Goal: Contribute content: Contribute content

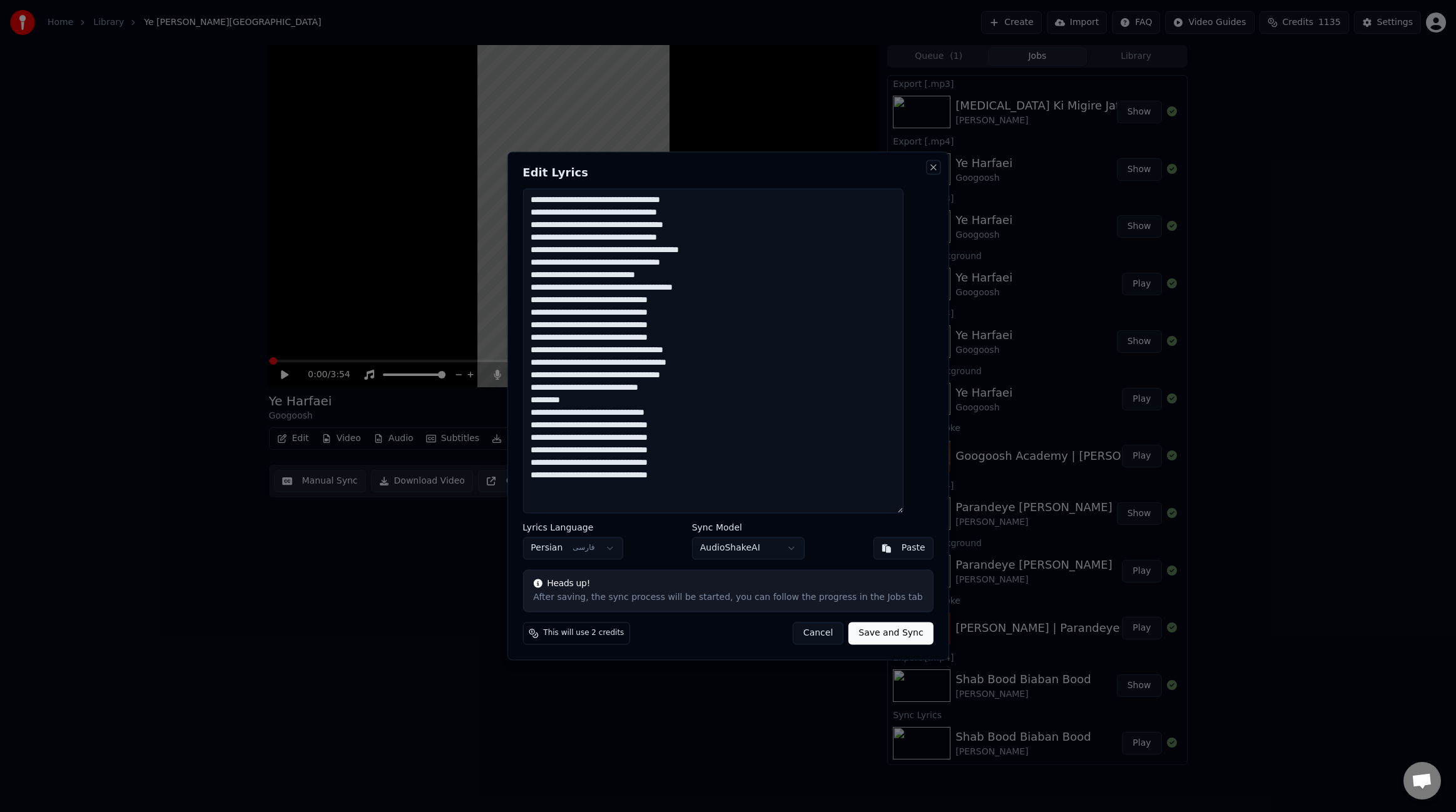
click at [928, 170] on button "Close" at bounding box center [933, 167] width 10 height 10
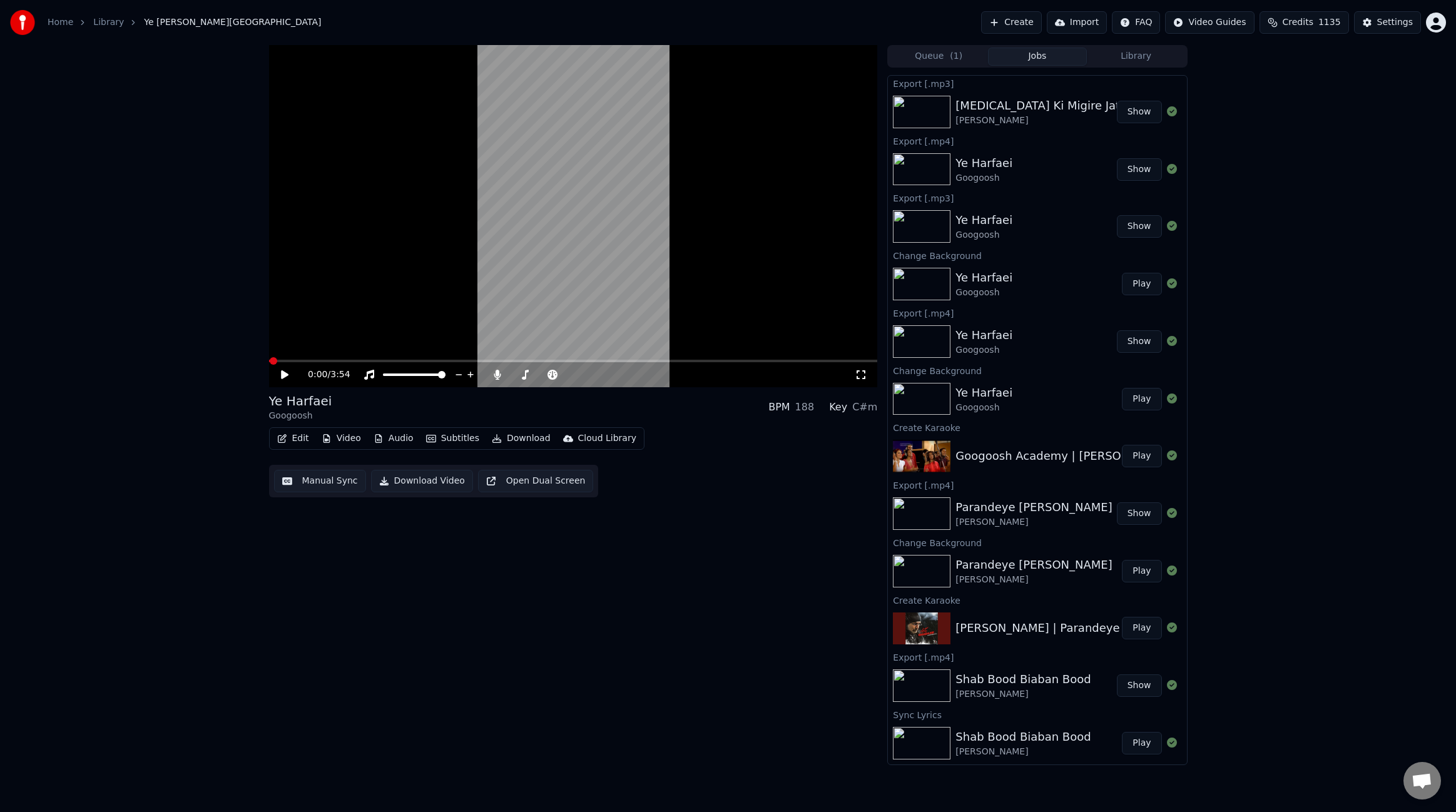
click at [1023, 21] on button "Create" at bounding box center [1012, 22] width 60 height 23
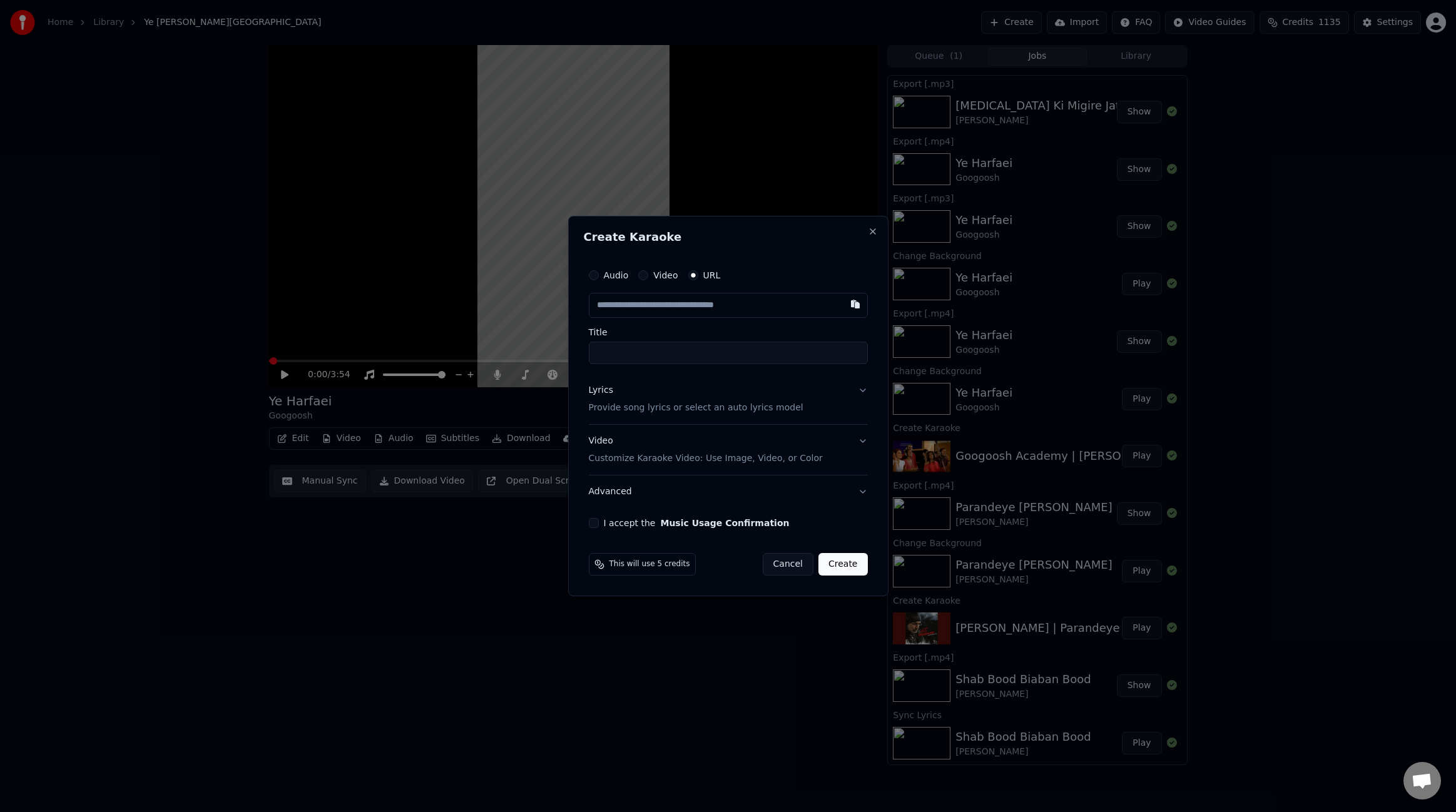
click at [705, 306] on input "text" at bounding box center [728, 306] width 279 height 25
type input "**********"
click at [715, 354] on input "**********" at bounding box center [728, 353] width 279 height 23
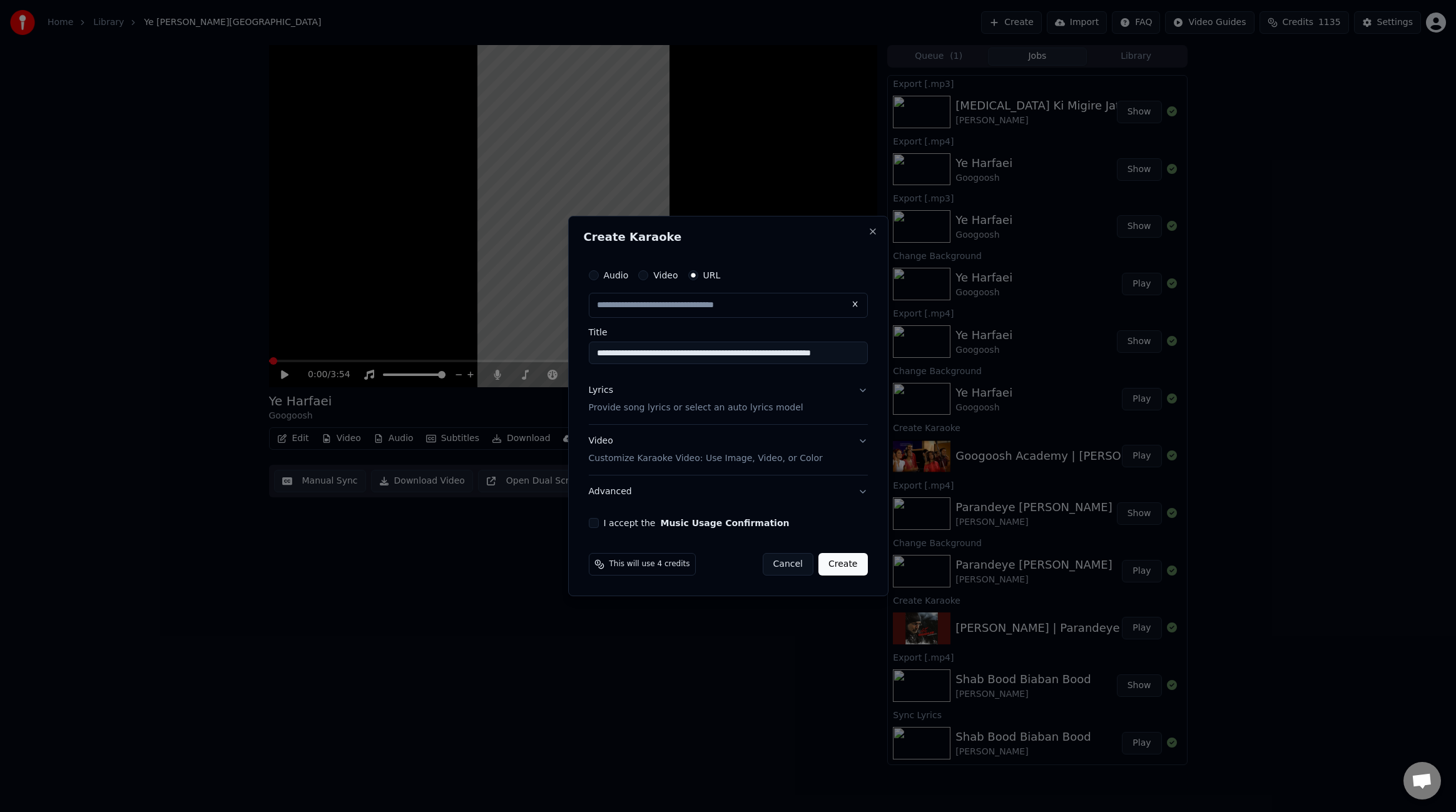
click at [715, 354] on input "**********" at bounding box center [728, 353] width 279 height 23
type input "**********"
click at [766, 350] on input "**********" at bounding box center [728, 353] width 279 height 23
click at [784, 350] on input "**********" at bounding box center [728, 353] width 279 height 23
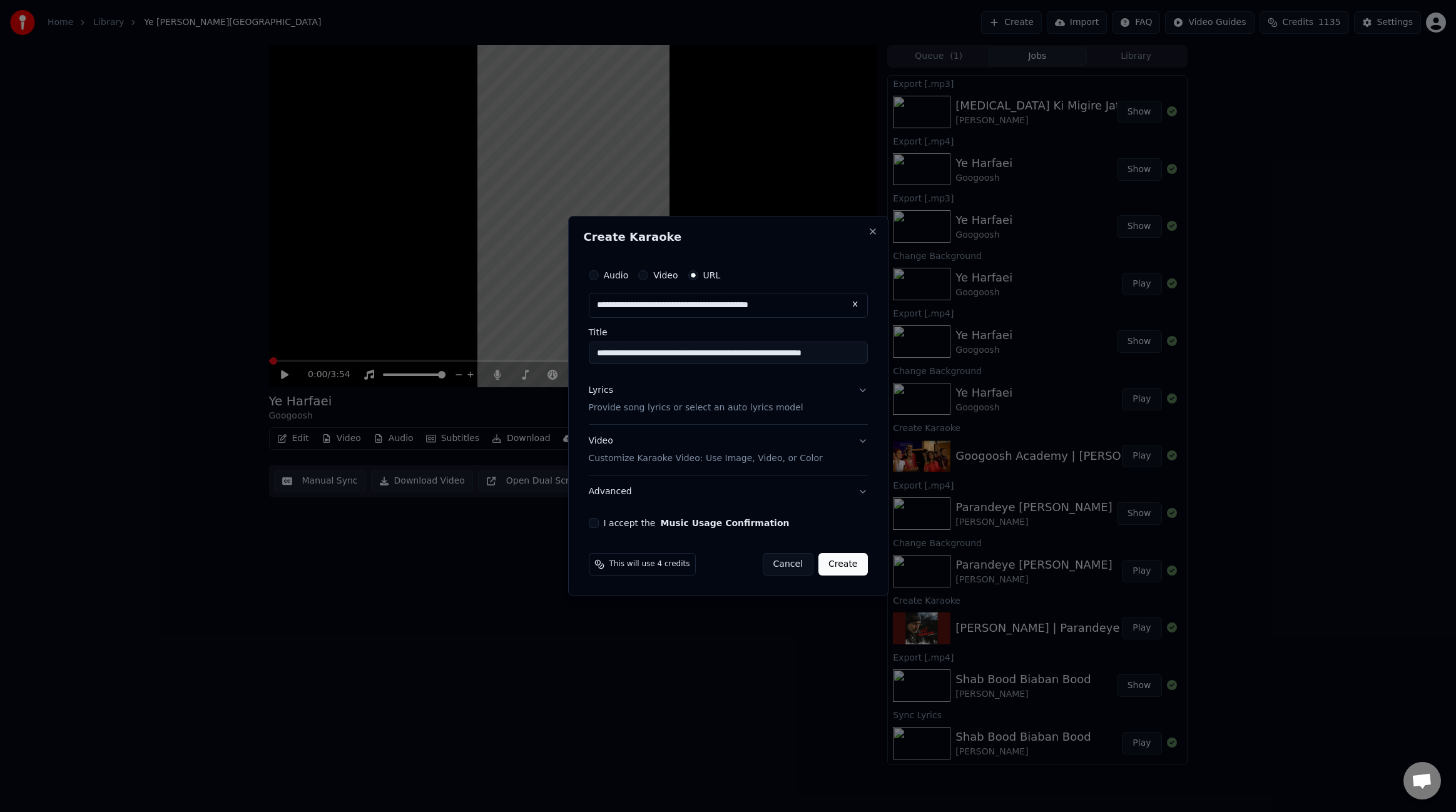
click at [784, 350] on input "**********" at bounding box center [728, 353] width 279 height 23
drag, startPoint x: 845, startPoint y: 357, endPoint x: 875, endPoint y: 354, distance: 30.1
click at [875, 354] on div "**********" at bounding box center [728, 406] width 320 height 380
click at [859, 352] on input "**********" at bounding box center [728, 353] width 279 height 23
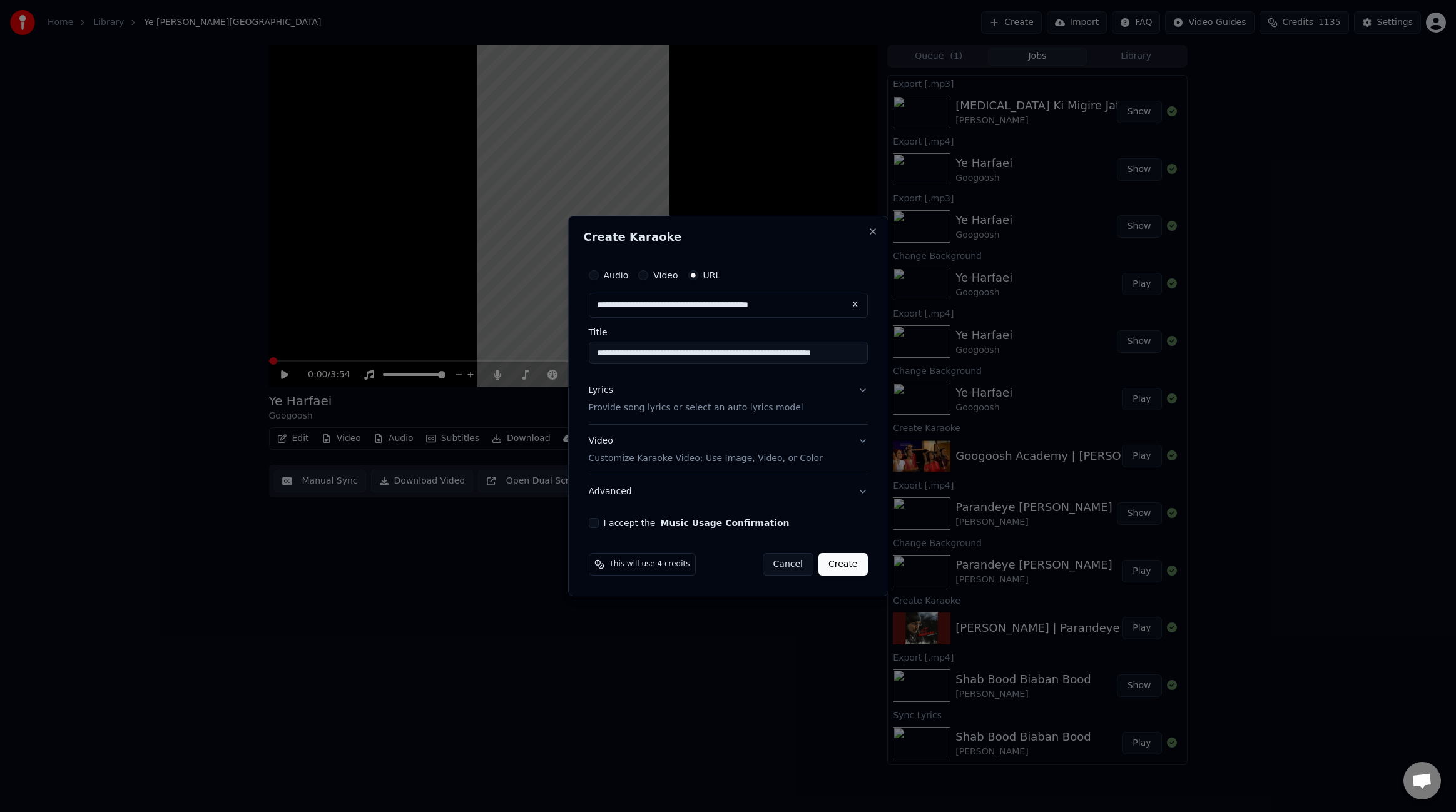
scroll to position [0, 13]
paste input "*********"
drag, startPoint x: 859, startPoint y: 358, endPoint x: 758, endPoint y: 354, distance: 101.1
click at [758, 354] on input "**********" at bounding box center [728, 353] width 279 height 23
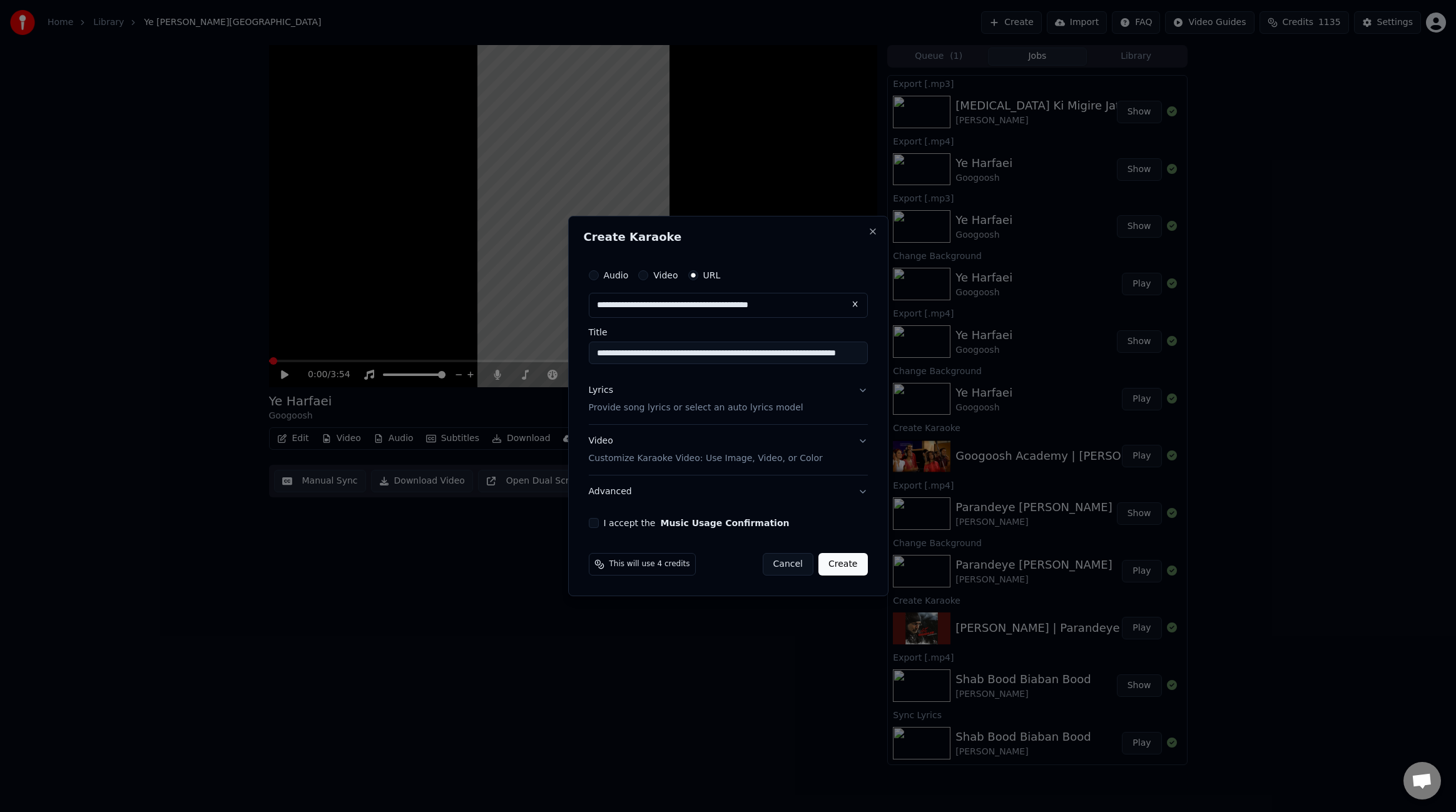
type input "**********"
click at [609, 395] on div "Lyrics" at bounding box center [601, 390] width 24 height 13
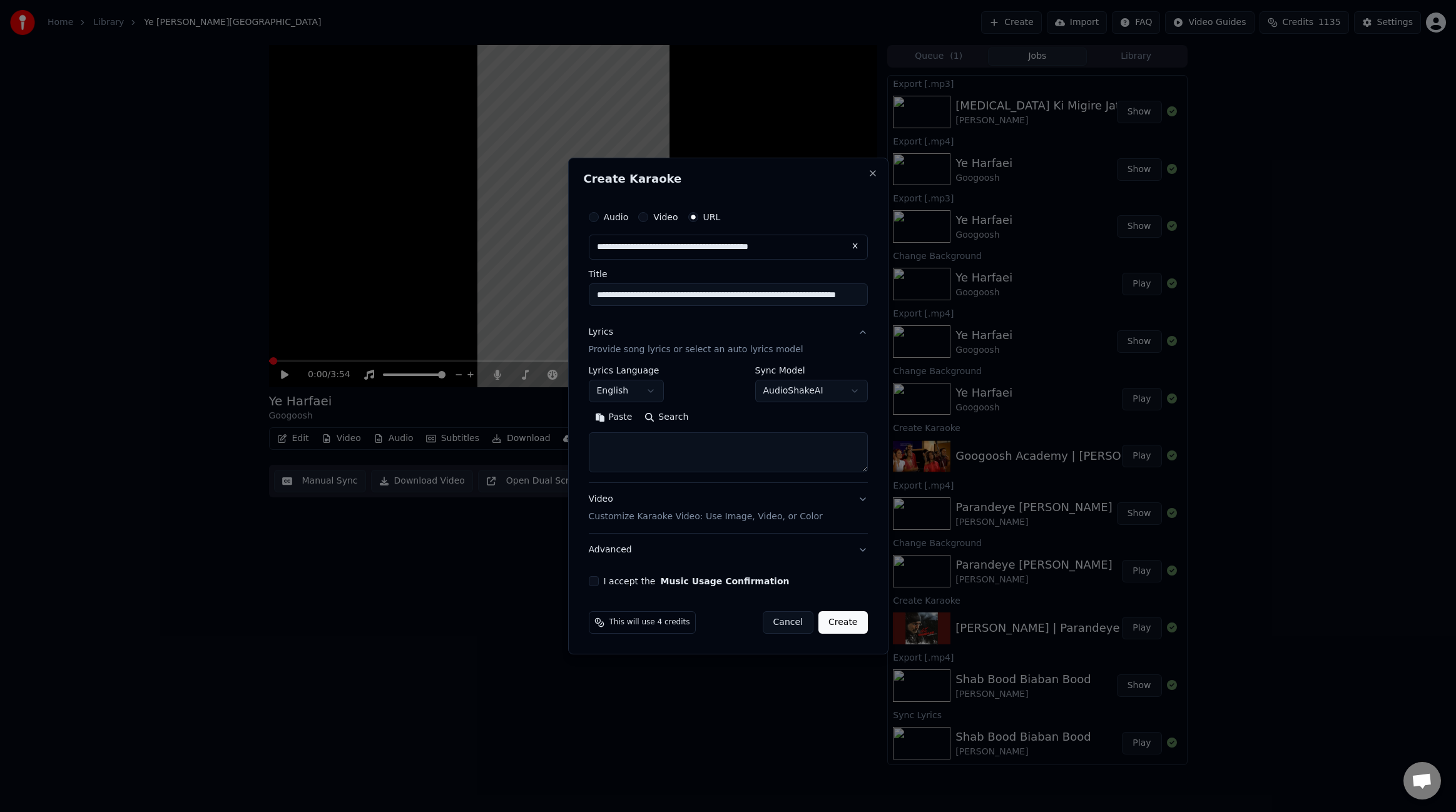
click at [632, 444] on textarea at bounding box center [728, 453] width 279 height 40
paste textarea "**********"
type textarea "**********"
click at [639, 394] on body "Home Library [PERSON_NAME] Create Import FAQ Video Guides Credits 1135 Settings…" at bounding box center [728, 406] width 1456 height 812
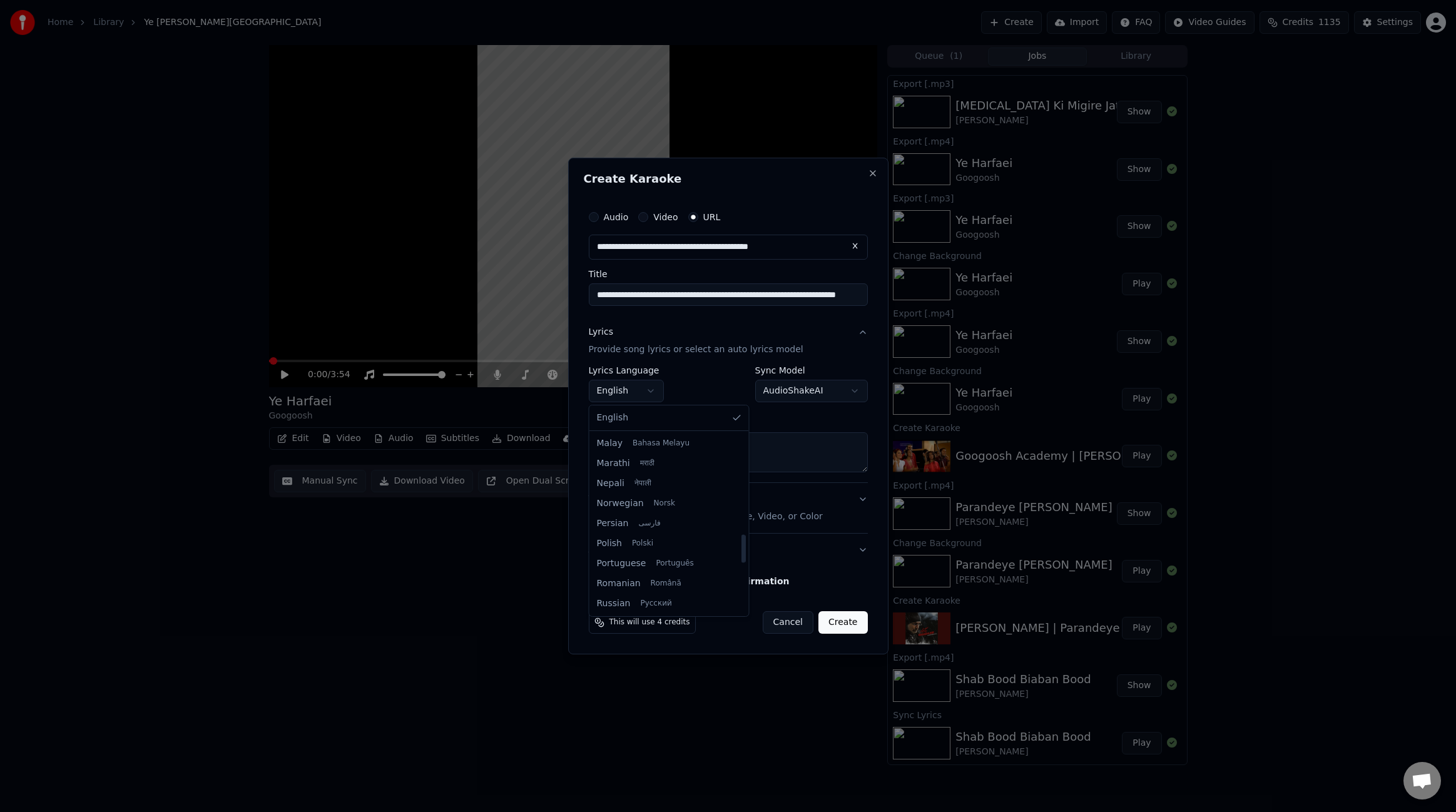
scroll to position [711, 0]
select select "**"
click at [805, 384] on body "Home Library [PERSON_NAME] Create Import FAQ Video Guides Credits 1135 Settings…" at bounding box center [728, 406] width 1456 height 812
click at [815, 391] on body "Home Library [PERSON_NAME] Create Import FAQ Video Guides Credits 1135 Settings…" at bounding box center [728, 406] width 1456 height 812
click at [832, 393] on body "Home Library [PERSON_NAME] Create Import FAQ Video Guides Credits 1135 Settings…" at bounding box center [728, 406] width 1456 height 812
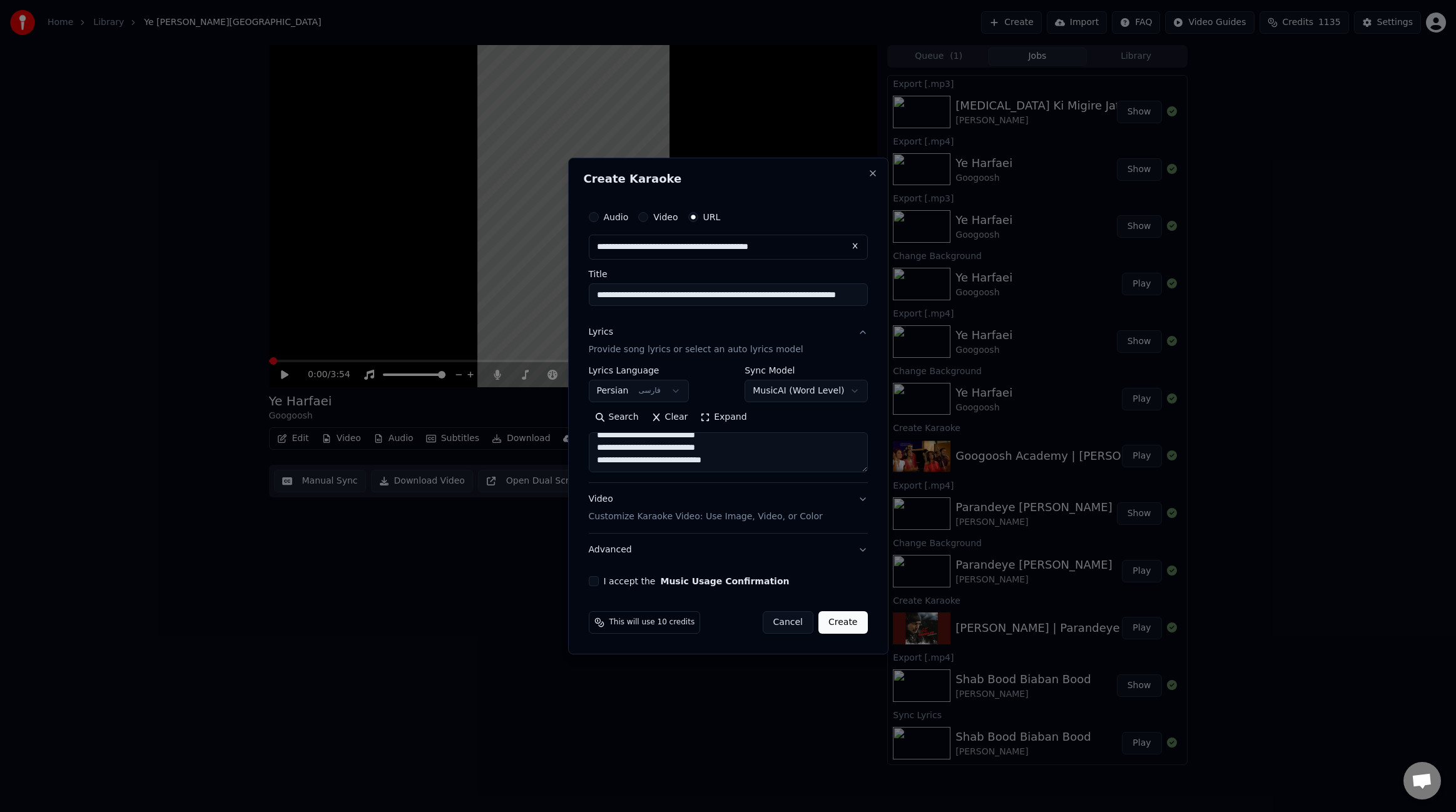
click at [819, 395] on body "Home Library [PERSON_NAME] Create Import FAQ Video Guides Credits 1135 Settings…" at bounding box center [728, 406] width 1456 height 812
click at [703, 487] on body "Home Library [PERSON_NAME] Create Import FAQ Video Guides Credits 1135 Settings…" at bounding box center [728, 406] width 1456 height 812
click at [593, 584] on button "I accept the Music Usage Confirmation" at bounding box center [594, 581] width 10 height 10
click at [838, 628] on button "Create" at bounding box center [843, 622] width 50 height 23
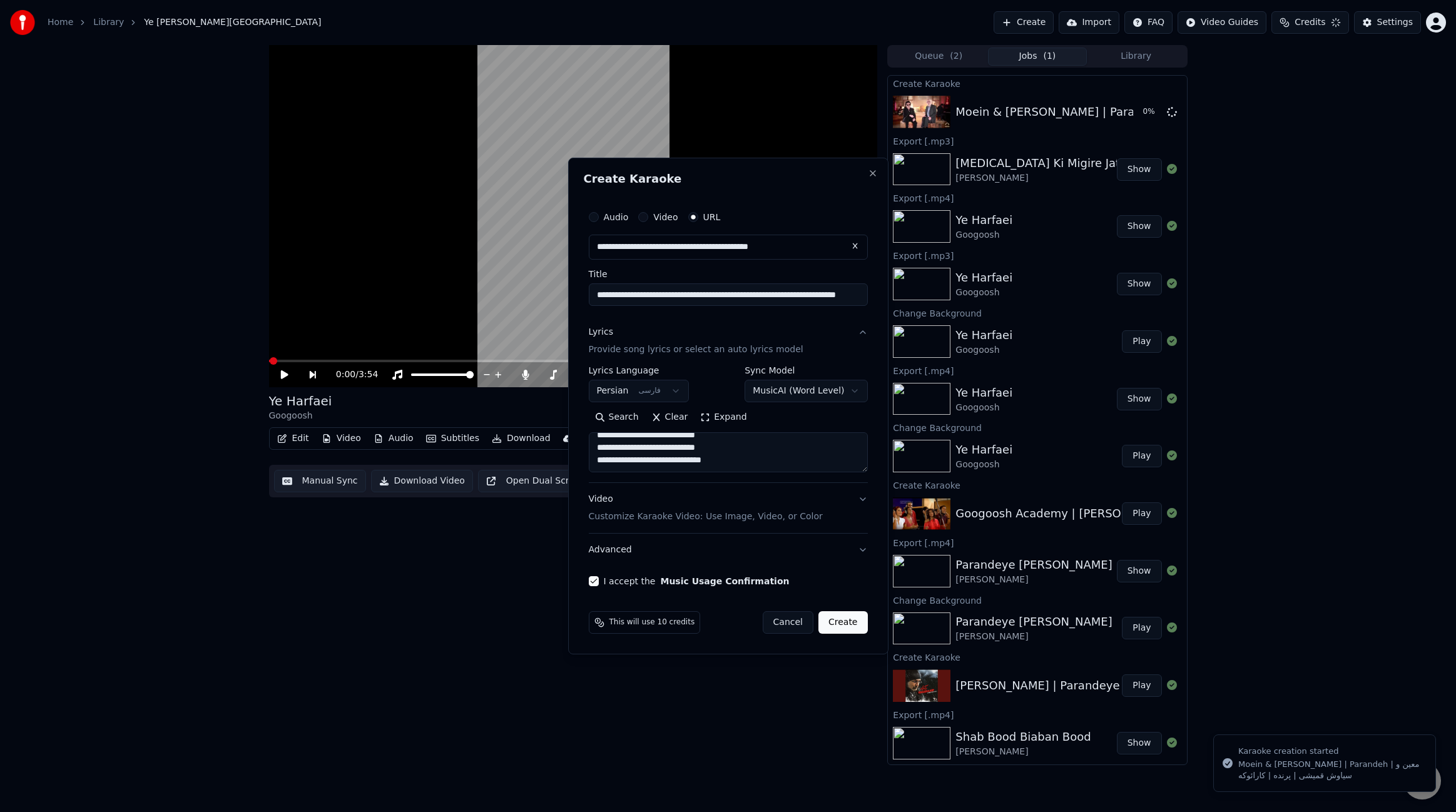
select select "**********"
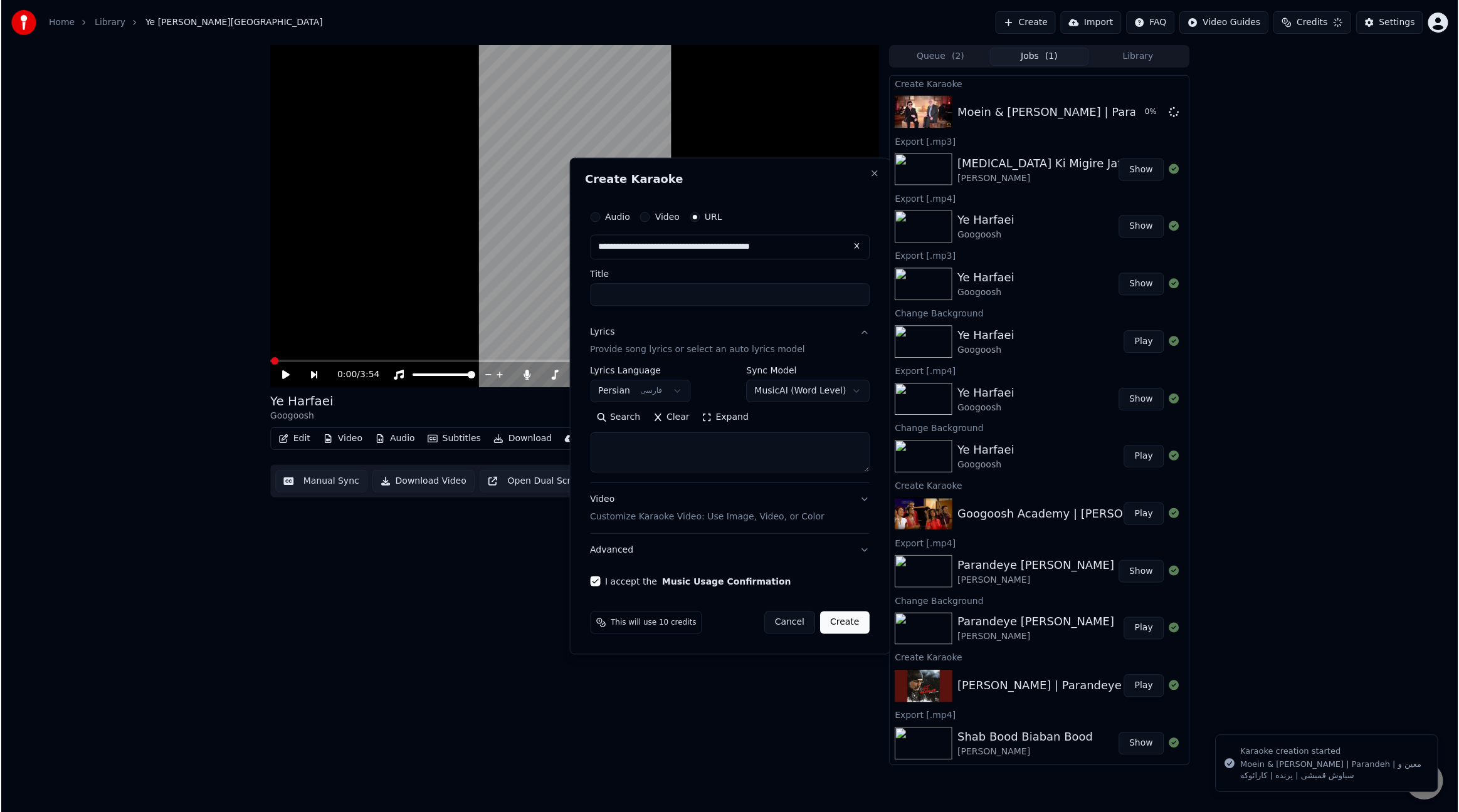
scroll to position [0, 0]
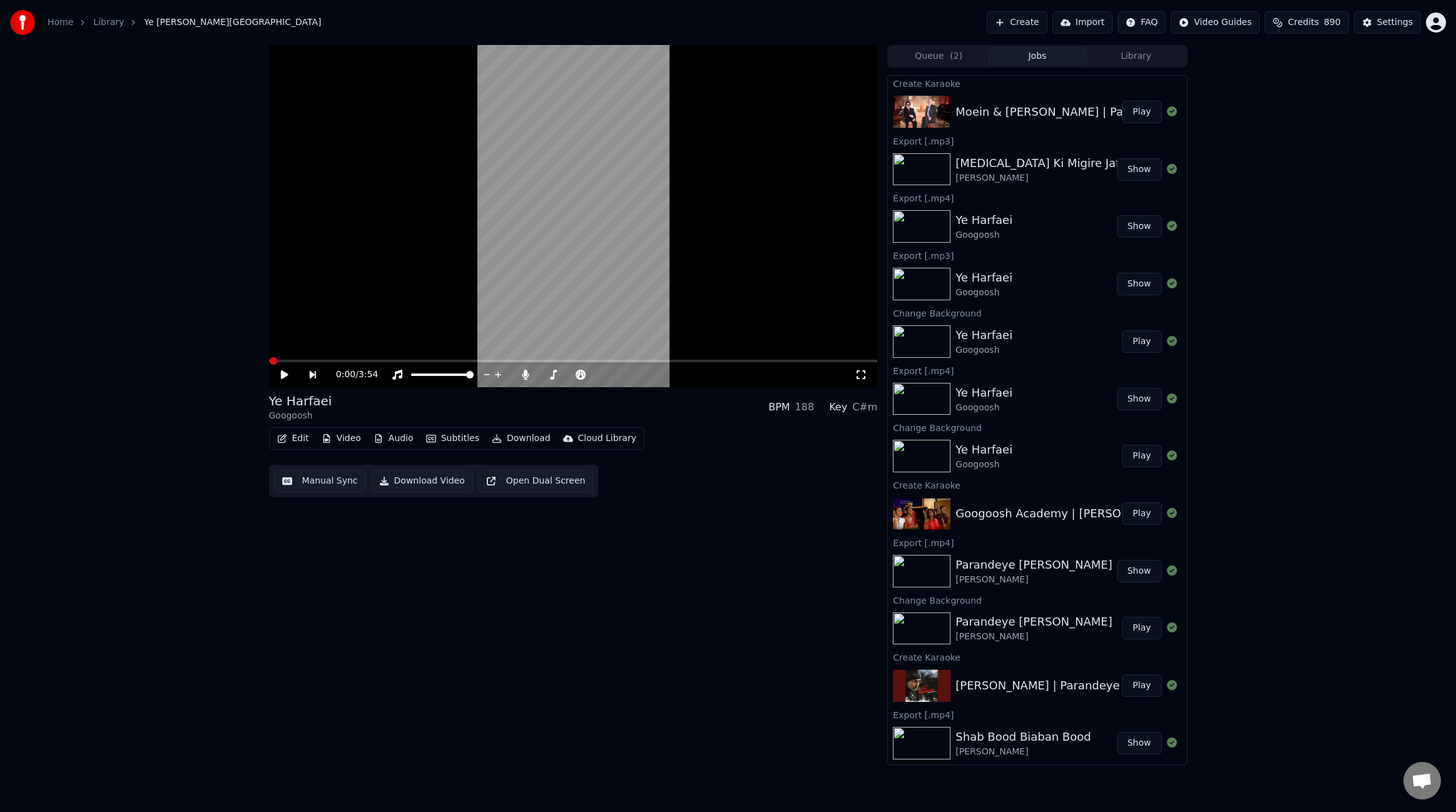
click at [1127, 112] on button "Play" at bounding box center [1142, 112] width 39 height 23
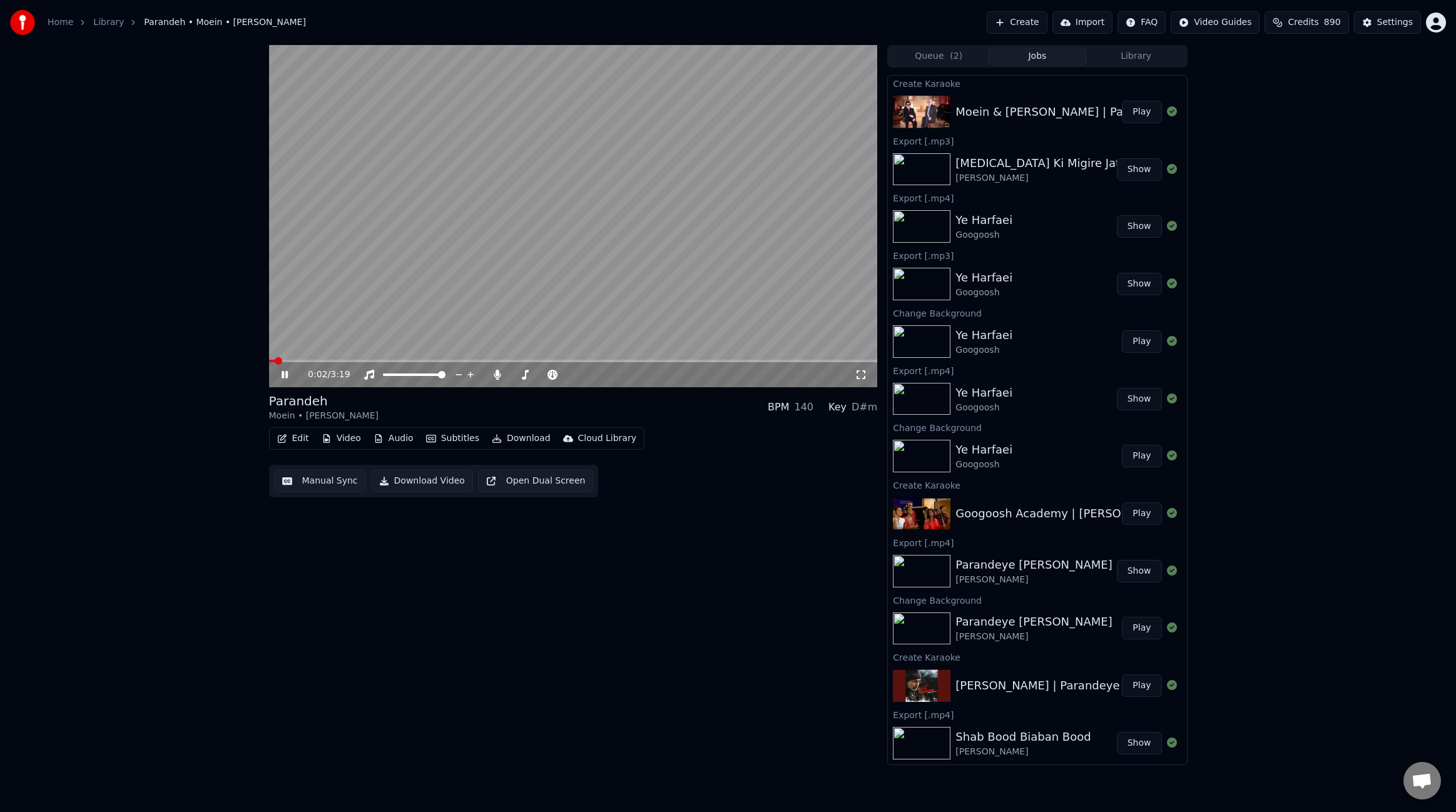
click at [338, 443] on button "Video" at bounding box center [341, 438] width 50 height 18
click at [363, 574] on div "Change Background" at bounding box center [386, 571] width 89 height 13
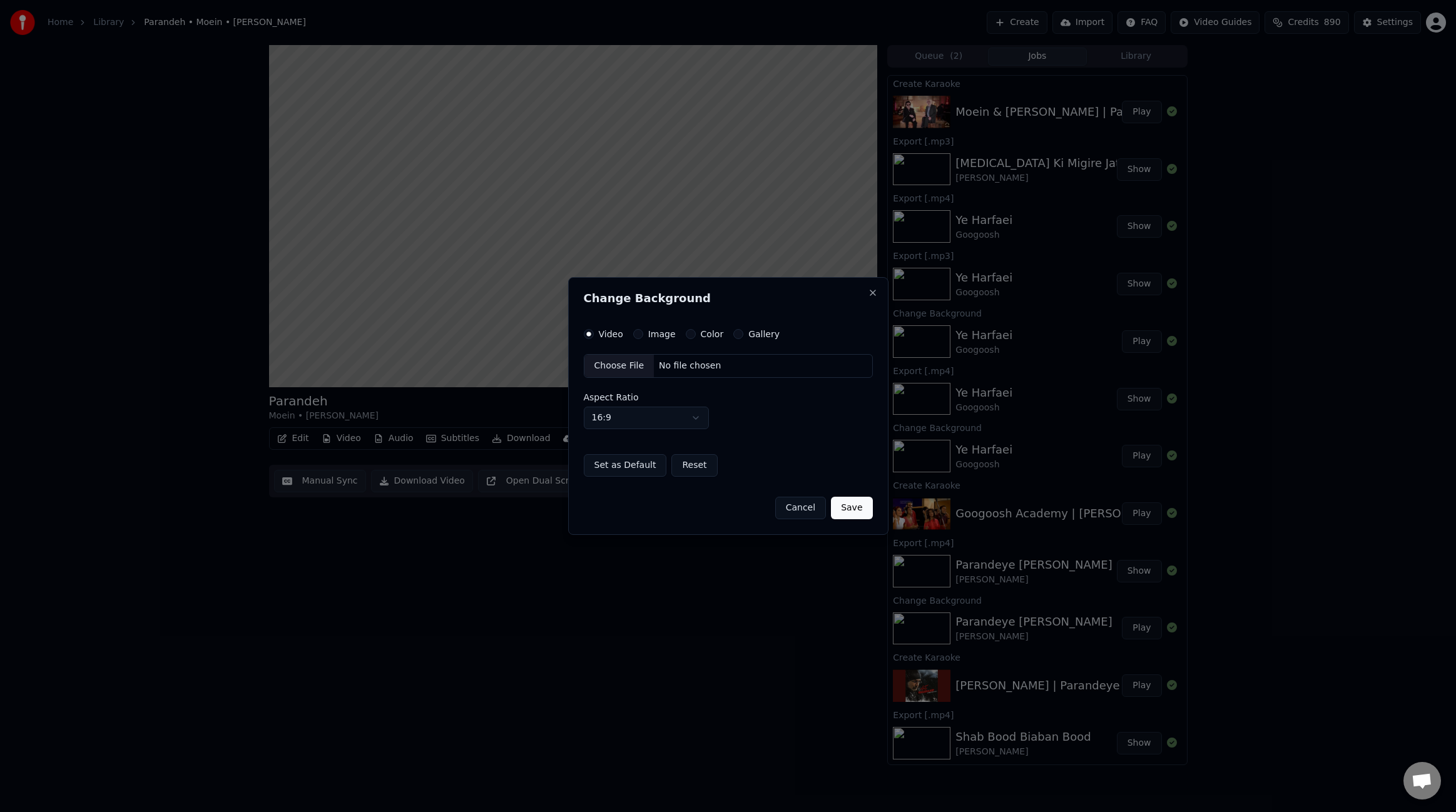
click at [639, 336] on button "Image" at bounding box center [639, 334] width 10 height 10
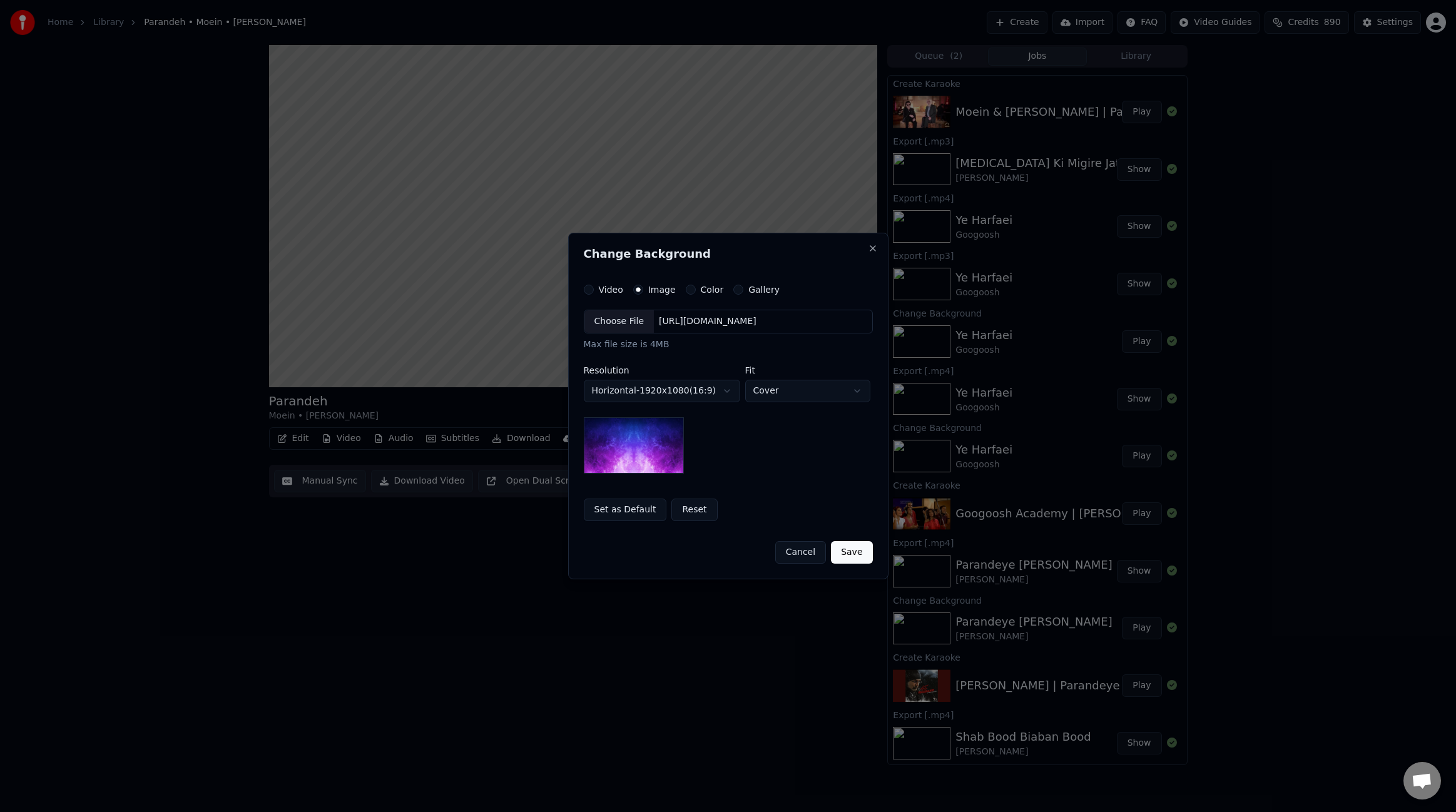
click at [625, 322] on div "Choose File" at bounding box center [619, 321] width 70 height 23
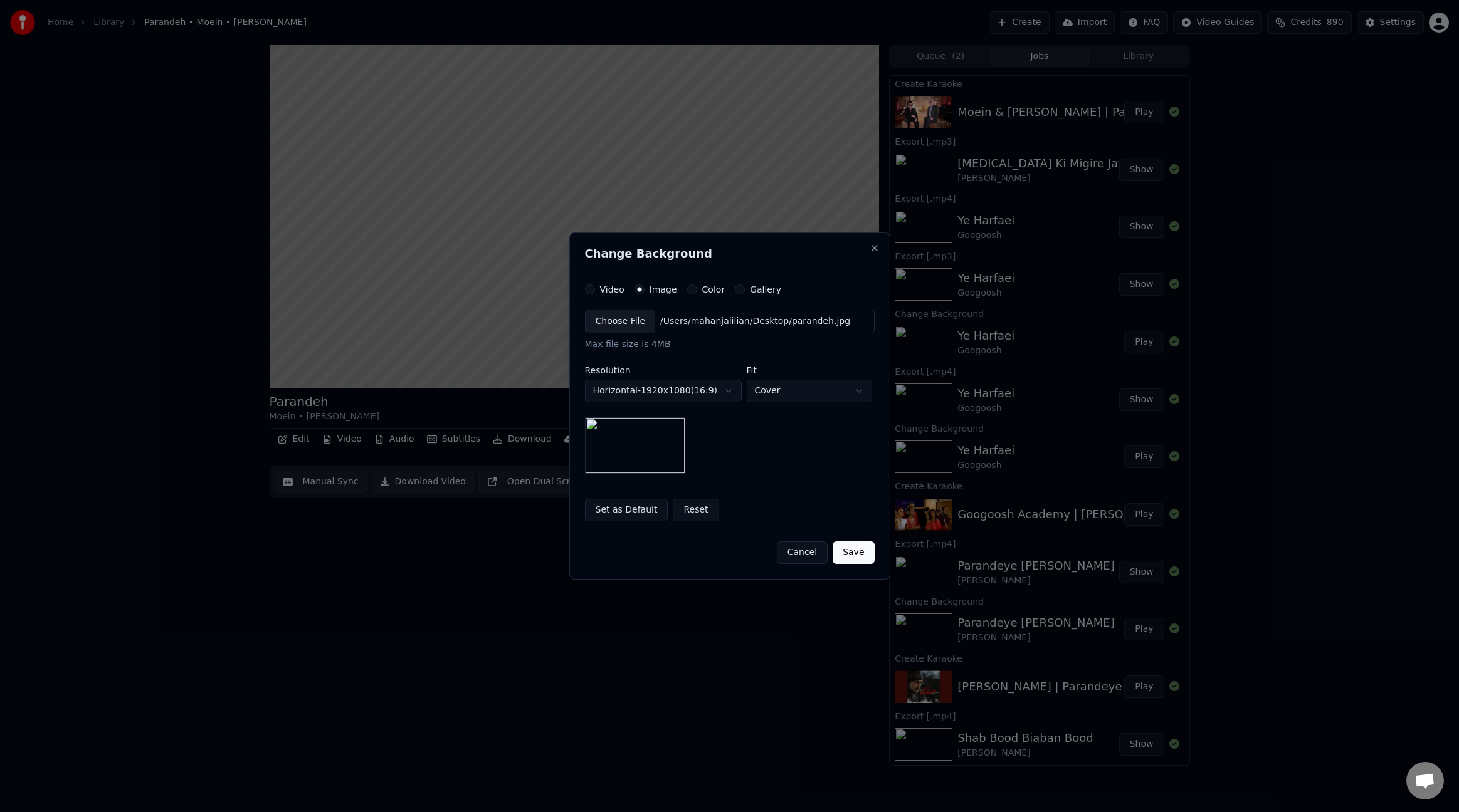
click at [853, 555] on button "Save" at bounding box center [853, 553] width 41 height 23
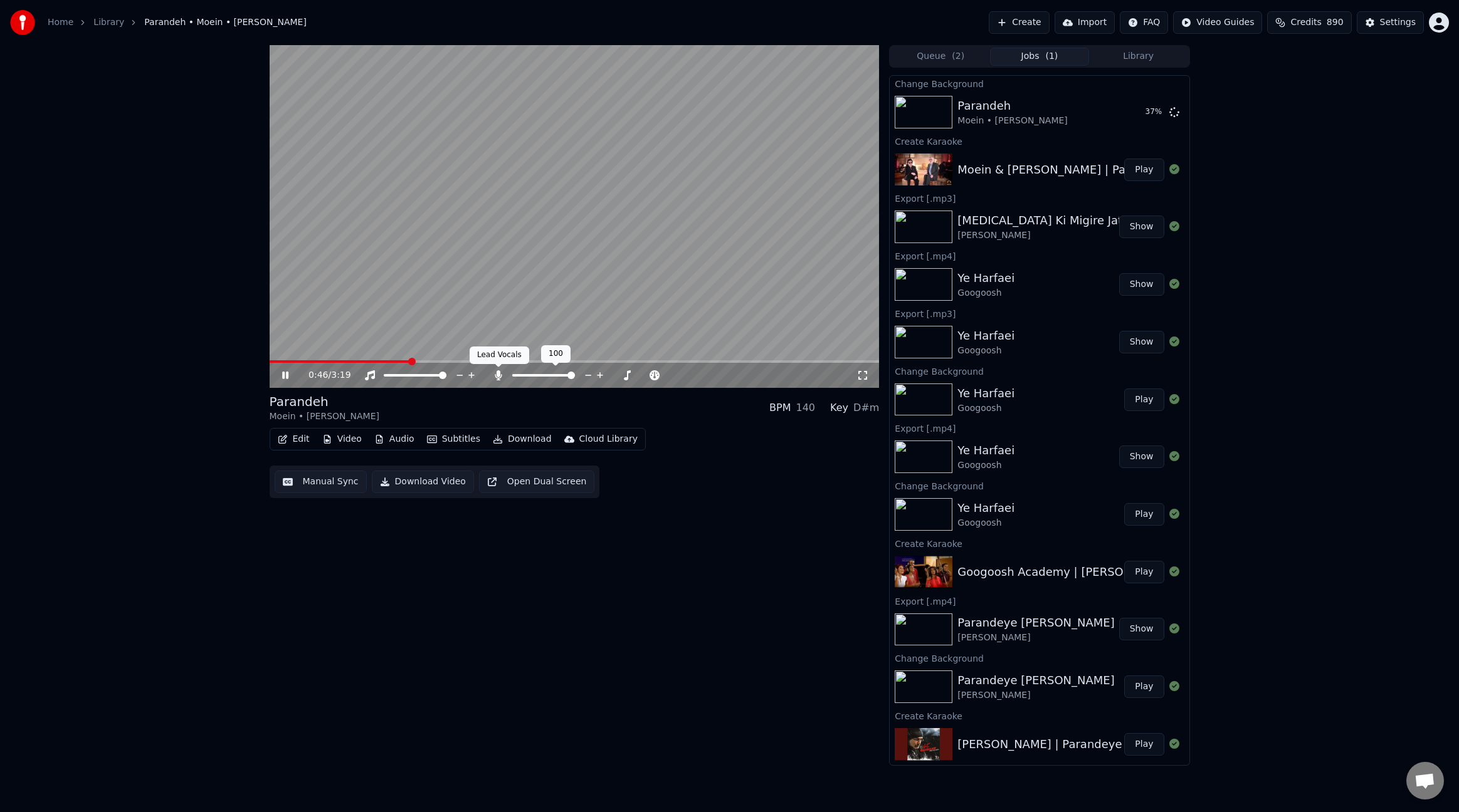
click at [499, 379] on icon at bounding box center [498, 375] width 13 height 10
click at [495, 373] on icon at bounding box center [498, 375] width 13 height 10
click at [496, 375] on icon at bounding box center [498, 375] width 13 height 10
click at [498, 374] on icon at bounding box center [498, 375] width 13 height 10
click at [1134, 109] on button "Play" at bounding box center [1144, 112] width 40 height 23
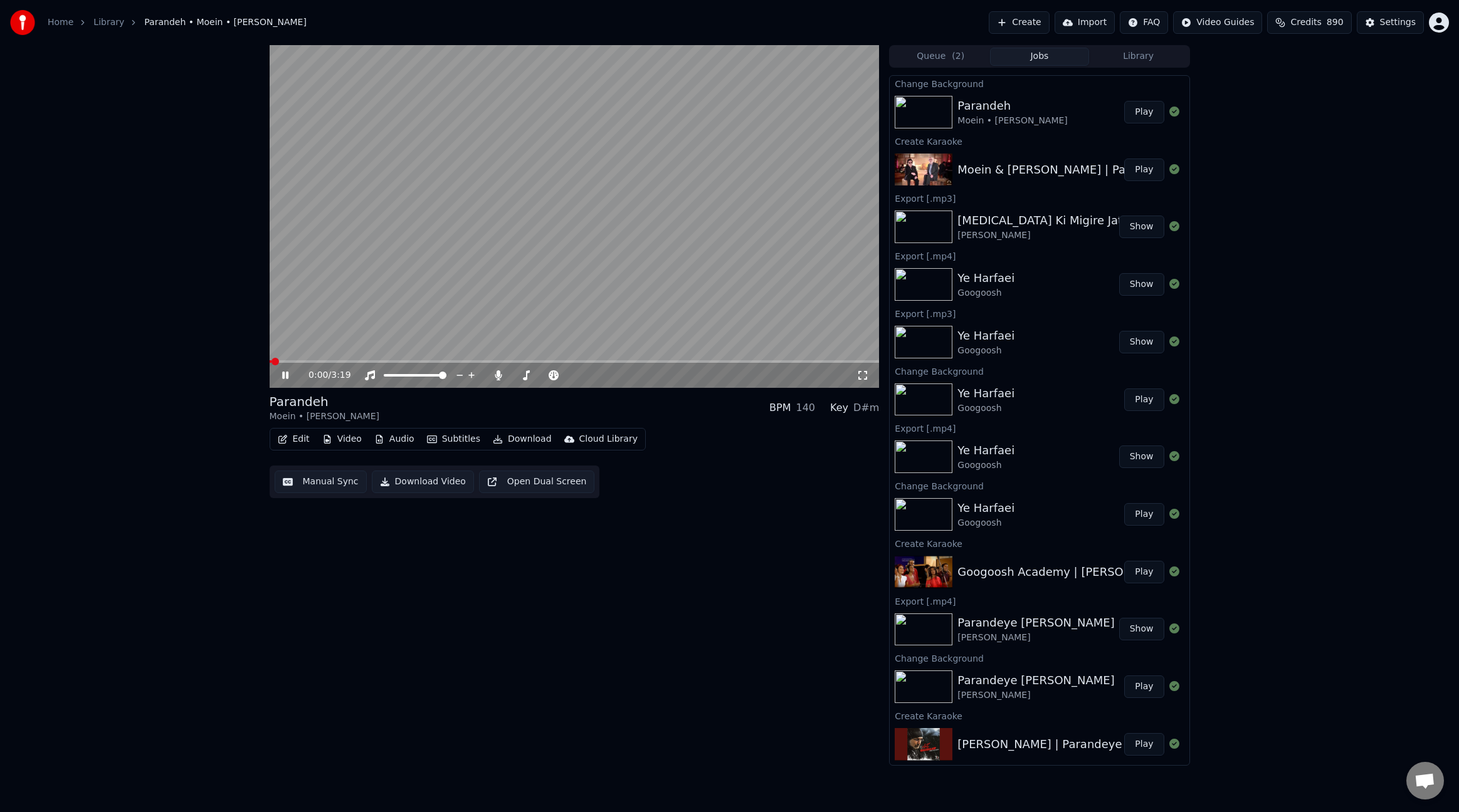
click at [299, 442] on button "Edit" at bounding box center [294, 439] width 42 height 18
click at [336, 465] on div "Edit Lyrics" at bounding box center [321, 466] width 45 height 13
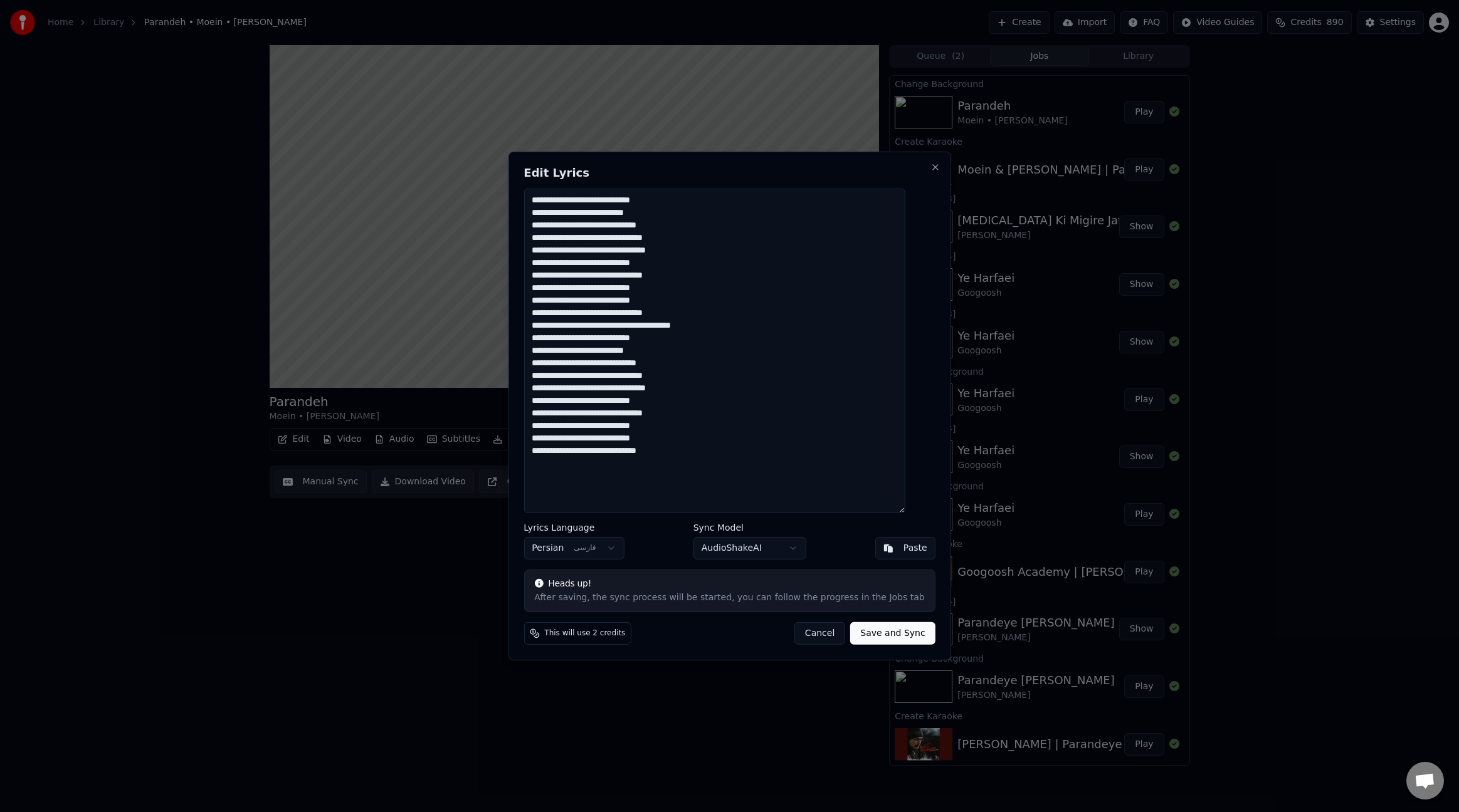
click at [892, 325] on textarea "**********" at bounding box center [714, 351] width 381 height 325
click at [849, 199] on textarea "**********" at bounding box center [714, 351] width 381 height 325
click at [839, 250] on textarea "**********" at bounding box center [714, 351] width 381 height 325
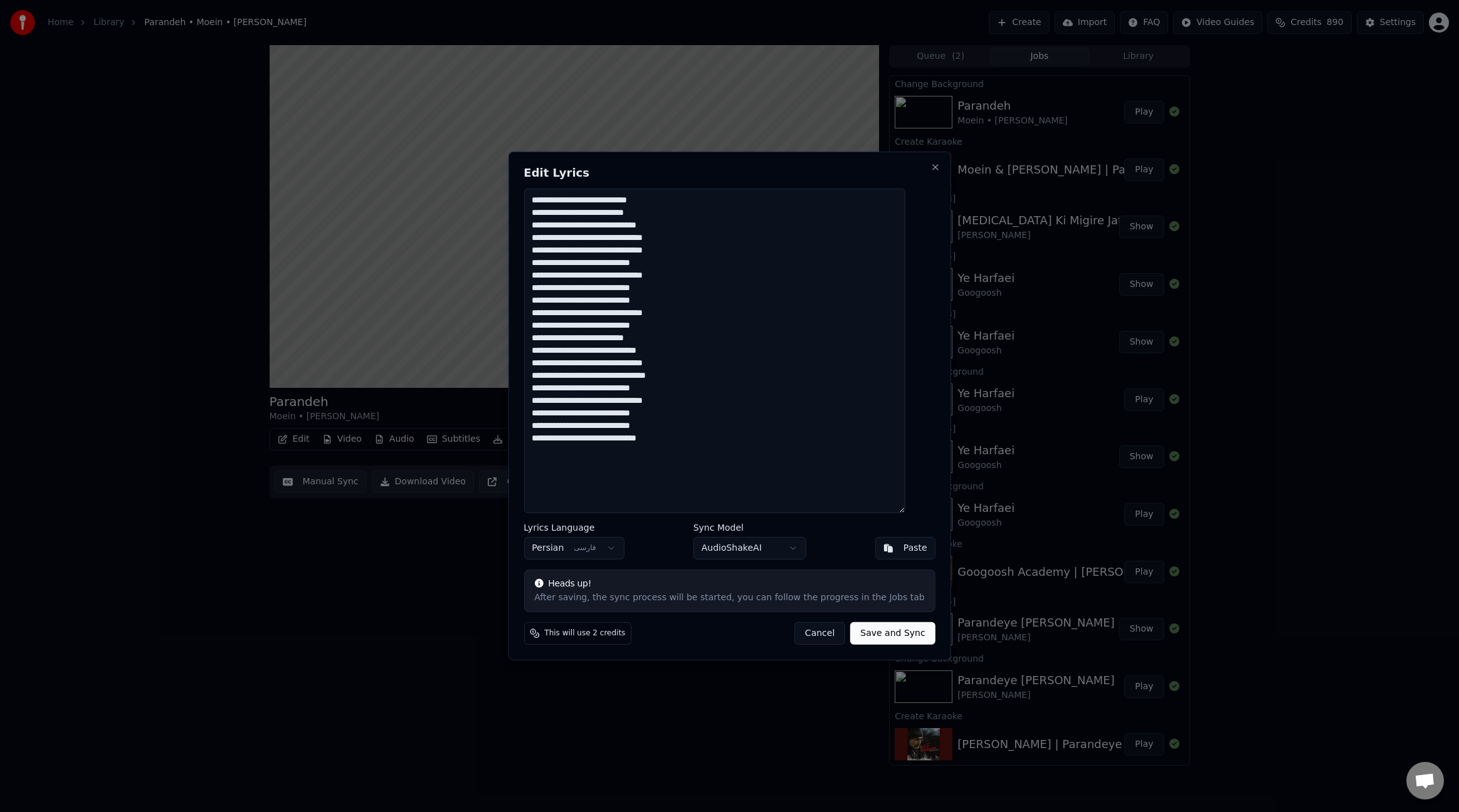
click at [843, 265] on textarea "**********" at bounding box center [714, 351] width 381 height 325
click at [851, 276] on textarea "**********" at bounding box center [714, 351] width 381 height 325
click at [845, 315] on textarea "**********" at bounding box center [714, 351] width 381 height 325
click at [849, 325] on textarea "**********" at bounding box center [714, 351] width 381 height 325
click at [840, 378] on textarea "**********" at bounding box center [714, 351] width 381 height 325
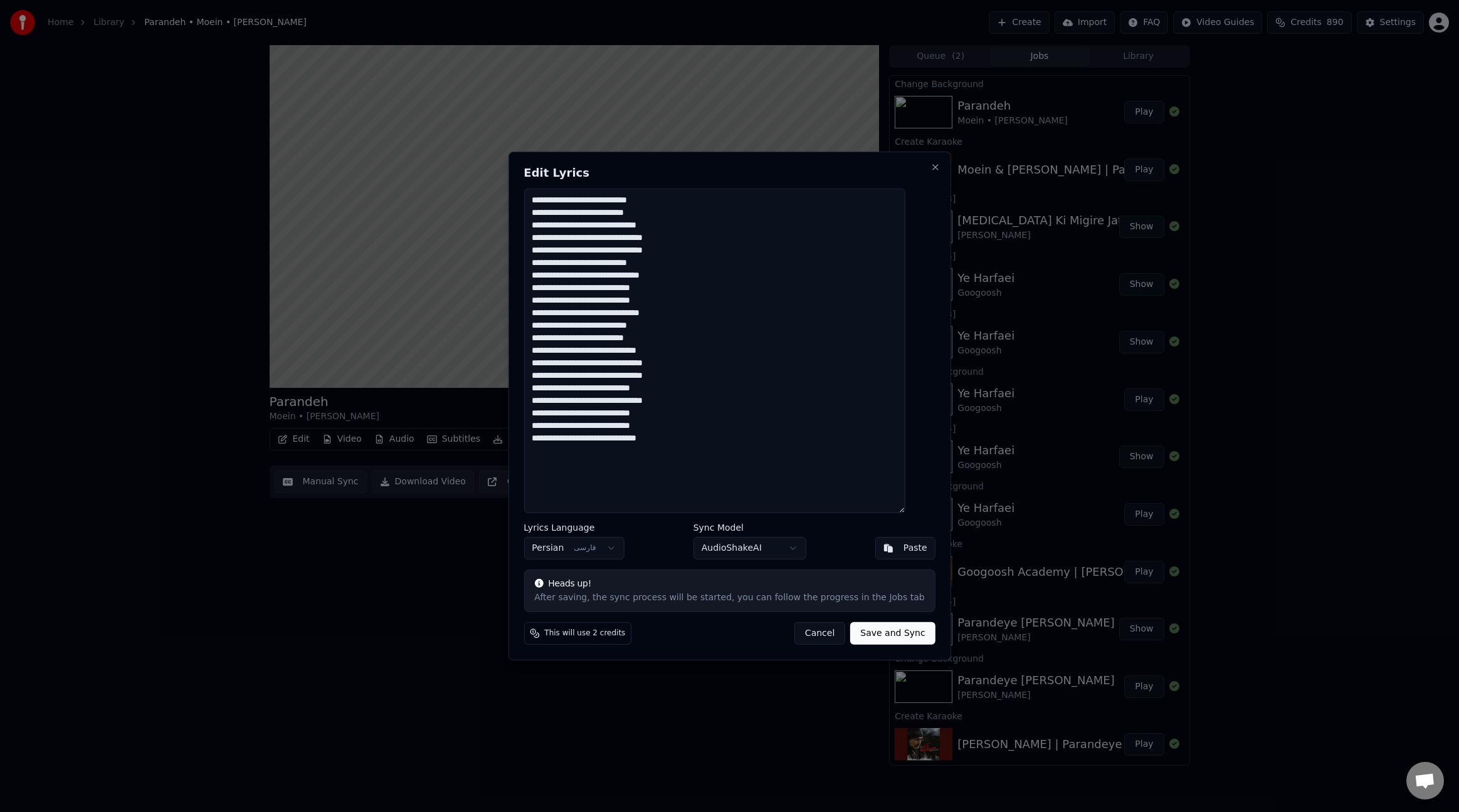
click at [842, 388] on textarea "**********" at bounding box center [714, 351] width 381 height 325
click at [851, 403] on textarea "**********" at bounding box center [714, 351] width 381 height 325
type textarea "**********"
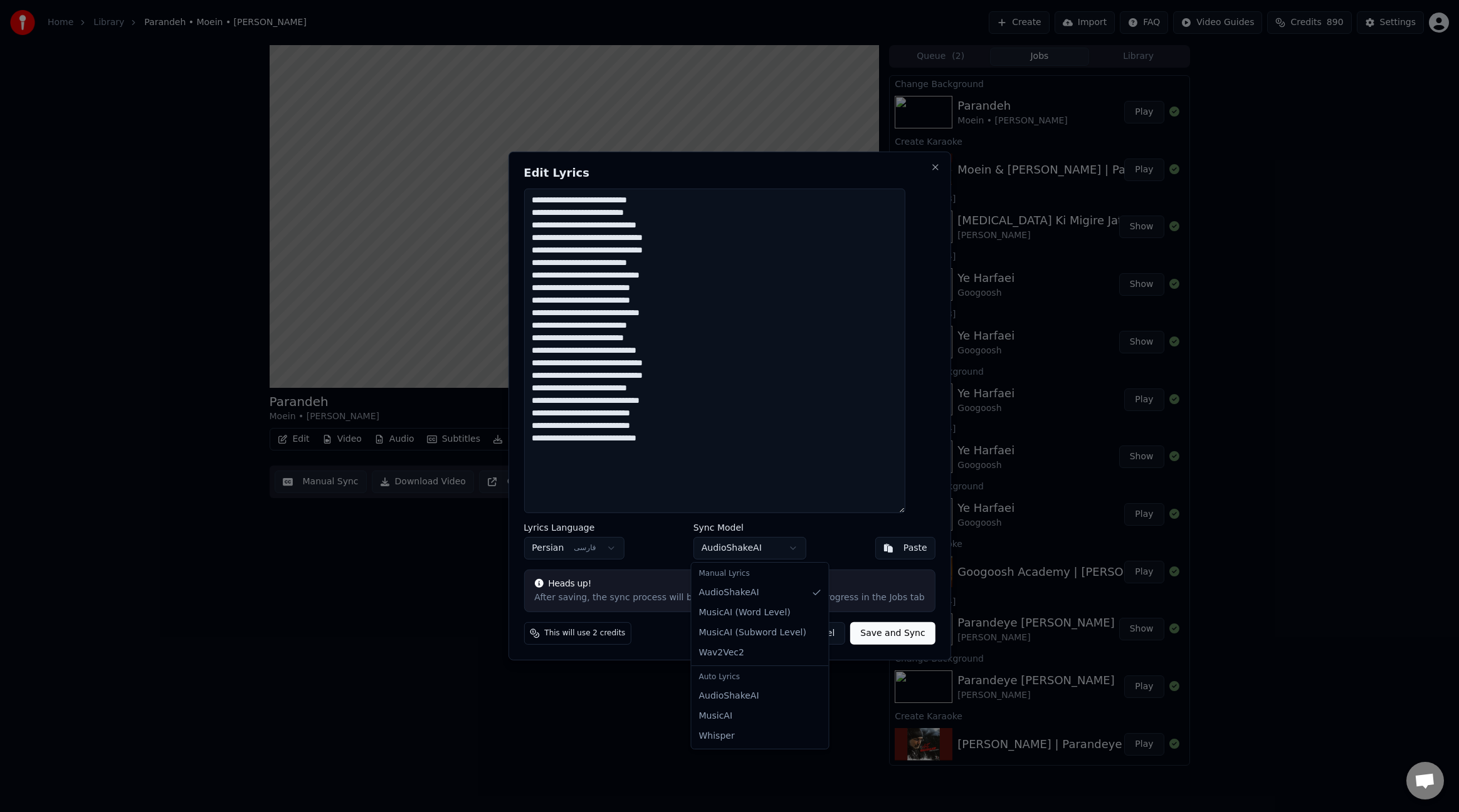
click at [785, 551] on body "Home Library Parandeh • Moein • [PERSON_NAME] Create Import FAQ Video Guides Cr…" at bounding box center [729, 406] width 1459 height 812
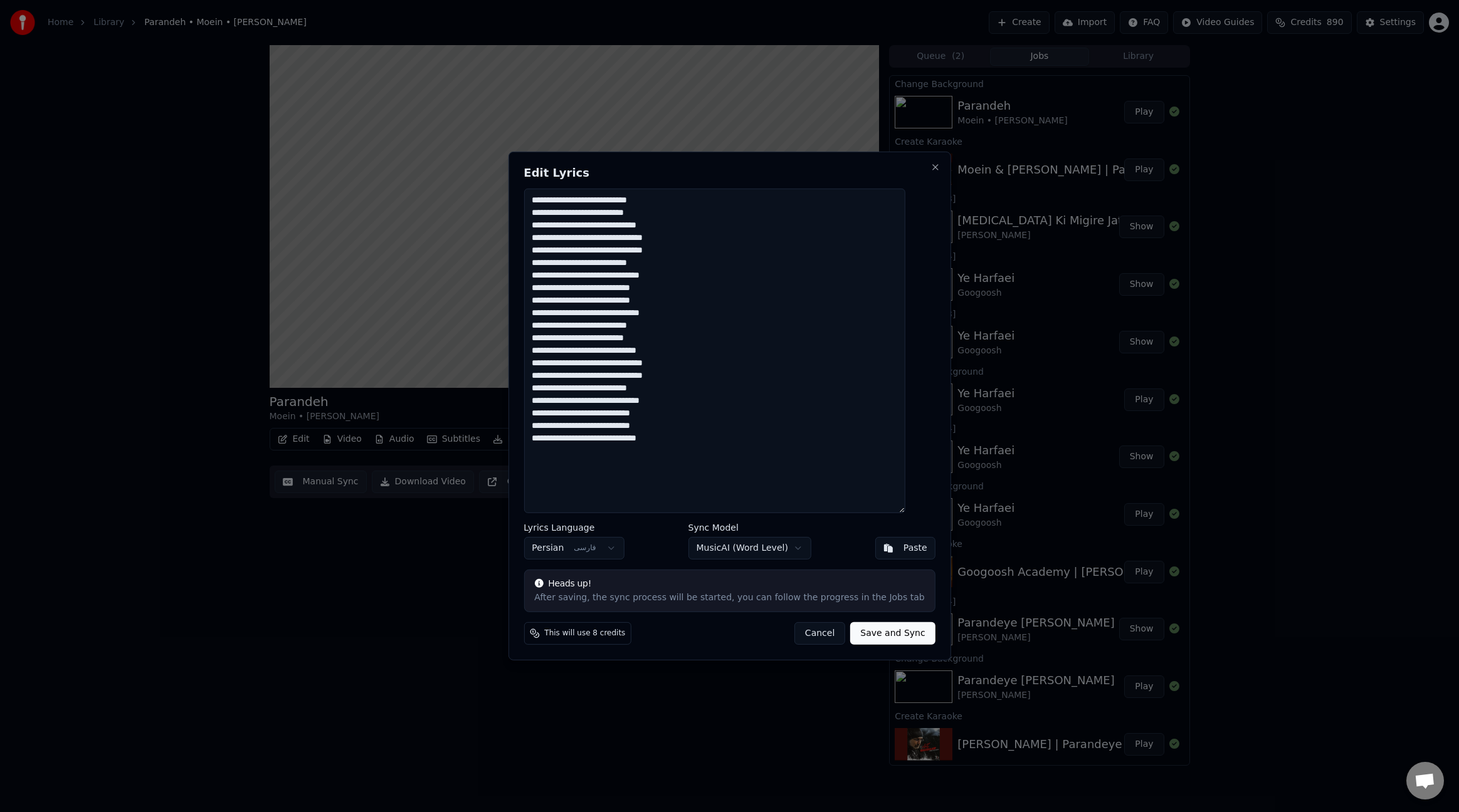
click at [886, 634] on button "Save and Sync" at bounding box center [892, 634] width 85 height 23
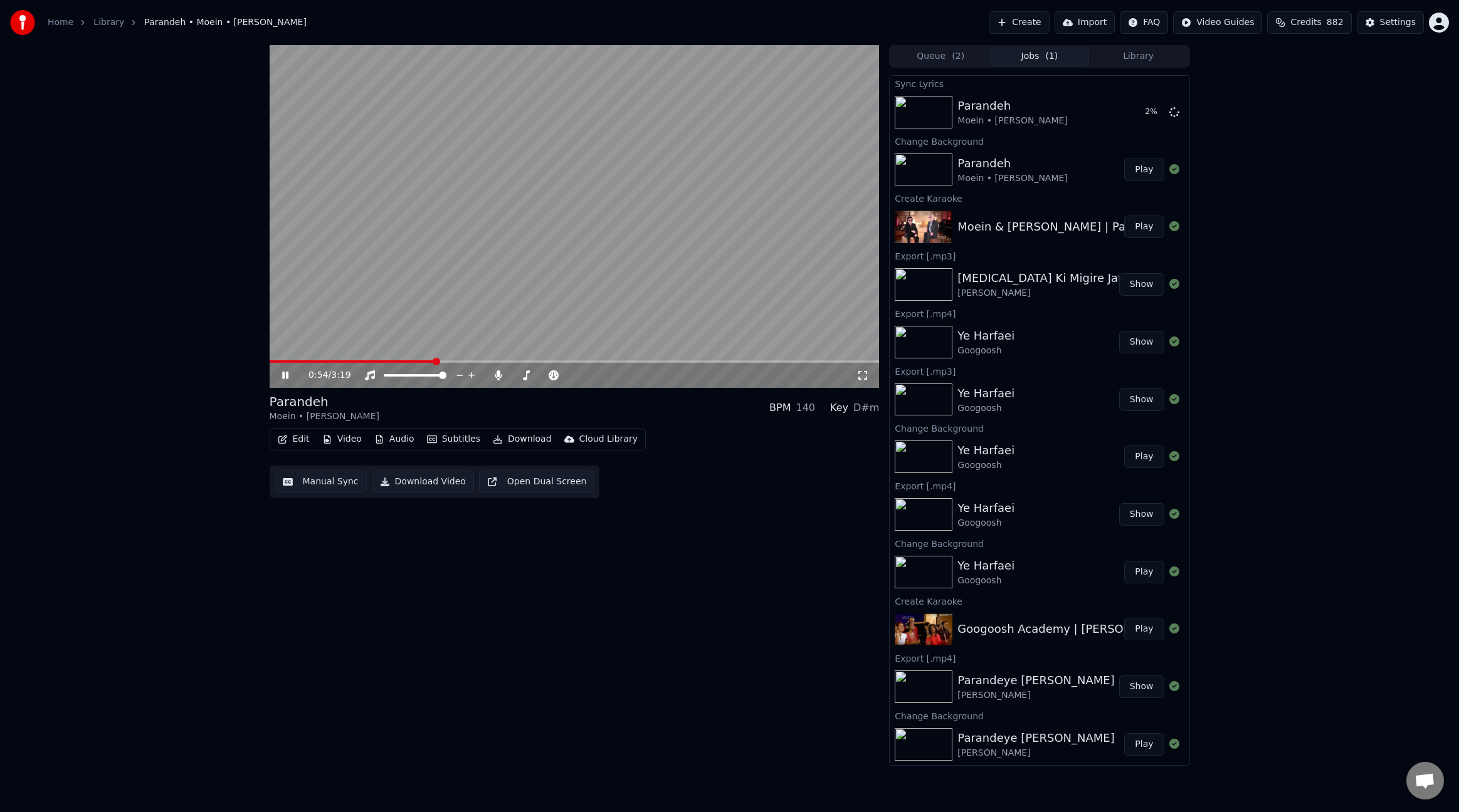
click at [688, 254] on video at bounding box center [574, 216] width 610 height 342
click at [654, 273] on video at bounding box center [574, 216] width 610 height 342
click at [301, 441] on button "Edit" at bounding box center [294, 439] width 42 height 18
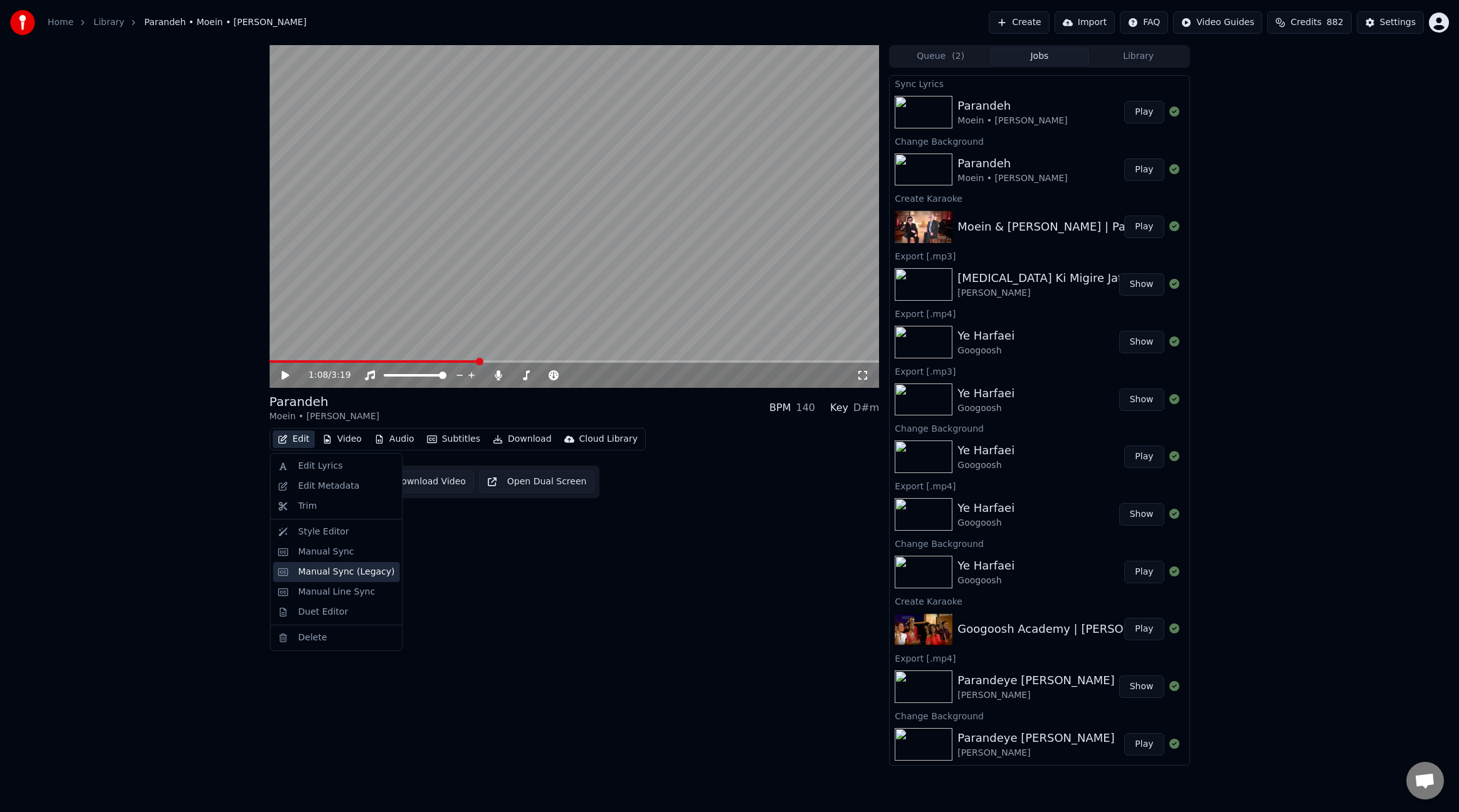
click at [317, 571] on div "Manual Sync (Legacy)" at bounding box center [347, 572] width 97 height 13
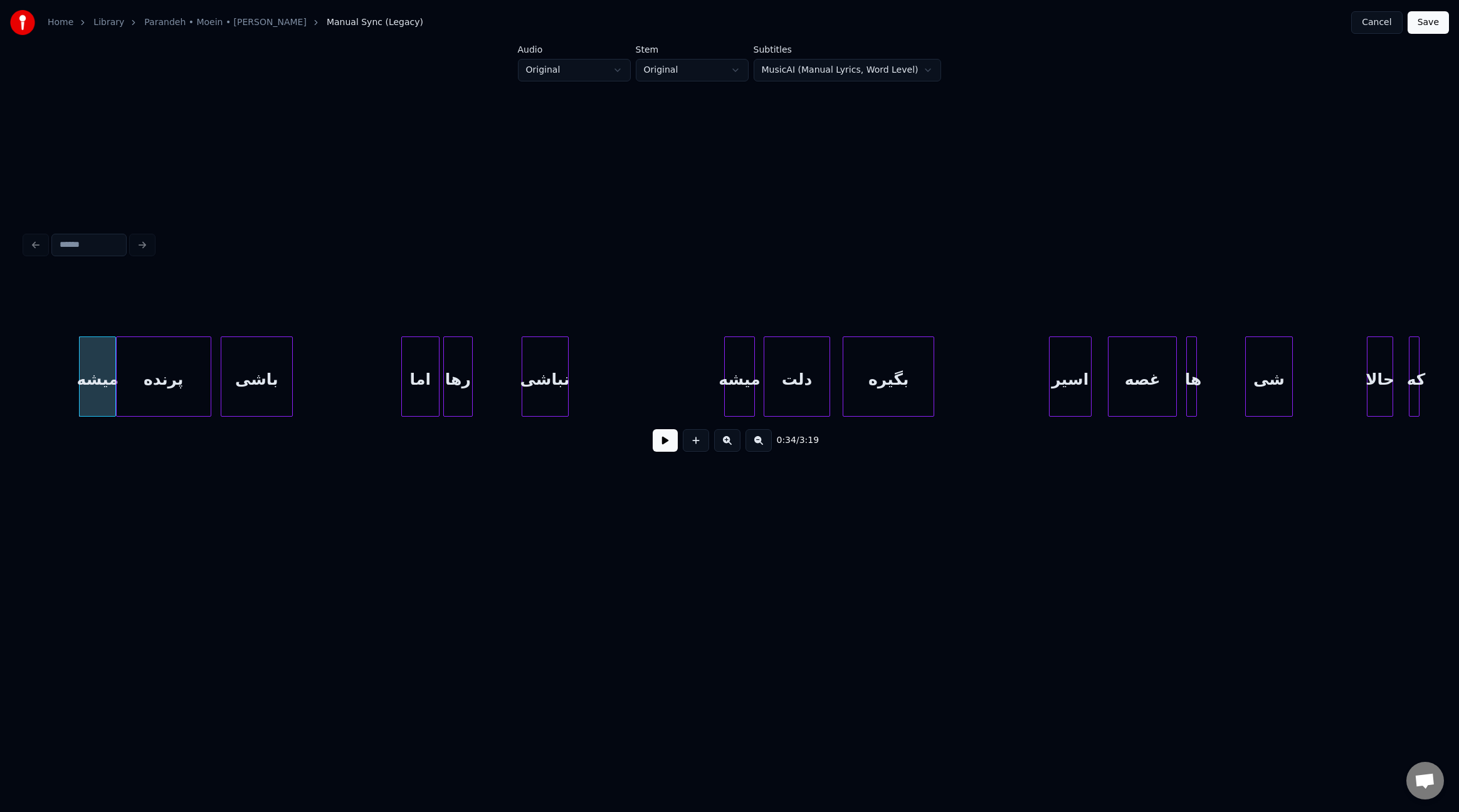
scroll to position [0, 3041]
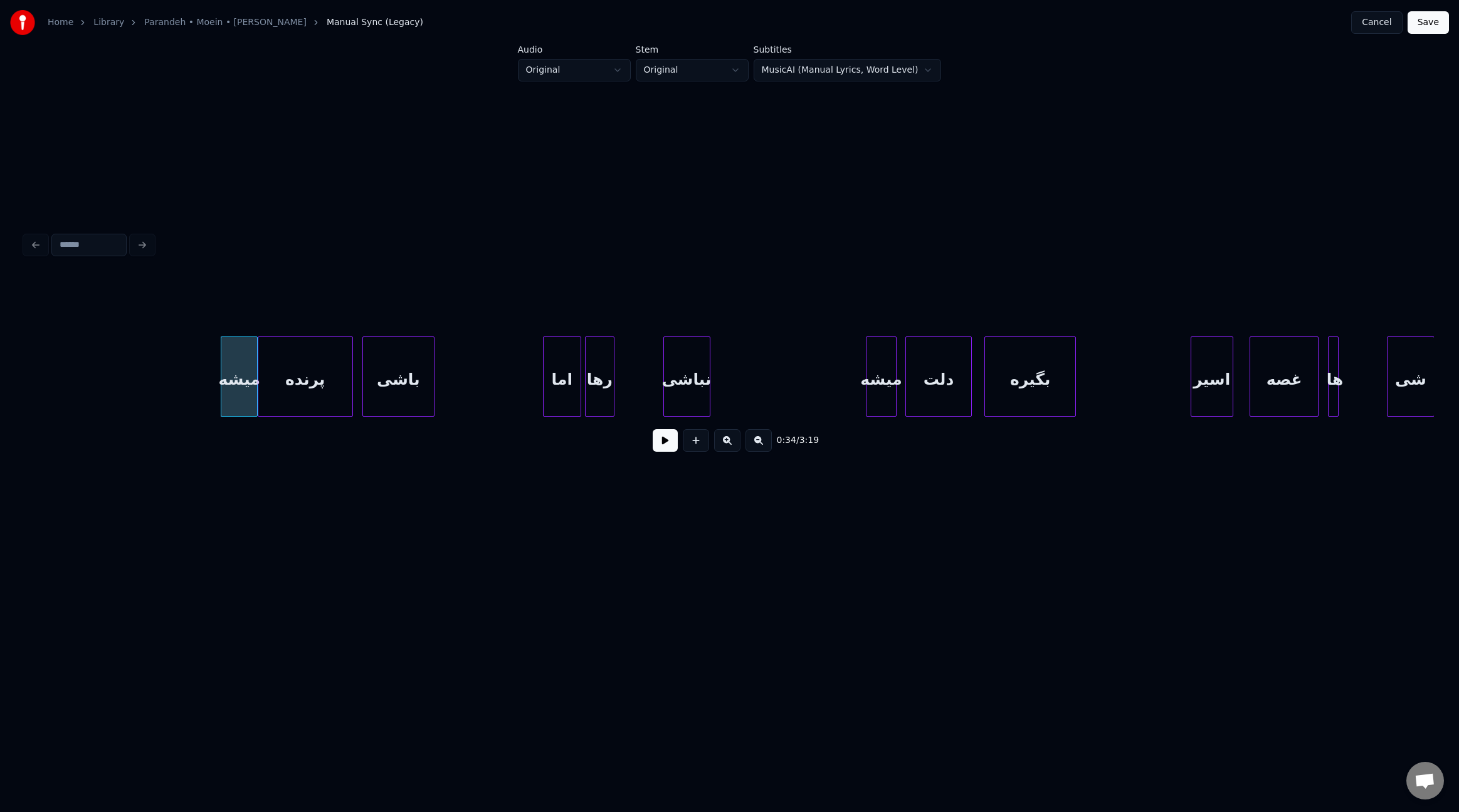
click at [668, 447] on button at bounding box center [665, 440] width 25 height 23
click at [368, 371] on div at bounding box center [369, 377] width 3 height 79
click at [358, 380] on div at bounding box center [359, 377] width 3 height 79
click at [434, 374] on div "باشی" at bounding box center [401, 376] width 67 height 80
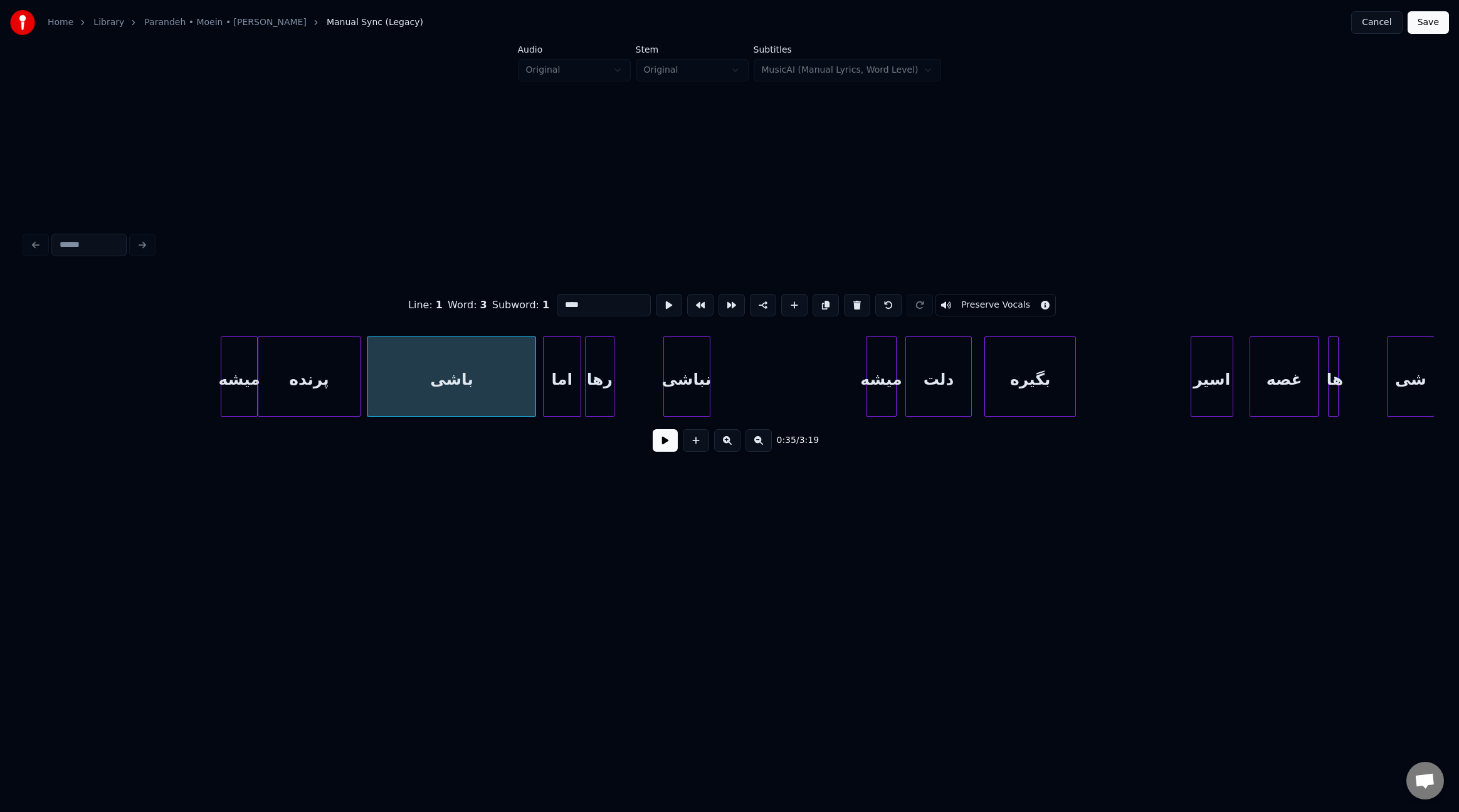
click at [535, 387] on div at bounding box center [534, 377] width 3 height 79
click at [572, 378] on div "اما" at bounding box center [562, 379] width 38 height 85
type input "***"
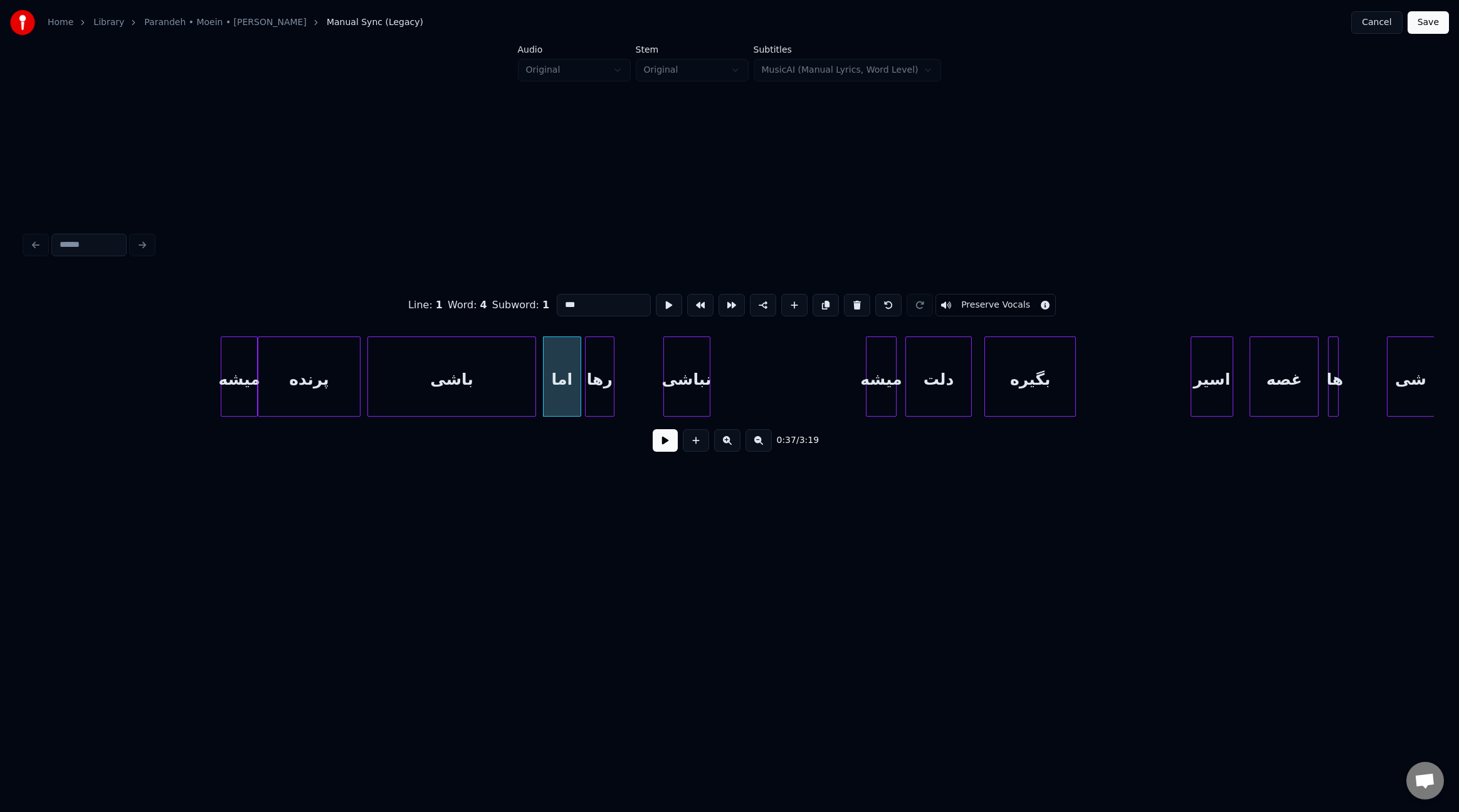
click at [664, 452] on button at bounding box center [665, 440] width 25 height 23
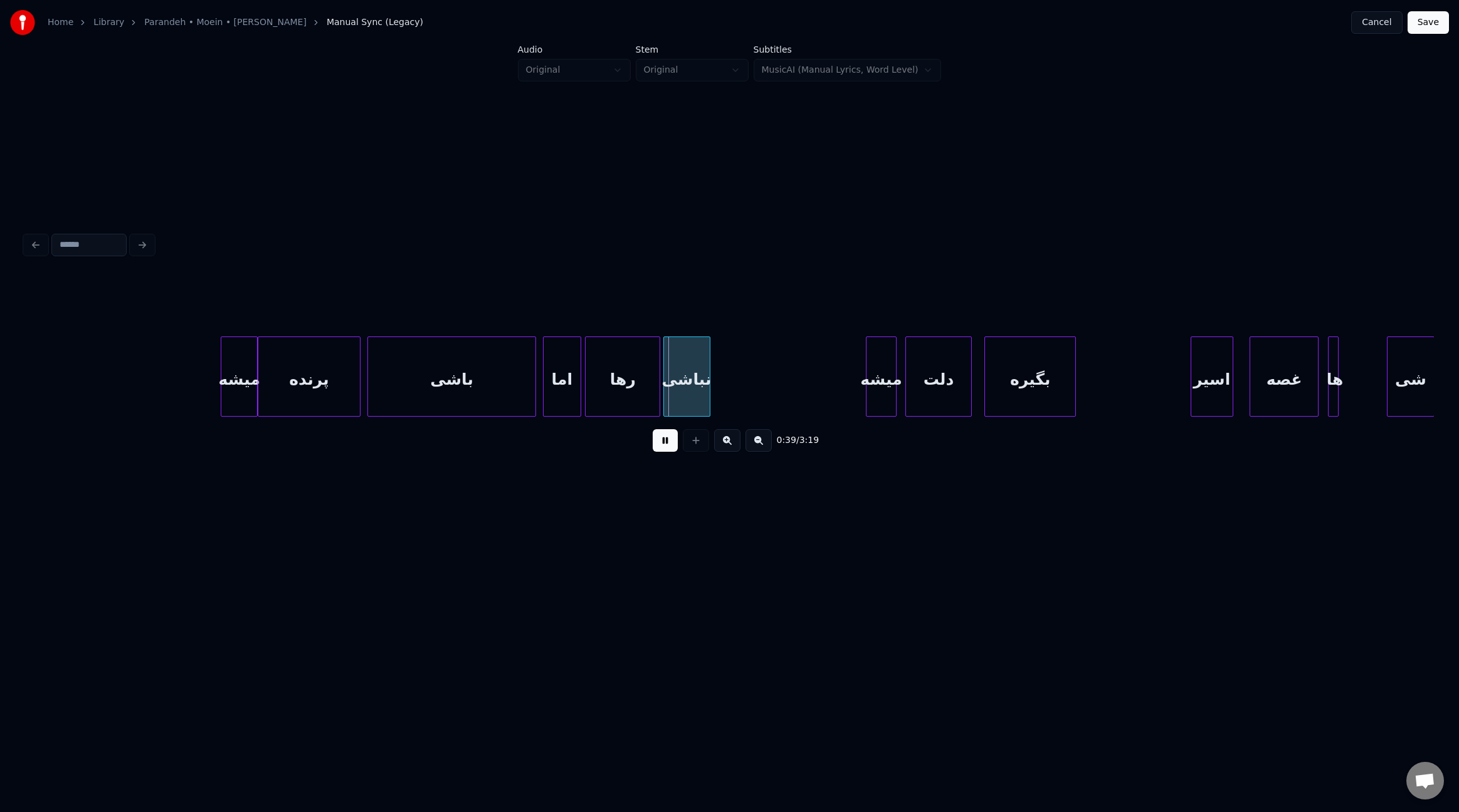
click at [658, 390] on div at bounding box center [658, 377] width 3 height 79
click at [791, 391] on div at bounding box center [789, 377] width 3 height 79
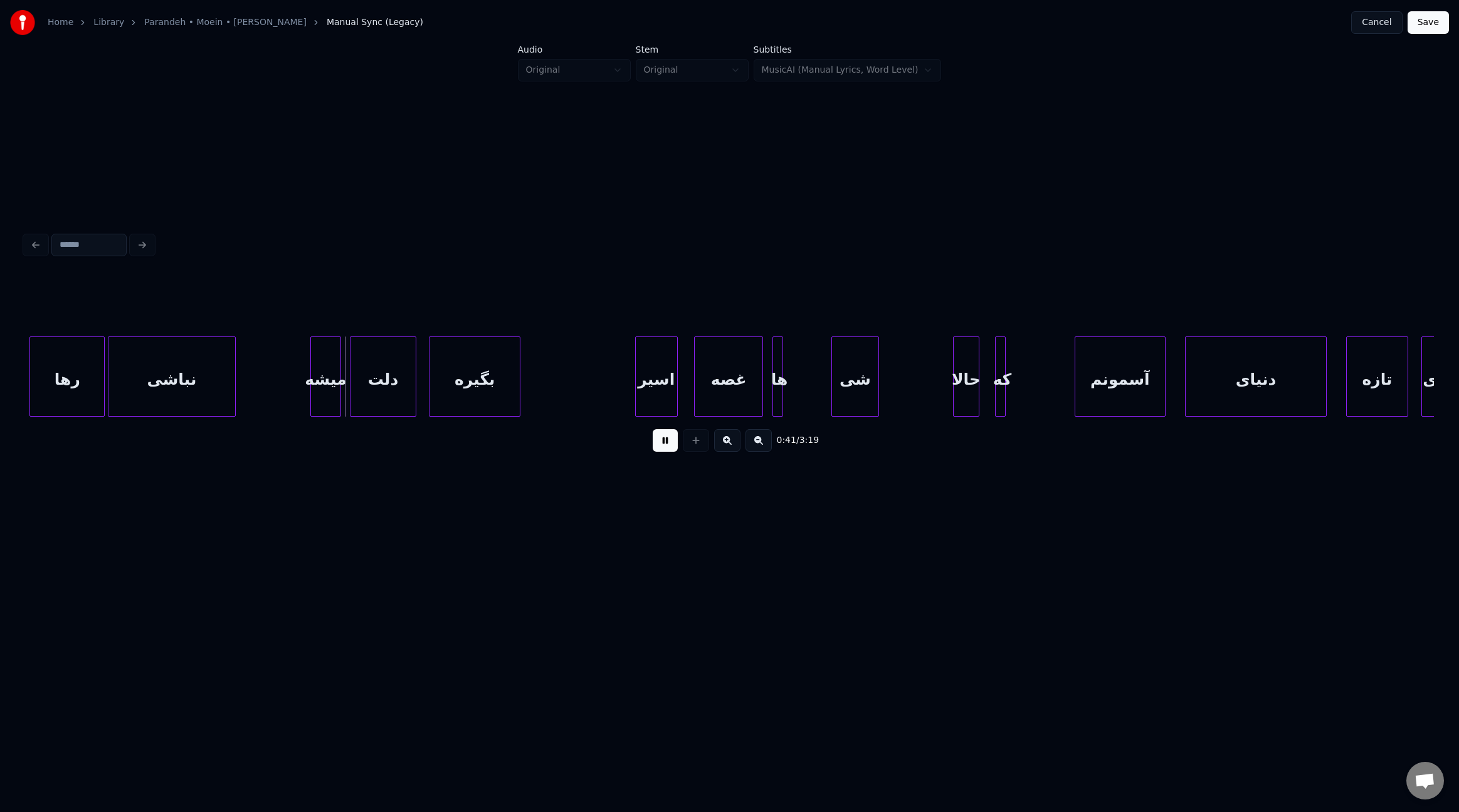
scroll to position [0, 3605]
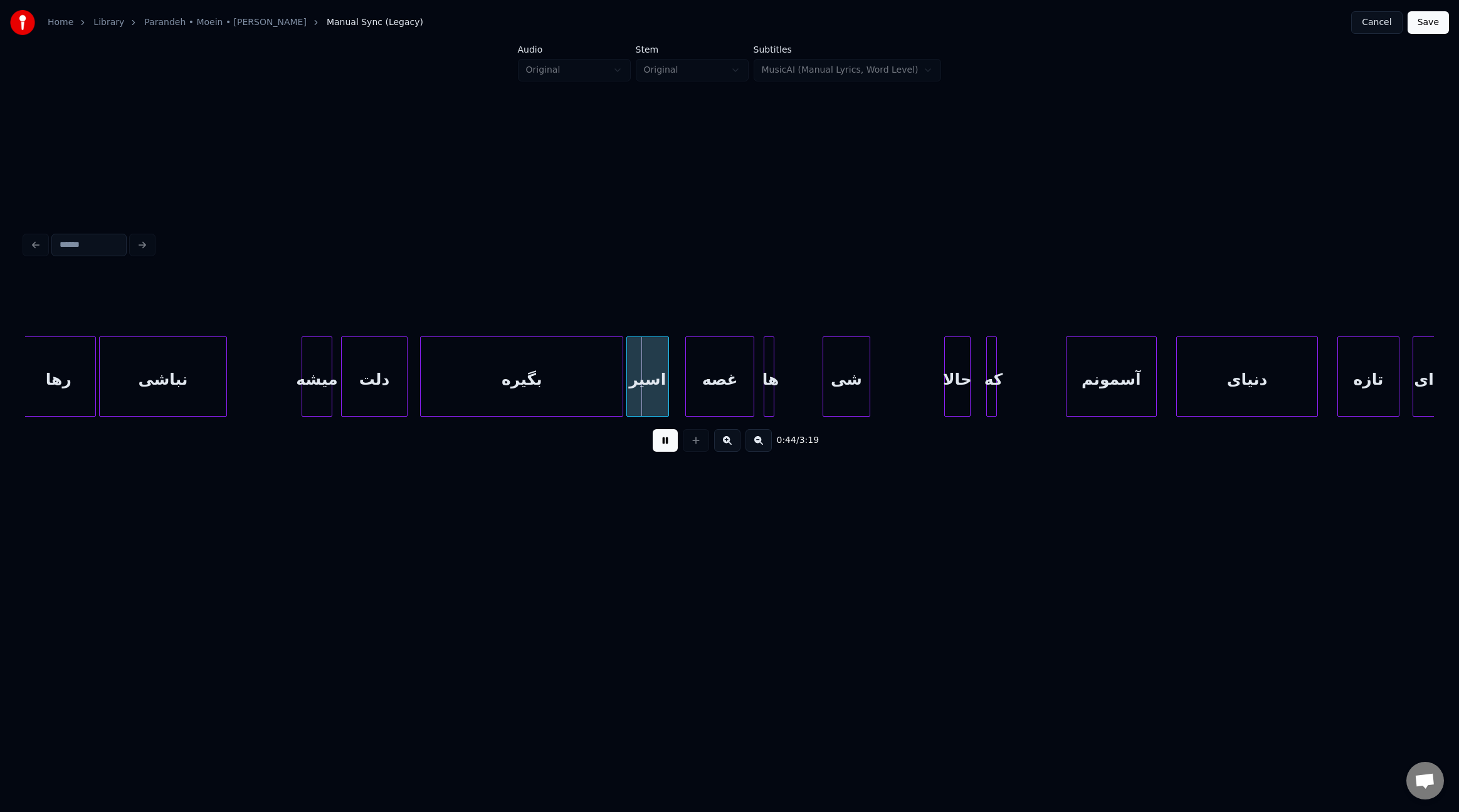
click at [621, 390] on div at bounding box center [620, 377] width 3 height 79
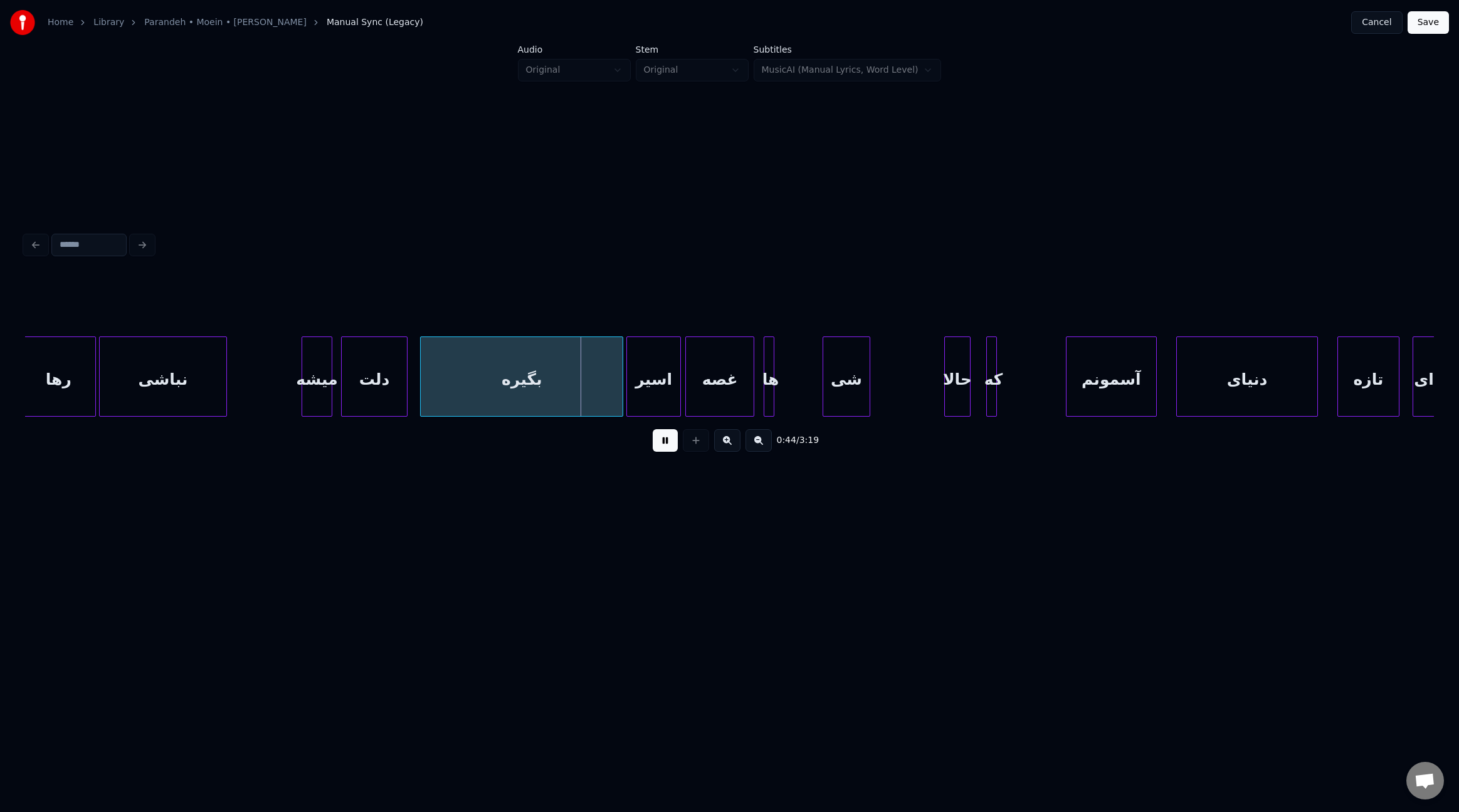
click at [679, 385] on div at bounding box center [679, 377] width 3 height 79
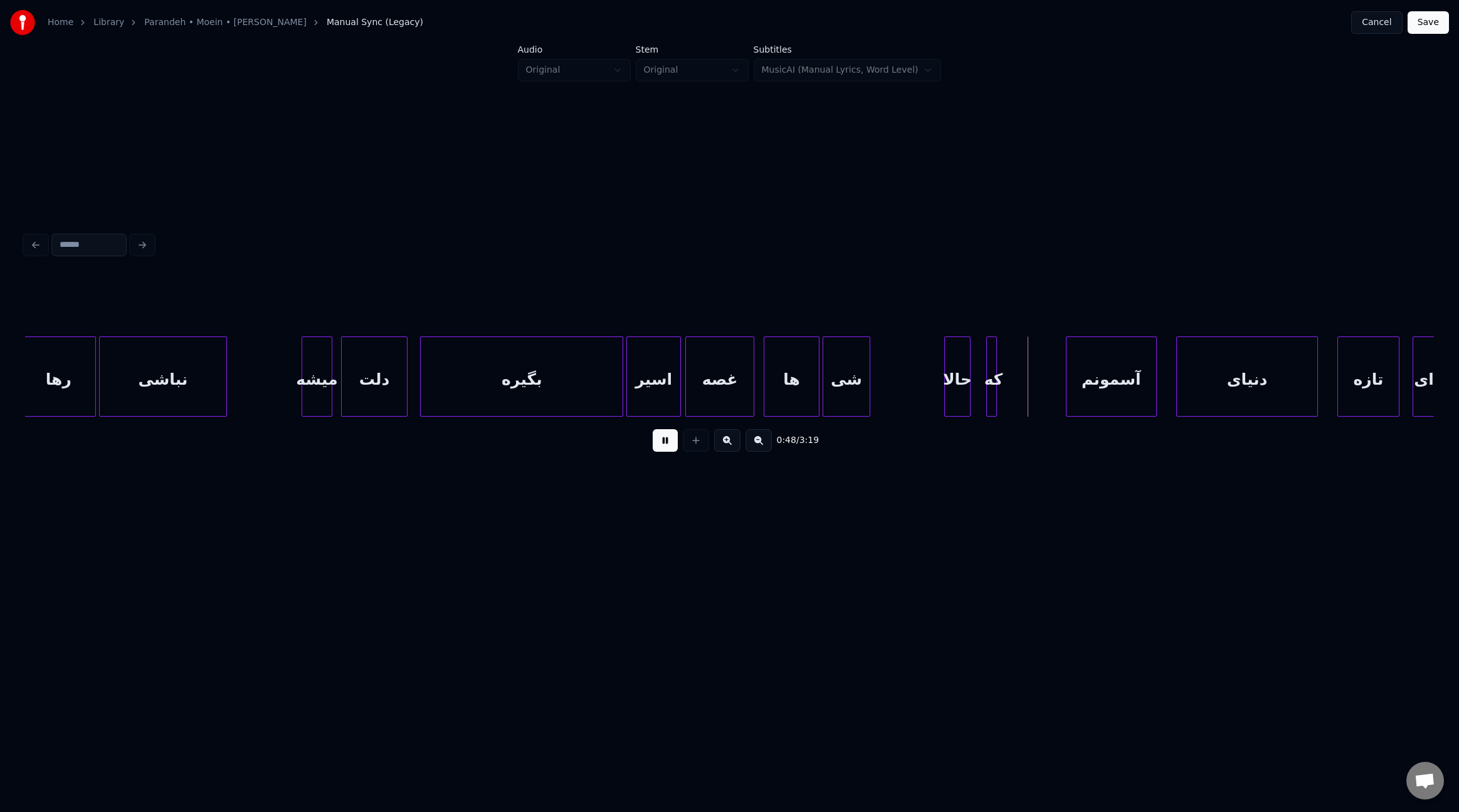
click at [818, 395] on div at bounding box center [817, 377] width 3 height 79
click at [760, 395] on div "غصه" at bounding box center [723, 376] width 76 height 80
click at [981, 390] on div at bounding box center [980, 377] width 3 height 79
click at [1002, 392] on div at bounding box center [1000, 377] width 3 height 79
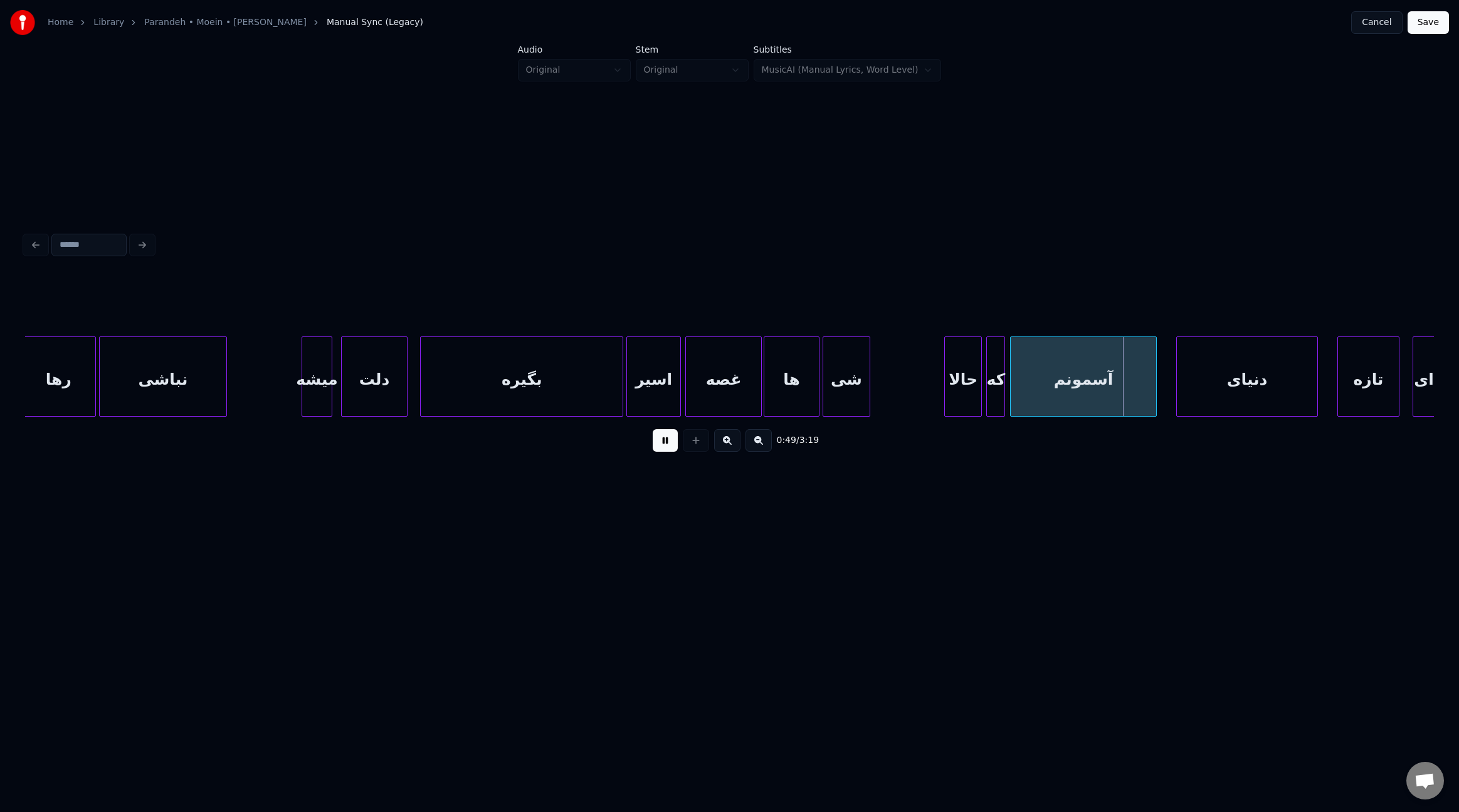
click at [1013, 372] on div at bounding box center [1013, 377] width 3 height 79
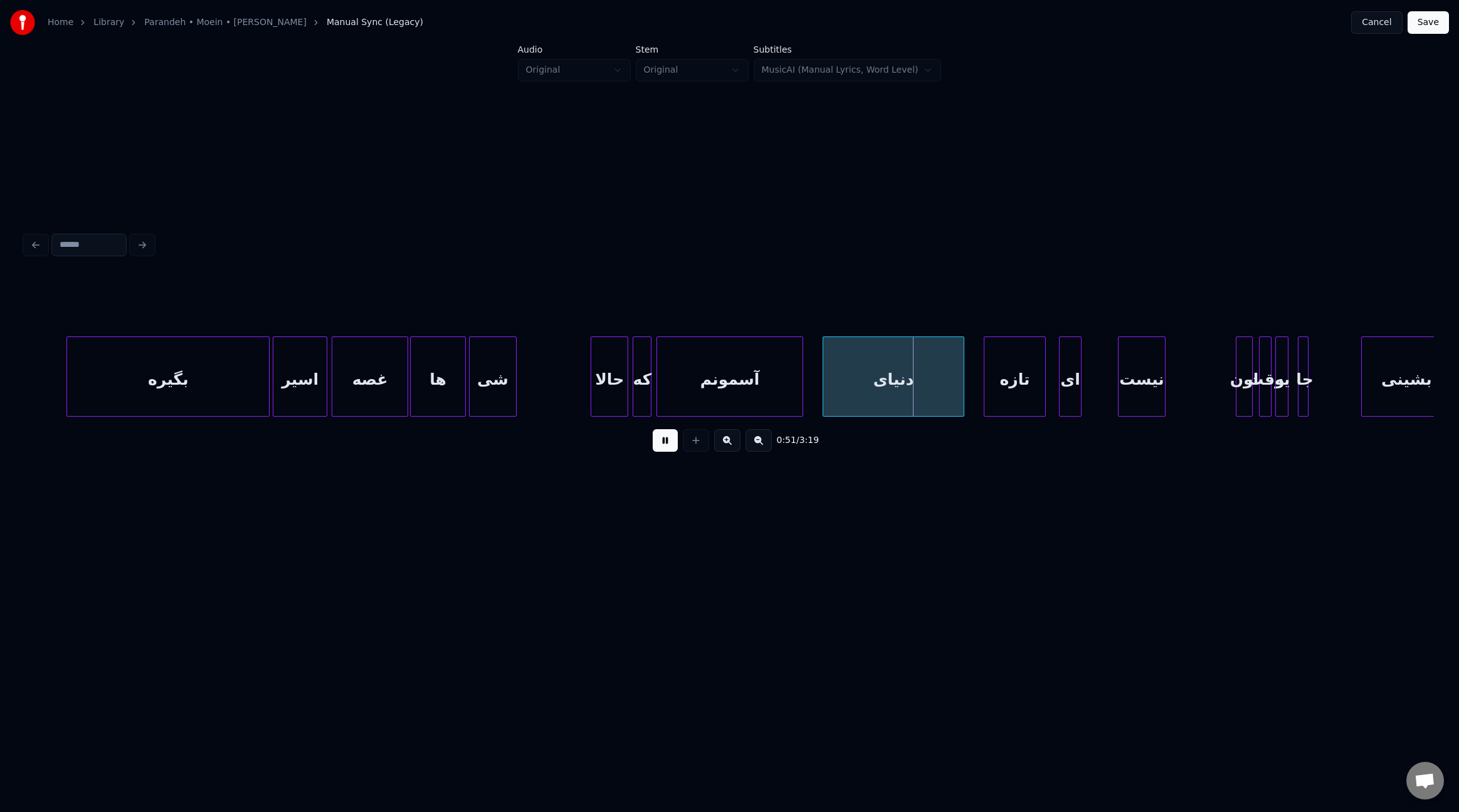
scroll to position [0, 4206]
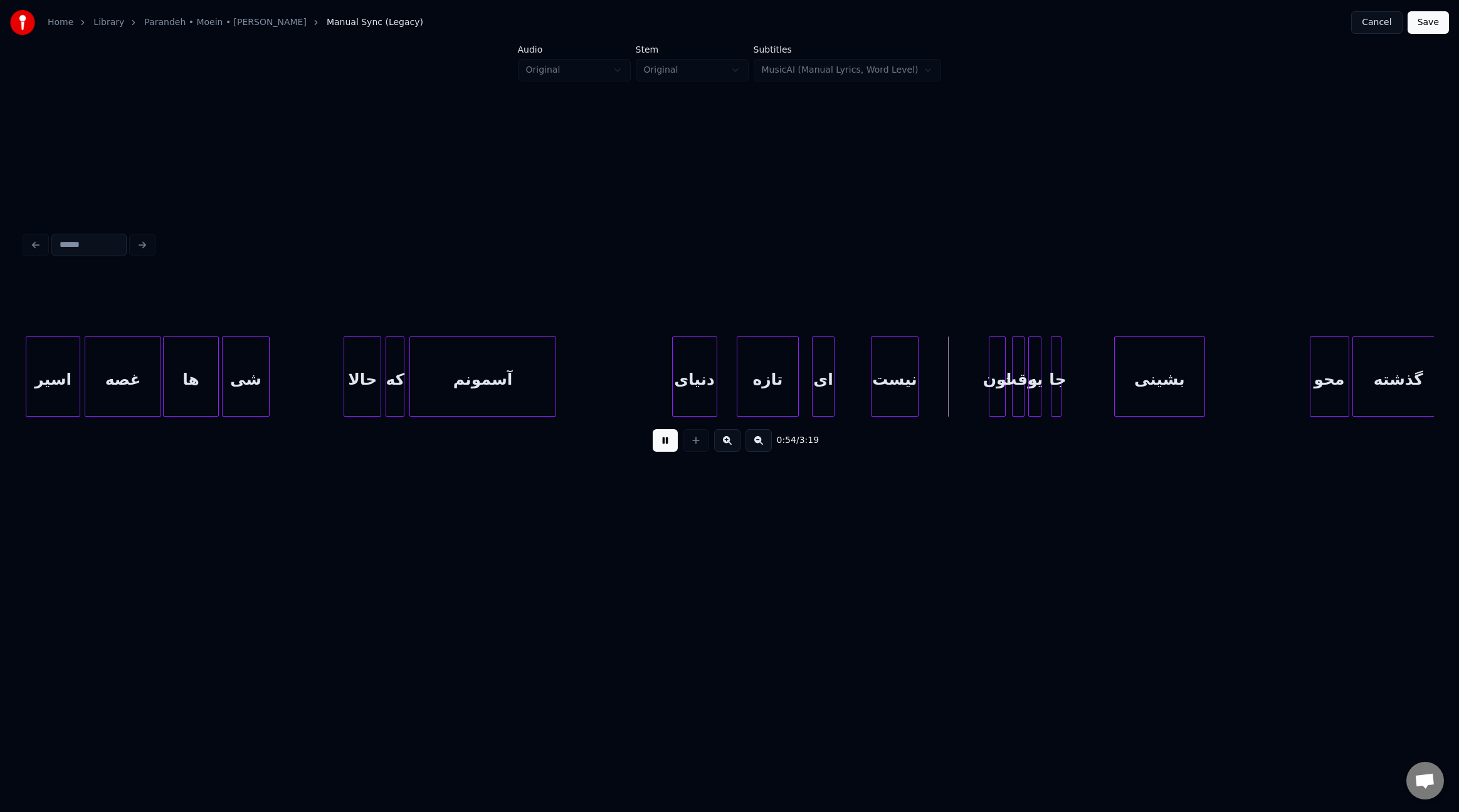
click at [674, 388] on div at bounding box center [674, 377] width 3 height 79
click at [618, 379] on div at bounding box center [620, 377] width 3 height 79
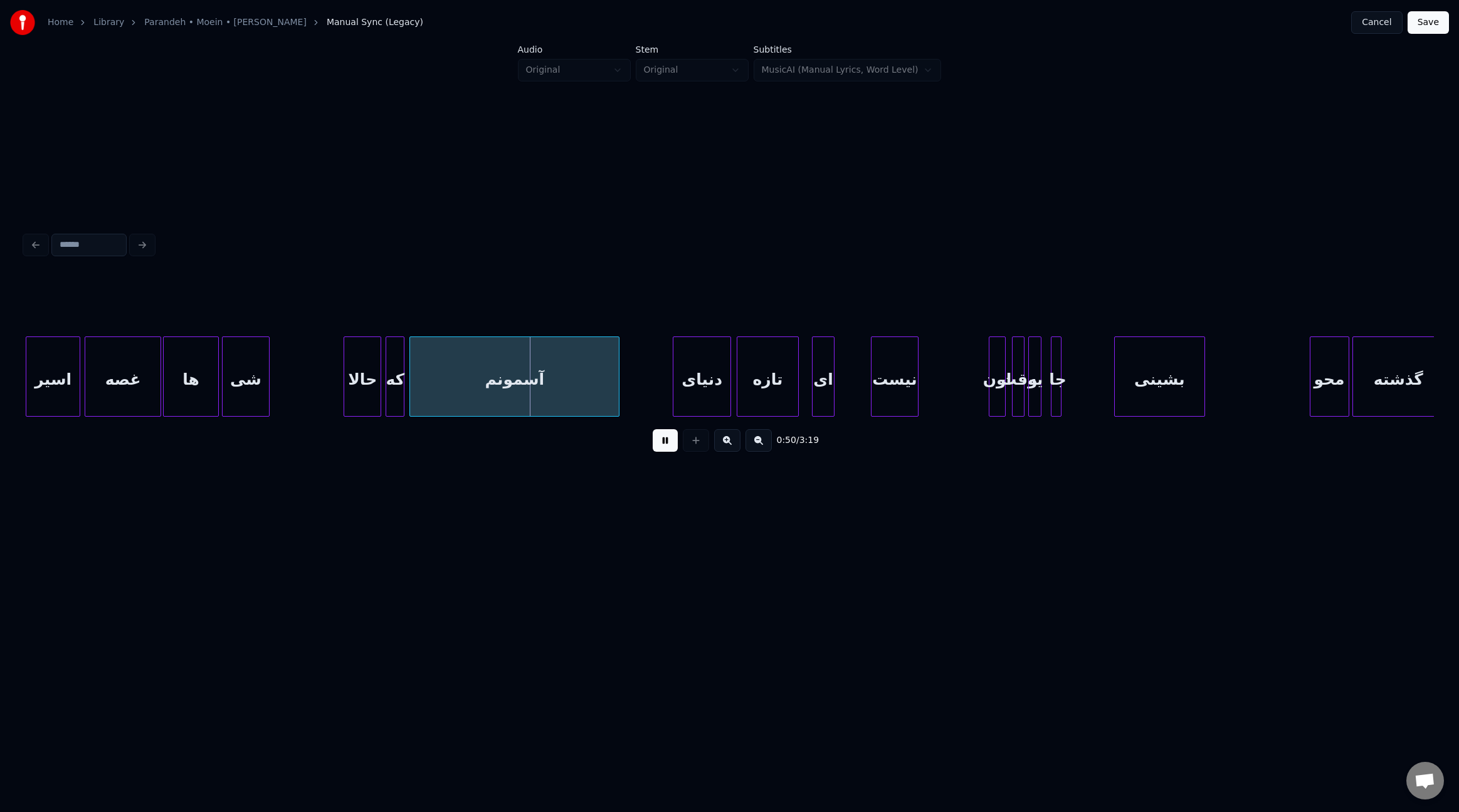
click at [729, 374] on div at bounding box center [728, 377] width 3 height 79
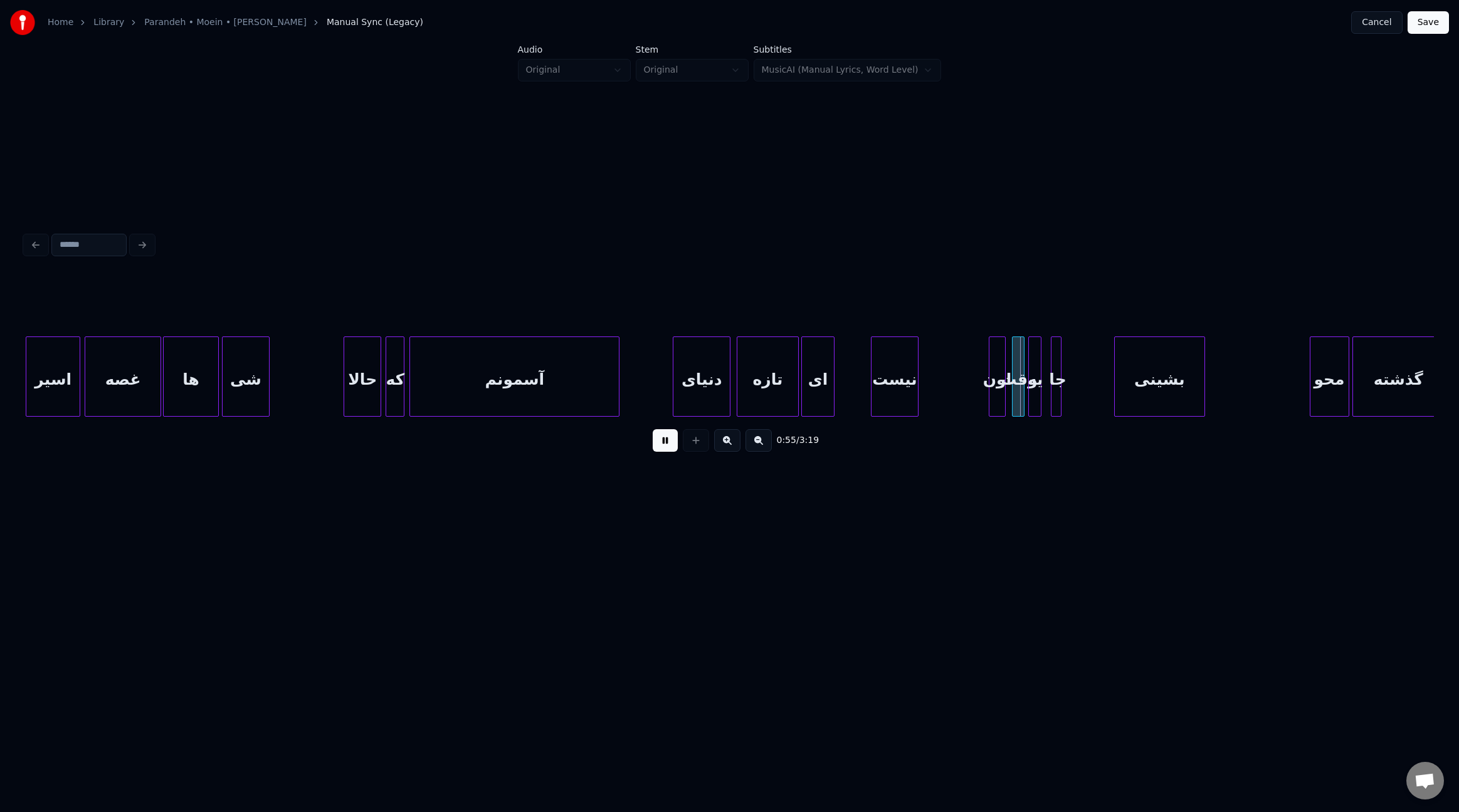
click at [803, 385] on div at bounding box center [804, 377] width 3 height 79
click at [832, 389] on div "ای" at bounding box center [830, 379] width 32 height 85
click at [864, 393] on div at bounding box center [863, 377] width 3 height 79
click at [810, 385] on div at bounding box center [808, 377] width 3 height 79
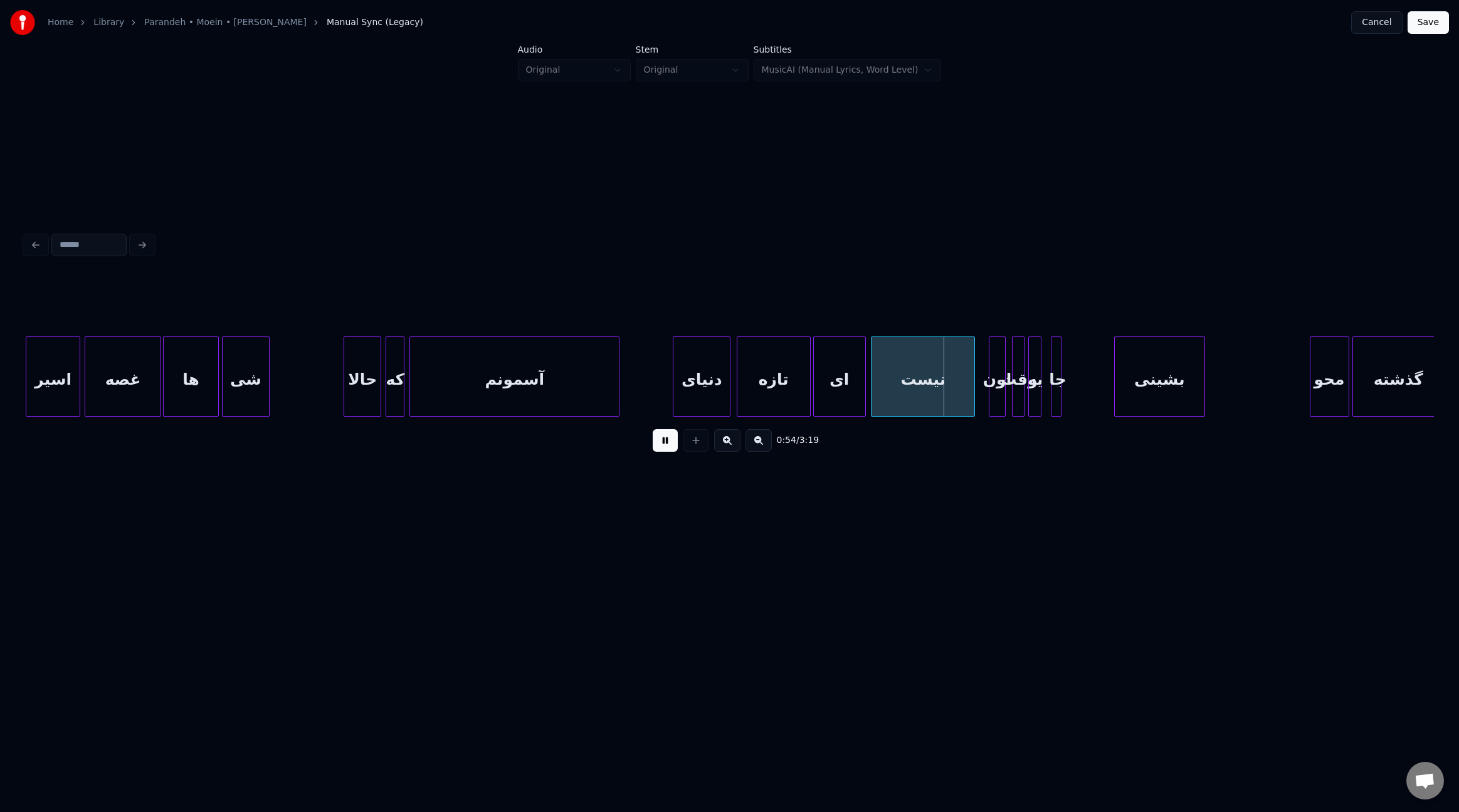
click at [972, 382] on div at bounding box center [972, 377] width 3 height 79
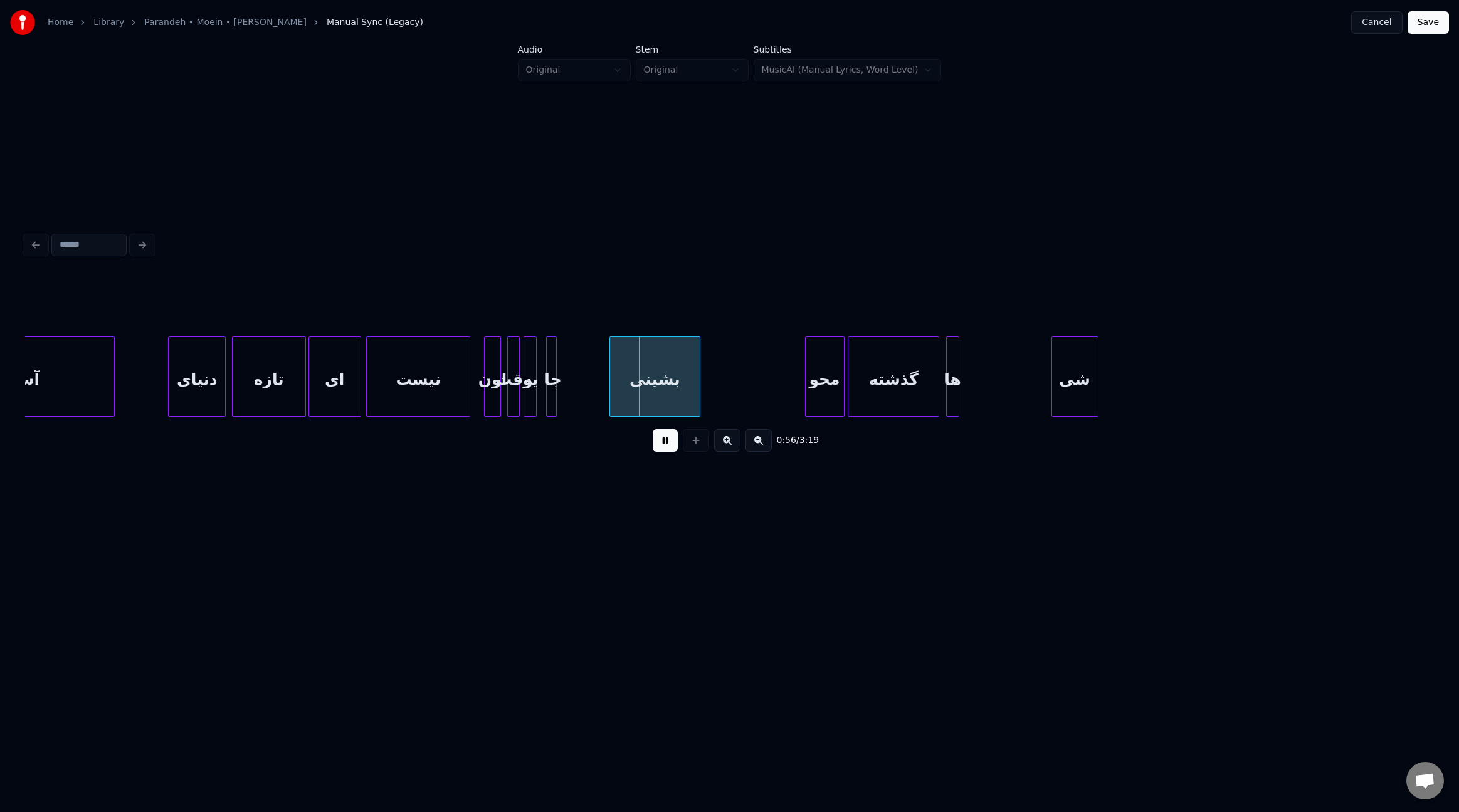
scroll to position [0, 4702]
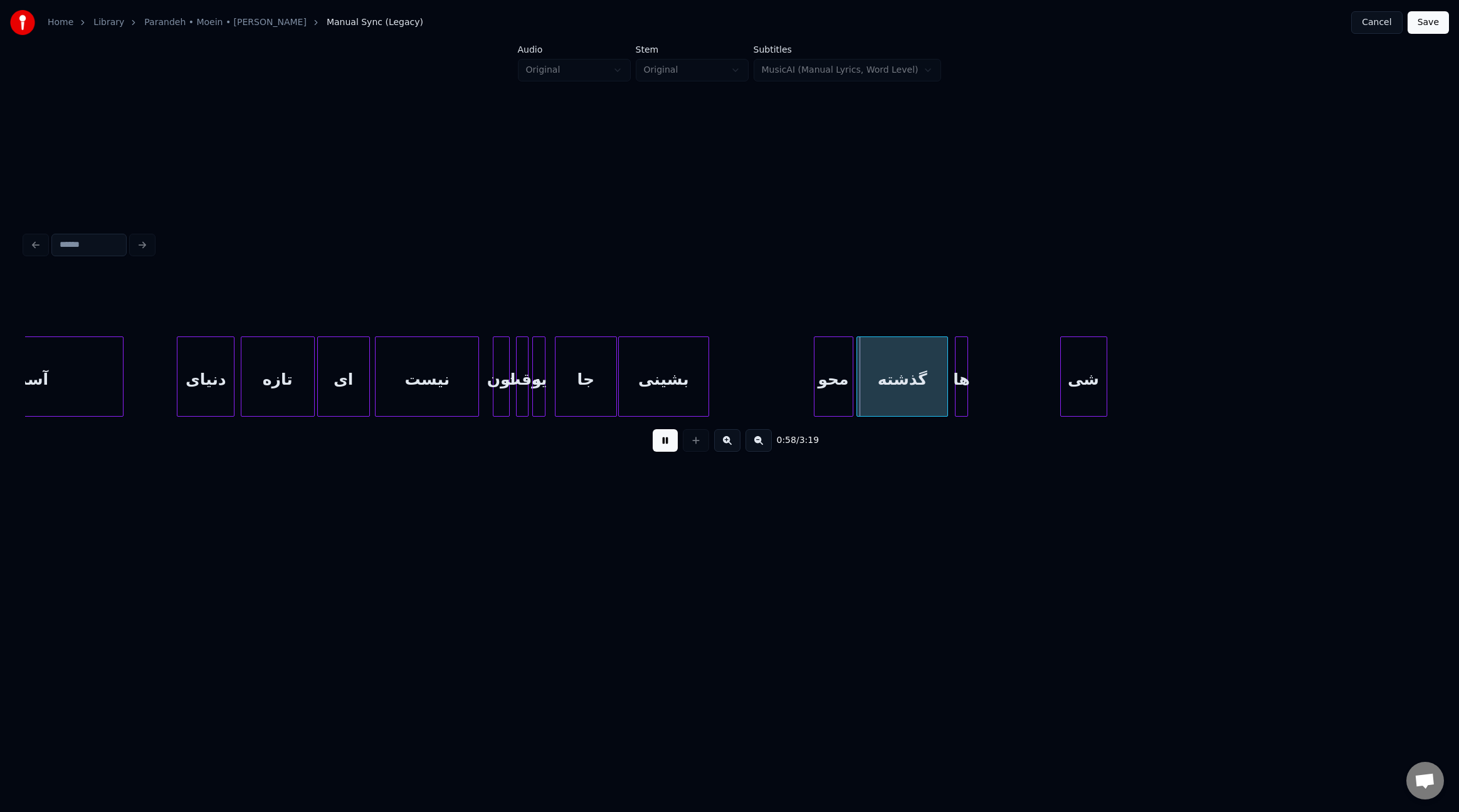
click at [613, 388] on div at bounding box center [615, 377] width 3 height 79
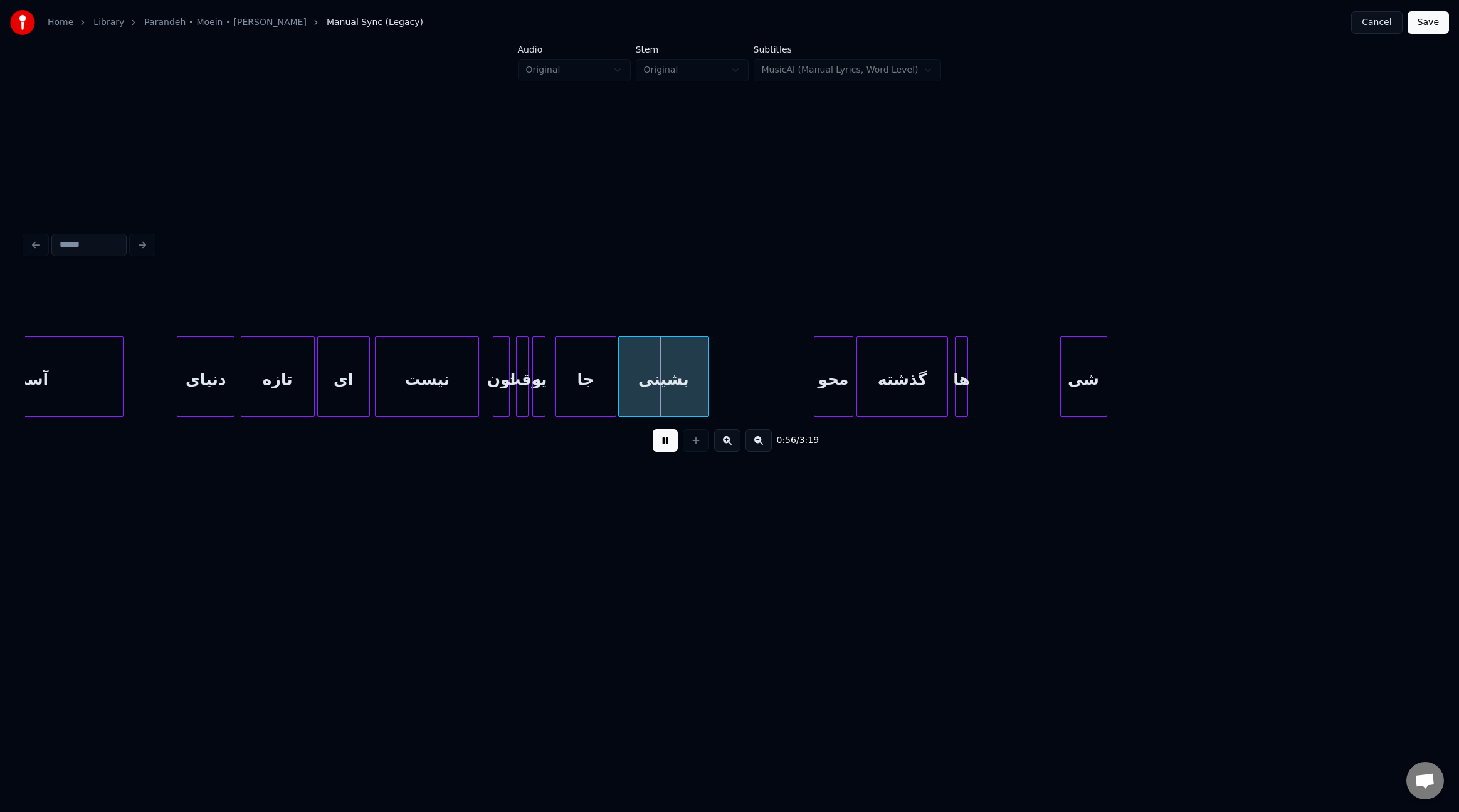
click at [542, 395] on div at bounding box center [543, 377] width 3 height 79
click at [546, 395] on div "یه" at bounding box center [547, 379] width 13 height 85
click at [536, 403] on div at bounding box center [536, 377] width 3 height 79
click at [769, 394] on div at bounding box center [769, 377] width 3 height 79
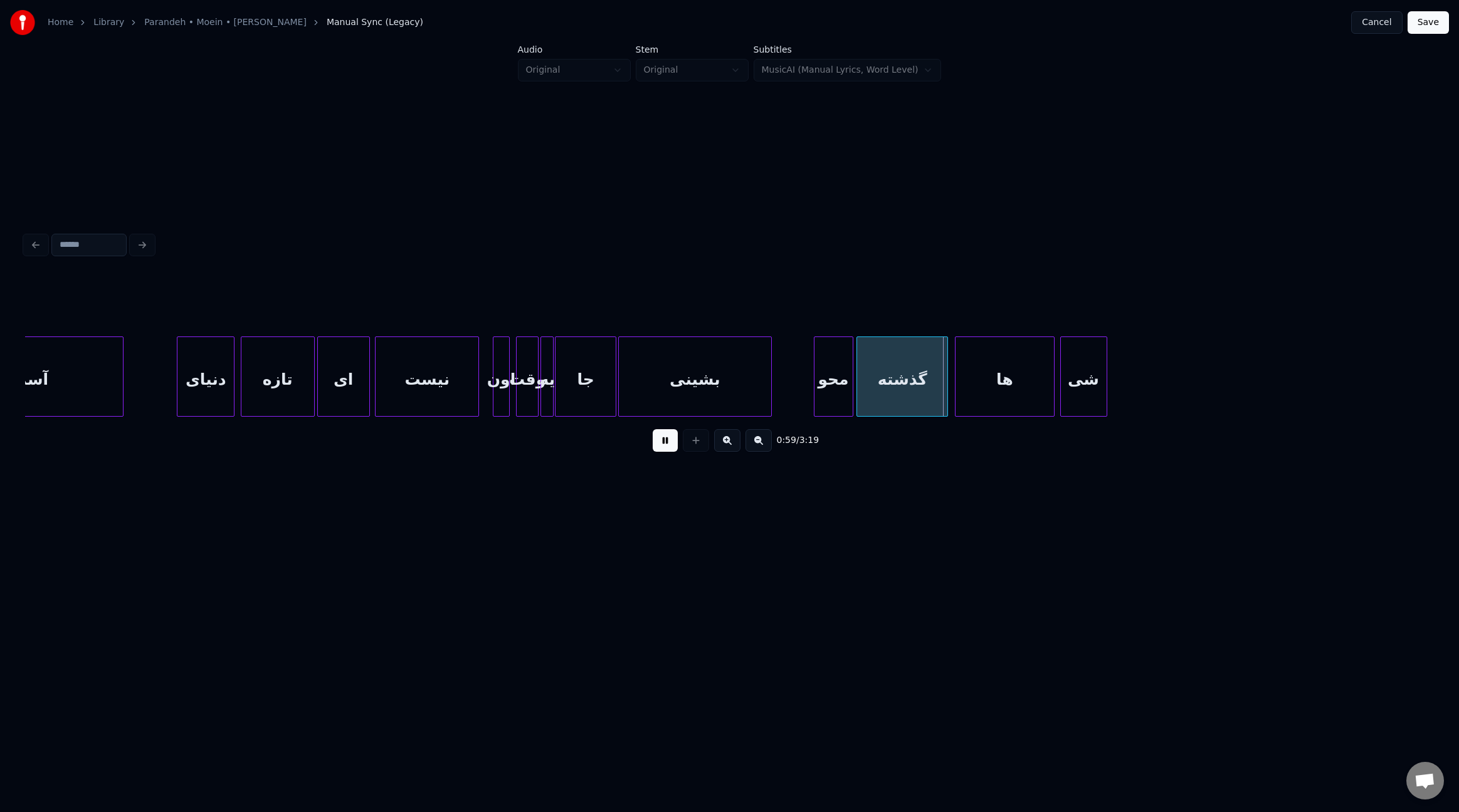
click at [1053, 389] on div at bounding box center [1052, 377] width 3 height 79
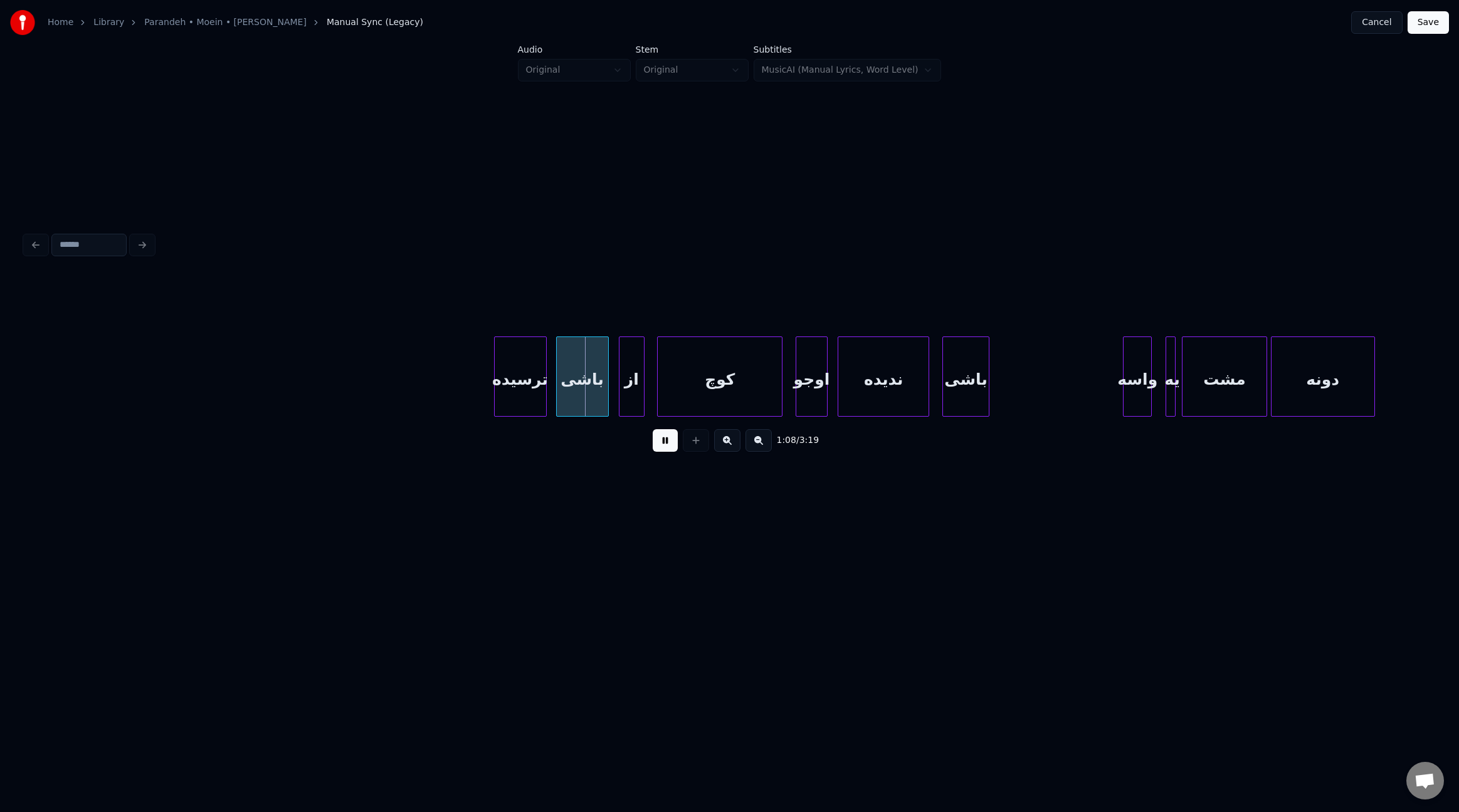
scroll to position [0, 5855]
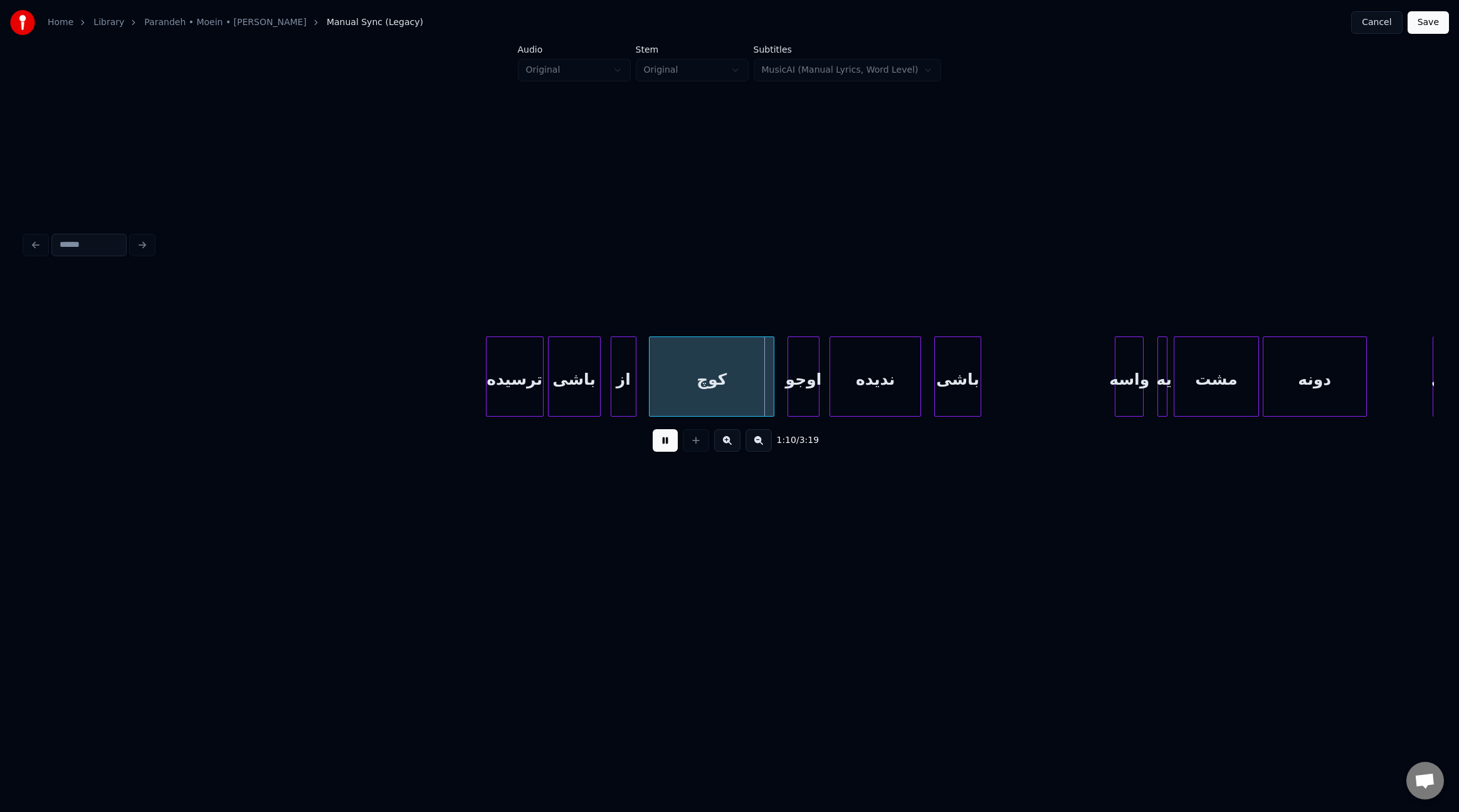
click at [541, 379] on div at bounding box center [541, 377] width 3 height 79
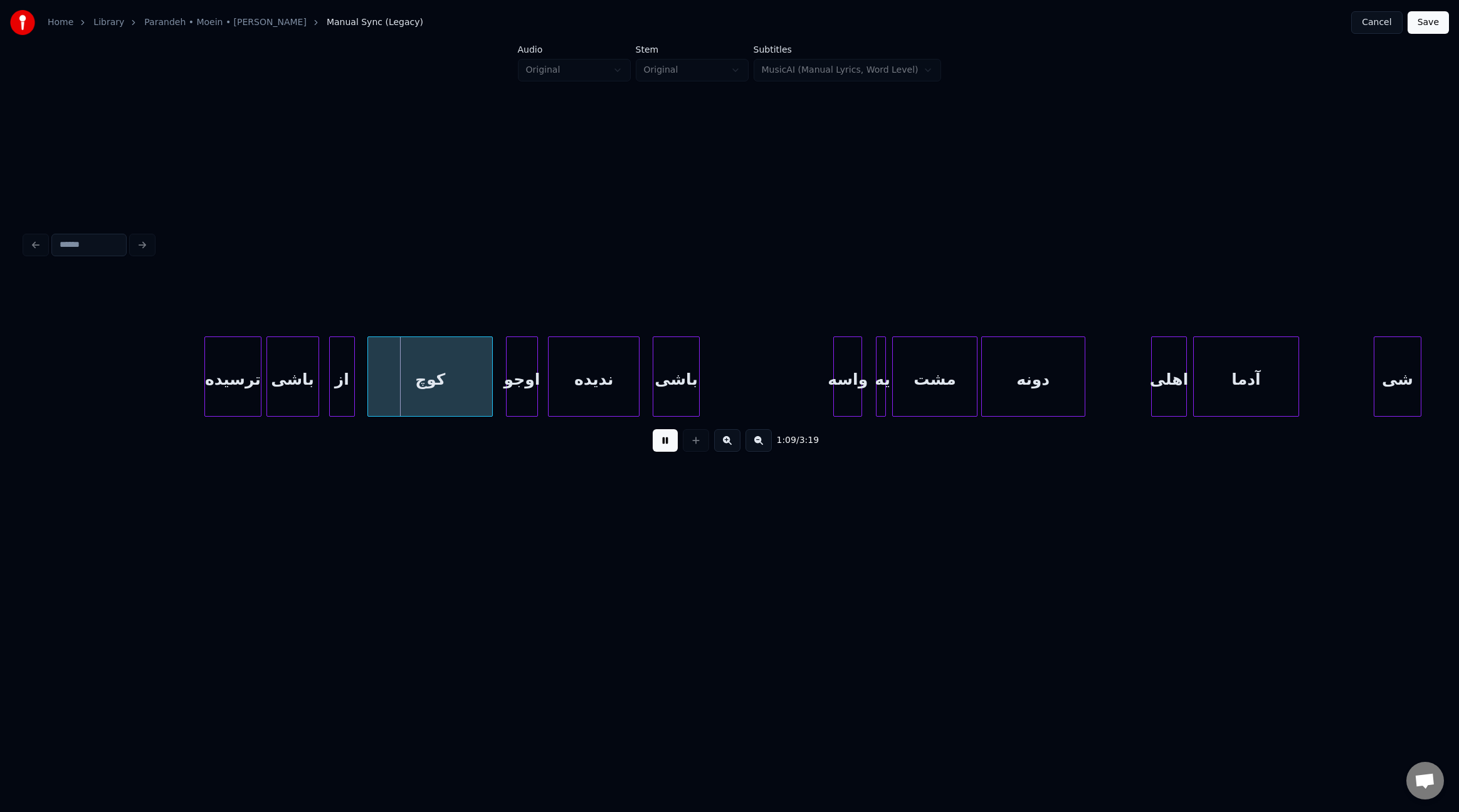
scroll to position [0, 6133]
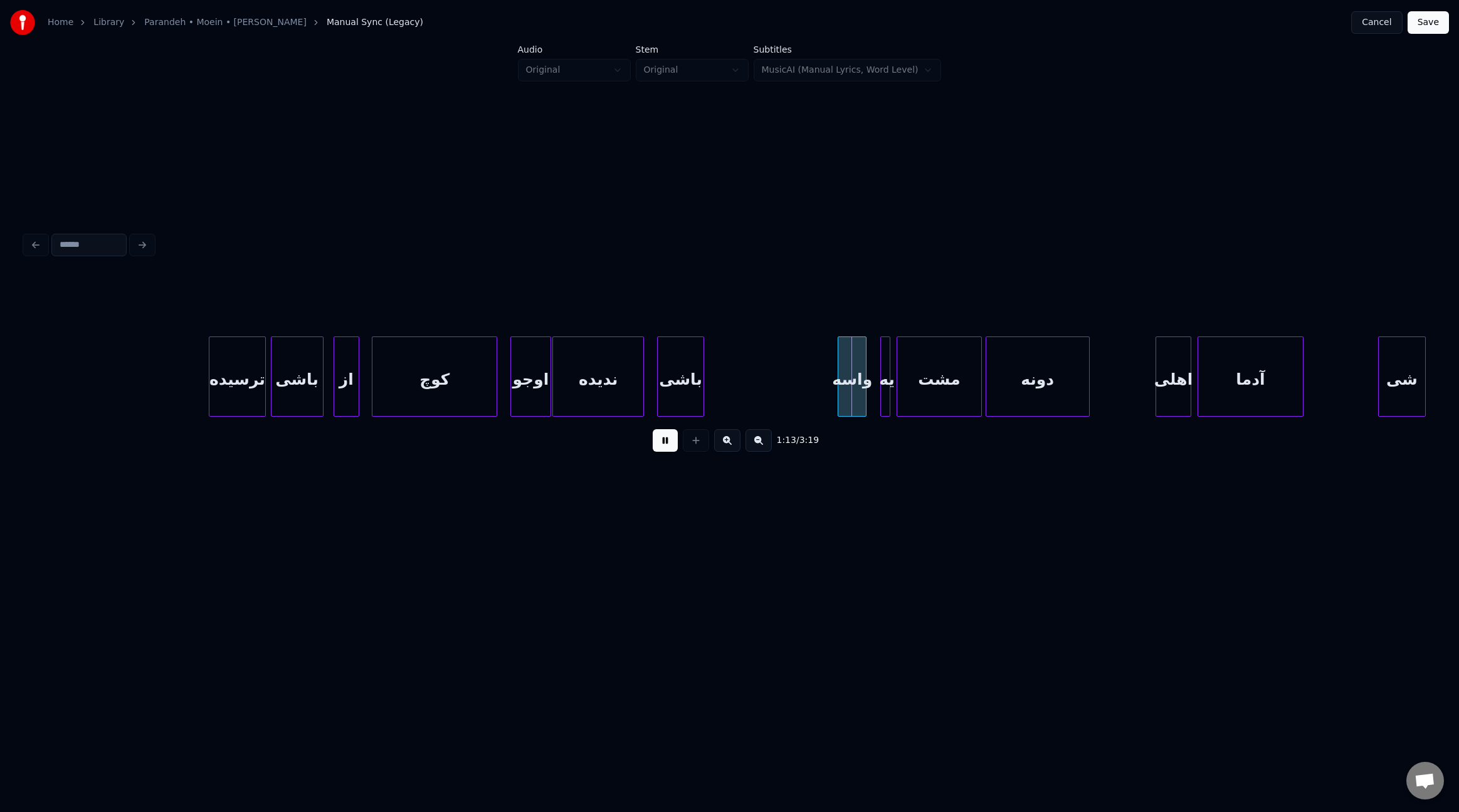
click at [549, 383] on div at bounding box center [549, 377] width 3 height 79
click at [557, 388] on div at bounding box center [558, 377] width 3 height 79
click at [652, 387] on div at bounding box center [651, 377] width 3 height 79
click at [684, 396] on div "باشی" at bounding box center [685, 379] width 45 height 85
click at [755, 395] on div at bounding box center [755, 377] width 3 height 79
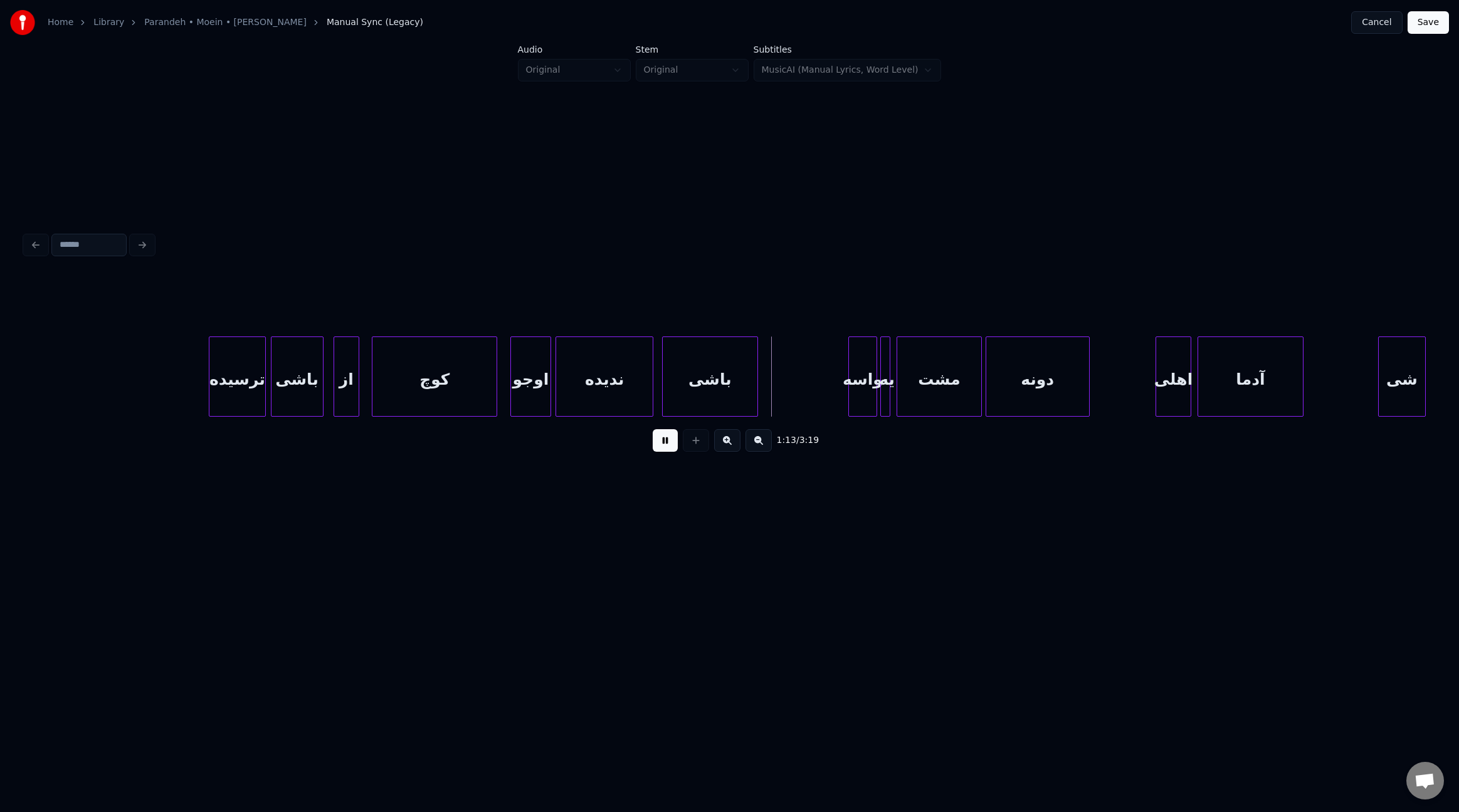
click at [861, 402] on div "واسه" at bounding box center [864, 379] width 29 height 85
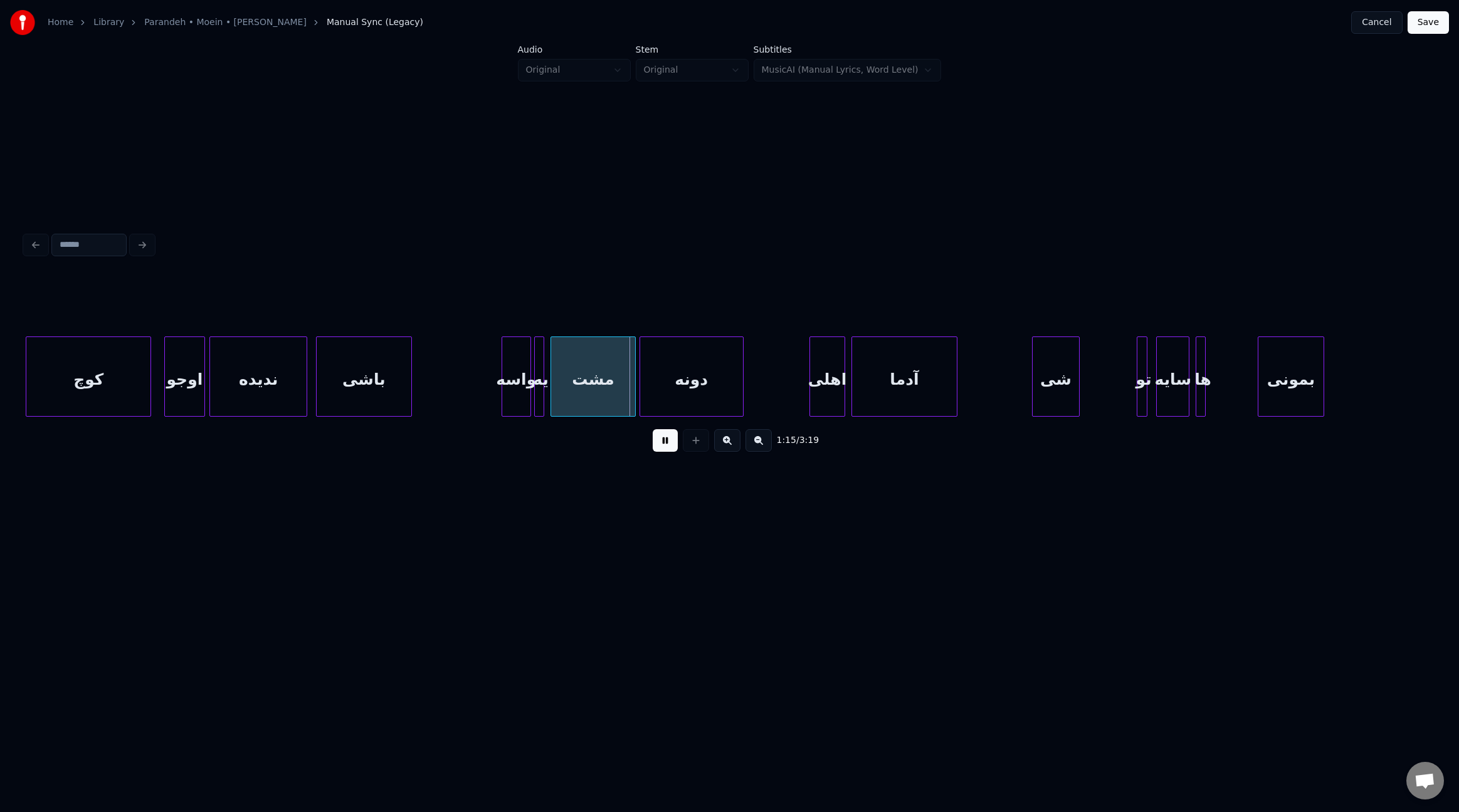
scroll to position [0, 6538]
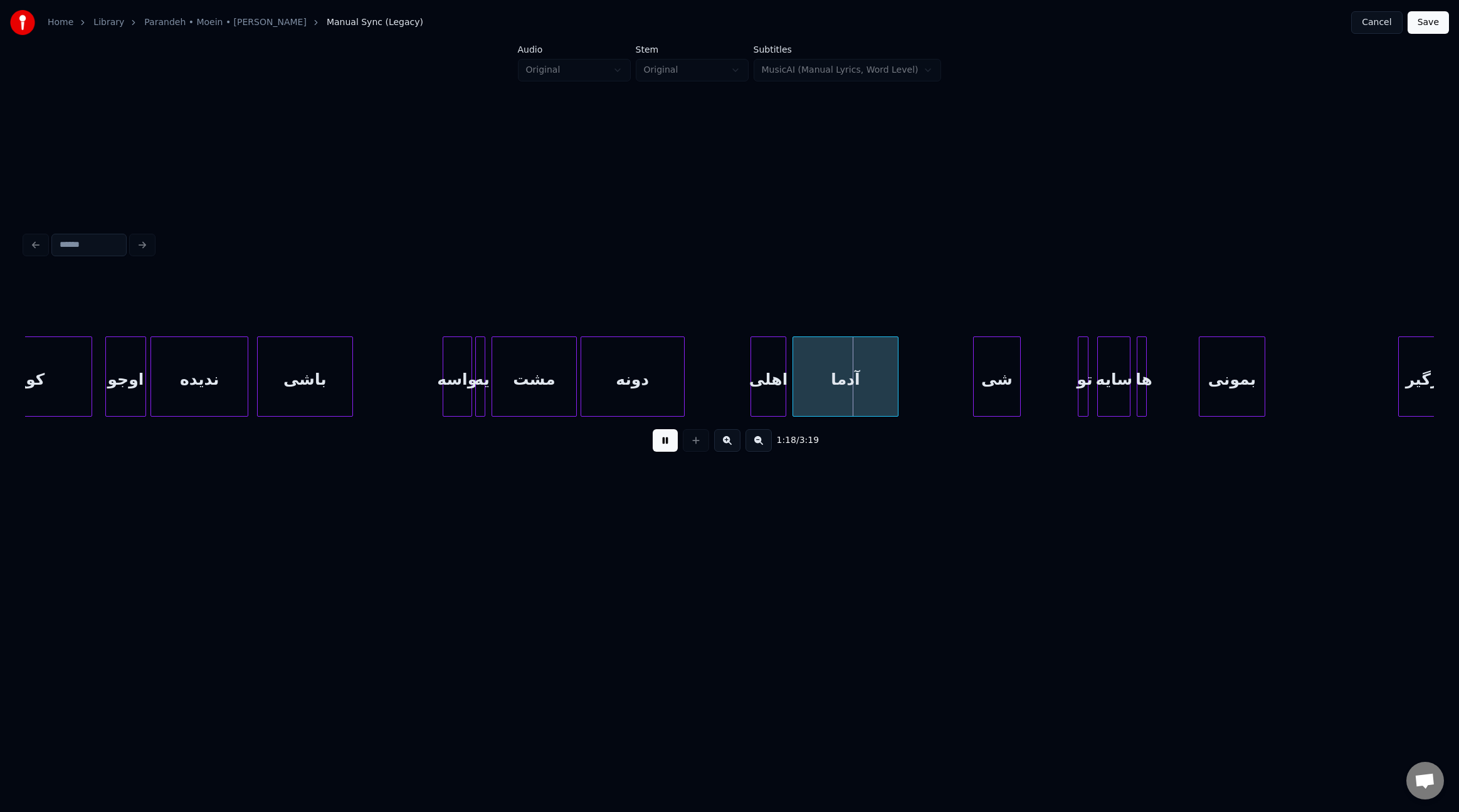
click at [684, 386] on div "دونه" at bounding box center [633, 376] width 104 height 80
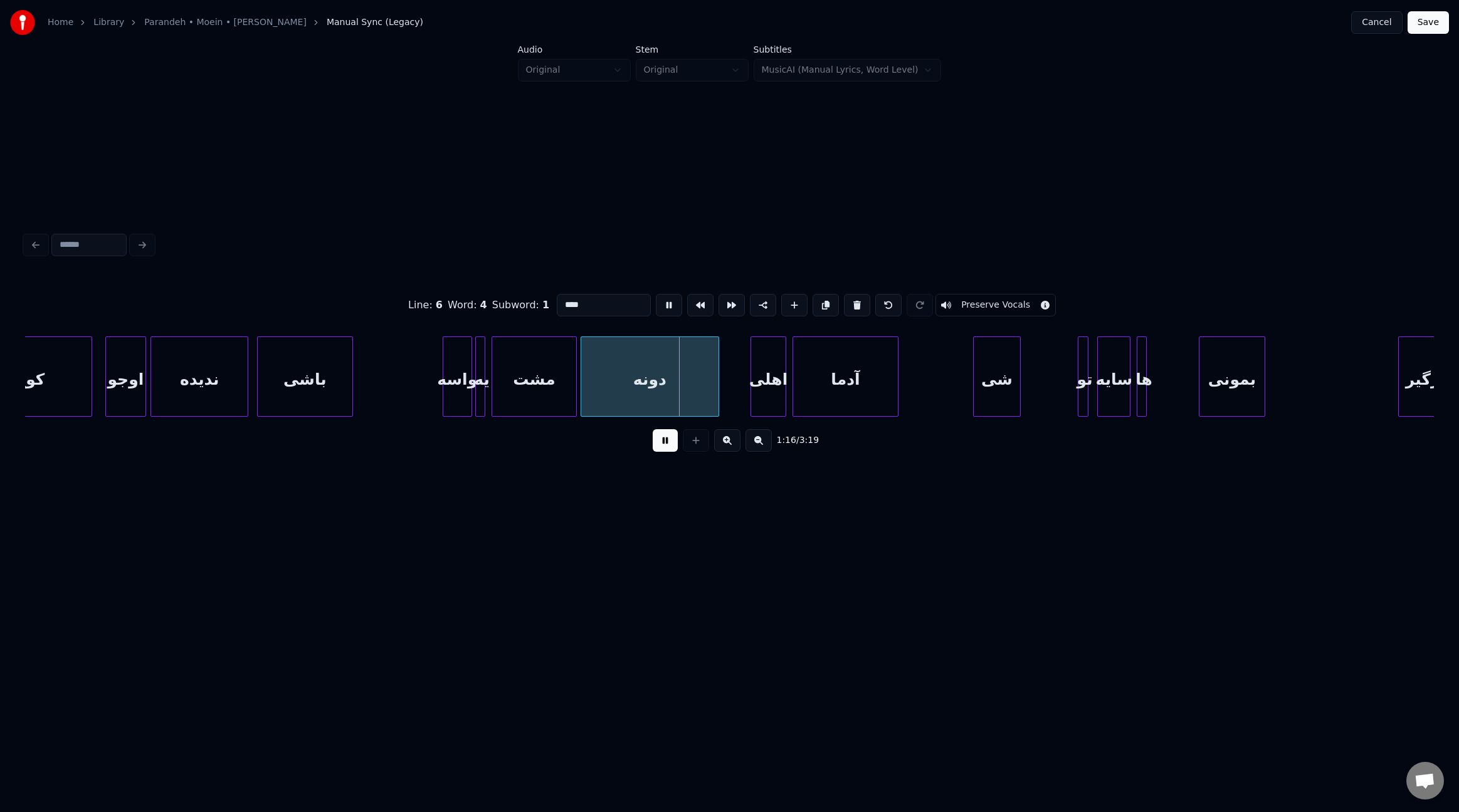
click at [716, 390] on div at bounding box center [716, 377] width 3 height 79
click at [588, 379] on div at bounding box center [590, 377] width 3 height 79
click at [658, 445] on button at bounding box center [665, 440] width 25 height 23
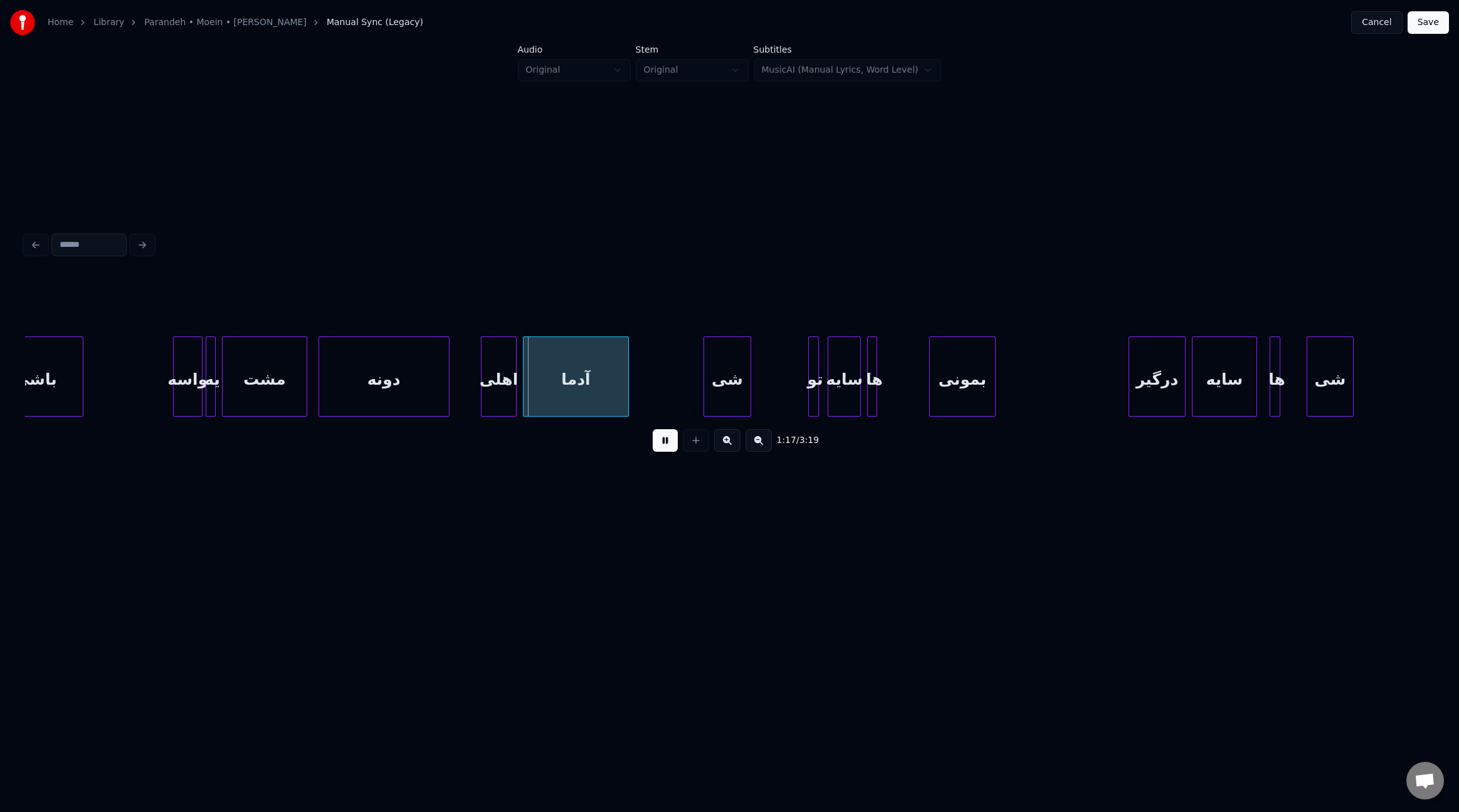
scroll to position [0, 6816]
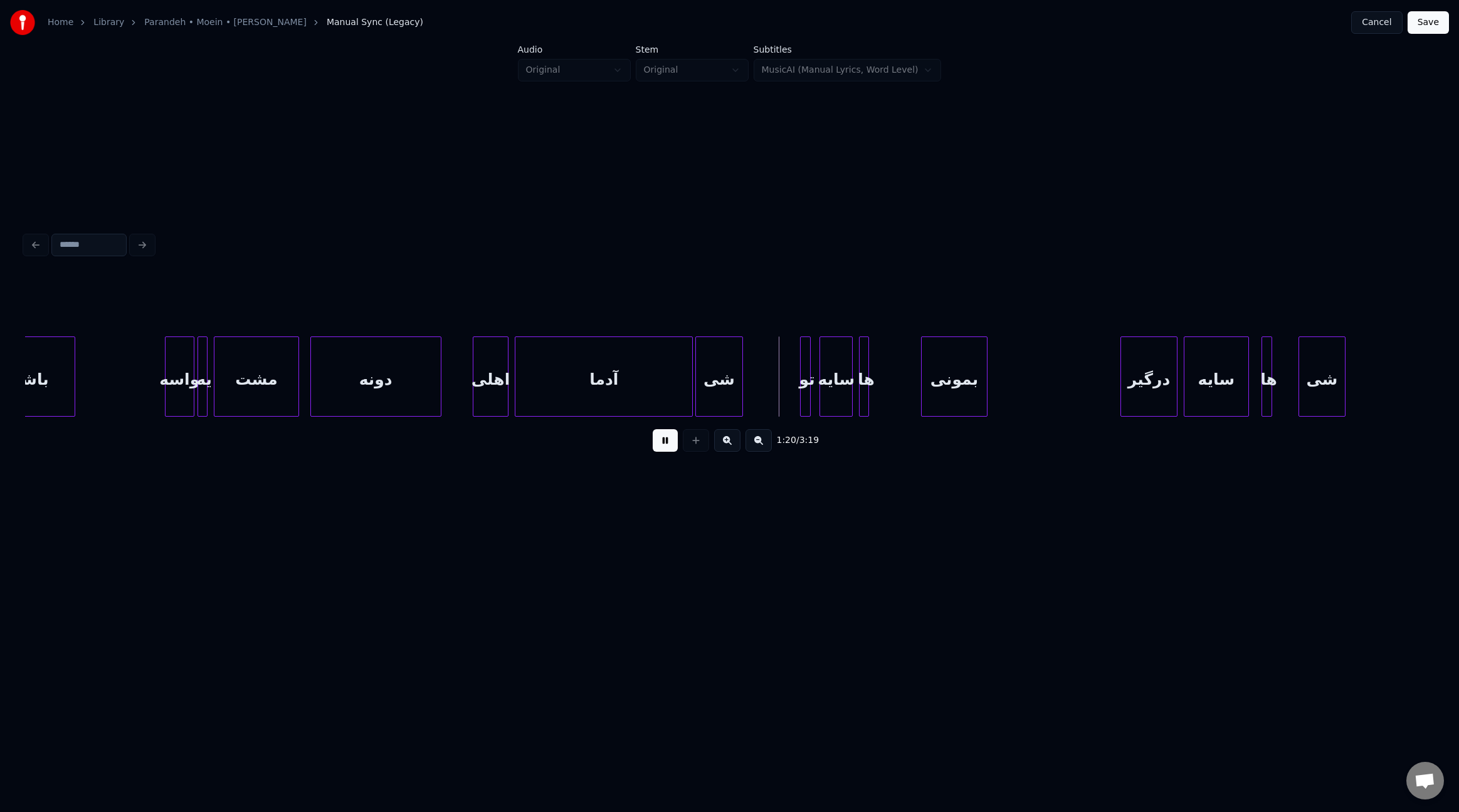
click at [689, 372] on div at bounding box center [690, 377] width 3 height 79
click at [916, 386] on div at bounding box center [916, 377] width 3 height 79
click at [1062, 385] on div at bounding box center [1062, 377] width 3 height 79
click at [812, 385] on div "تو" at bounding box center [813, 379] width 13 height 85
click at [928, 383] on div at bounding box center [929, 377] width 3 height 79
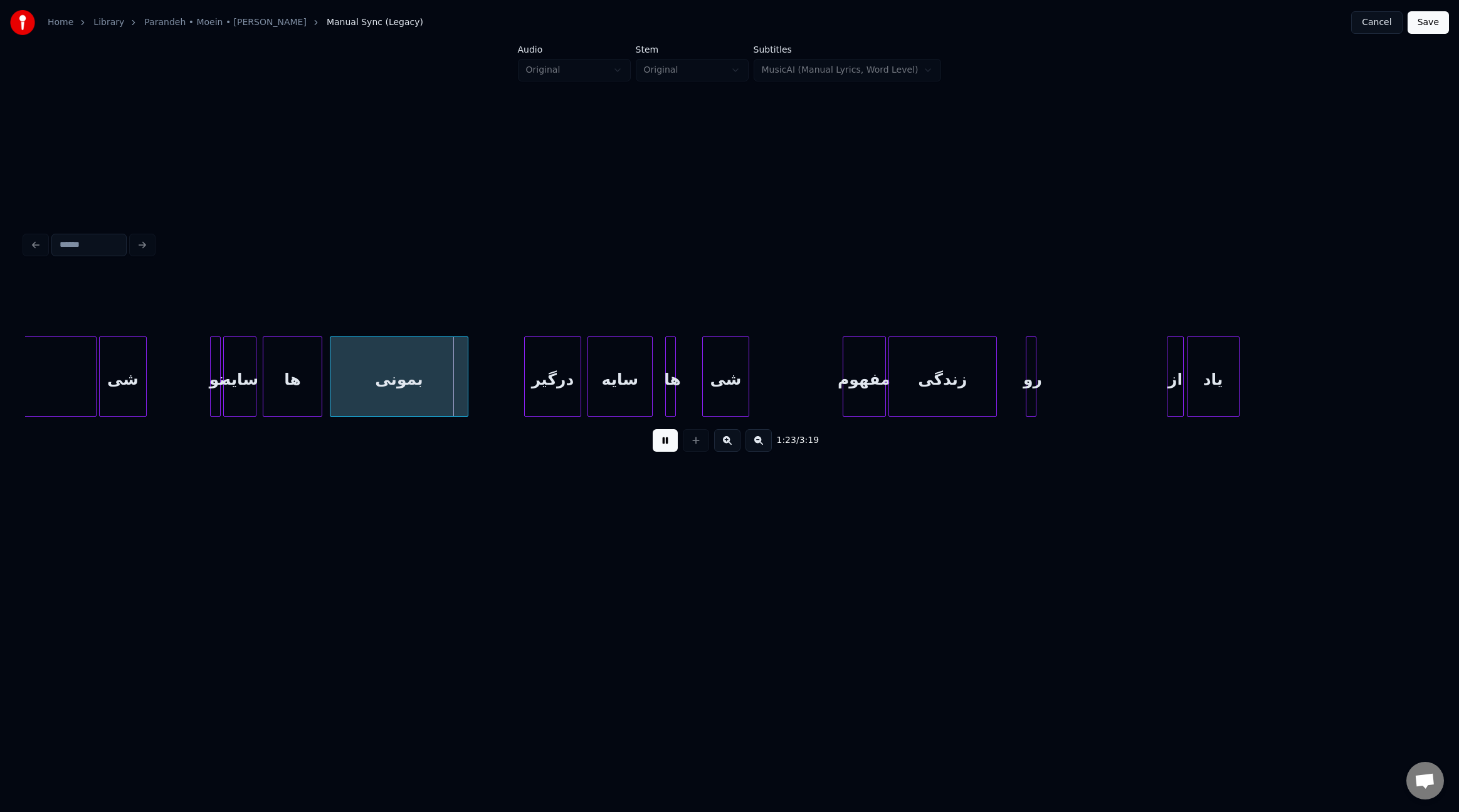
scroll to position [0, 7500]
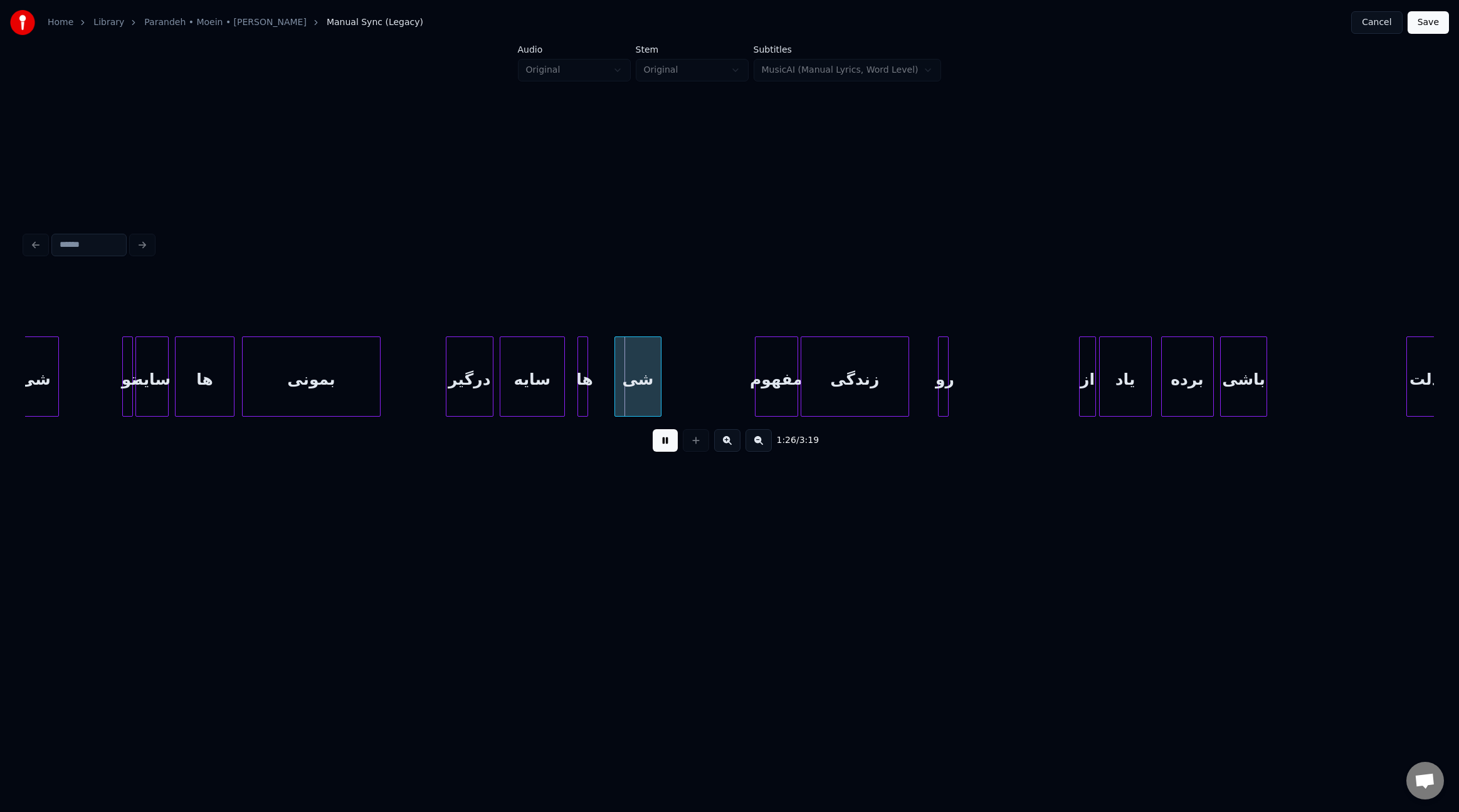
click at [448, 376] on div at bounding box center [448, 377] width 3 height 79
click at [522, 375] on div "سایه" at bounding box center [537, 379] width 64 height 85
click at [610, 394] on div at bounding box center [610, 377] width 3 height 79
click at [701, 397] on div at bounding box center [701, 377] width 3 height 79
click at [576, 383] on div at bounding box center [575, 377] width 3 height 79
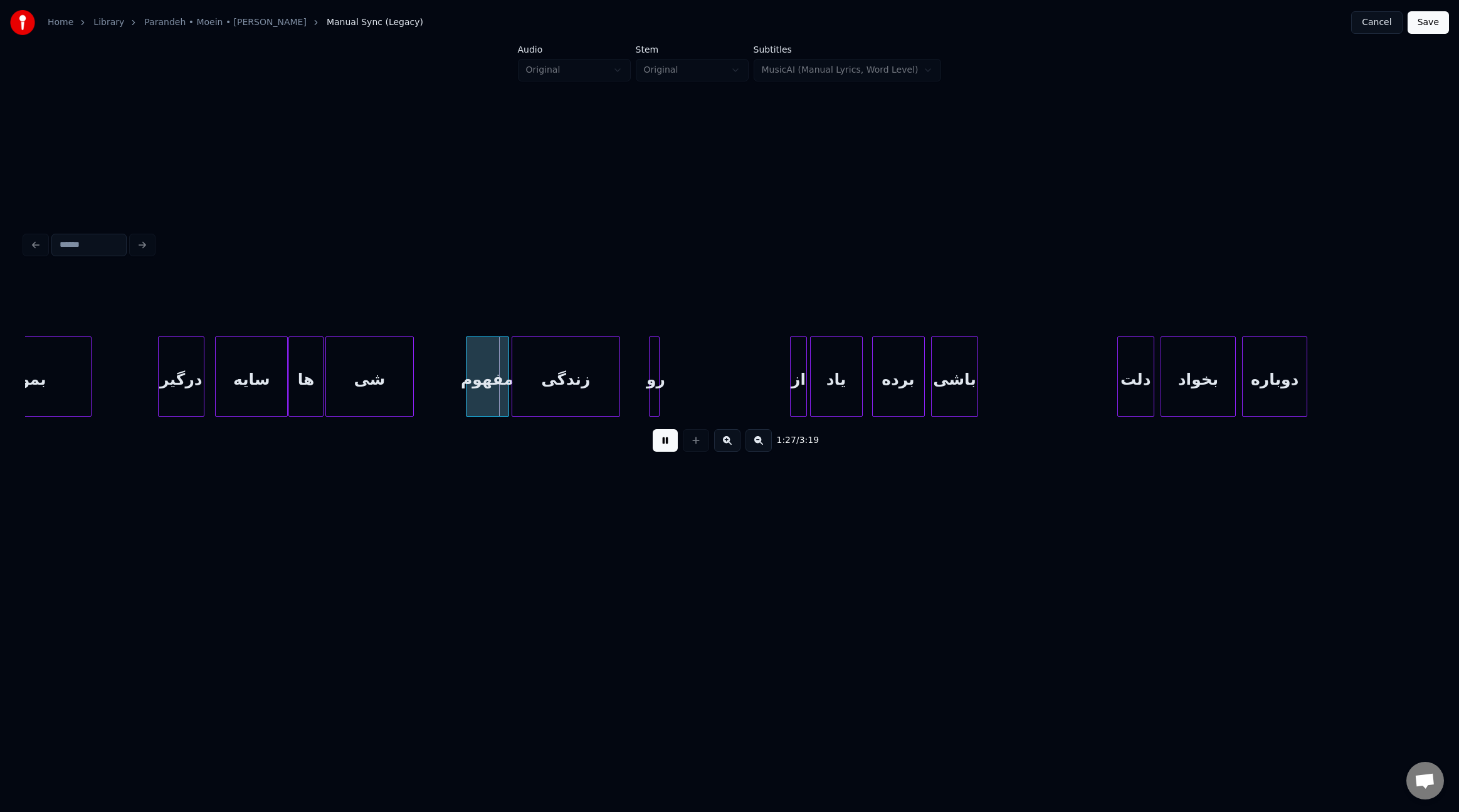
scroll to position [0, 7784]
click at [650, 385] on div at bounding box center [649, 377] width 3 height 79
click at [738, 406] on div at bounding box center [740, 377] width 3 height 79
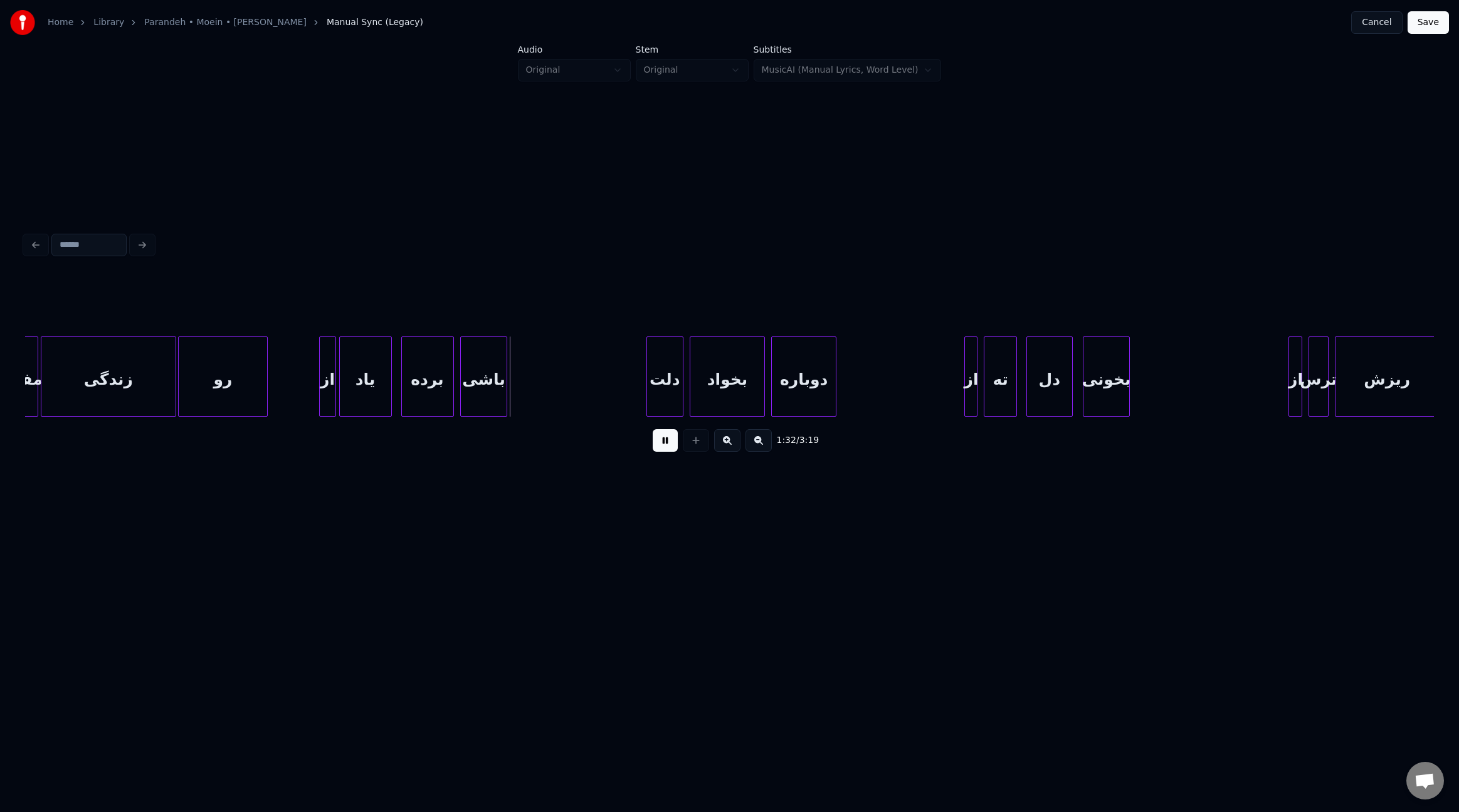
scroll to position [0, 8235]
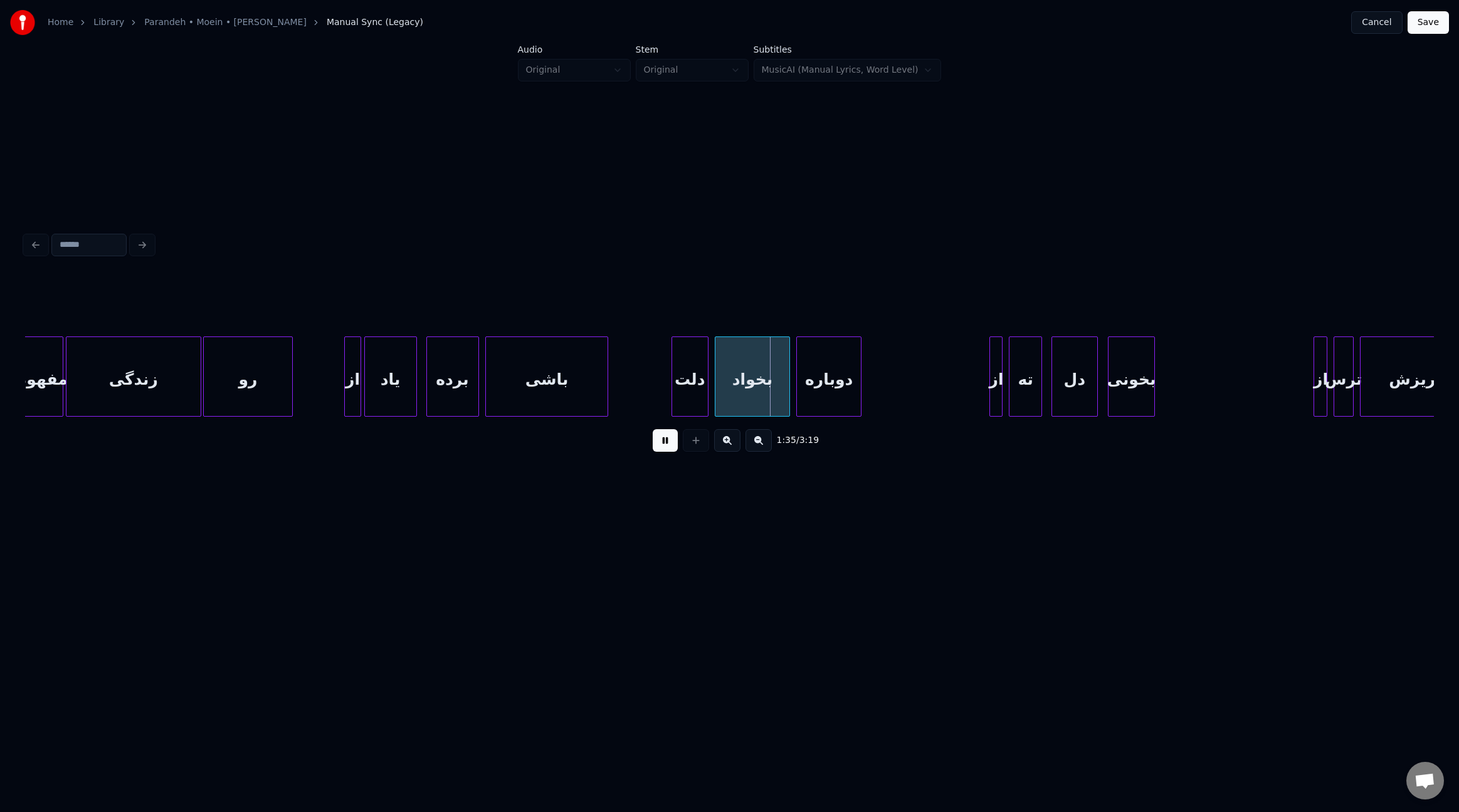
click at [605, 369] on div at bounding box center [605, 377] width 3 height 79
click at [823, 395] on div "دوباره" at bounding box center [833, 379] width 64 height 85
click at [746, 395] on div "بخواد" at bounding box center [757, 379] width 74 height 85
click at [694, 395] on div "دلت" at bounding box center [696, 379] width 35 height 85
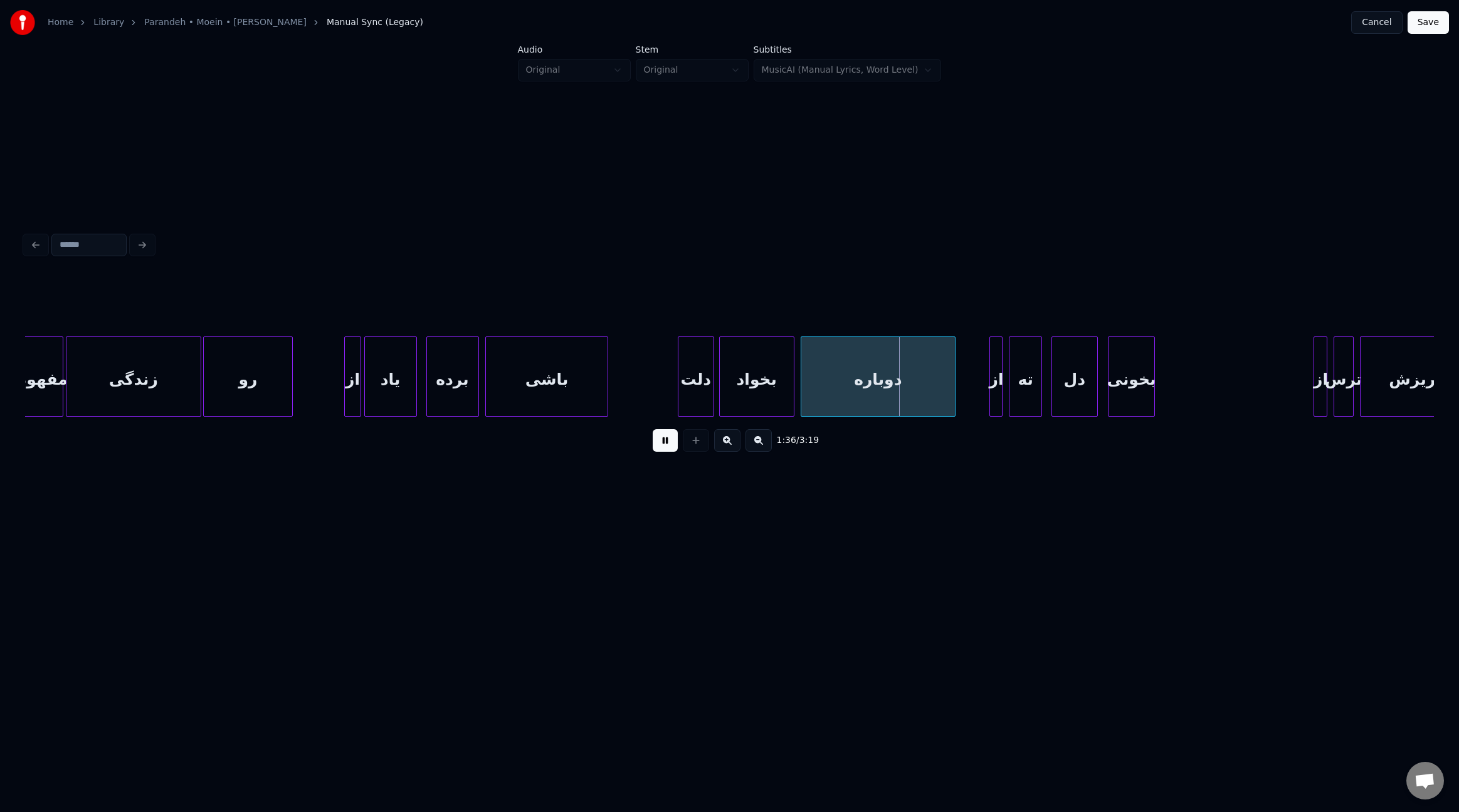
click at [953, 379] on div at bounding box center [953, 377] width 3 height 79
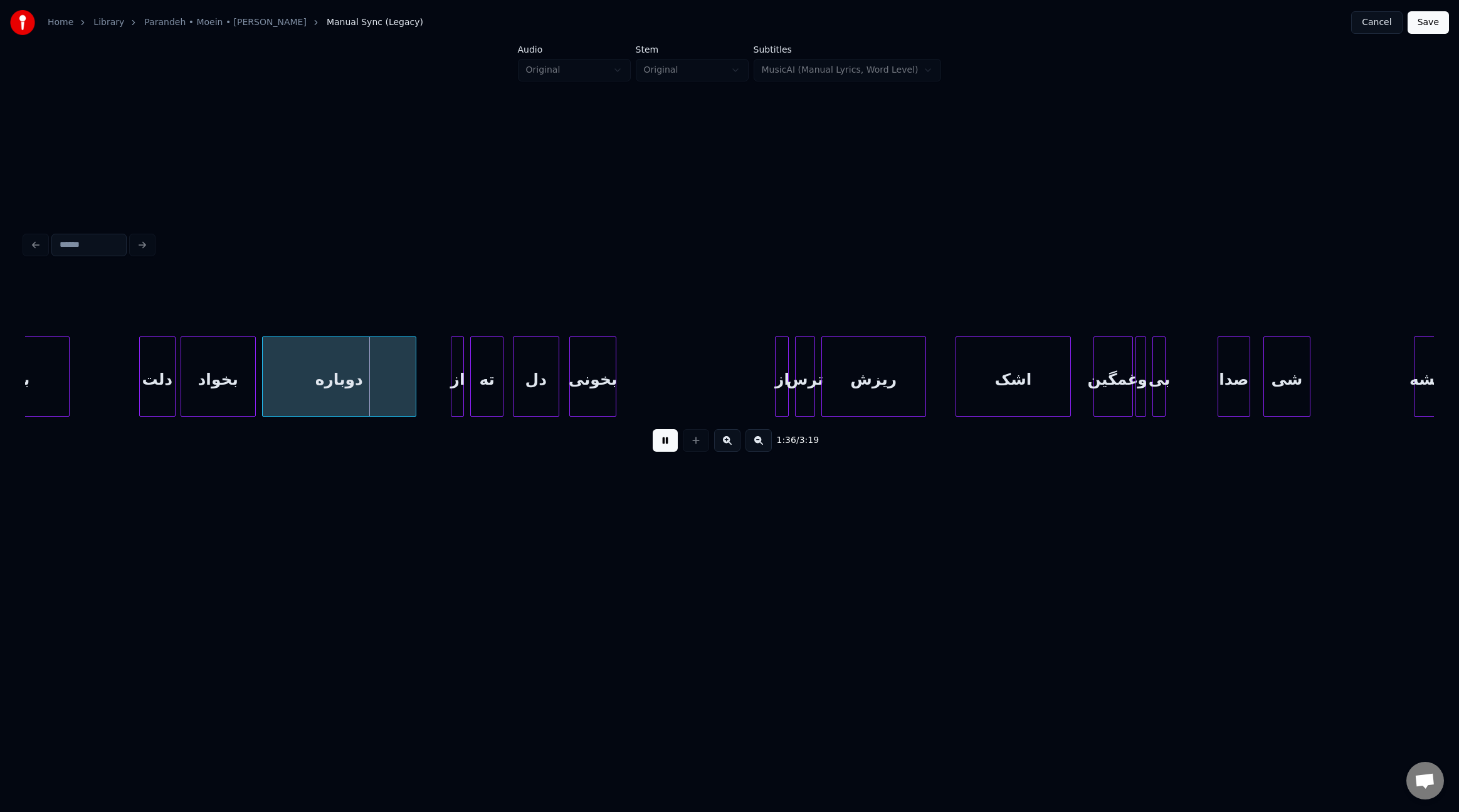
scroll to position [0, 8778]
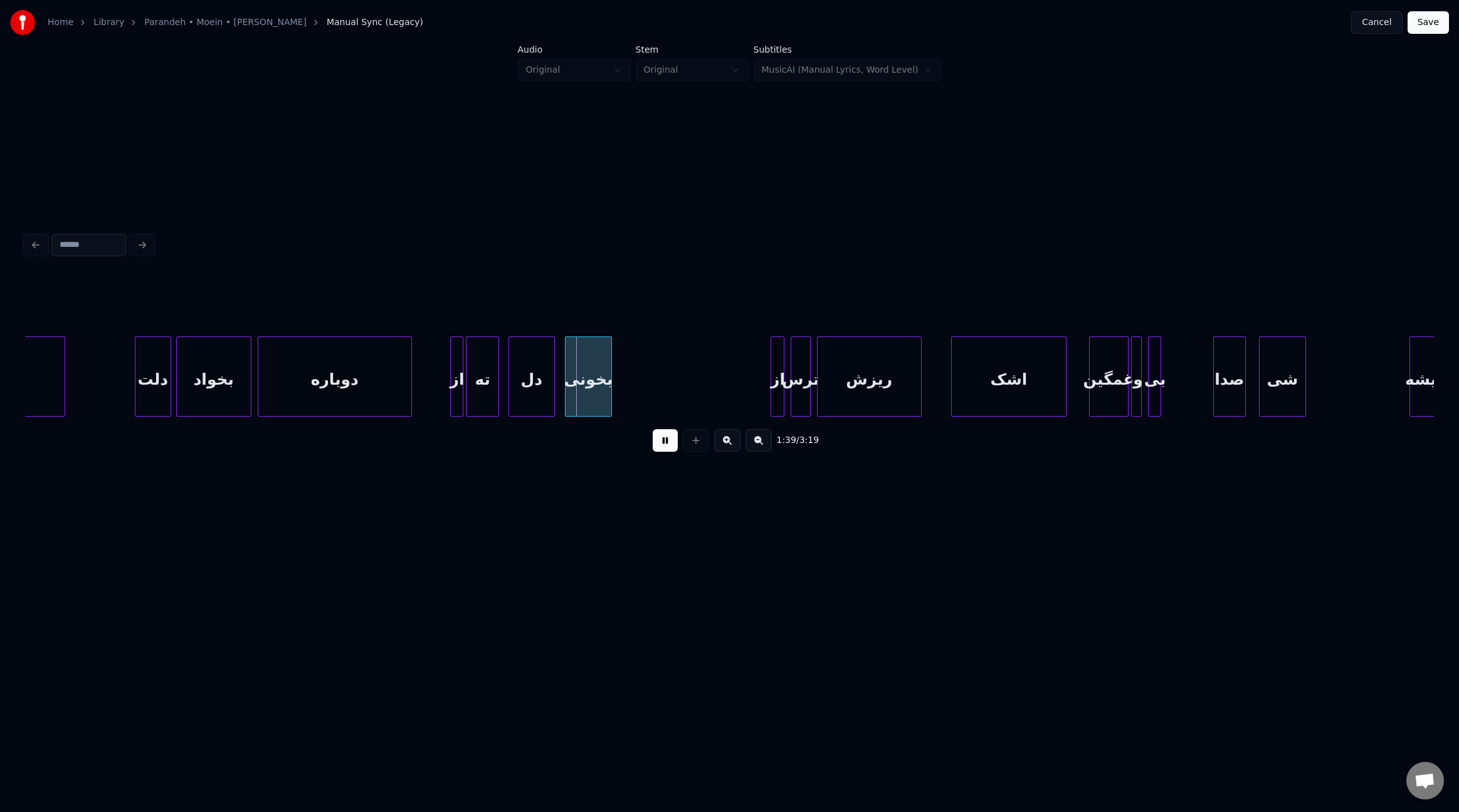
click at [455, 379] on div "از" at bounding box center [457, 379] width 13 height 85
click at [493, 386] on div "ته" at bounding box center [491, 379] width 32 height 85
click at [544, 390] on div "دل" at bounding box center [540, 379] width 45 height 85
click at [591, 390] on div "بخونی" at bounding box center [595, 379] width 45 height 85
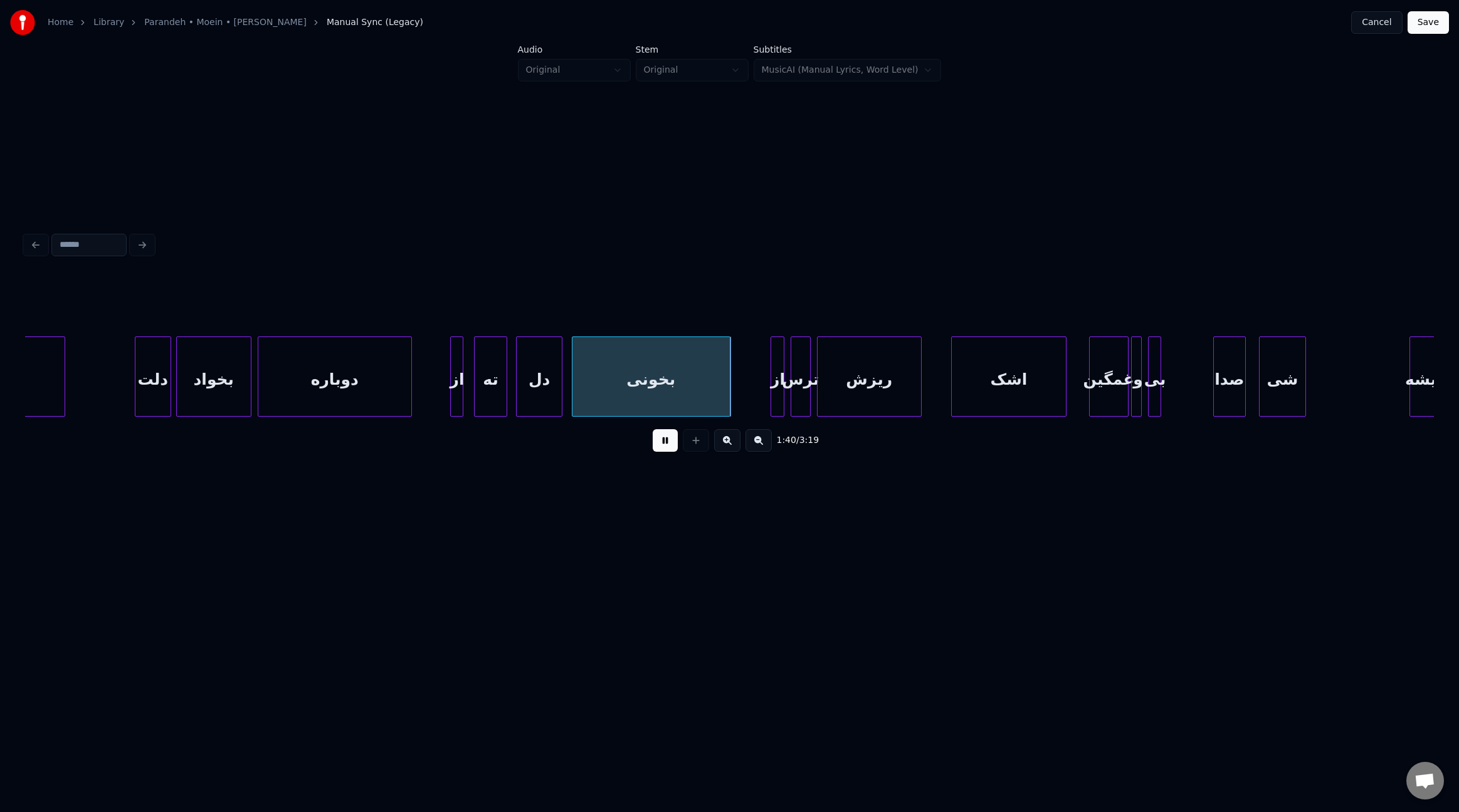
click at [727, 374] on div at bounding box center [728, 377] width 3 height 79
click at [902, 397] on div "ریزش" at bounding box center [871, 379] width 104 height 85
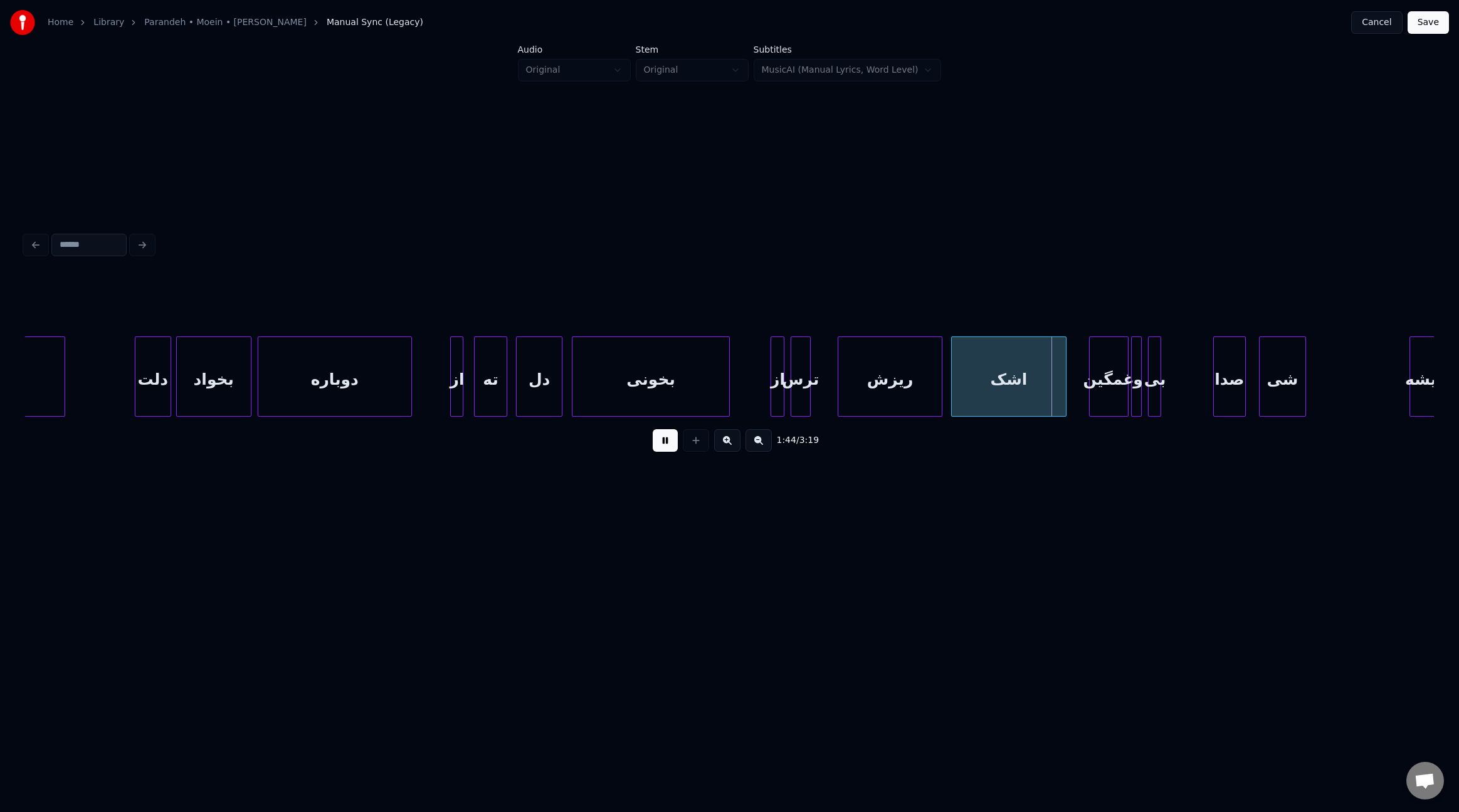
click at [857, 395] on div "ریزش" at bounding box center [890, 379] width 104 height 85
click at [946, 382] on div at bounding box center [948, 377] width 3 height 79
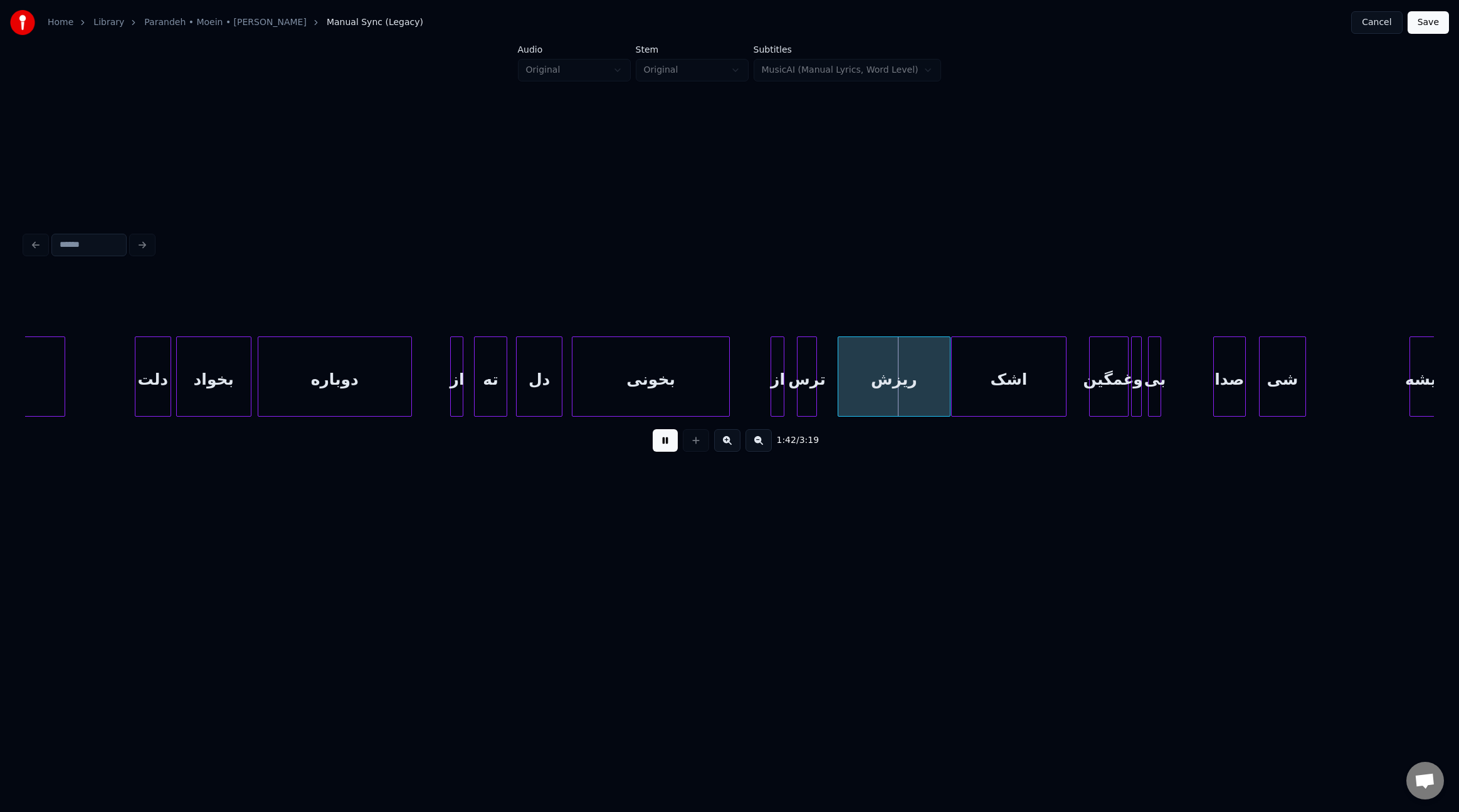
click at [806, 402] on div "ترس" at bounding box center [807, 379] width 19 height 85
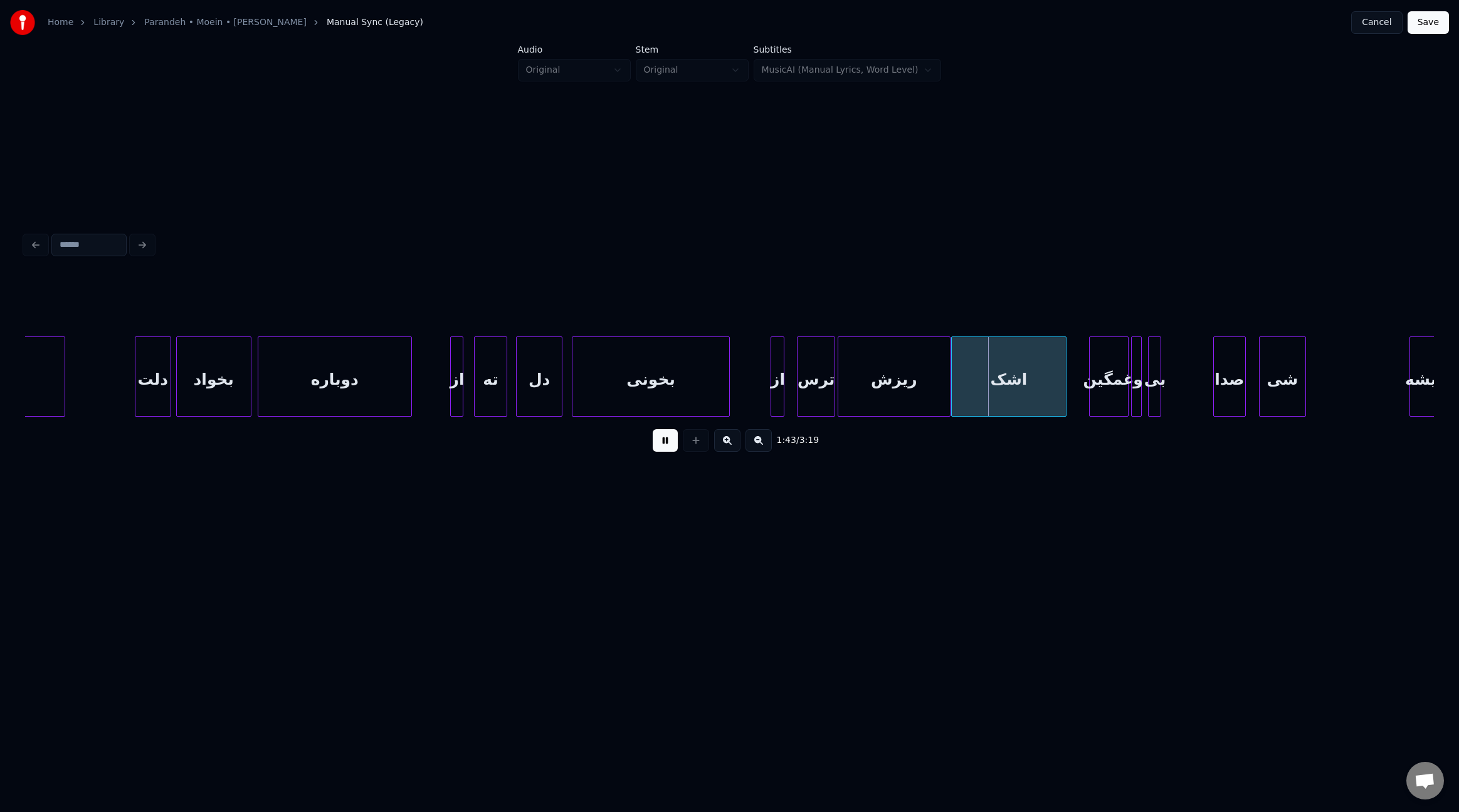
click at [834, 394] on div at bounding box center [833, 377] width 3 height 79
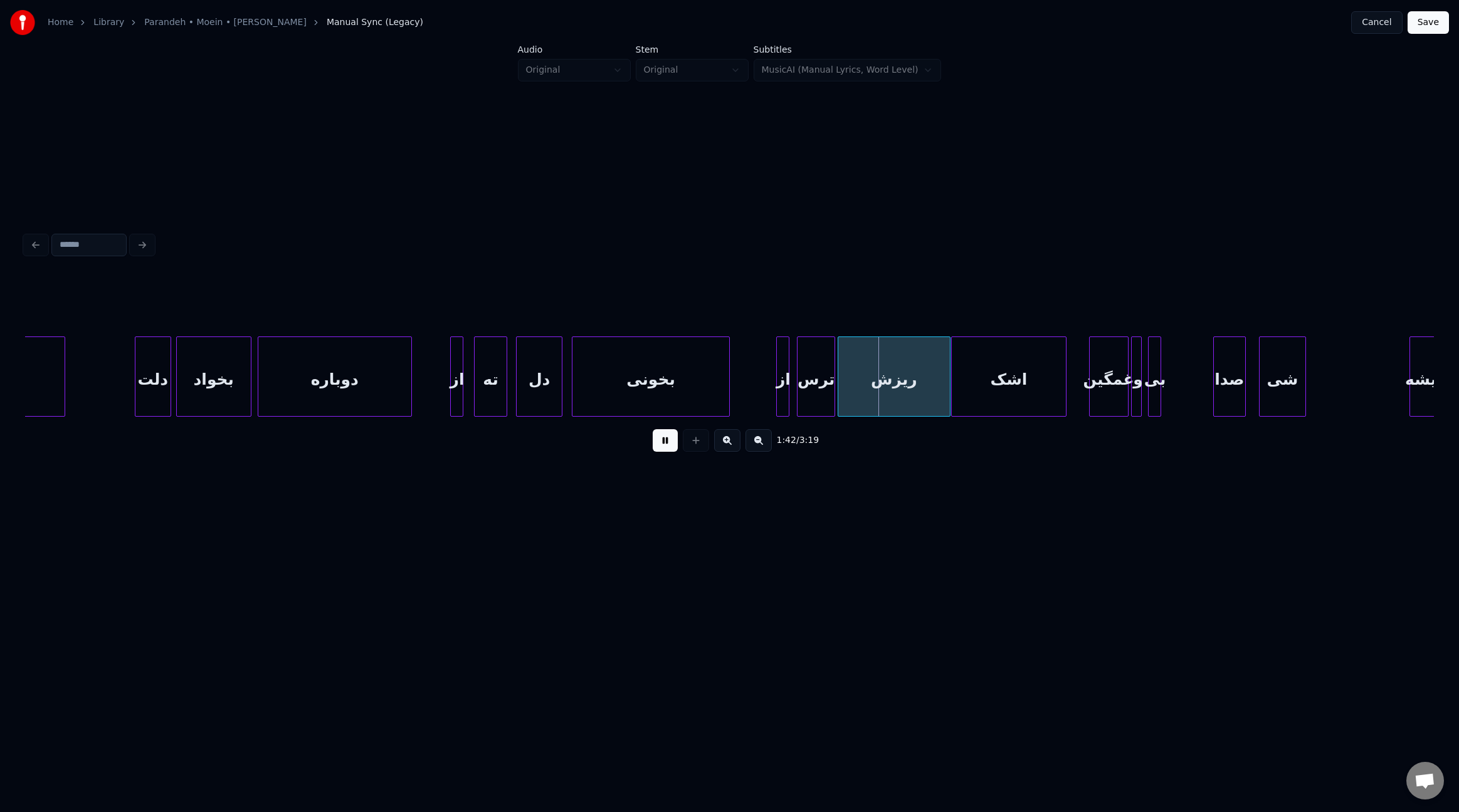
click at [781, 401] on div "از" at bounding box center [783, 379] width 13 height 85
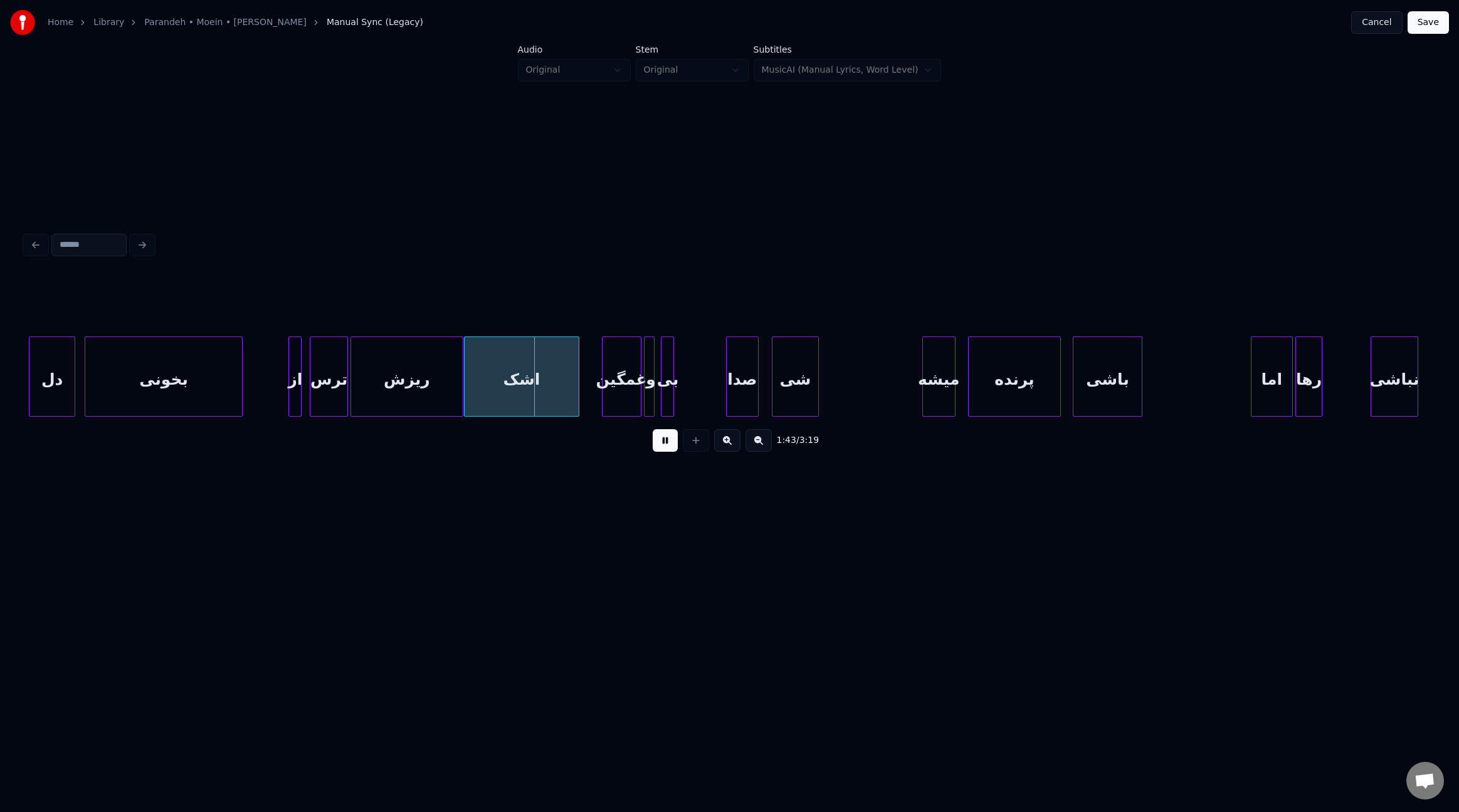
scroll to position [0, 9262]
click at [679, 395] on div "بی" at bounding box center [679, 379] width 13 height 85
click at [663, 401] on div at bounding box center [664, 377] width 3 height 79
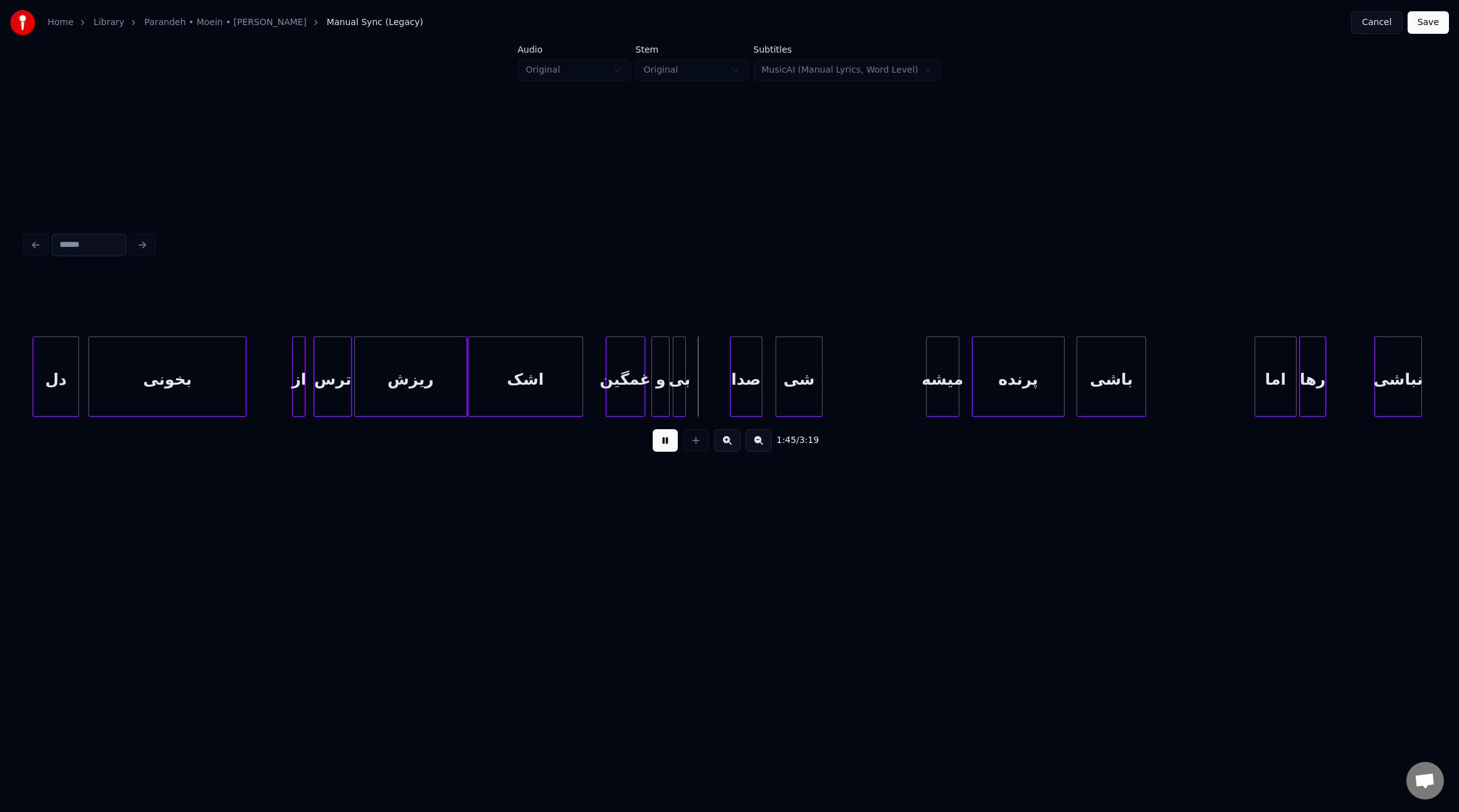
click at [662, 401] on div "و" at bounding box center [661, 379] width 17 height 85
click at [634, 401] on div "غمگین" at bounding box center [630, 379] width 38 height 85
click at [727, 396] on div at bounding box center [727, 377] width 3 height 79
click at [869, 396] on div "شی" at bounding box center [874, 379] width 45 height 85
click at [855, 395] on div "شی" at bounding box center [860, 379] width 45 height 85
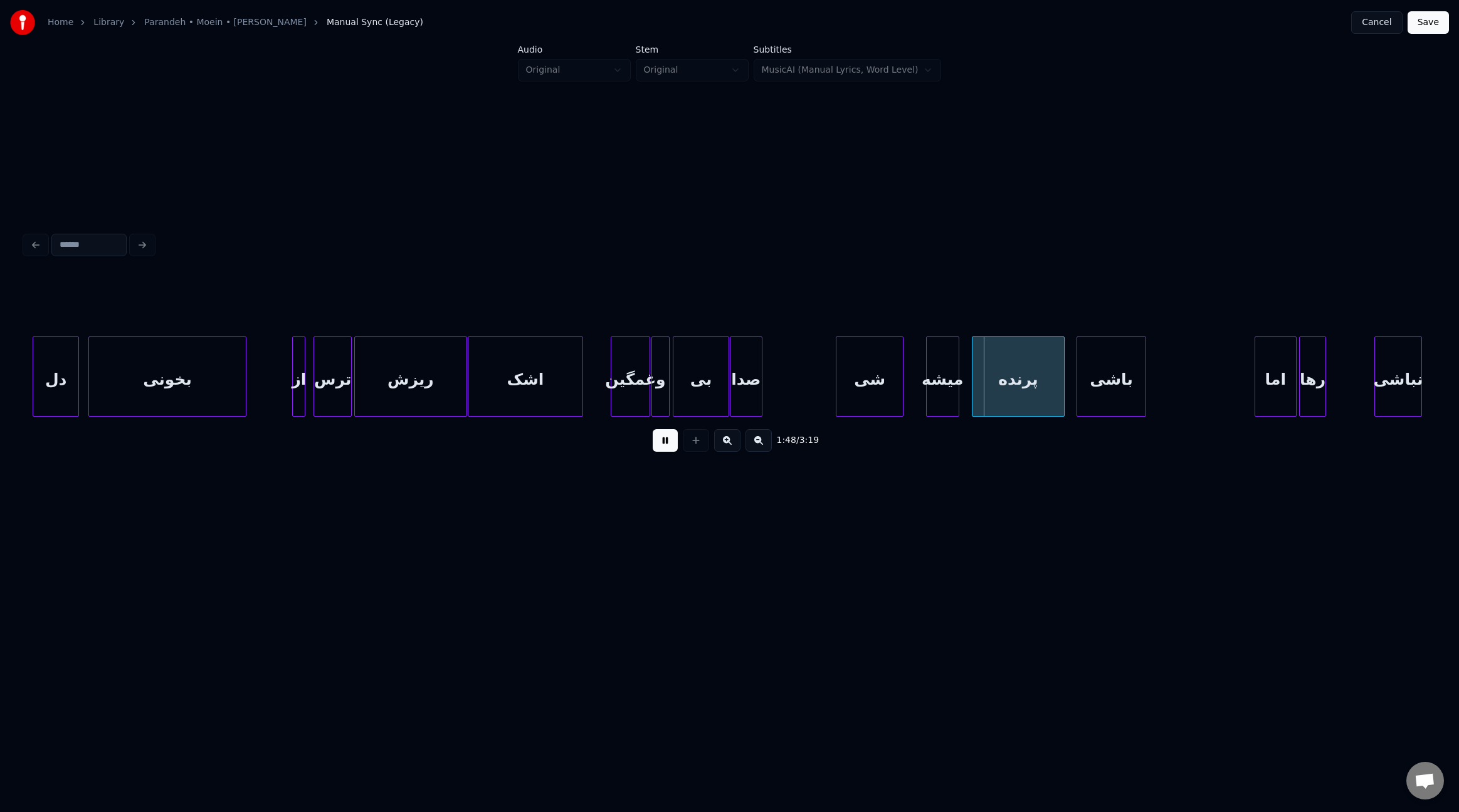
click at [903, 392] on div at bounding box center [901, 377] width 3 height 79
click at [753, 386] on div "صدا" at bounding box center [751, 379] width 32 height 85
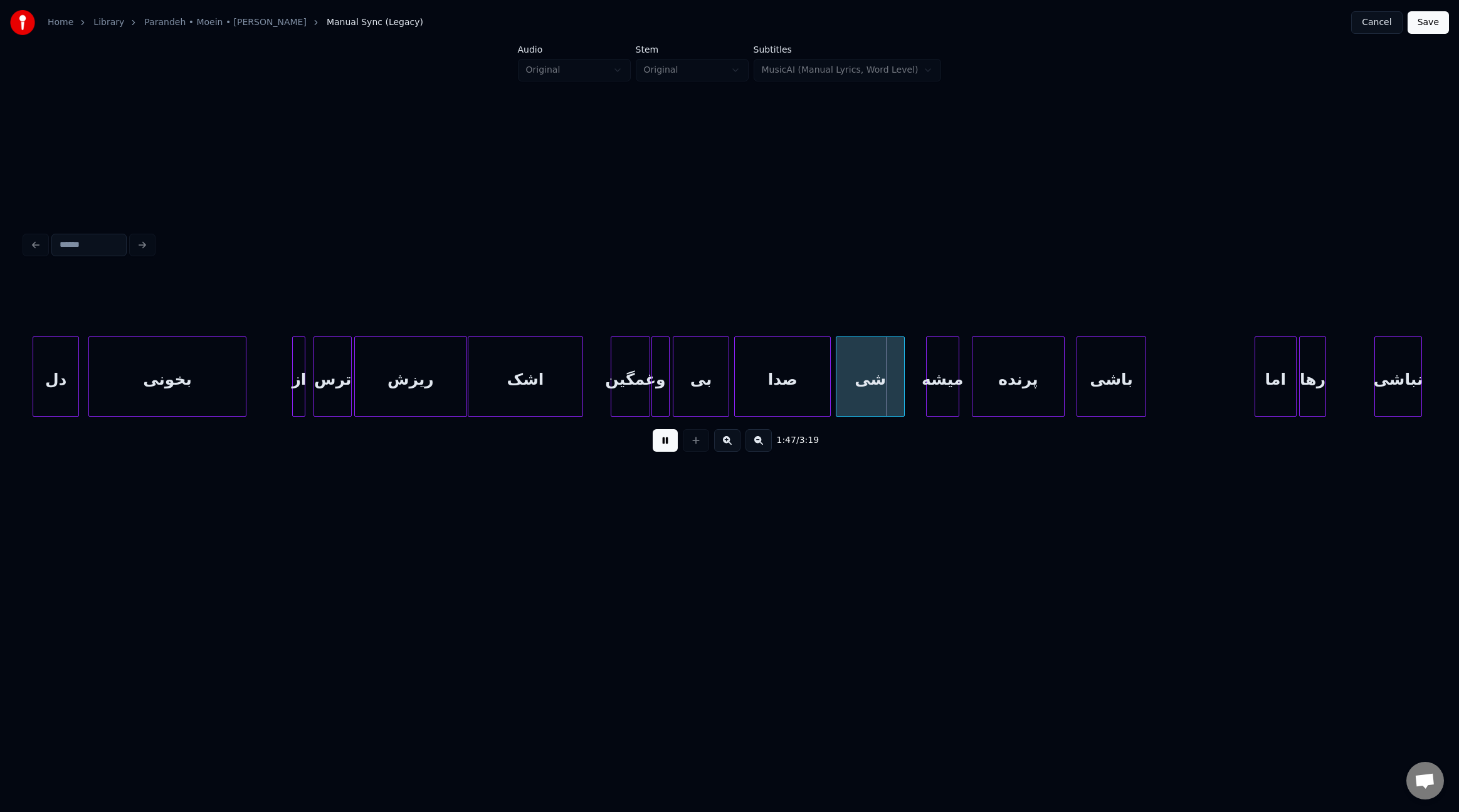
click at [829, 396] on div at bounding box center [828, 377] width 3 height 79
click at [952, 398] on div "میشه" at bounding box center [953, 379] width 32 height 85
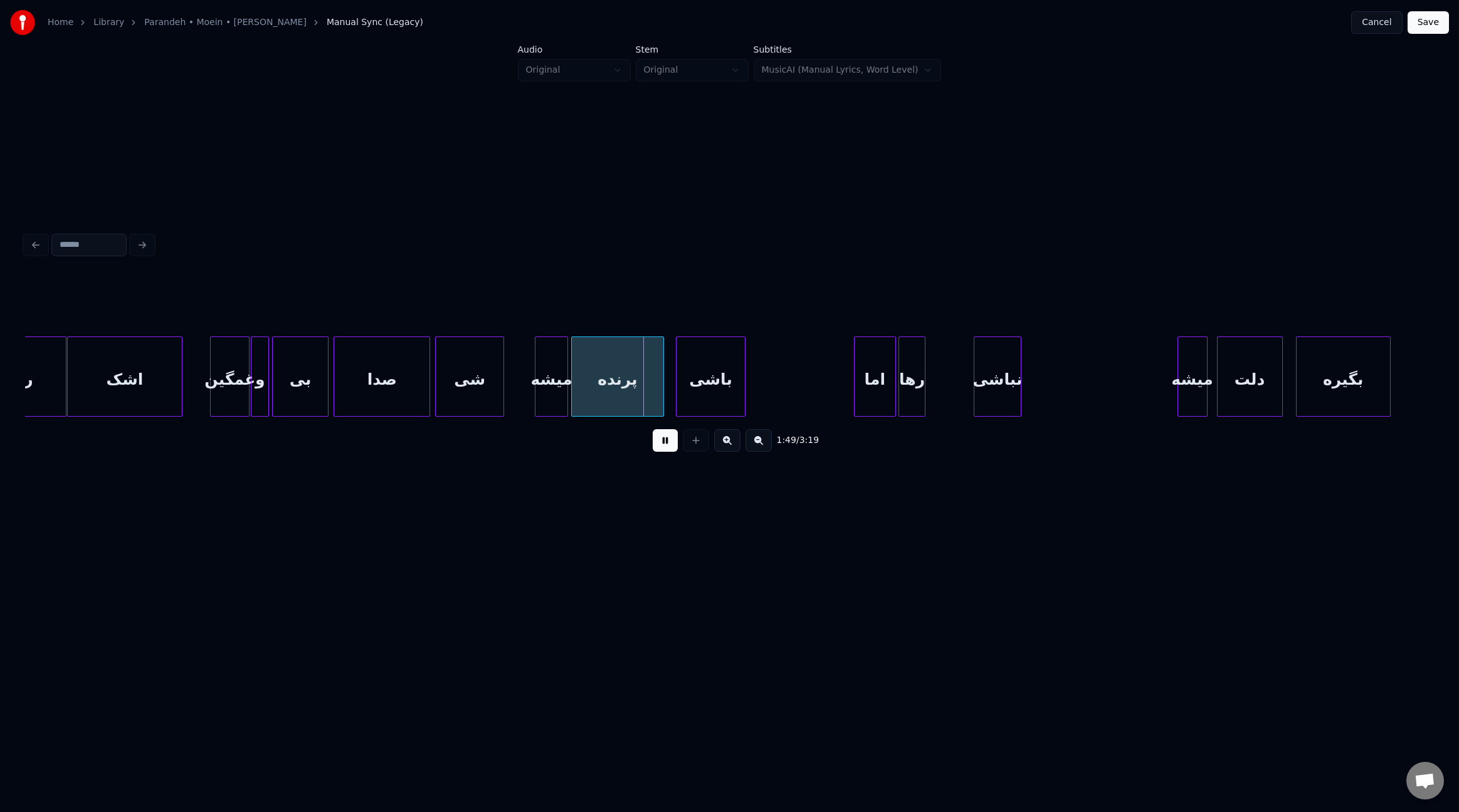
scroll to position [0, 9650]
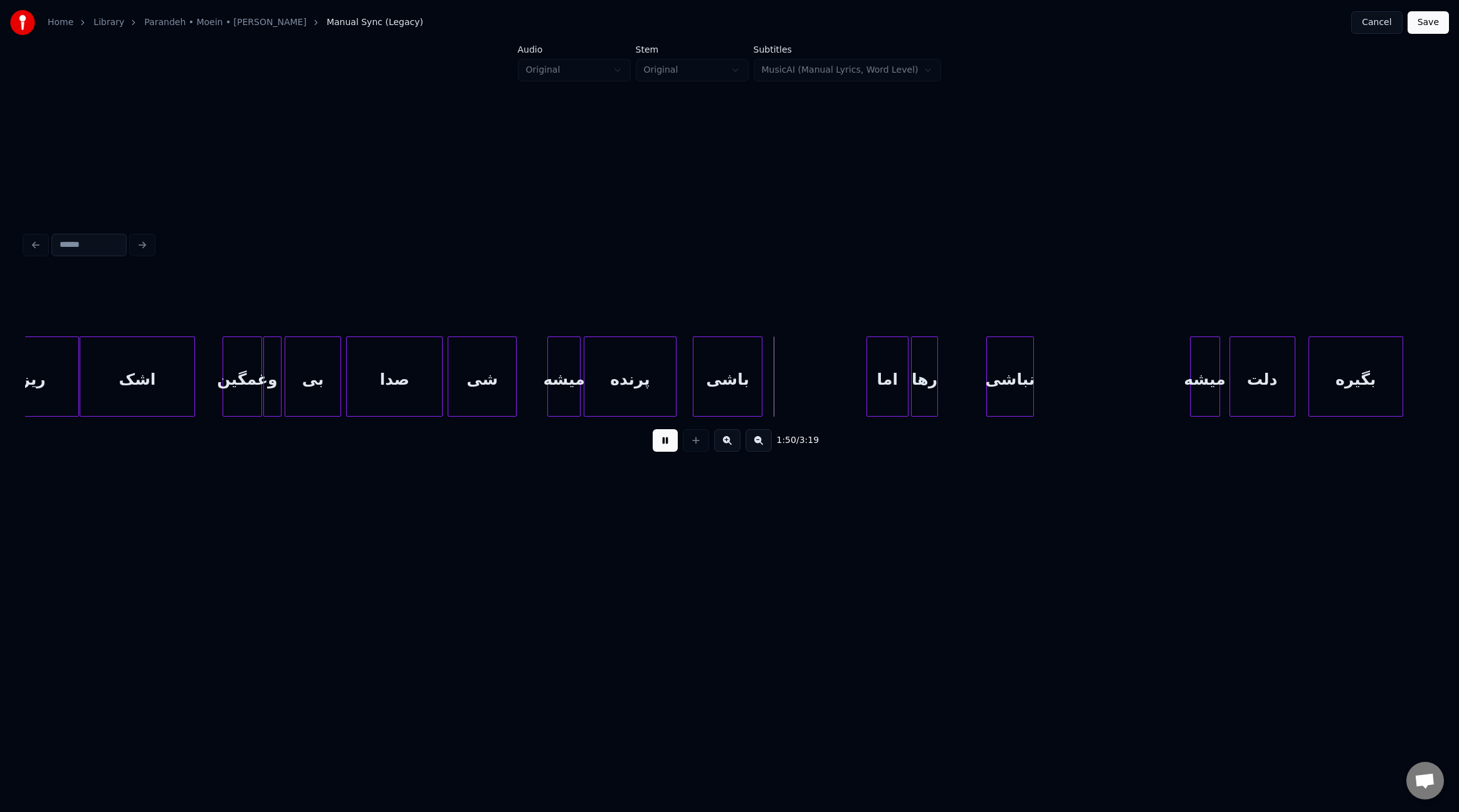
click at [715, 393] on div "باشی" at bounding box center [727, 379] width 68 height 85
click at [683, 391] on div at bounding box center [681, 377] width 3 height 79
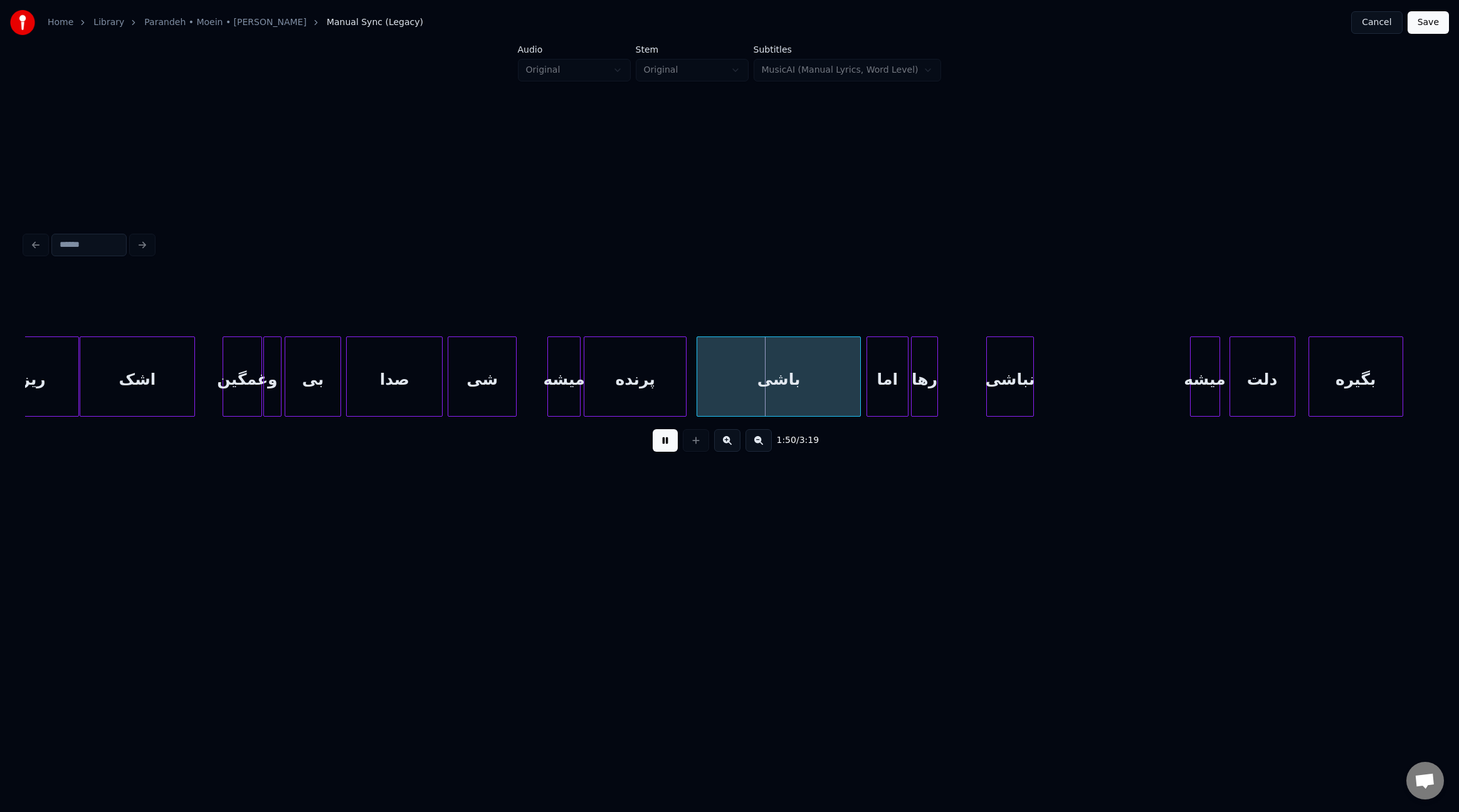
click at [860, 397] on div at bounding box center [858, 377] width 3 height 79
click at [892, 398] on div "اما" at bounding box center [892, 379] width 41 height 85
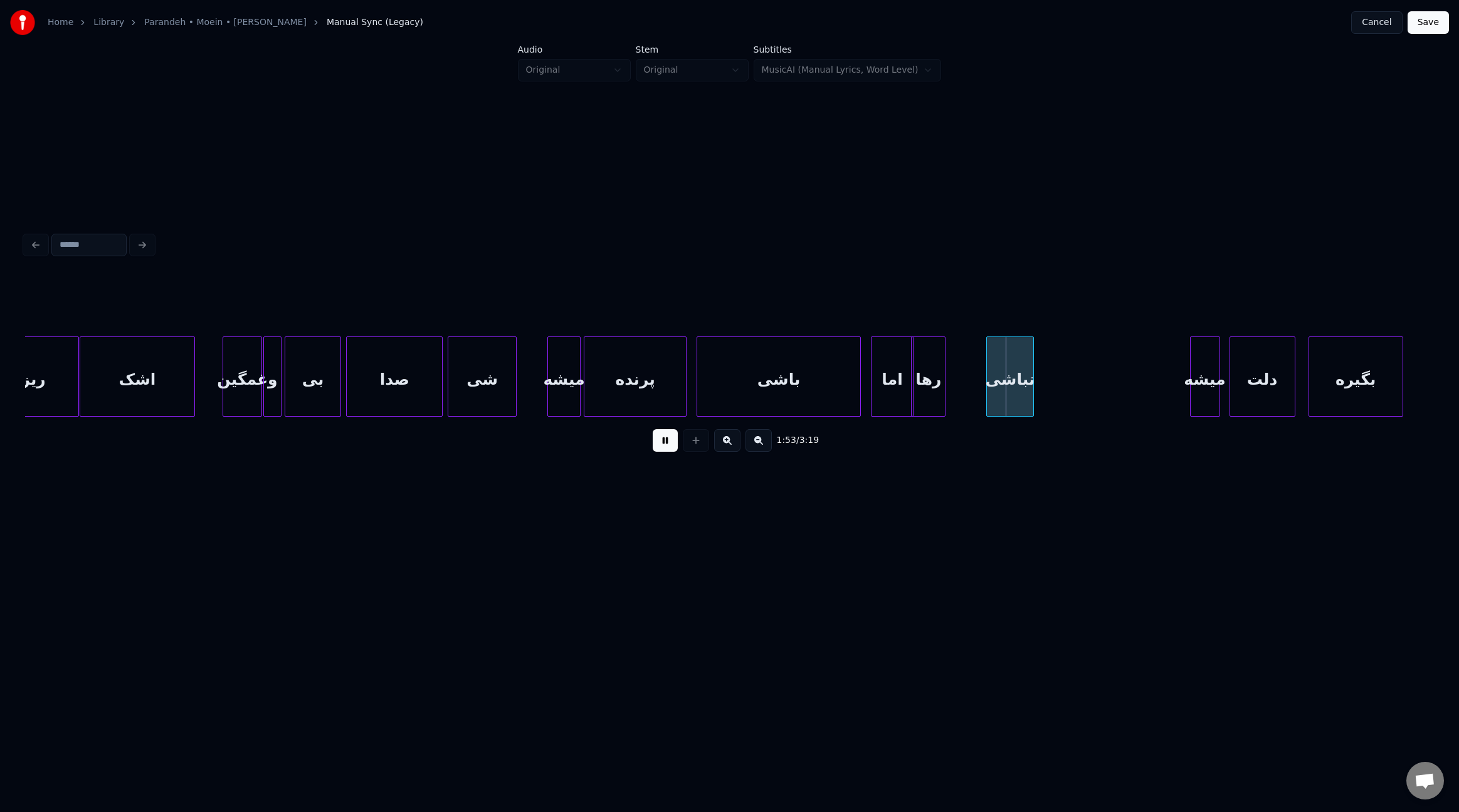
click at [941, 400] on div at bounding box center [943, 377] width 3 height 79
click at [930, 401] on div "رها" at bounding box center [931, 379] width 32 height 85
click at [982, 395] on div at bounding box center [981, 377] width 3 height 79
click at [1118, 390] on div at bounding box center [1119, 377] width 3 height 79
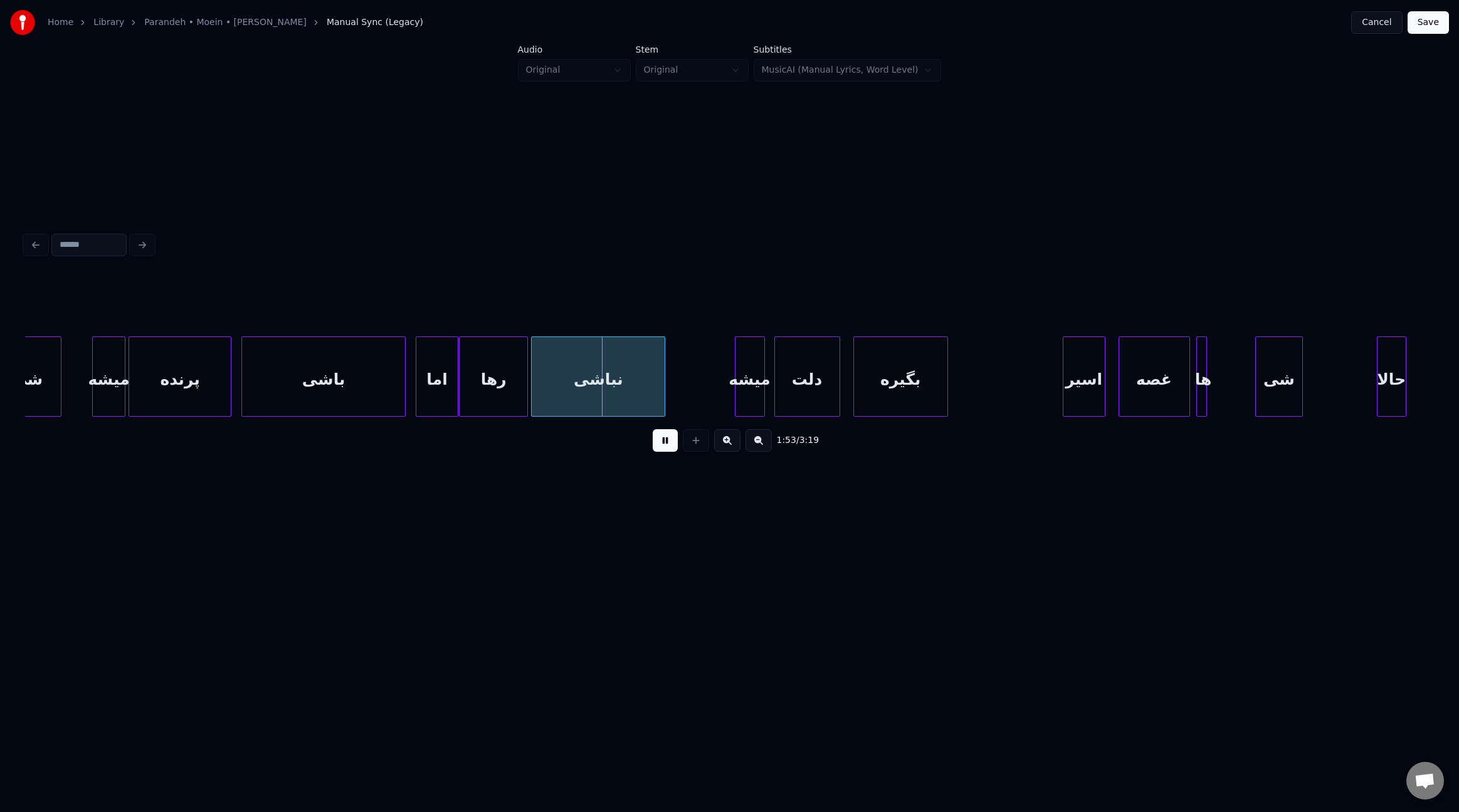
scroll to position [0, 10343]
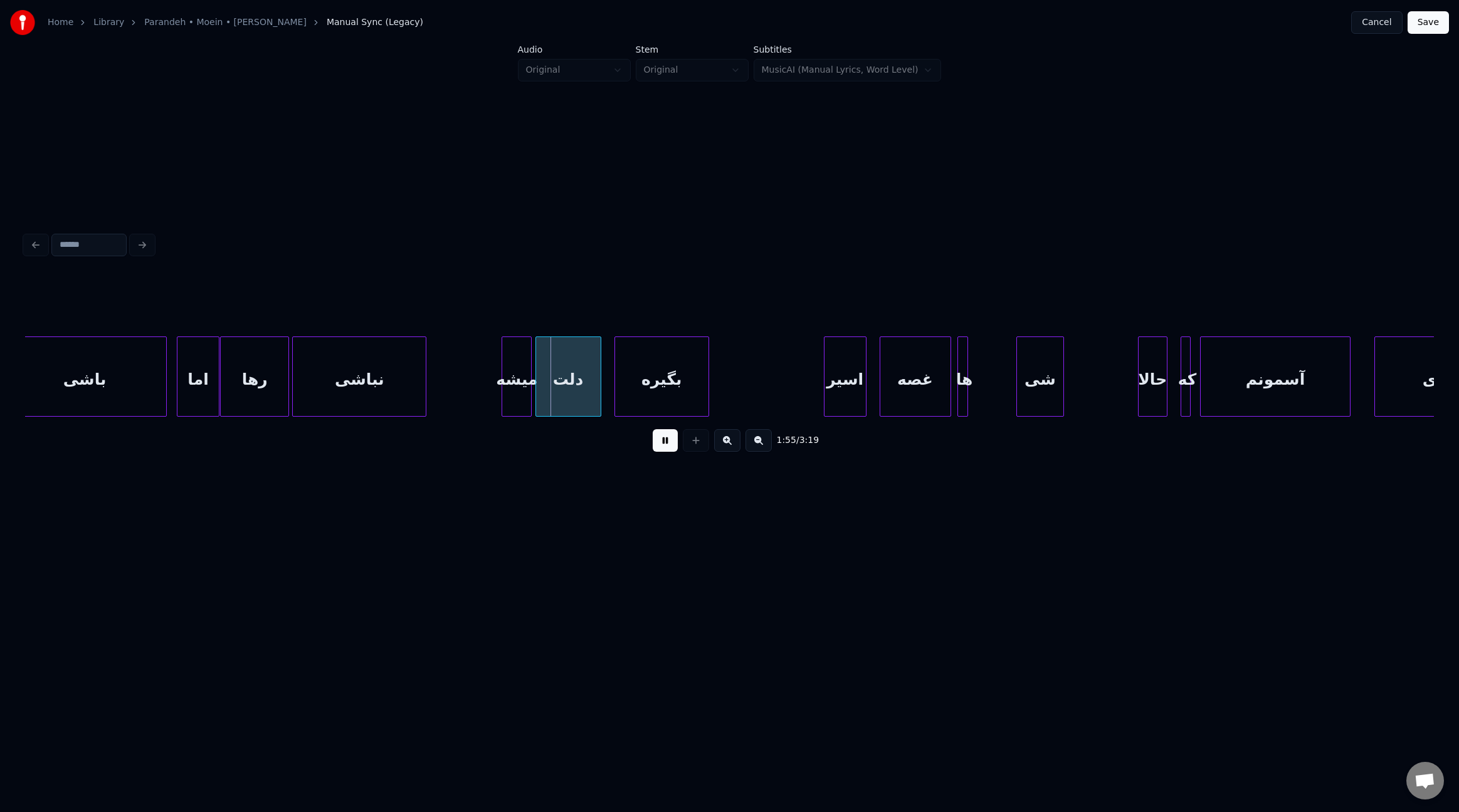
click at [515, 390] on div "میشه" at bounding box center [517, 379] width 29 height 85
click at [561, 389] on div "دلت" at bounding box center [572, 379] width 65 height 85
click at [647, 382] on div "بگیره" at bounding box center [667, 379] width 94 height 85
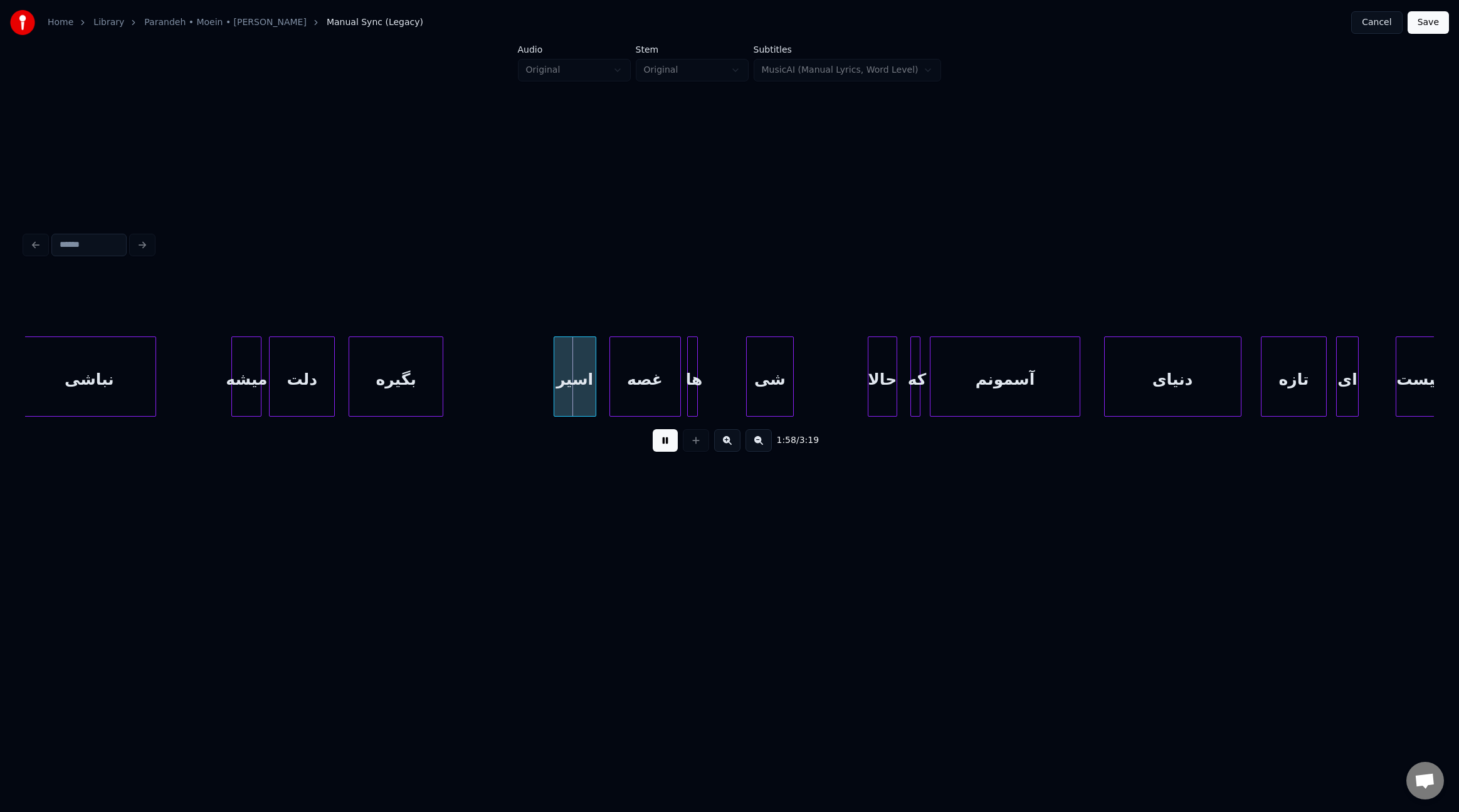
scroll to position [0, 10690]
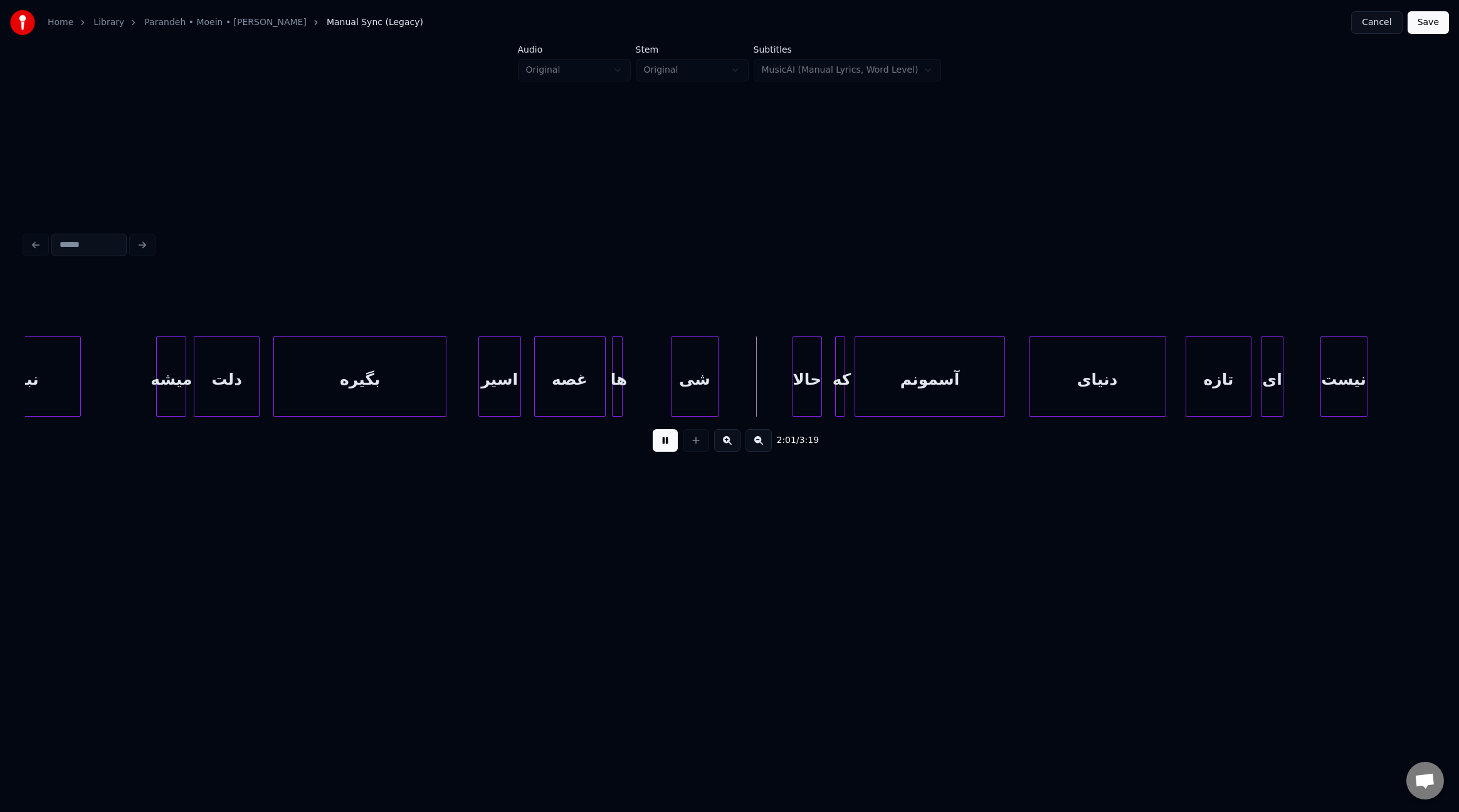
click at [444, 375] on div at bounding box center [444, 377] width 3 height 79
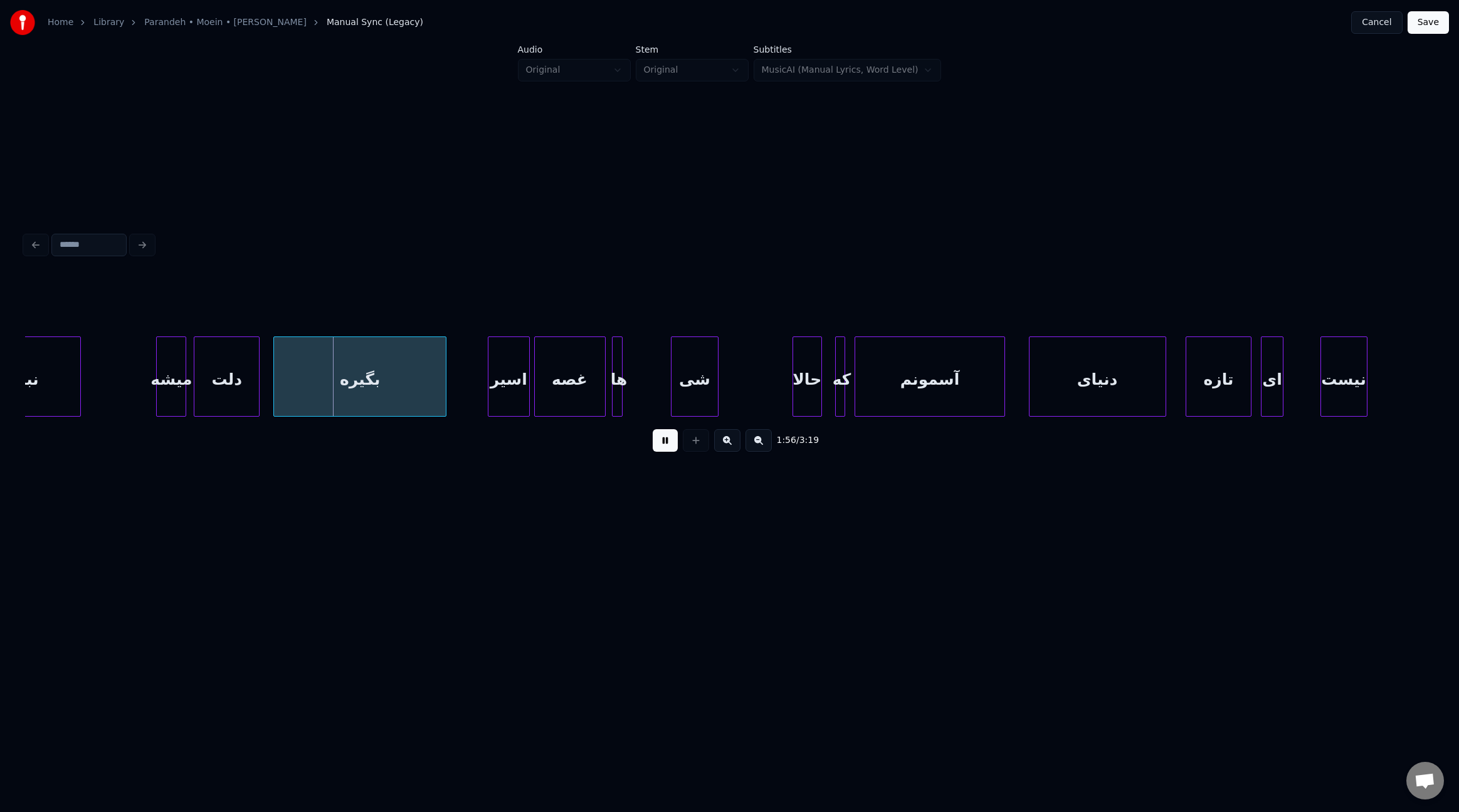
click at [517, 388] on div "اسیر" at bounding box center [509, 379] width 41 height 85
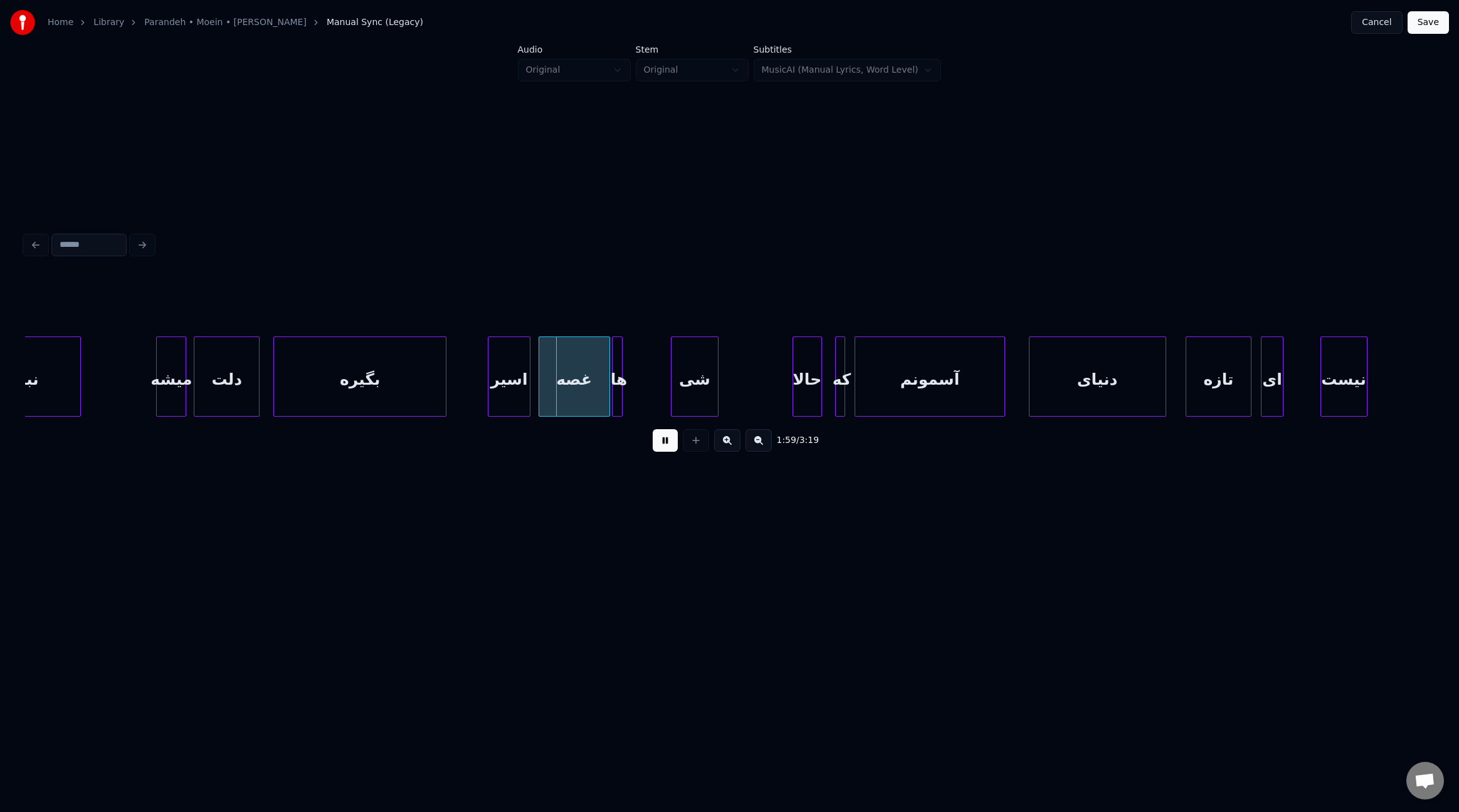
click at [573, 388] on div "غصه" at bounding box center [574, 379] width 70 height 85
click at [663, 399] on div at bounding box center [665, 377] width 3 height 79
click at [645, 403] on div "ها" at bounding box center [642, 379] width 54 height 85
click at [823, 391] on div "حالا" at bounding box center [819, 379] width 29 height 85
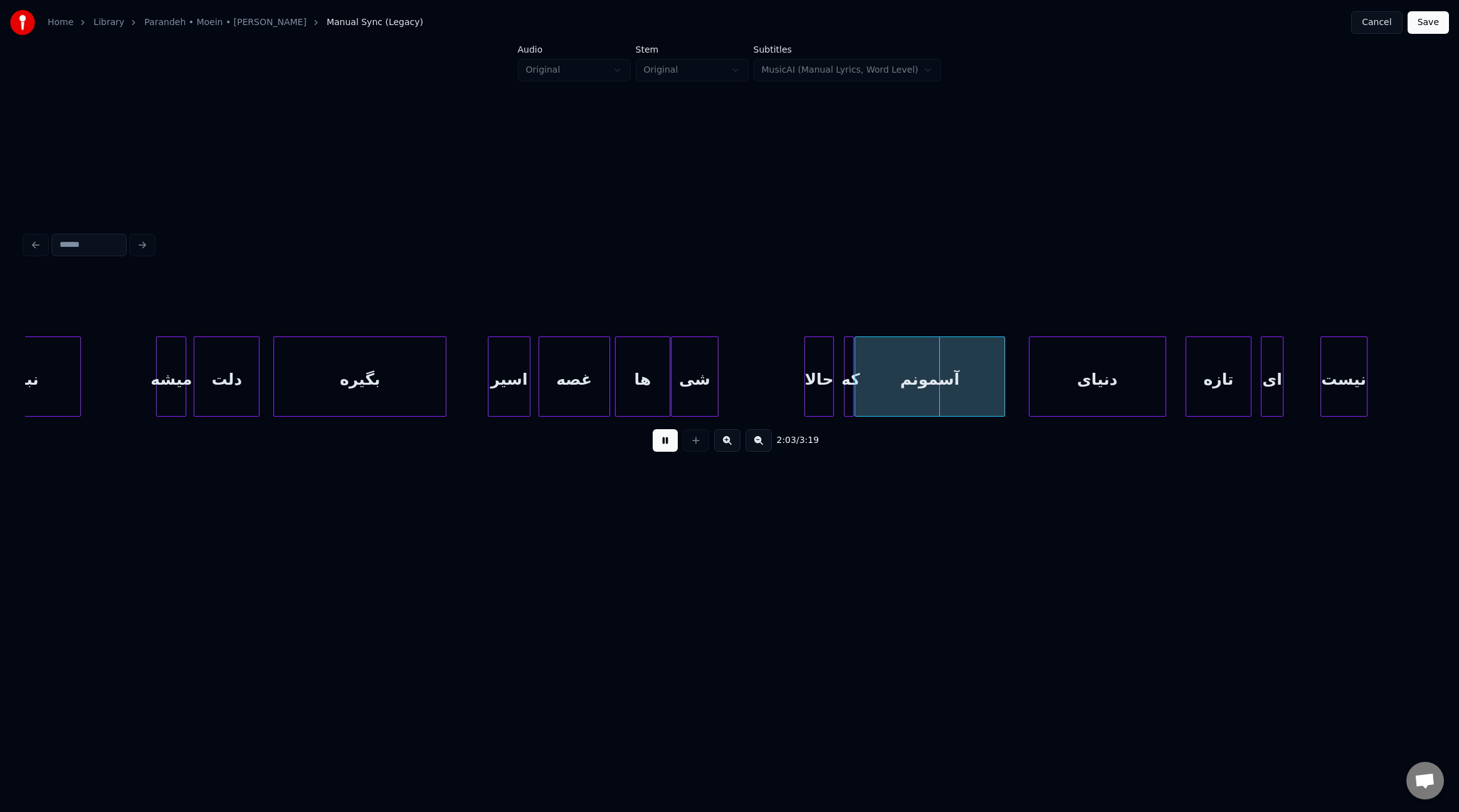
click at [849, 394] on div "که" at bounding box center [850, 379] width 13 height 85
click at [899, 390] on div "آسمونم" at bounding box center [935, 379] width 149 height 85
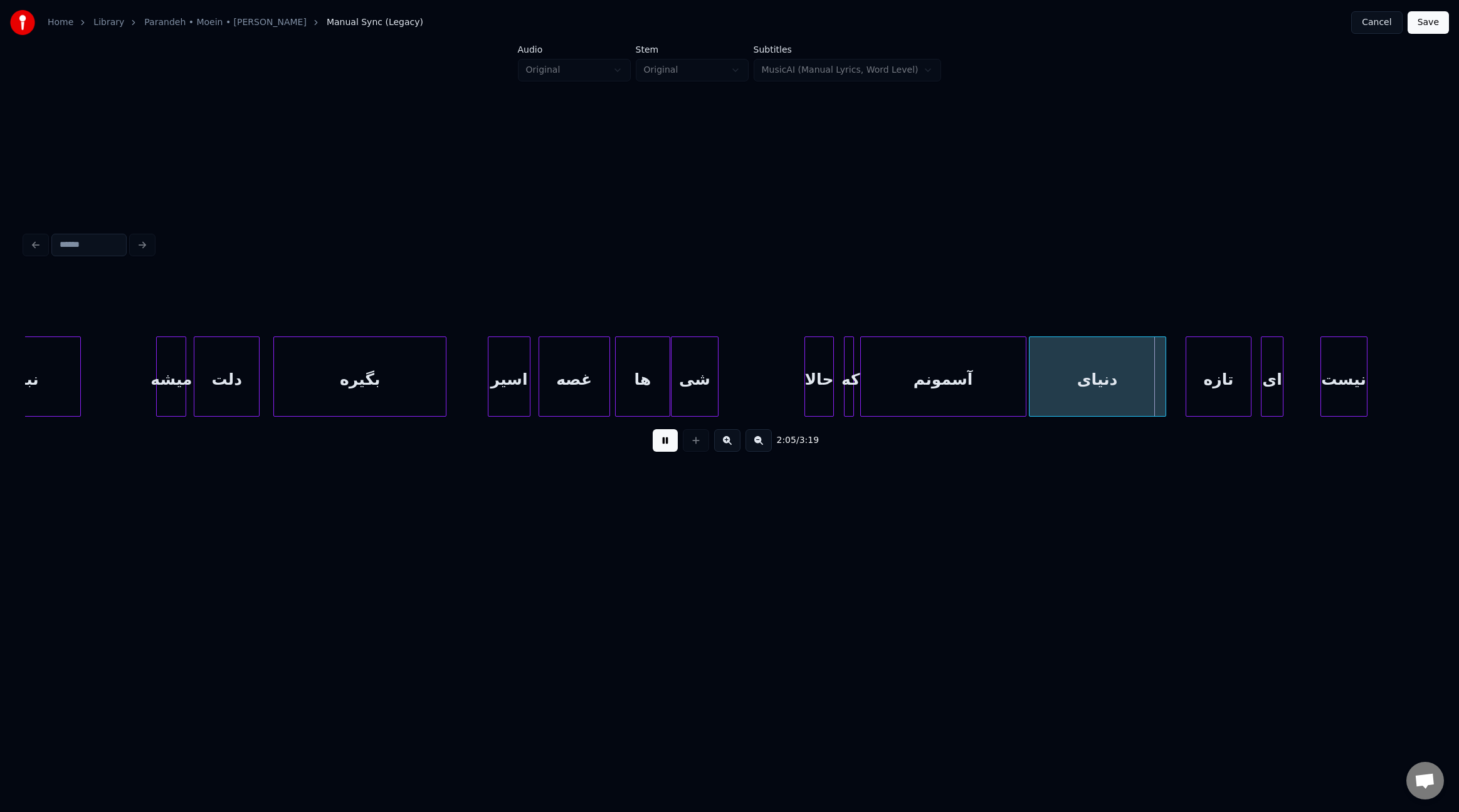
click at [1025, 389] on div at bounding box center [1024, 377] width 3 height 79
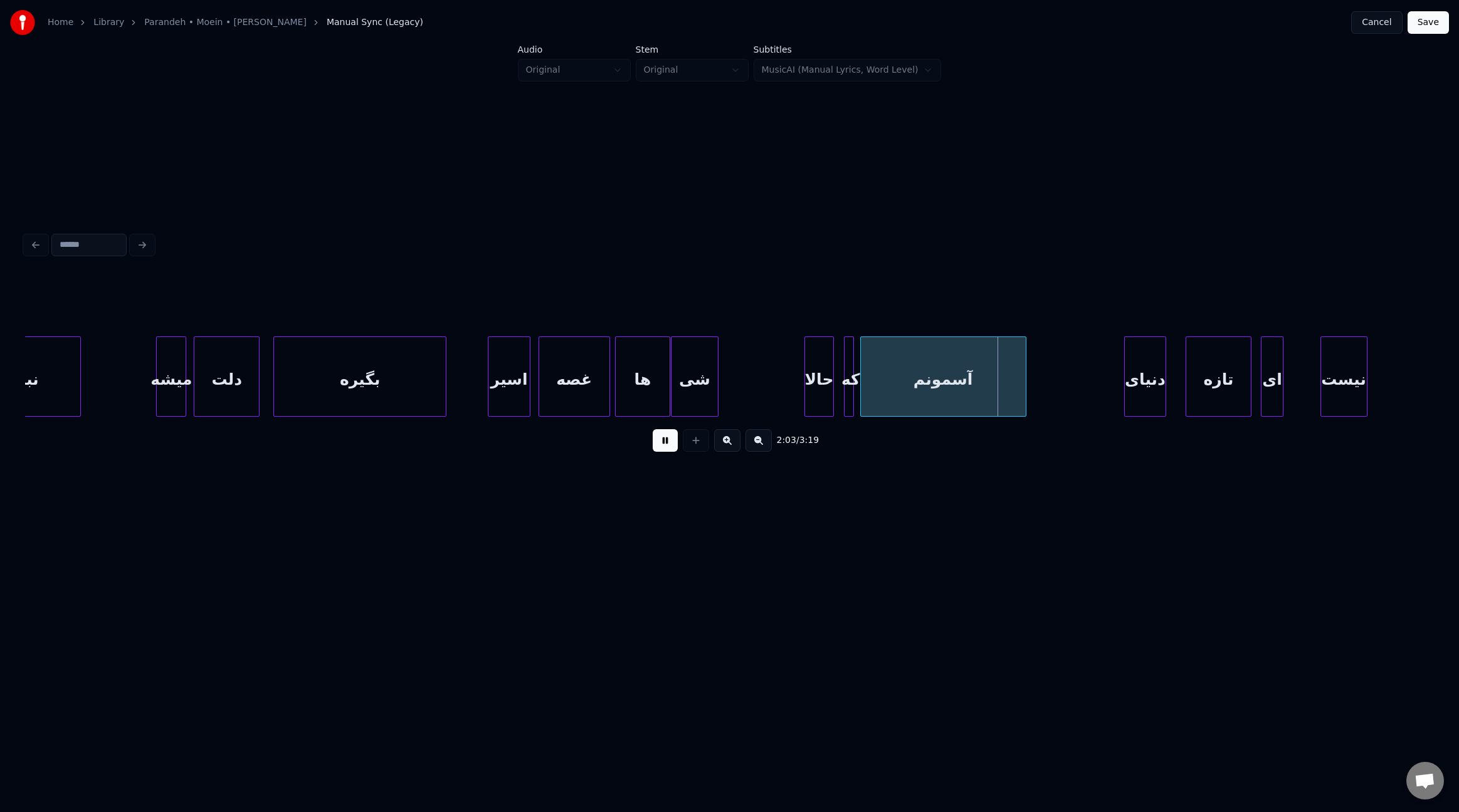
click at [1128, 387] on div at bounding box center [1126, 377] width 3 height 79
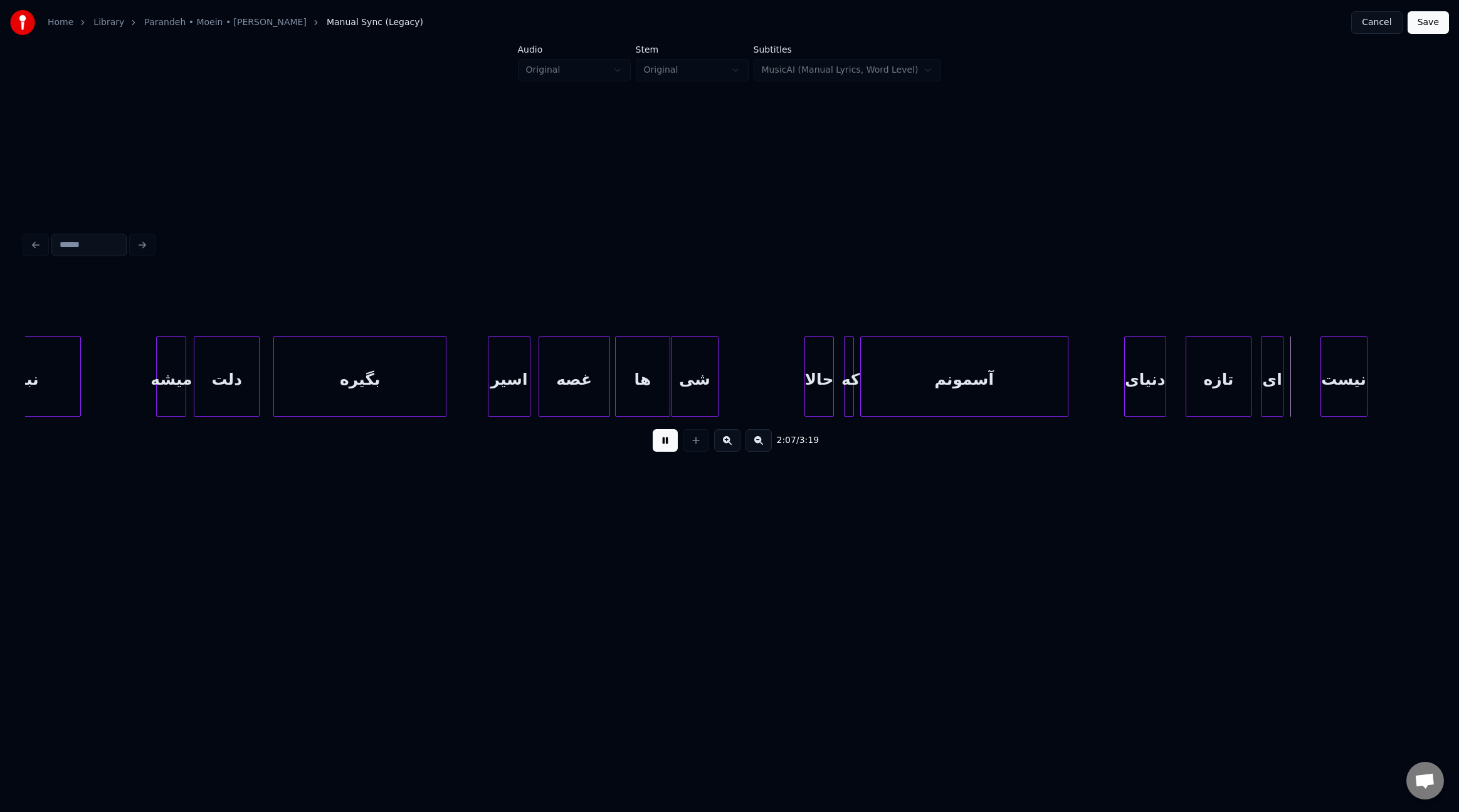
click at [1066, 383] on div at bounding box center [1066, 377] width 3 height 79
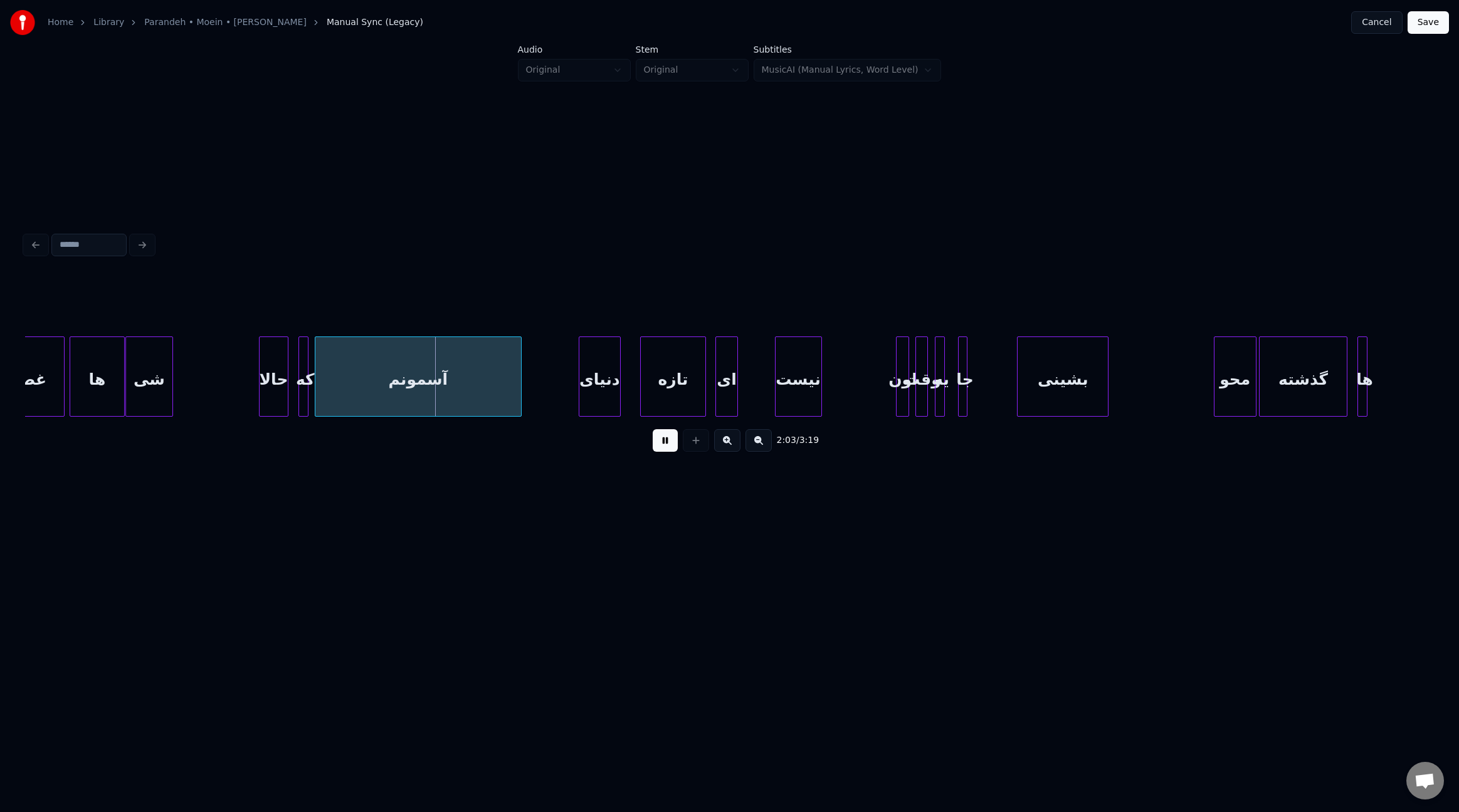
scroll to position [0, 11231]
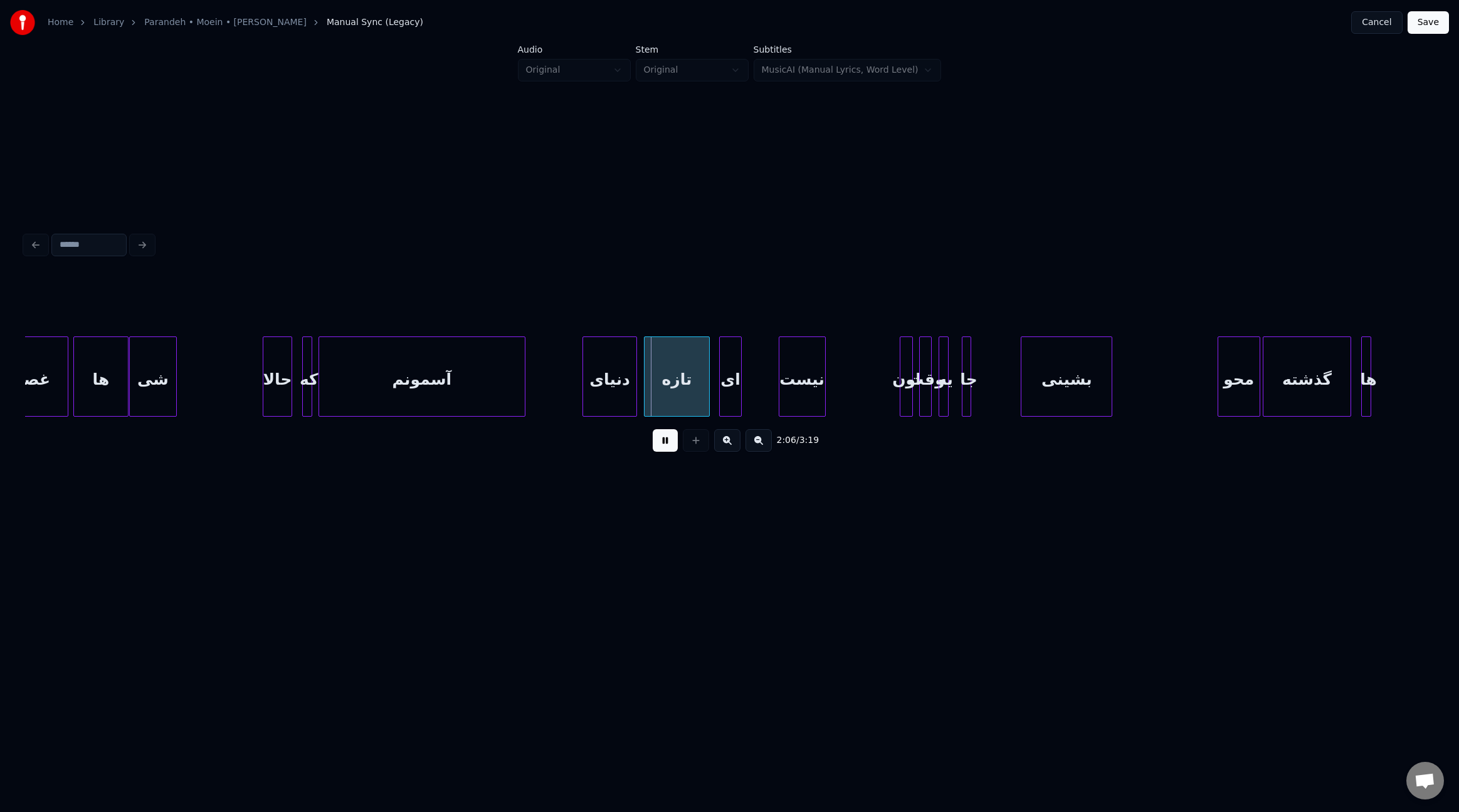
click at [636, 382] on div at bounding box center [635, 377] width 3 height 79
click at [733, 394] on div "ای" at bounding box center [736, 379] width 21 height 85
click at [769, 387] on div at bounding box center [769, 377] width 3 height 79
click at [719, 381] on div at bounding box center [720, 377] width 3 height 79
click at [883, 382] on div at bounding box center [883, 377] width 3 height 79
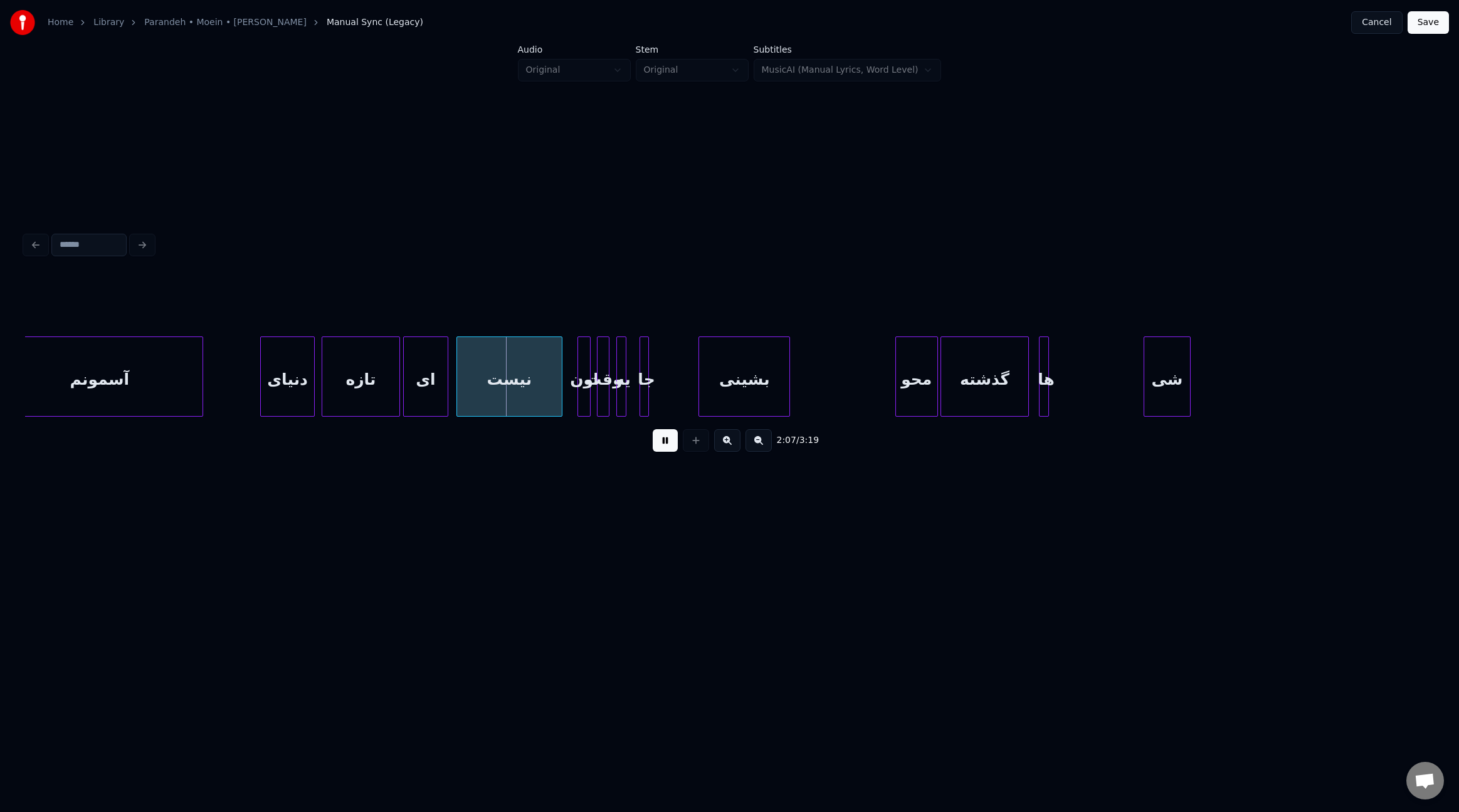
scroll to position [0, 11569]
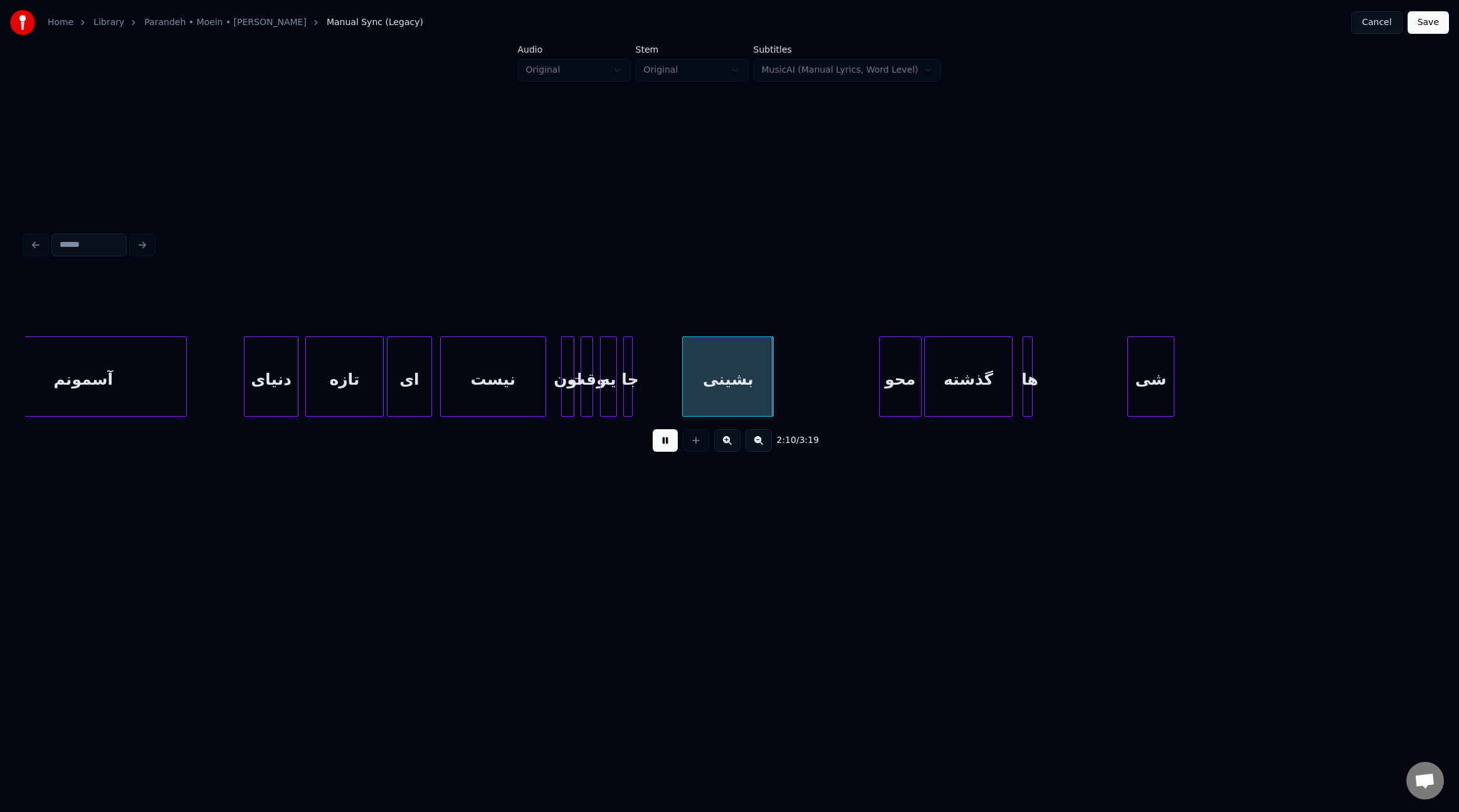
click at [615, 392] on div at bounding box center [615, 377] width 3 height 79
click at [612, 396] on div "یه" at bounding box center [614, 379] width 16 height 85
click at [591, 401] on div "وقت" at bounding box center [593, 379] width 13 height 85
click at [572, 403] on div "اون" at bounding box center [575, 379] width 13 height 85
click at [679, 396] on div at bounding box center [679, 377] width 3 height 79
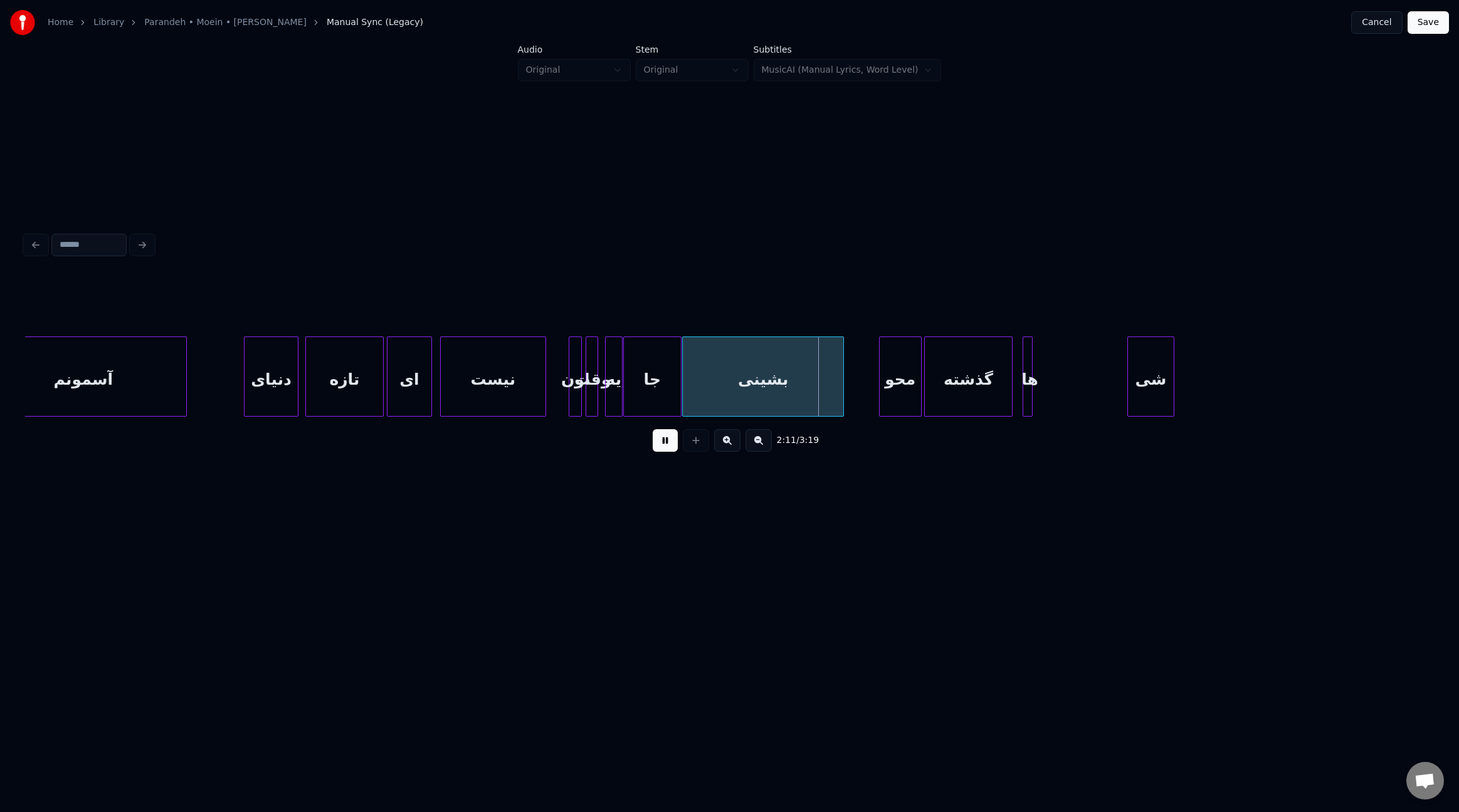
click at [843, 394] on div at bounding box center [841, 377] width 3 height 79
click at [905, 395] on div "محو" at bounding box center [906, 379] width 41 height 85
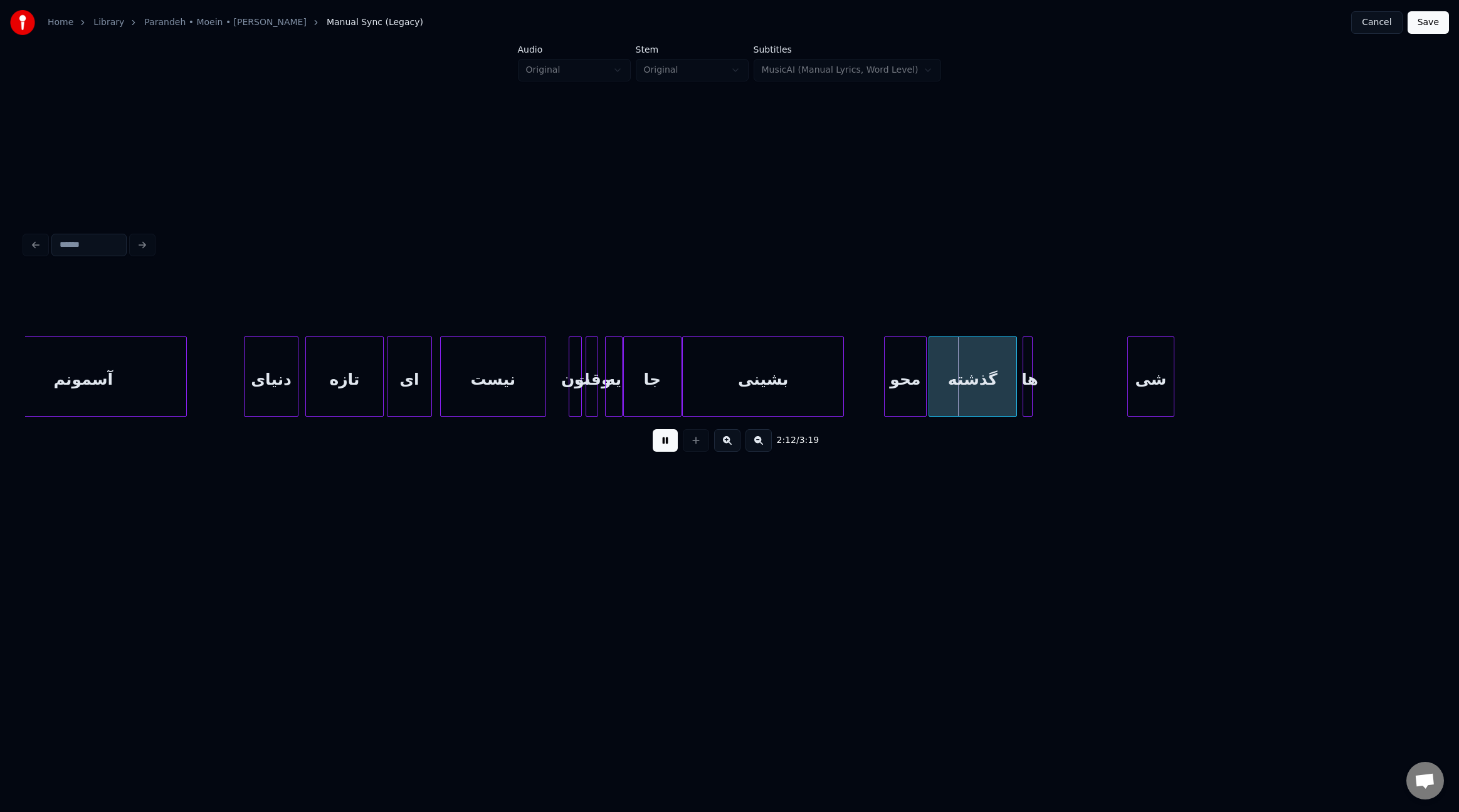
click at [957, 387] on div "گذشته" at bounding box center [973, 379] width 88 height 85
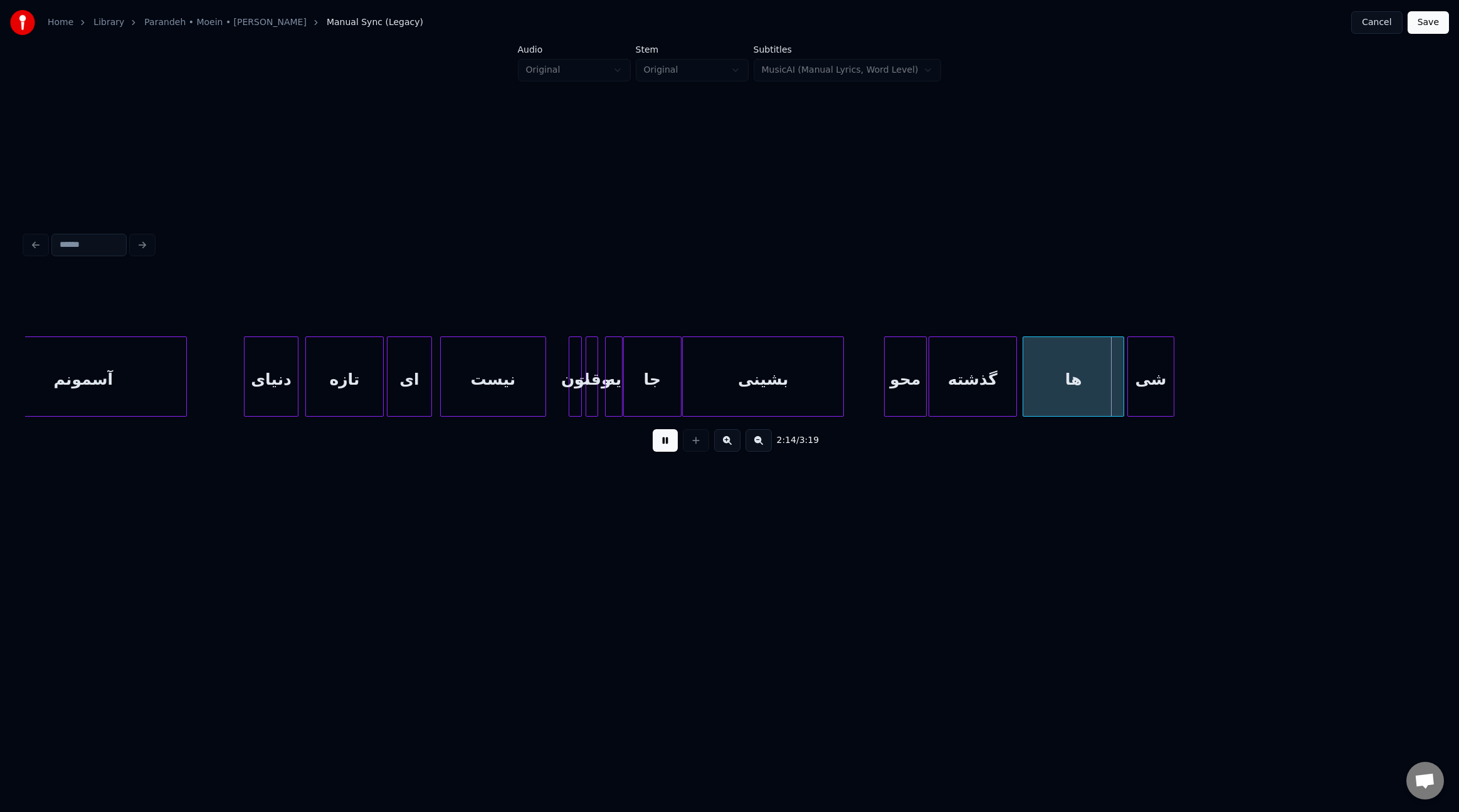
click at [1121, 394] on div at bounding box center [1121, 377] width 3 height 79
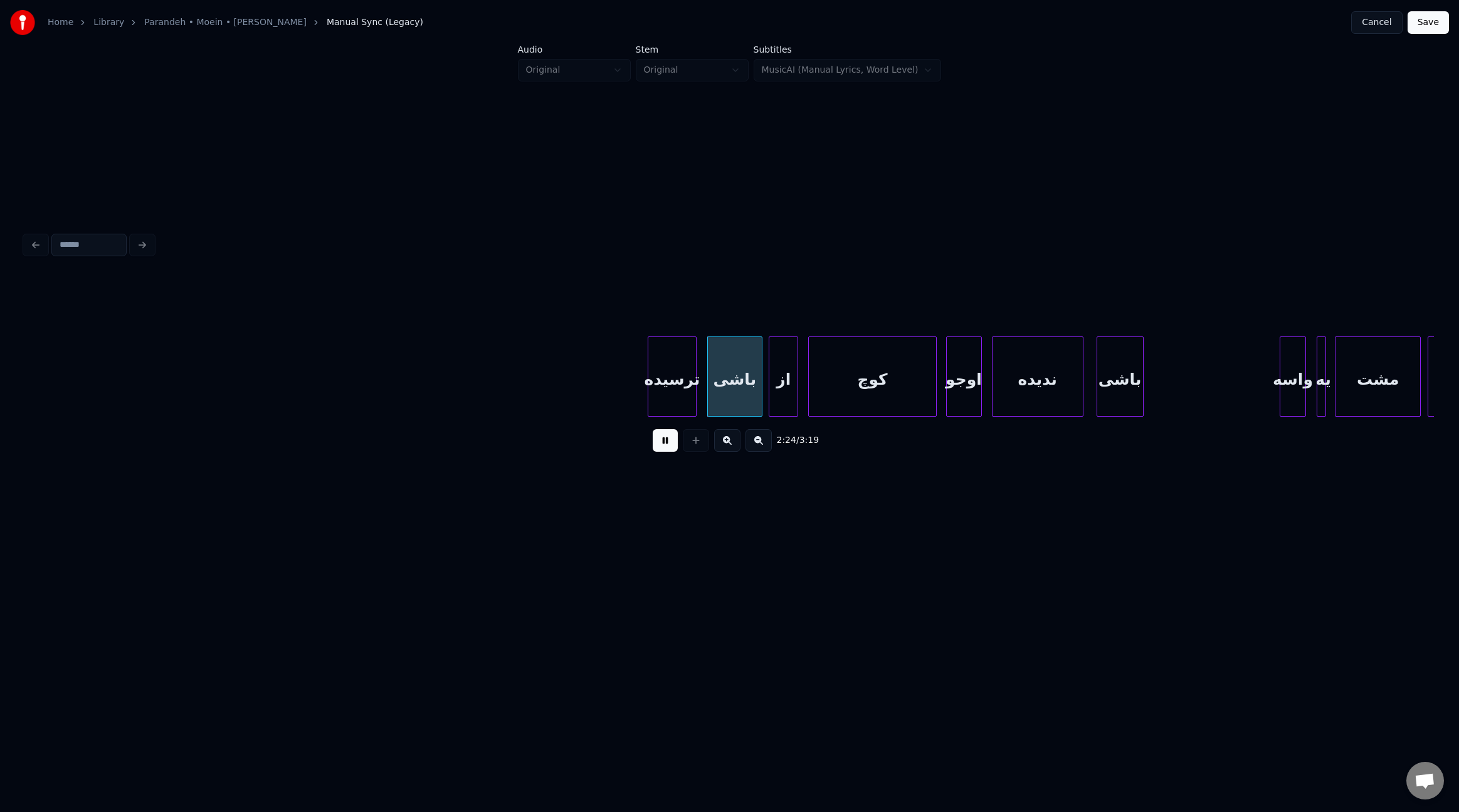
scroll to position [0, 12988]
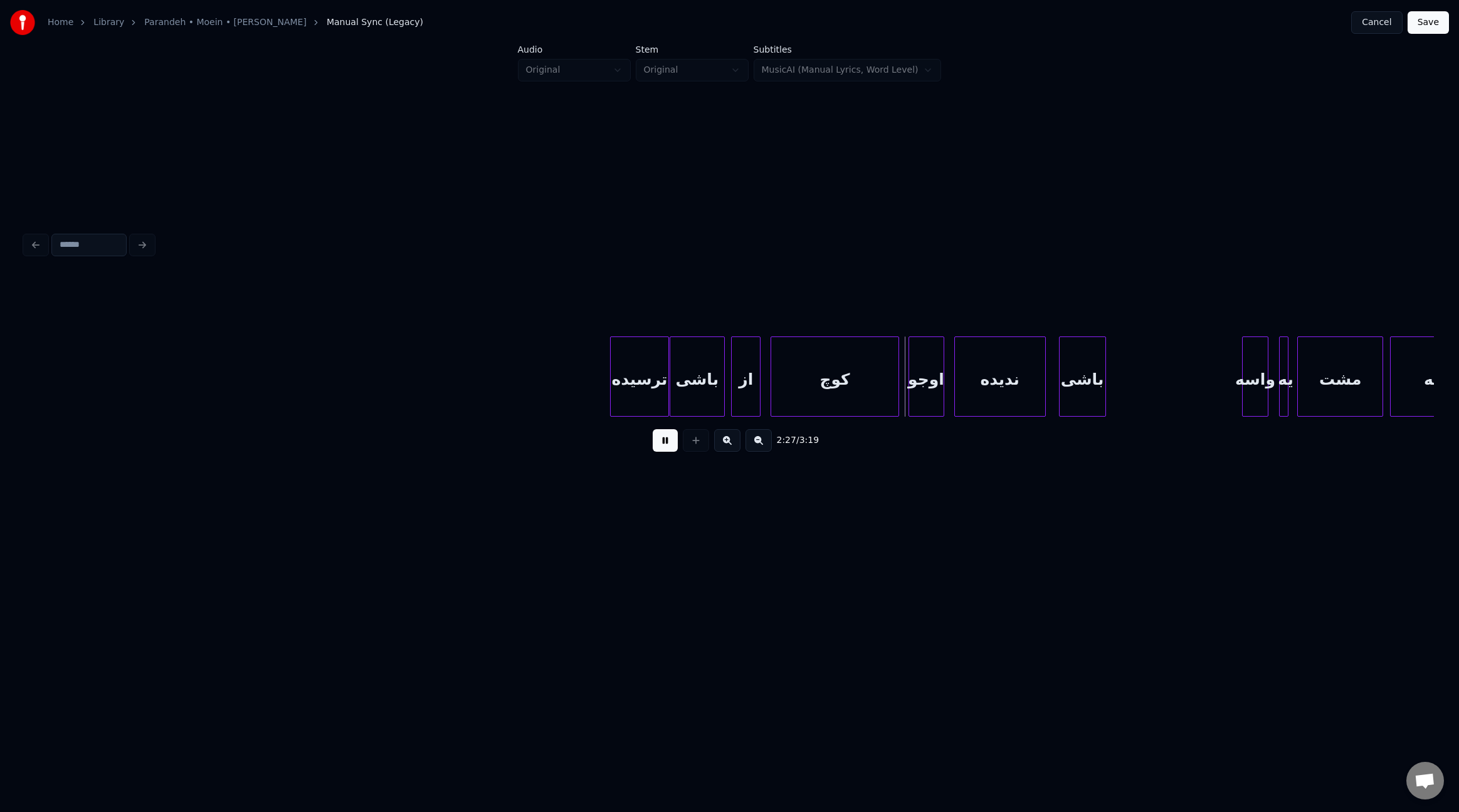
click at [668, 390] on div at bounding box center [667, 377] width 3 height 79
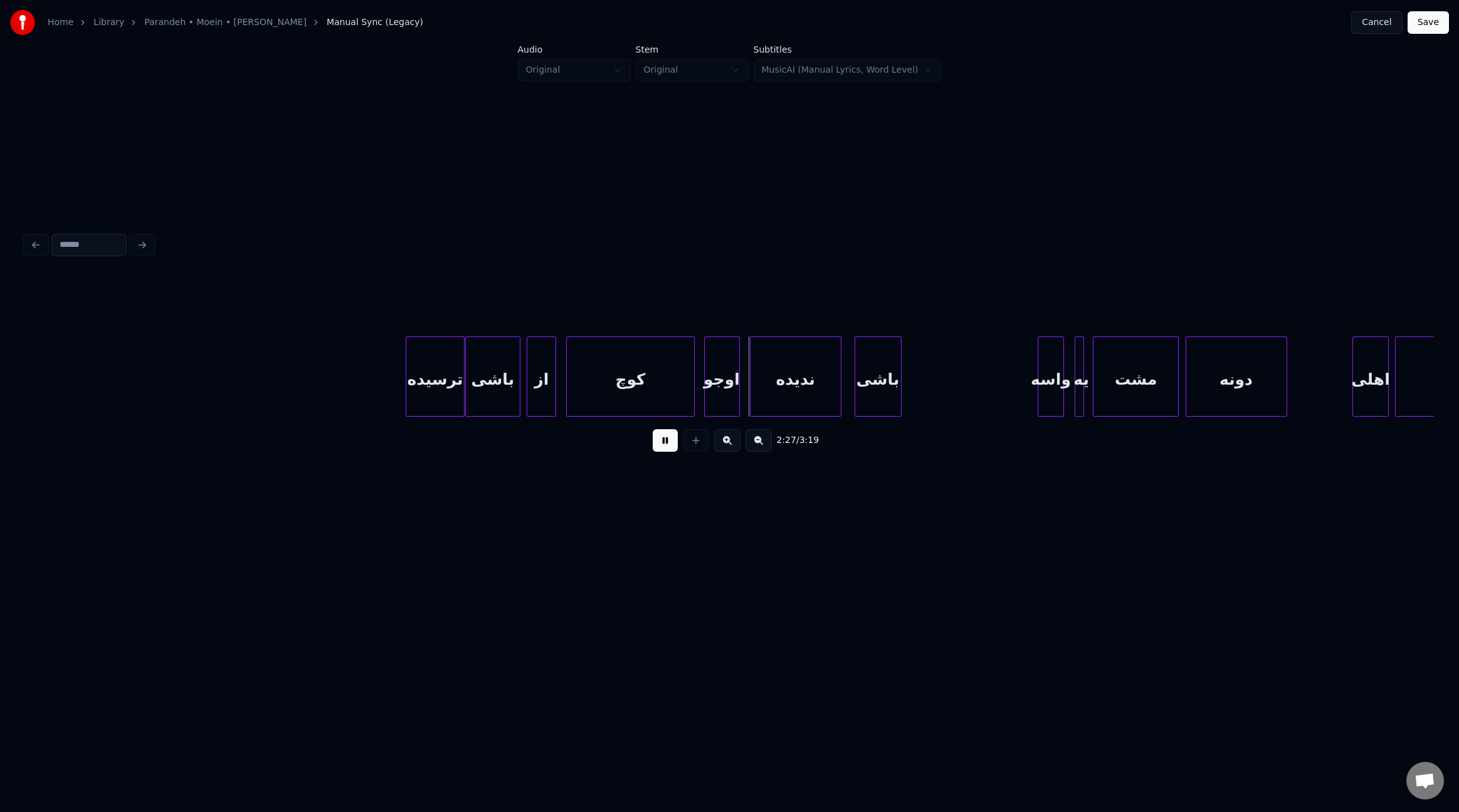
scroll to position [0, 13201]
click at [737, 397] on div at bounding box center [737, 377] width 3 height 79
click at [839, 385] on div "ندیده" at bounding box center [794, 376] width 92 height 80
click at [946, 390] on div at bounding box center [945, 377] width 3 height 79
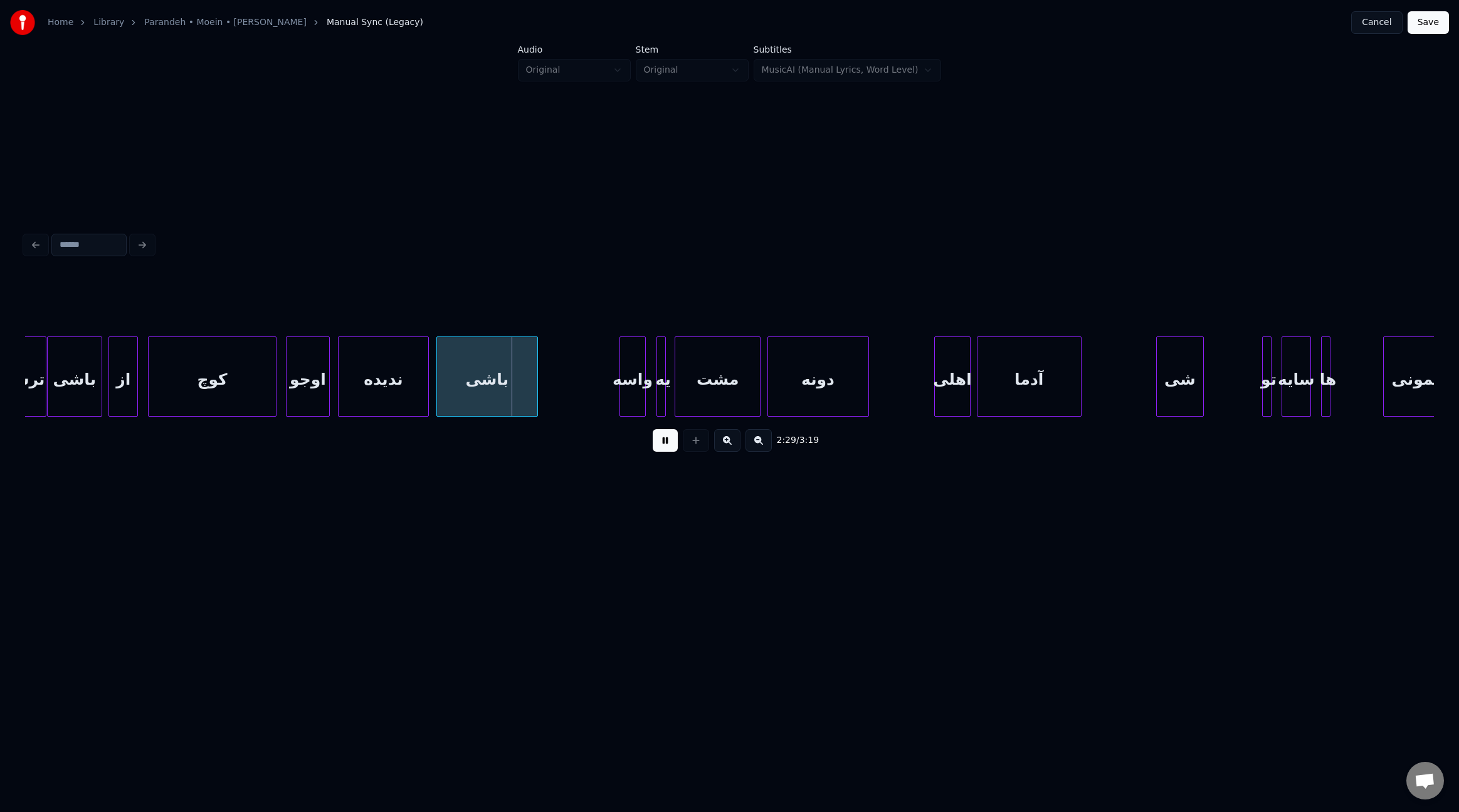
scroll to position [0, 13607]
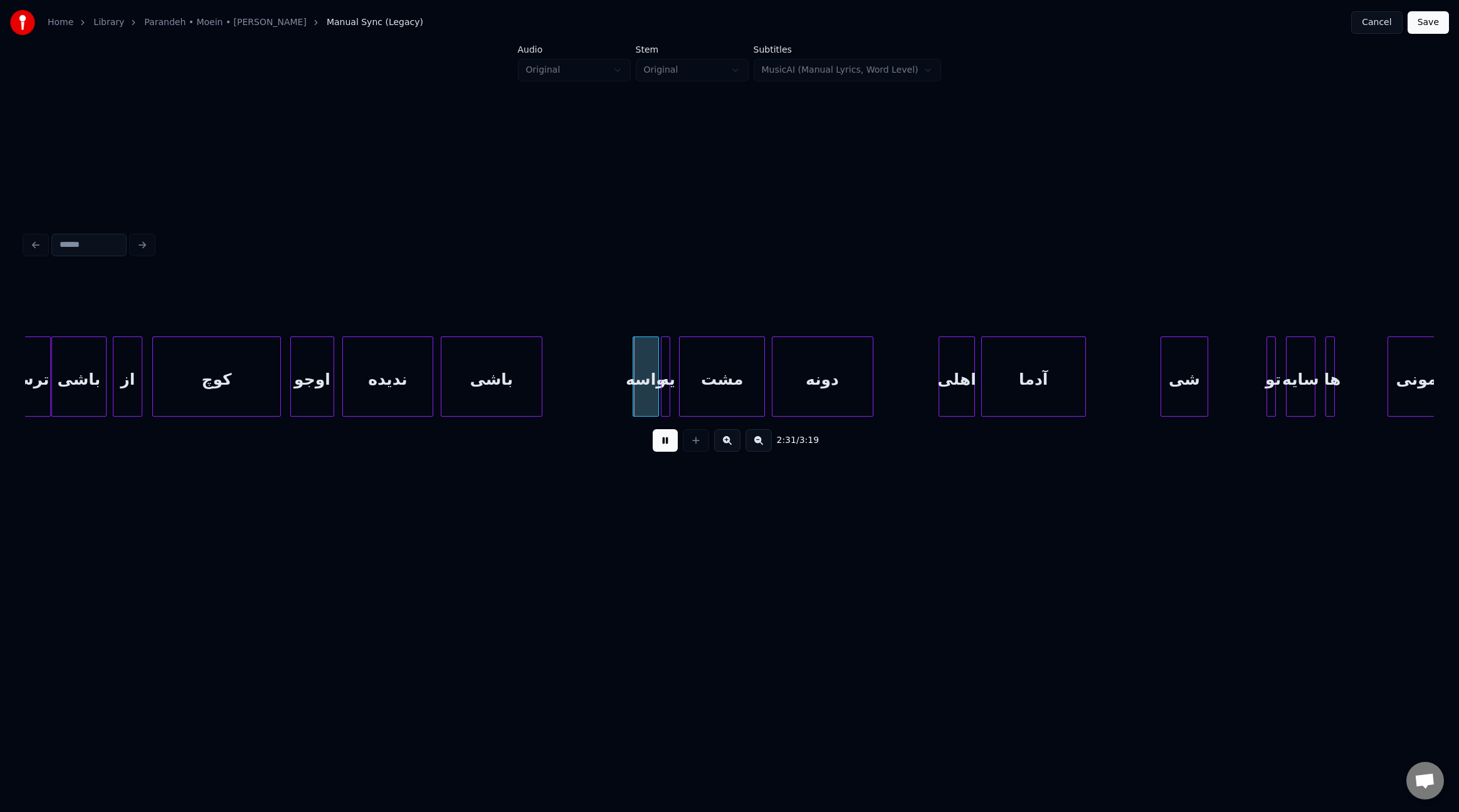
click at [641, 362] on div "واسه" at bounding box center [646, 379] width 25 height 85
click at [669, 337] on div at bounding box center [671, 377] width 3 height 79
click at [668, 340] on div "یه" at bounding box center [669, 379] width 13 height 85
click at [908, 372] on div at bounding box center [908, 377] width 3 height 79
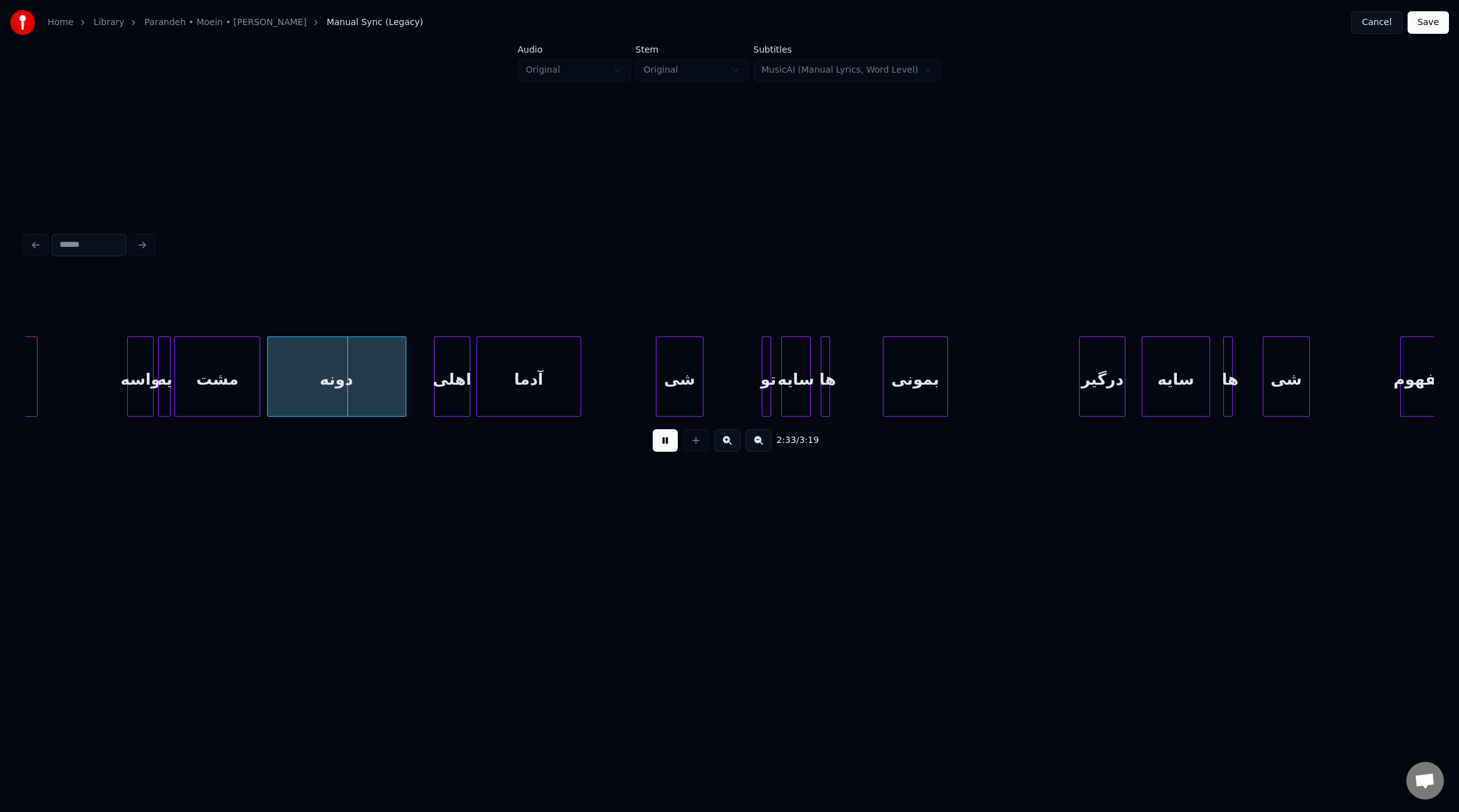
scroll to position [0, 14107]
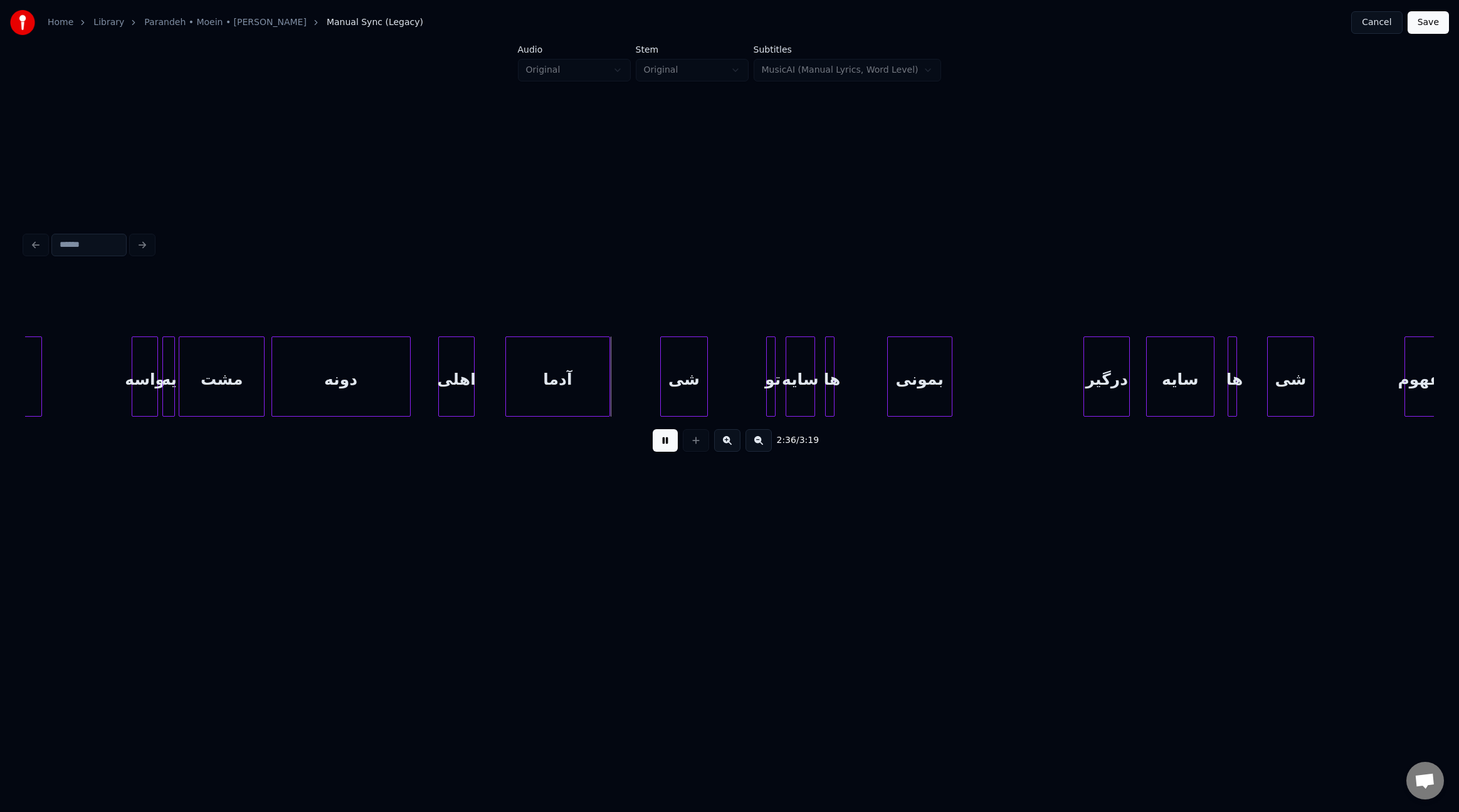
click at [551, 389] on div "آدما" at bounding box center [557, 379] width 104 height 85
click at [468, 389] on div "اهلی" at bounding box center [461, 379] width 35 height 85
click at [503, 387] on div at bounding box center [501, 377] width 3 height 79
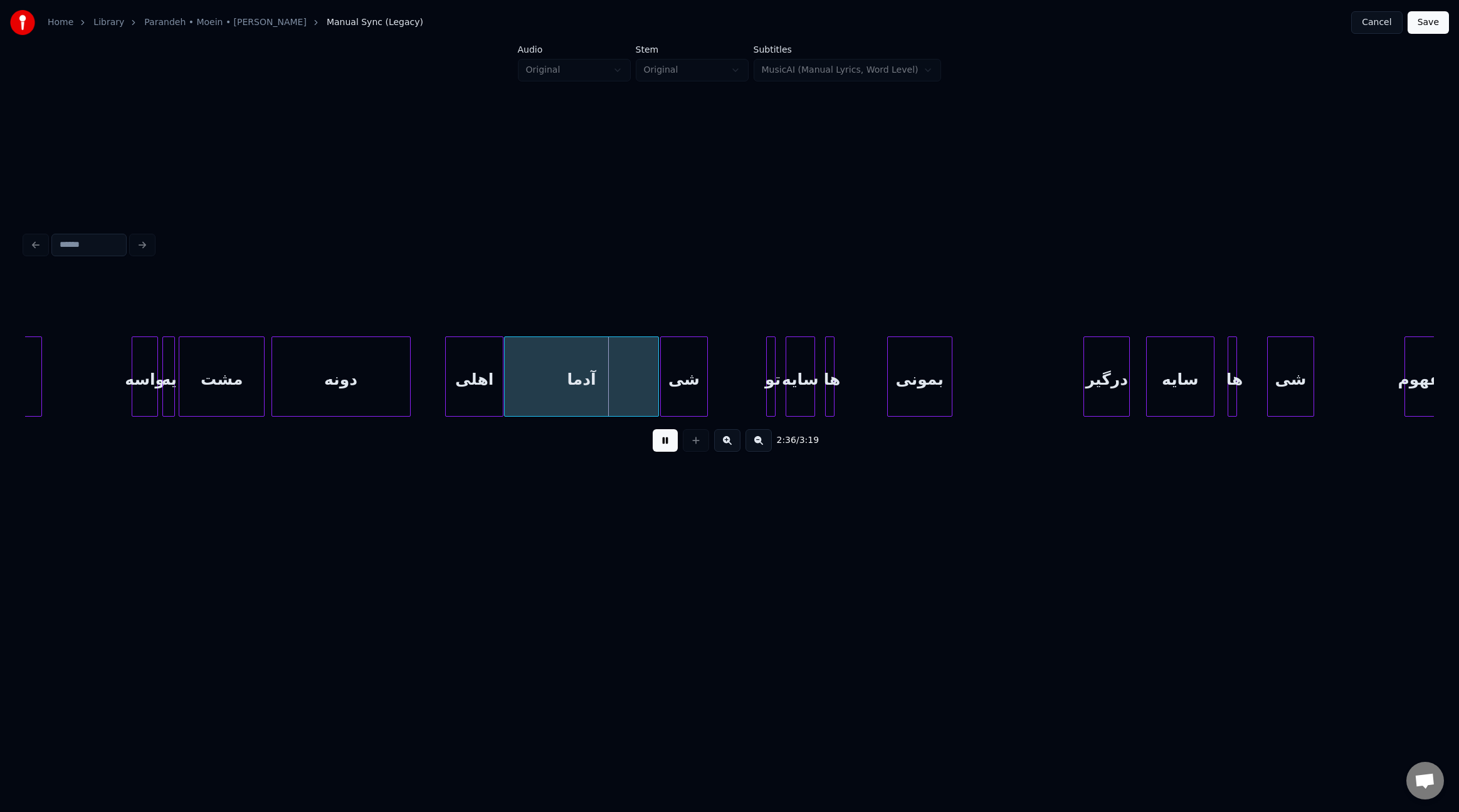
click at [655, 379] on div at bounding box center [657, 377] width 3 height 79
click at [778, 385] on div at bounding box center [779, 377] width 3 height 79
click at [774, 396] on div "تو" at bounding box center [775, 379] width 14 height 85
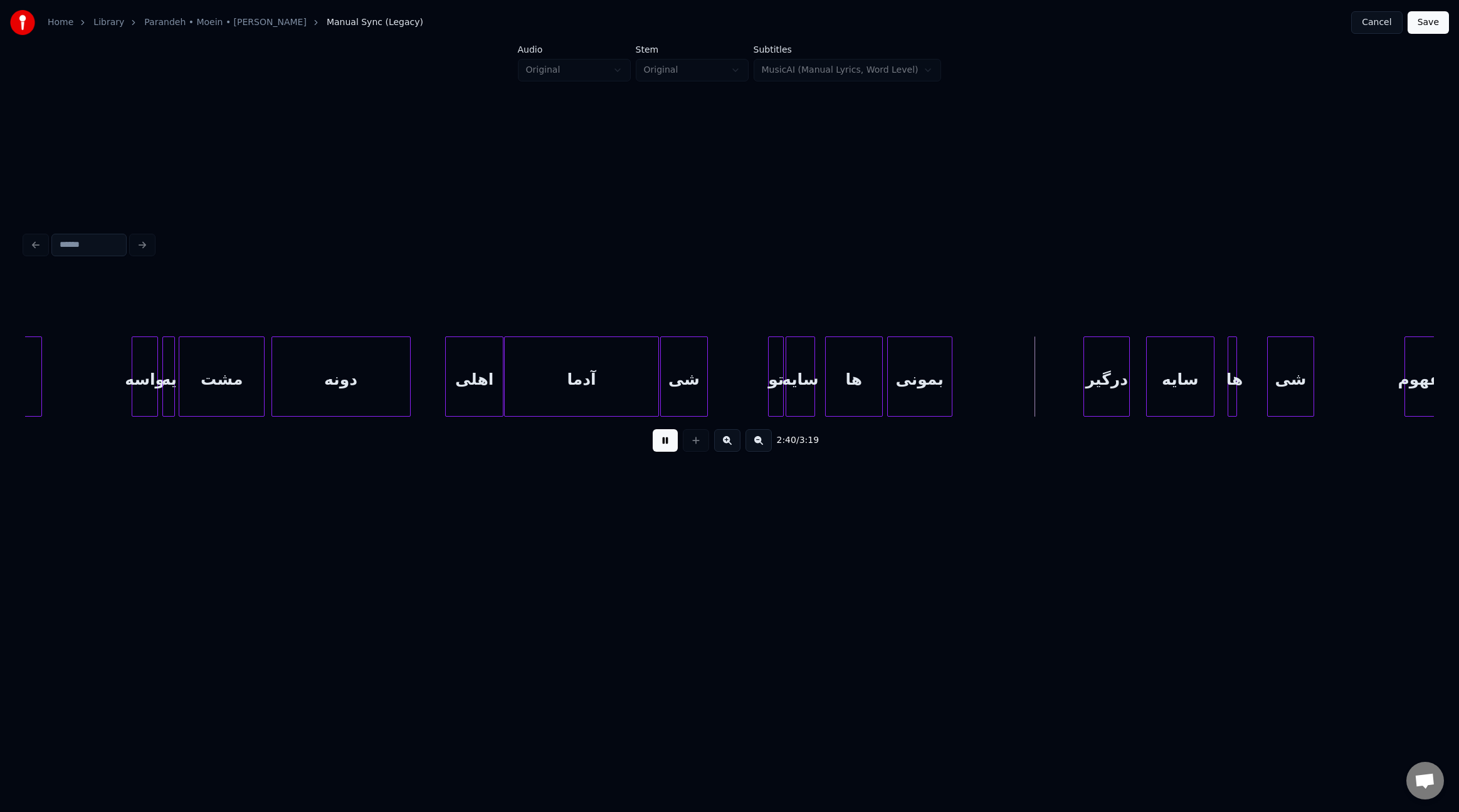
click at [880, 391] on div at bounding box center [881, 377] width 3 height 79
click at [821, 392] on div at bounding box center [822, 377] width 3 height 79
click at [1034, 384] on div at bounding box center [1033, 377] width 3 height 79
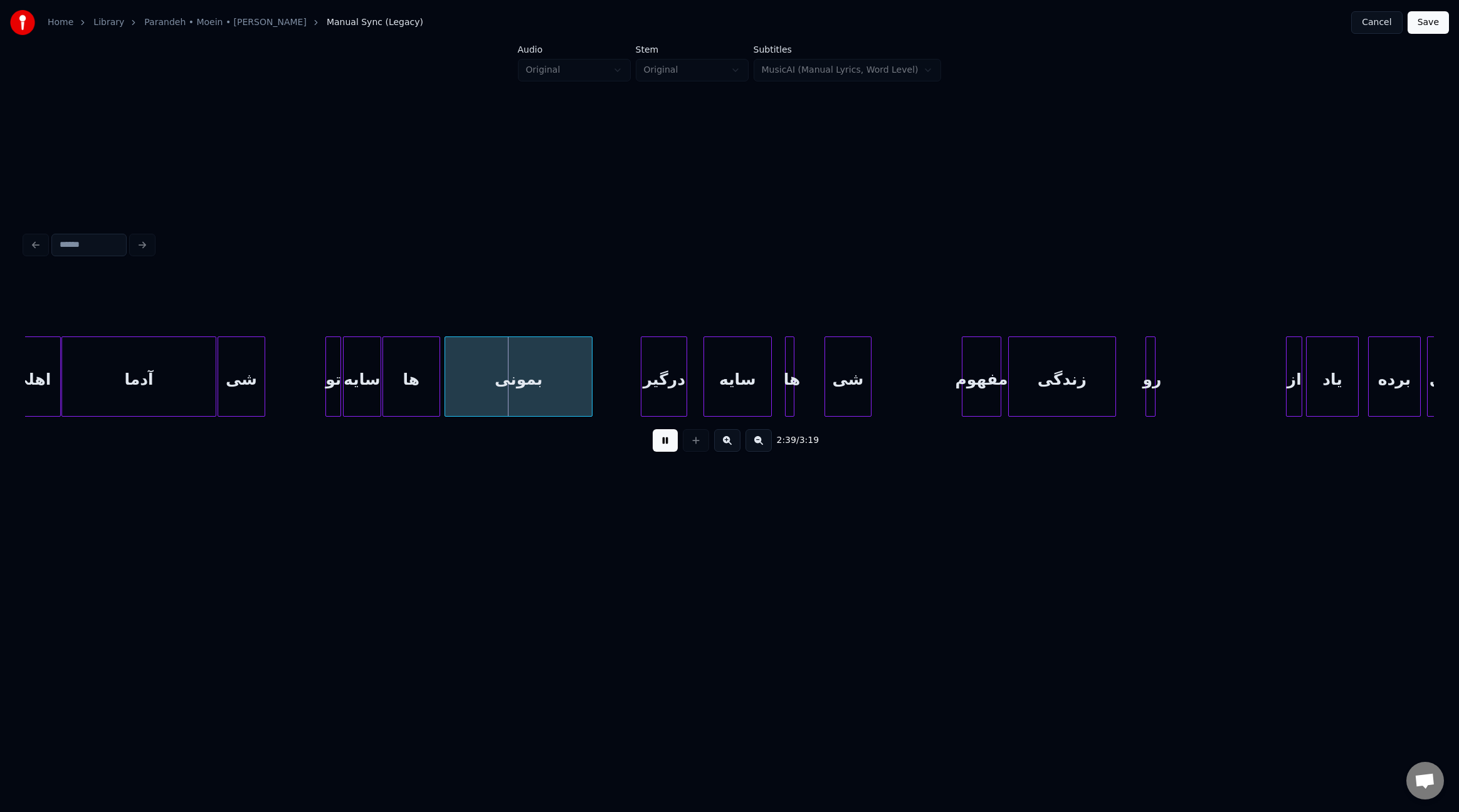
scroll to position [0, 14529]
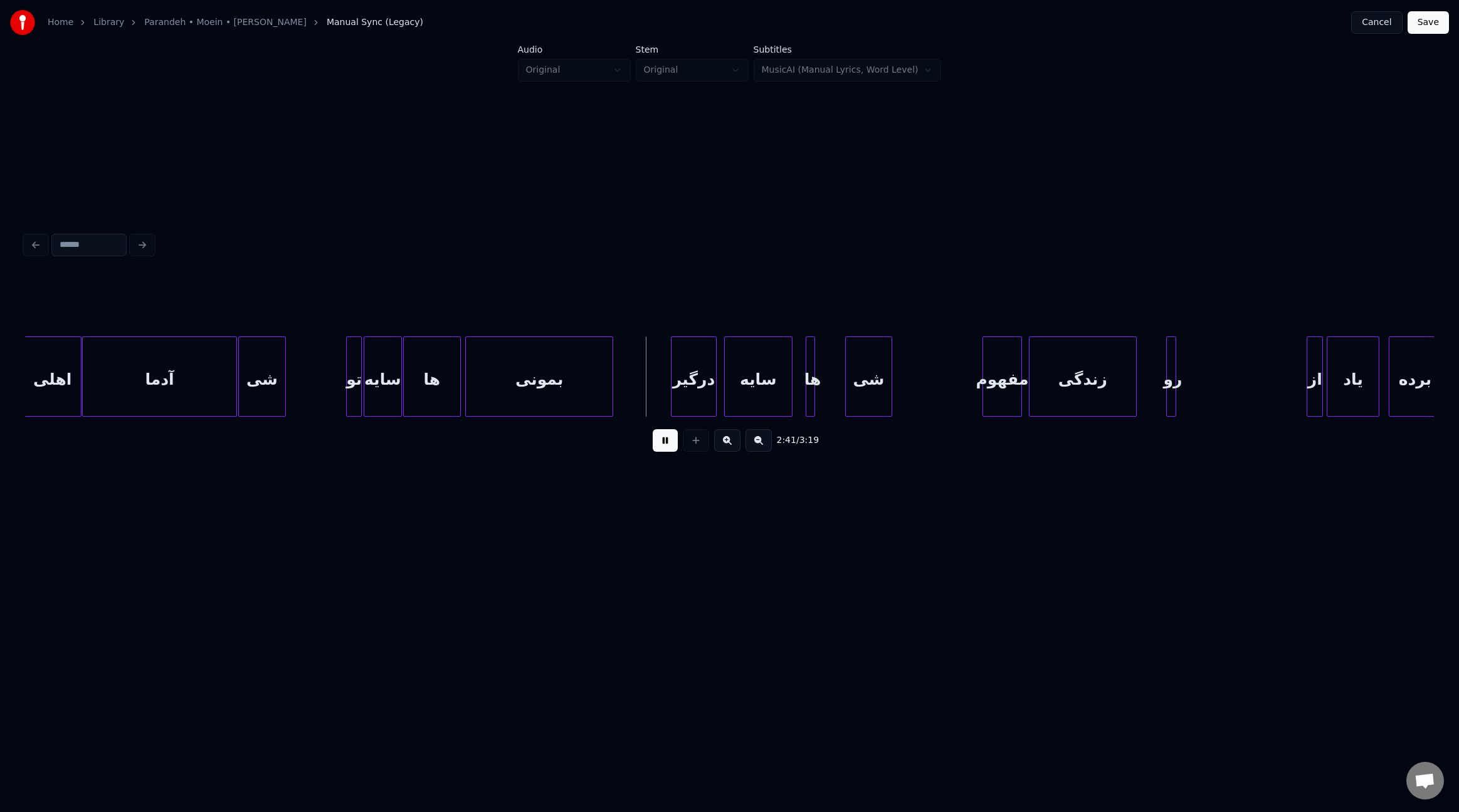
click at [701, 388] on div "درگیر" at bounding box center [695, 379] width 45 height 85
click at [822, 395] on div at bounding box center [822, 377] width 3 height 79
click at [817, 396] on div "ها" at bounding box center [819, 379] width 19 height 85
click at [840, 389] on div at bounding box center [840, 377] width 3 height 79
click at [792, 390] on div "سایه" at bounding box center [759, 376] width 69 height 80
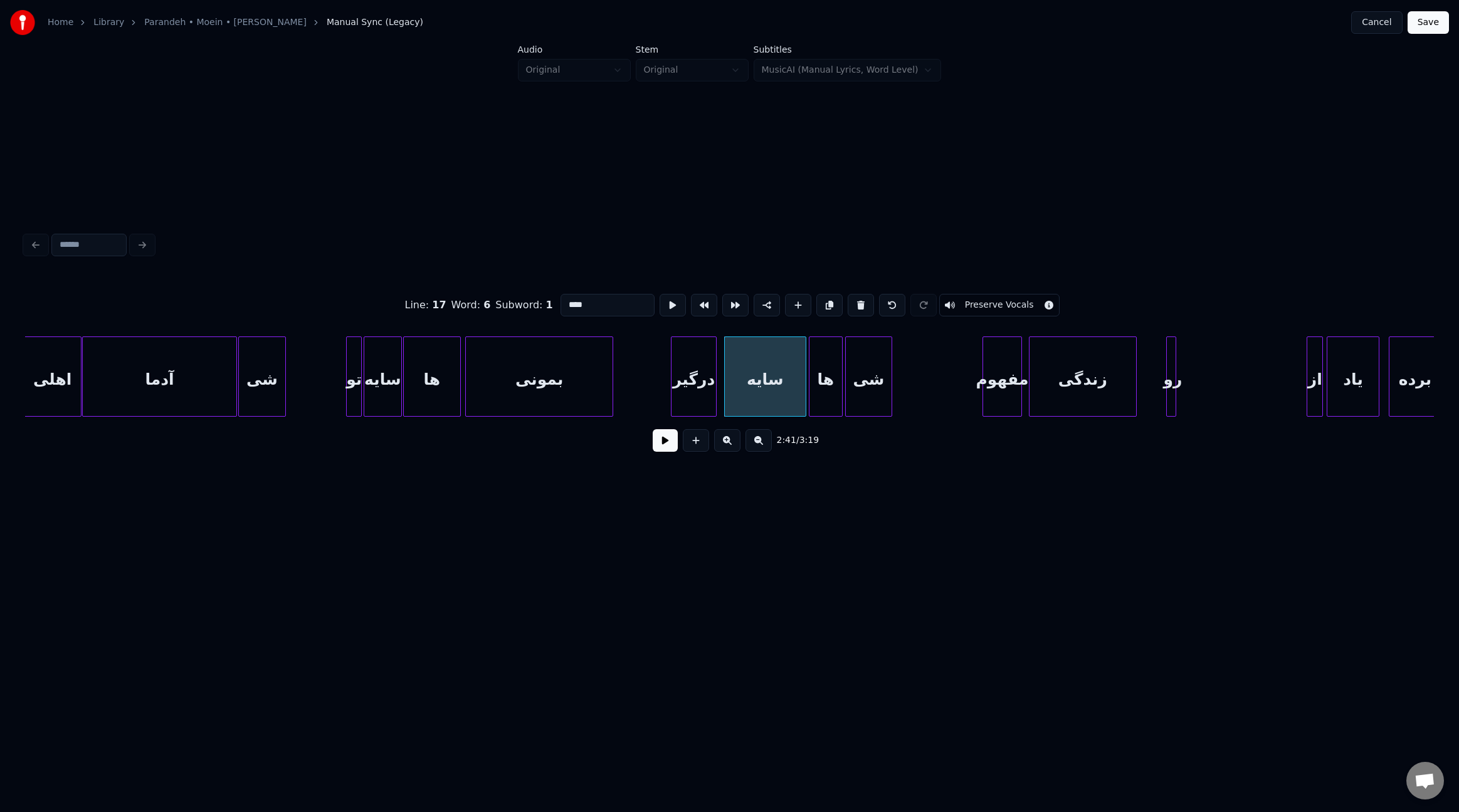
click at [805, 392] on div at bounding box center [804, 377] width 3 height 79
click at [892, 382] on div "شی" at bounding box center [869, 376] width 47 height 80
type input "**"
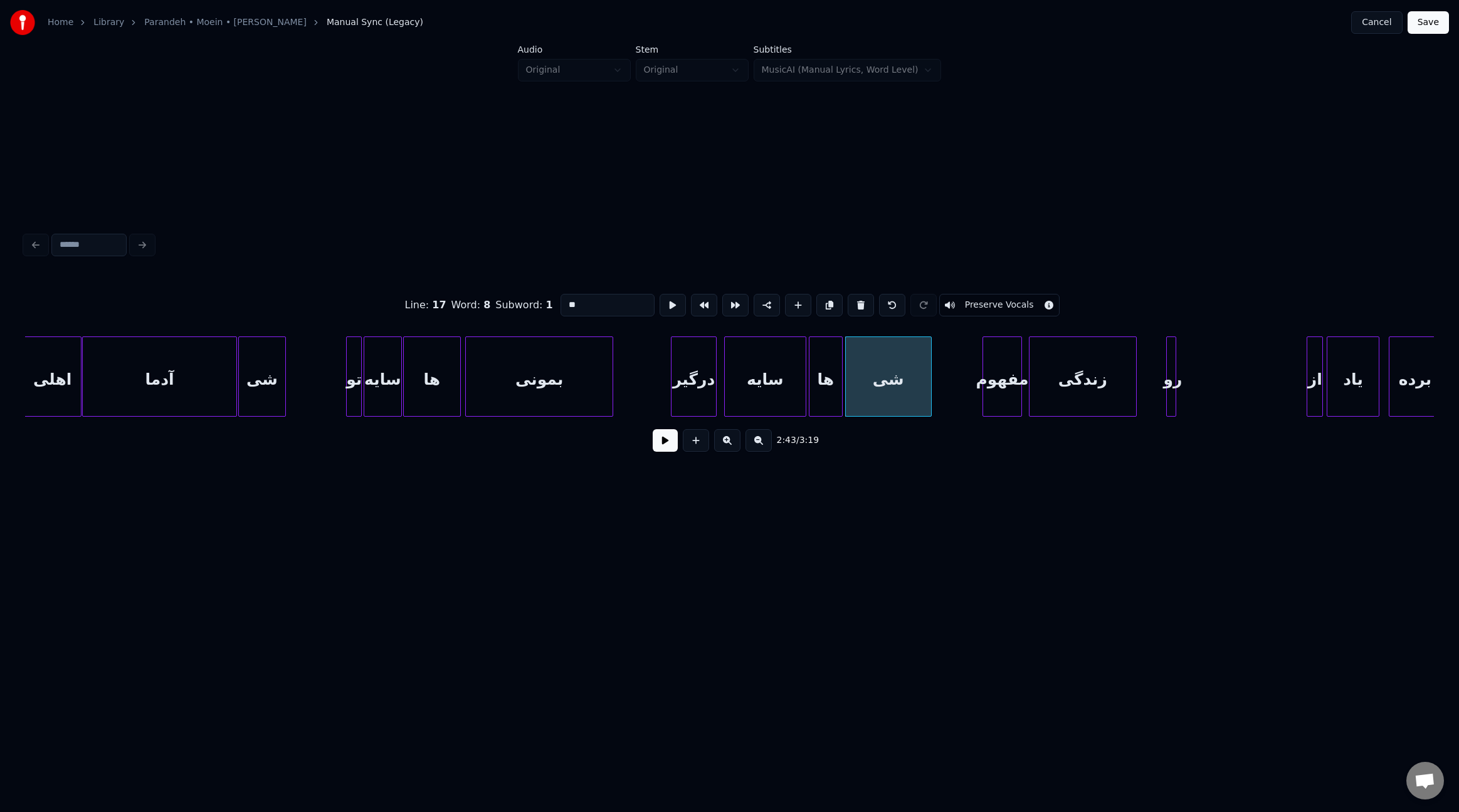
click at [929, 385] on div at bounding box center [929, 377] width 3 height 79
click at [669, 448] on button at bounding box center [665, 440] width 25 height 23
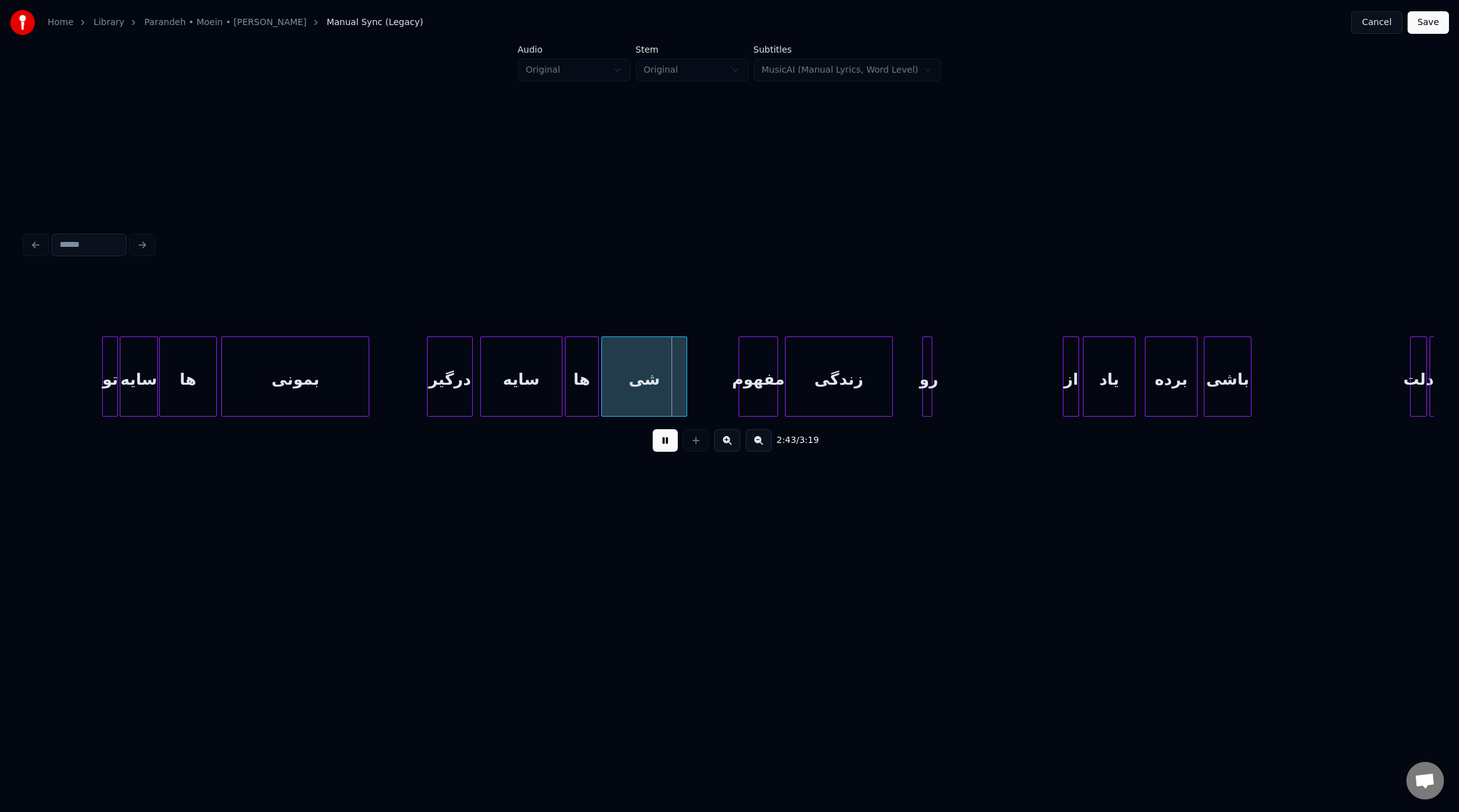
scroll to position [0, 14848]
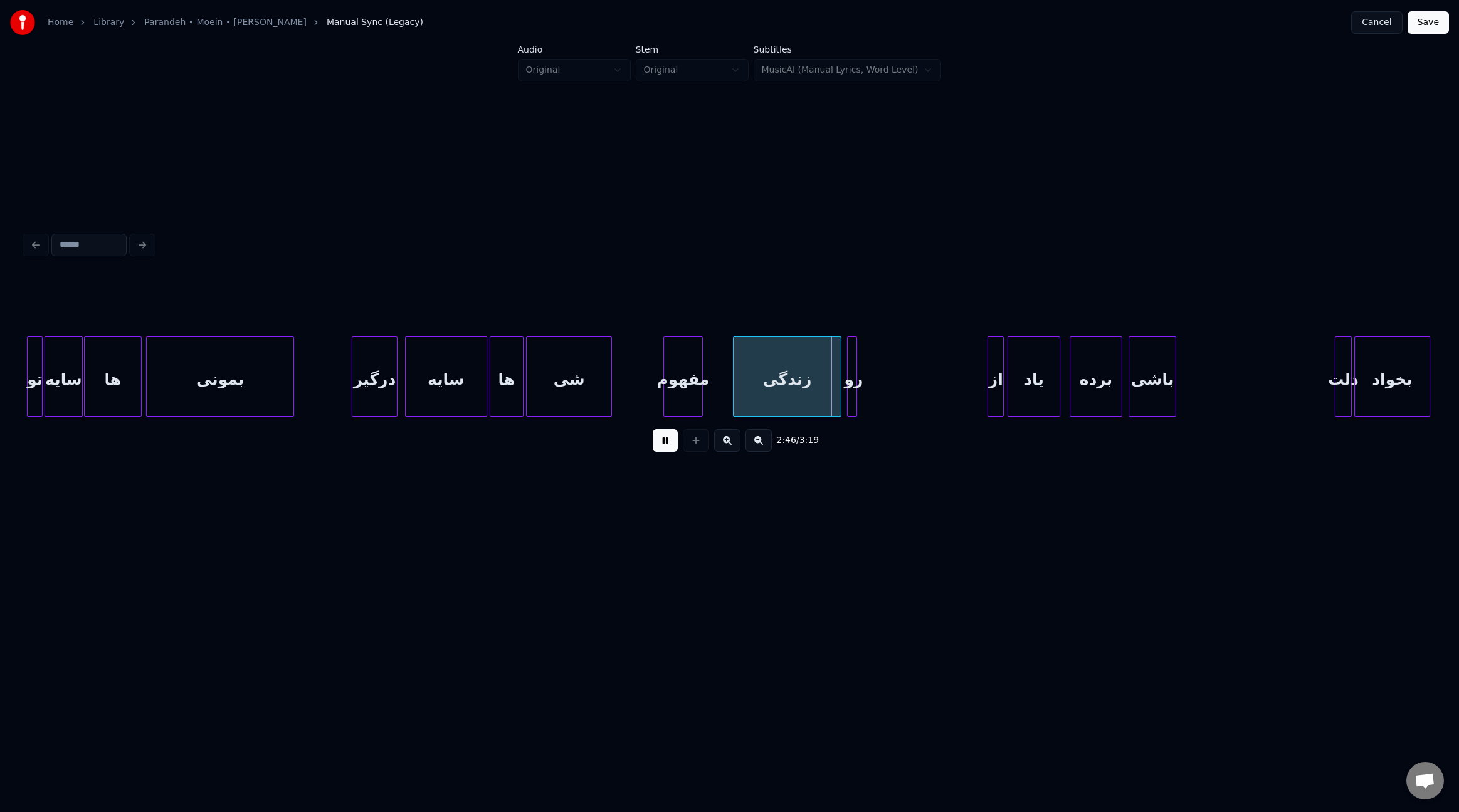
click at [770, 387] on div "زندگی" at bounding box center [786, 379] width 107 height 85
click at [697, 391] on div "مفهوم" at bounding box center [690, 379] width 38 height 85
click at [727, 387] on div at bounding box center [727, 377] width 3 height 79
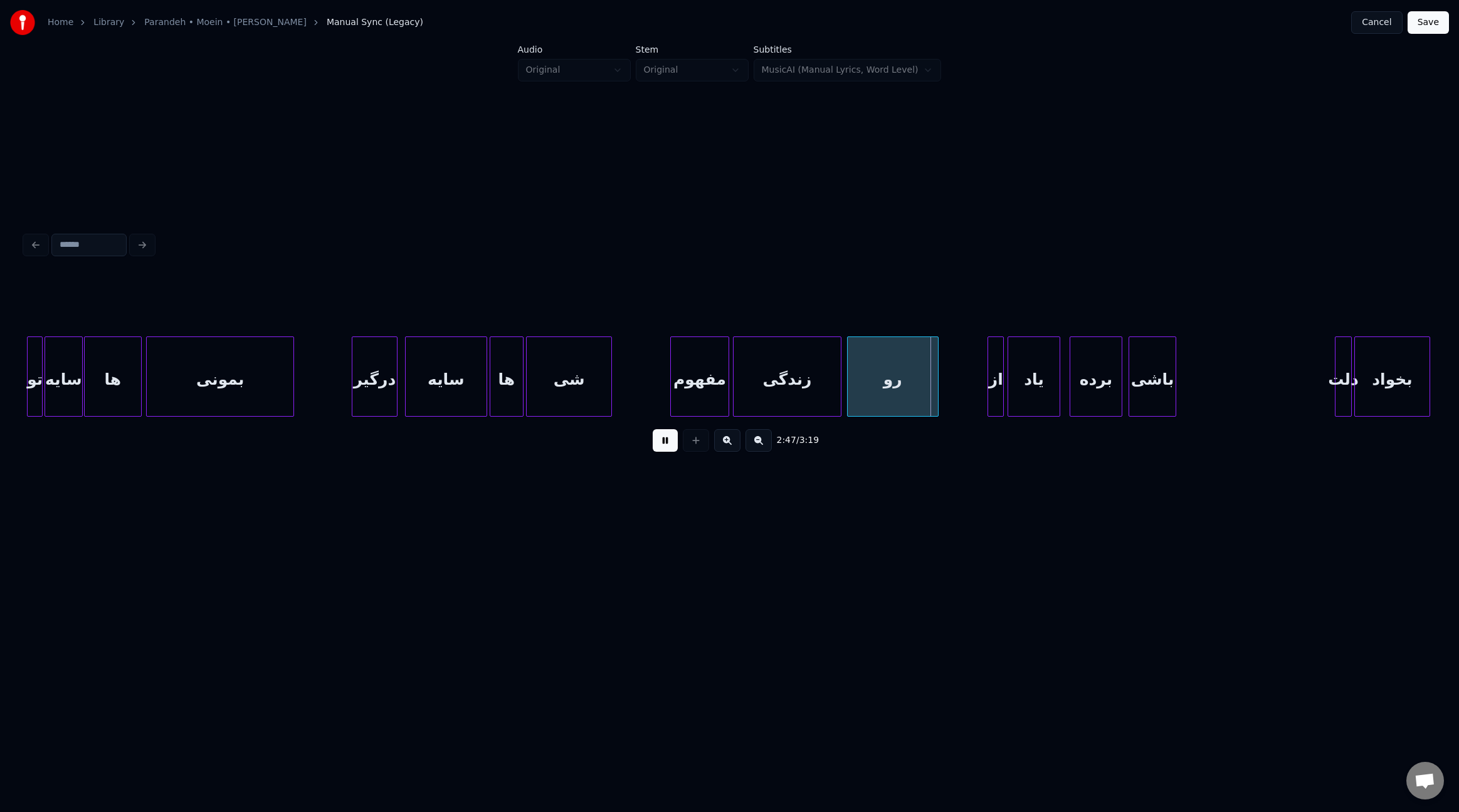
click at [937, 394] on div at bounding box center [936, 377] width 3 height 79
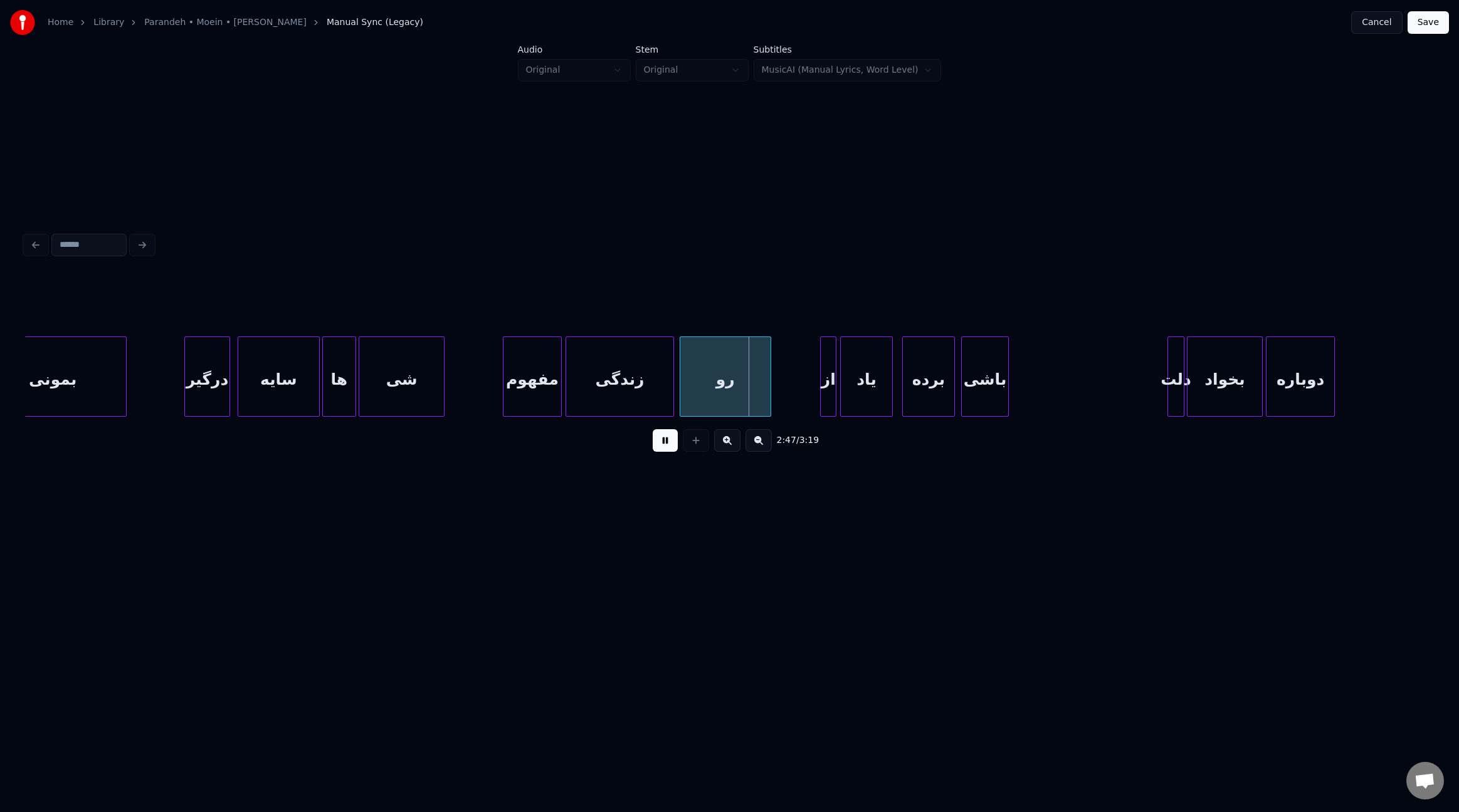
scroll to position [0, 15111]
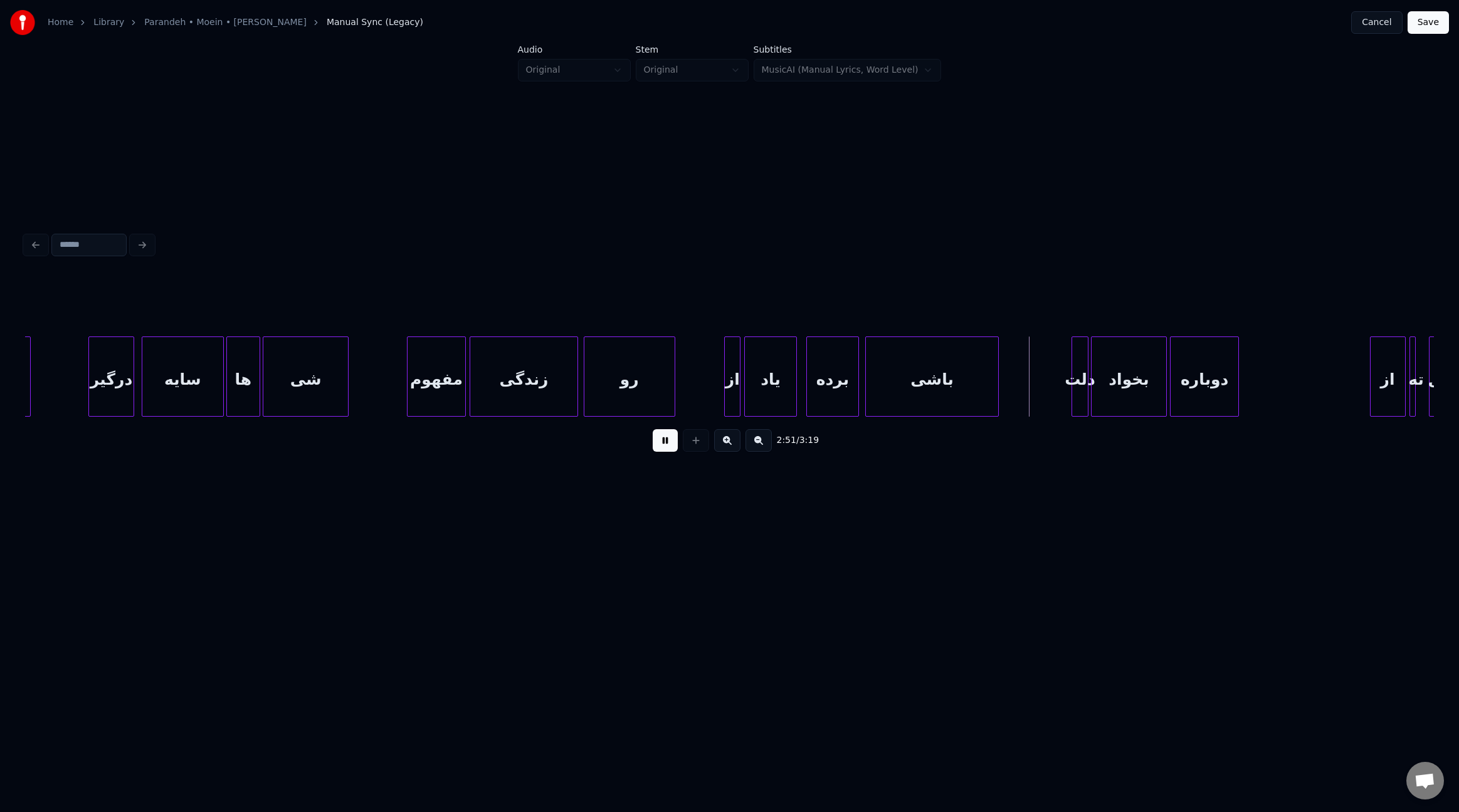
click at [994, 391] on div at bounding box center [996, 377] width 3 height 79
click at [1062, 395] on div at bounding box center [1062, 377] width 3 height 79
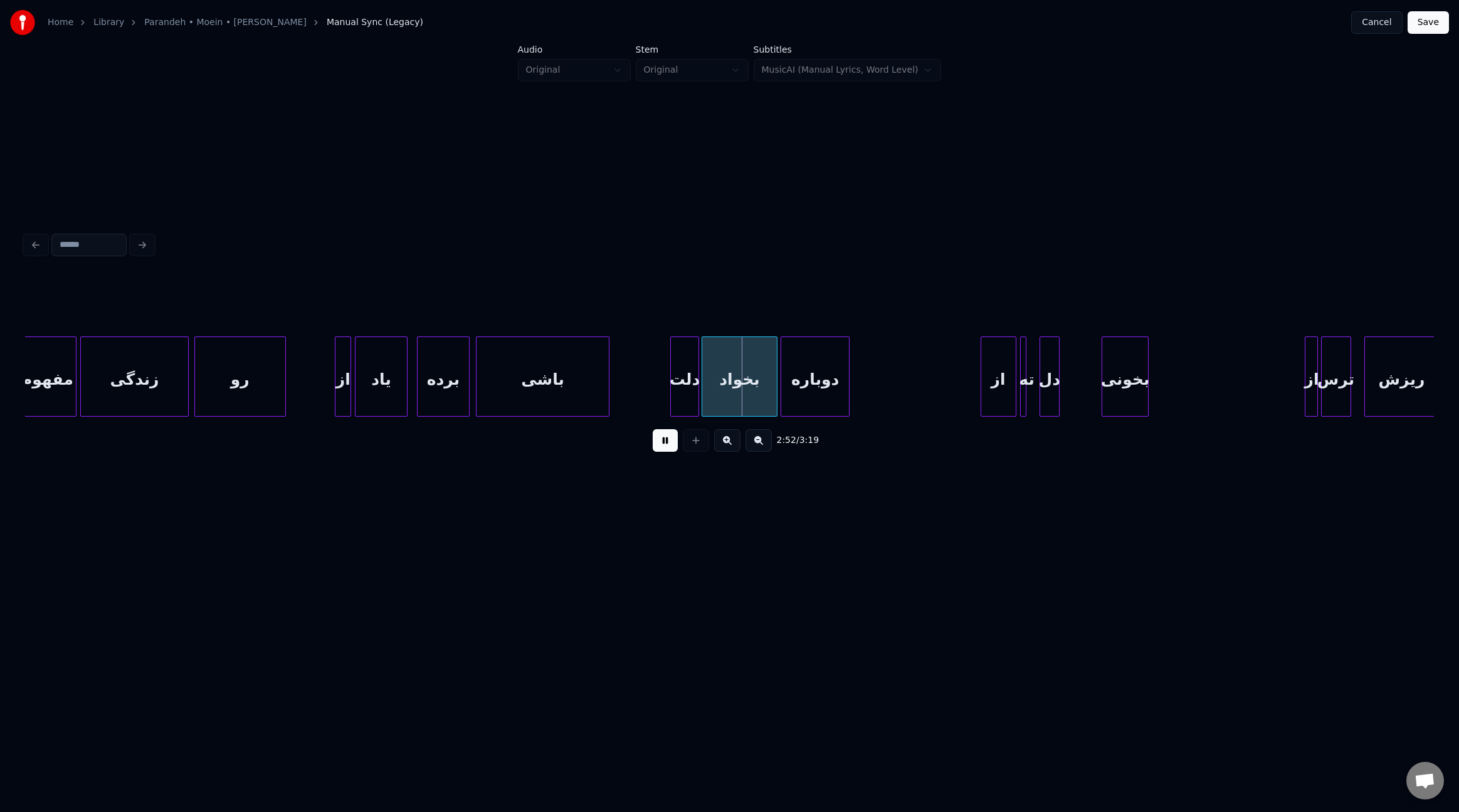
scroll to position [0, 15505]
click at [827, 368] on div "دوباره" at bounding box center [818, 379] width 67 height 85
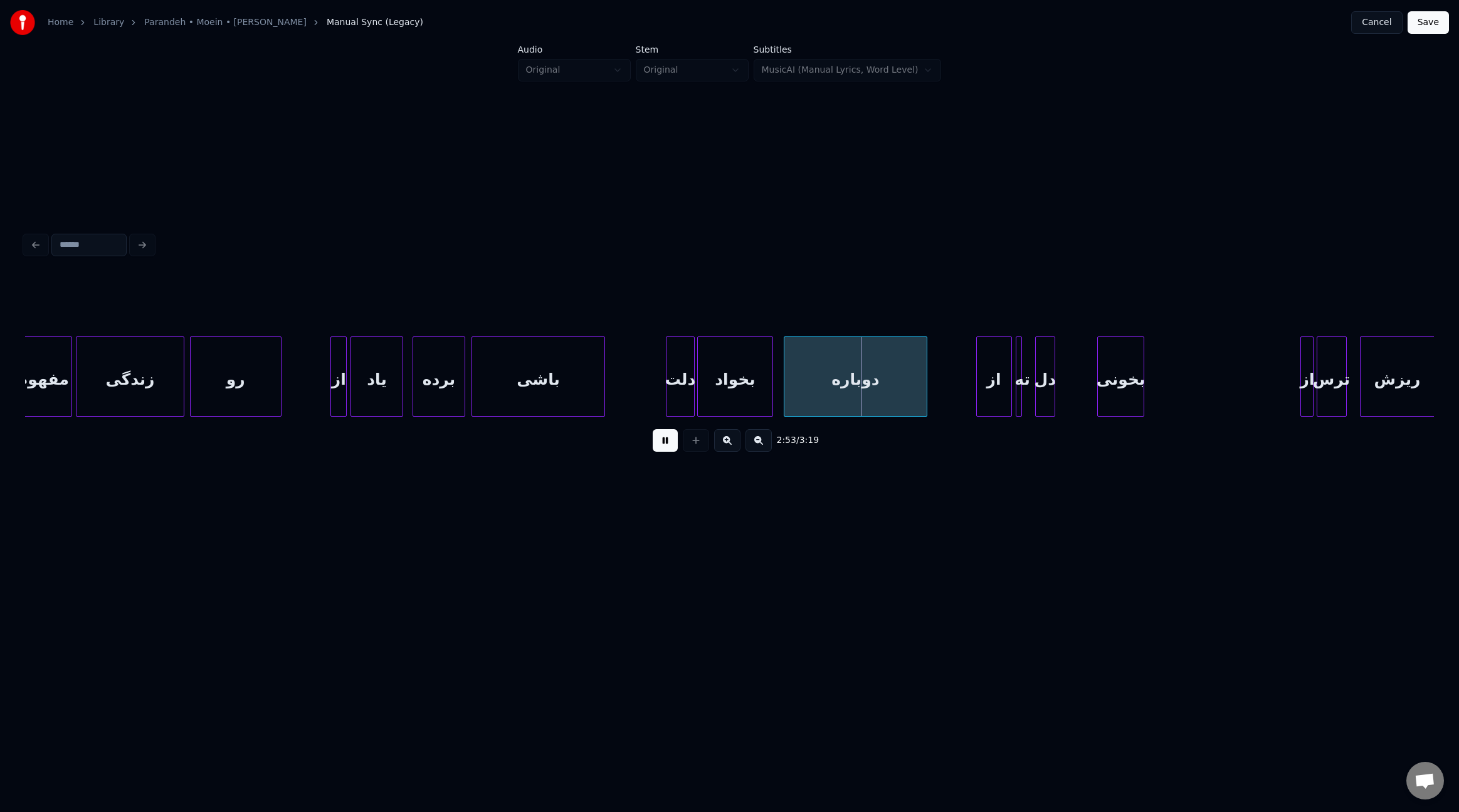
click at [925, 373] on div at bounding box center [924, 377] width 3 height 79
click at [980, 382] on div "از" at bounding box center [995, 376] width 31 height 80
click at [997, 392] on div at bounding box center [996, 377] width 3 height 79
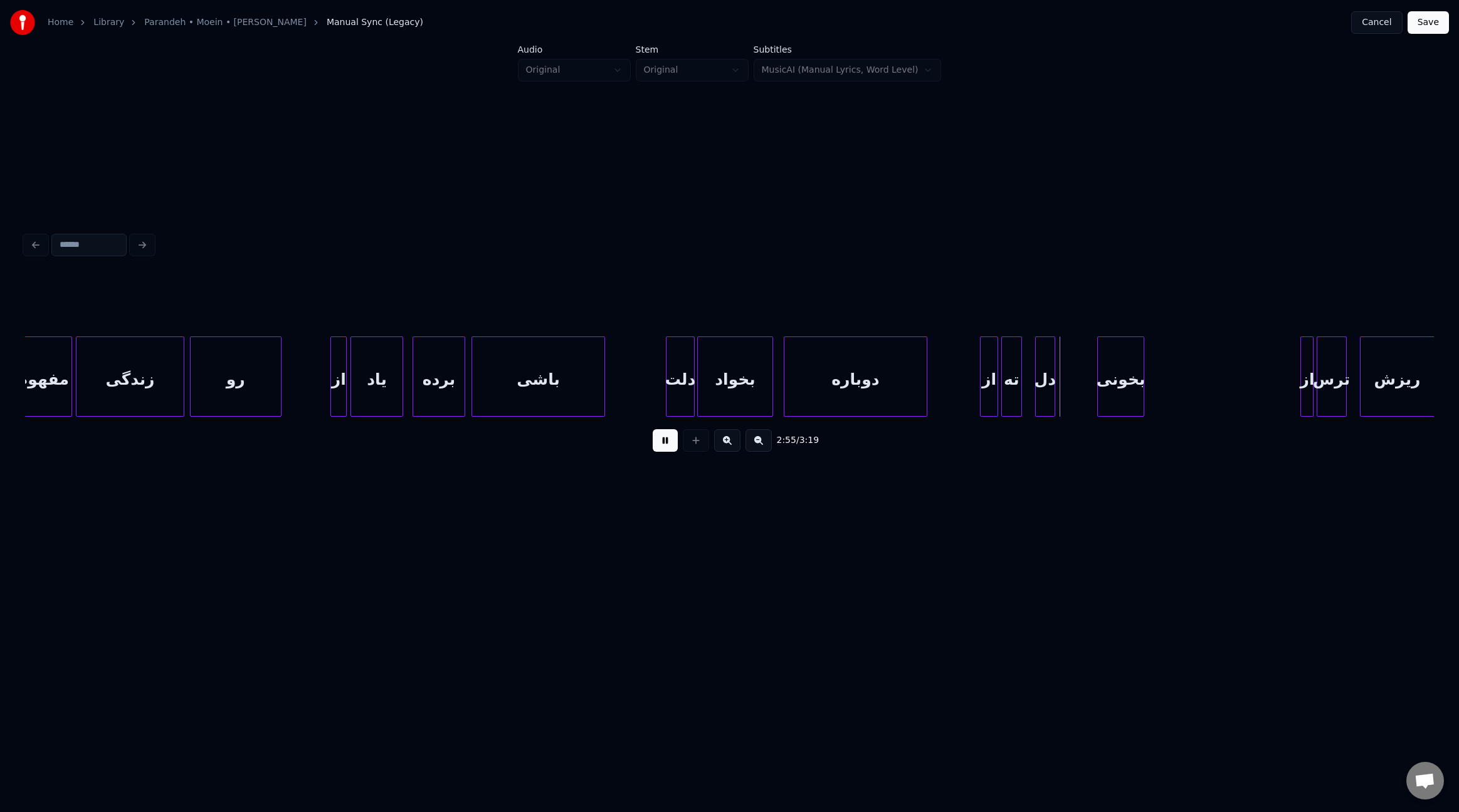
click at [1002, 395] on div at bounding box center [1004, 377] width 3 height 79
click at [1034, 396] on div at bounding box center [1033, 377] width 3 height 79
click at [1052, 390] on div "دل" at bounding box center [1050, 379] width 19 height 85
click at [1093, 393] on div at bounding box center [1093, 377] width 3 height 79
click at [1126, 391] on div "بخونی" at bounding box center [1126, 379] width 45 height 85
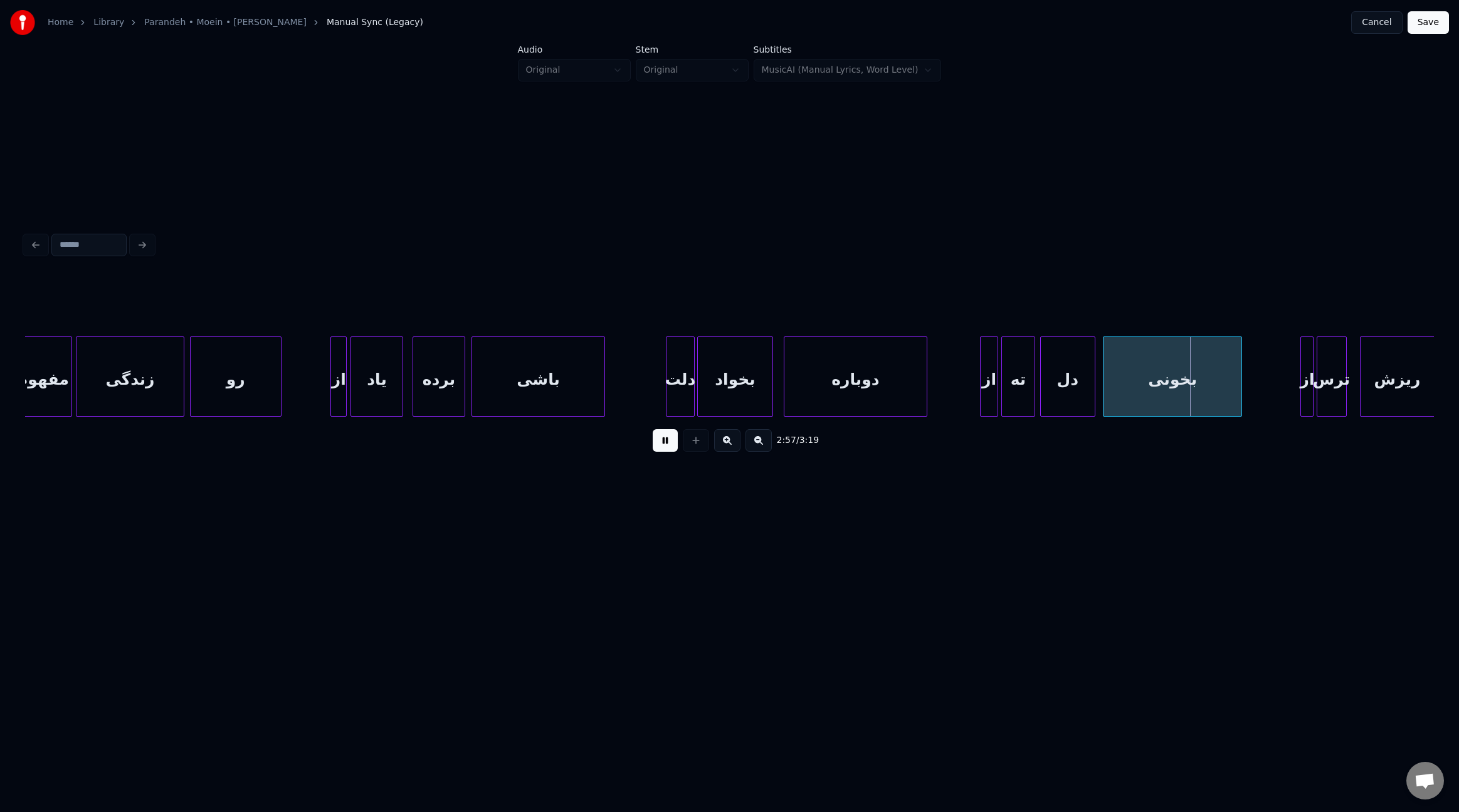
click at [1240, 385] on div at bounding box center [1239, 377] width 3 height 79
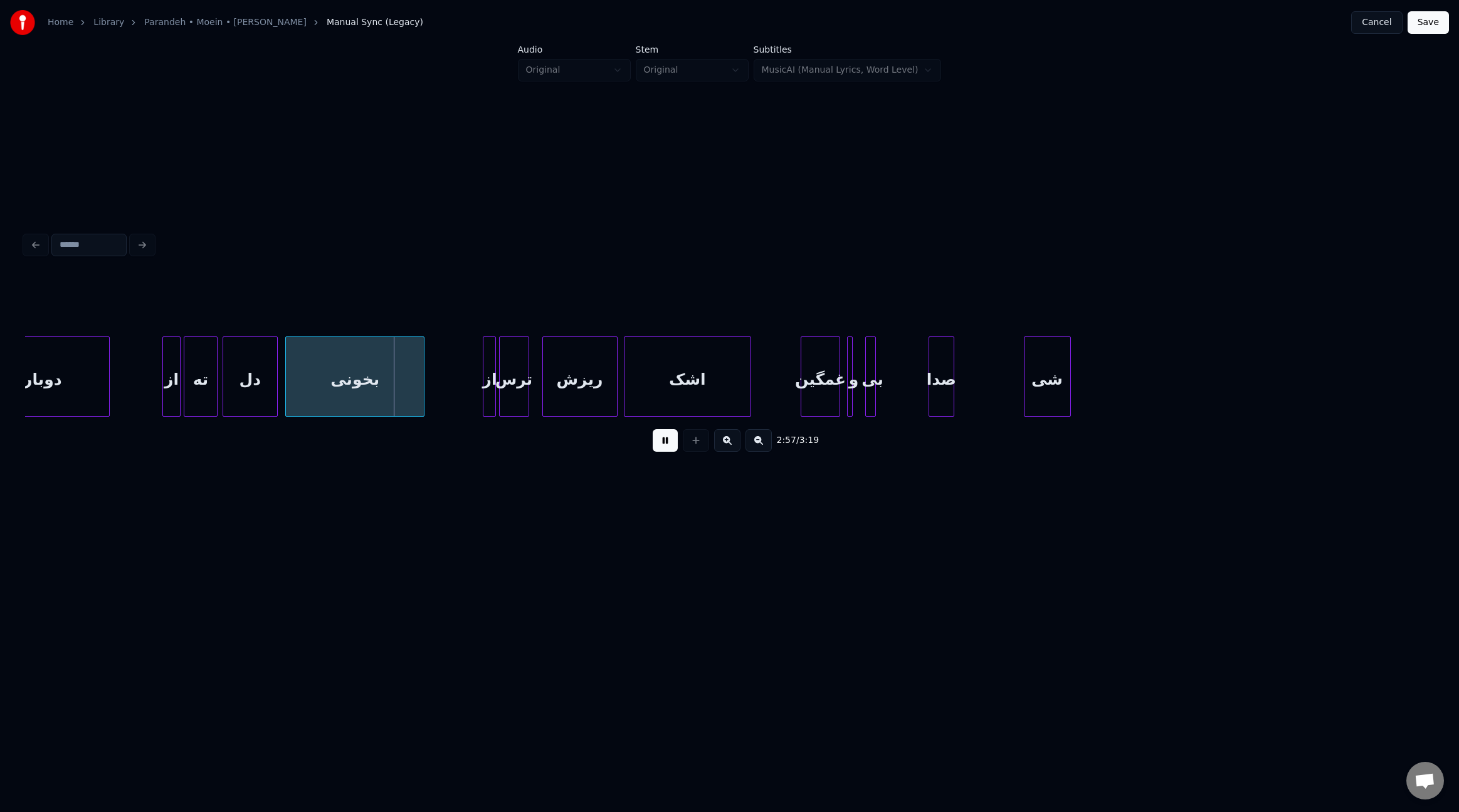
scroll to position [0, 16327]
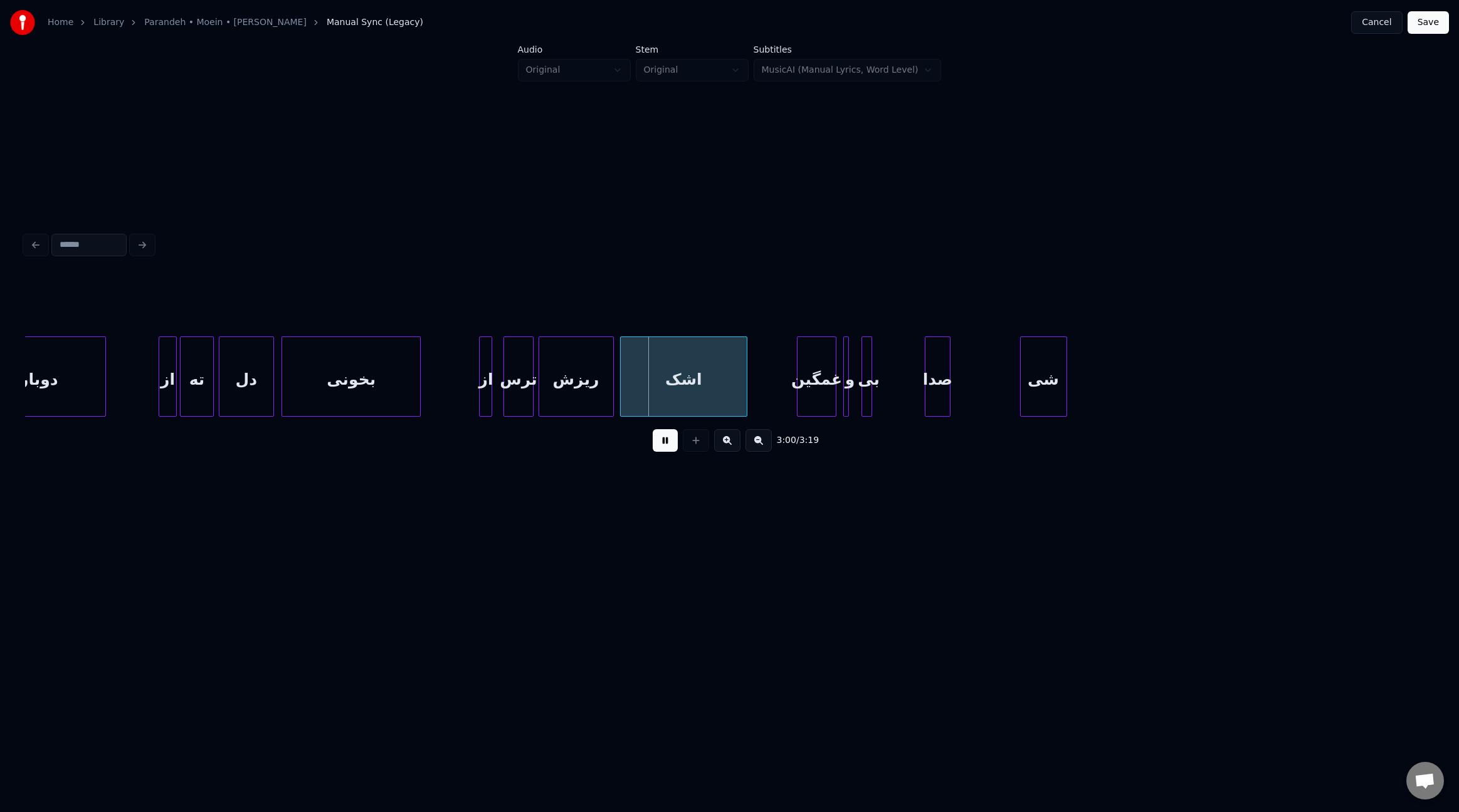
click at [512, 395] on div "ترس" at bounding box center [519, 379] width 29 height 85
click at [488, 401] on div "از" at bounding box center [492, 379] width 13 height 85
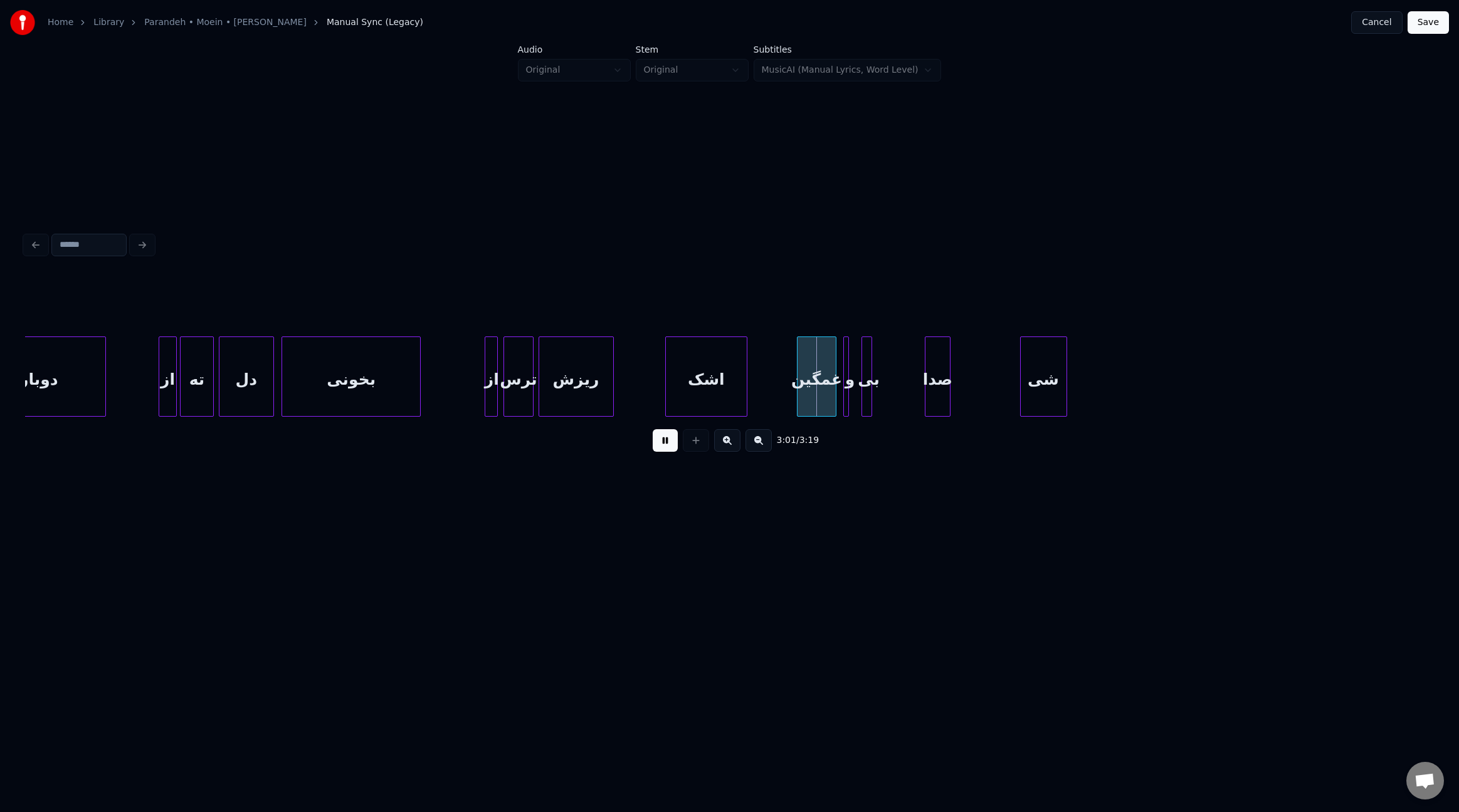
click at [666, 395] on div at bounding box center [668, 377] width 3 height 79
click at [649, 388] on div at bounding box center [650, 377] width 3 height 79
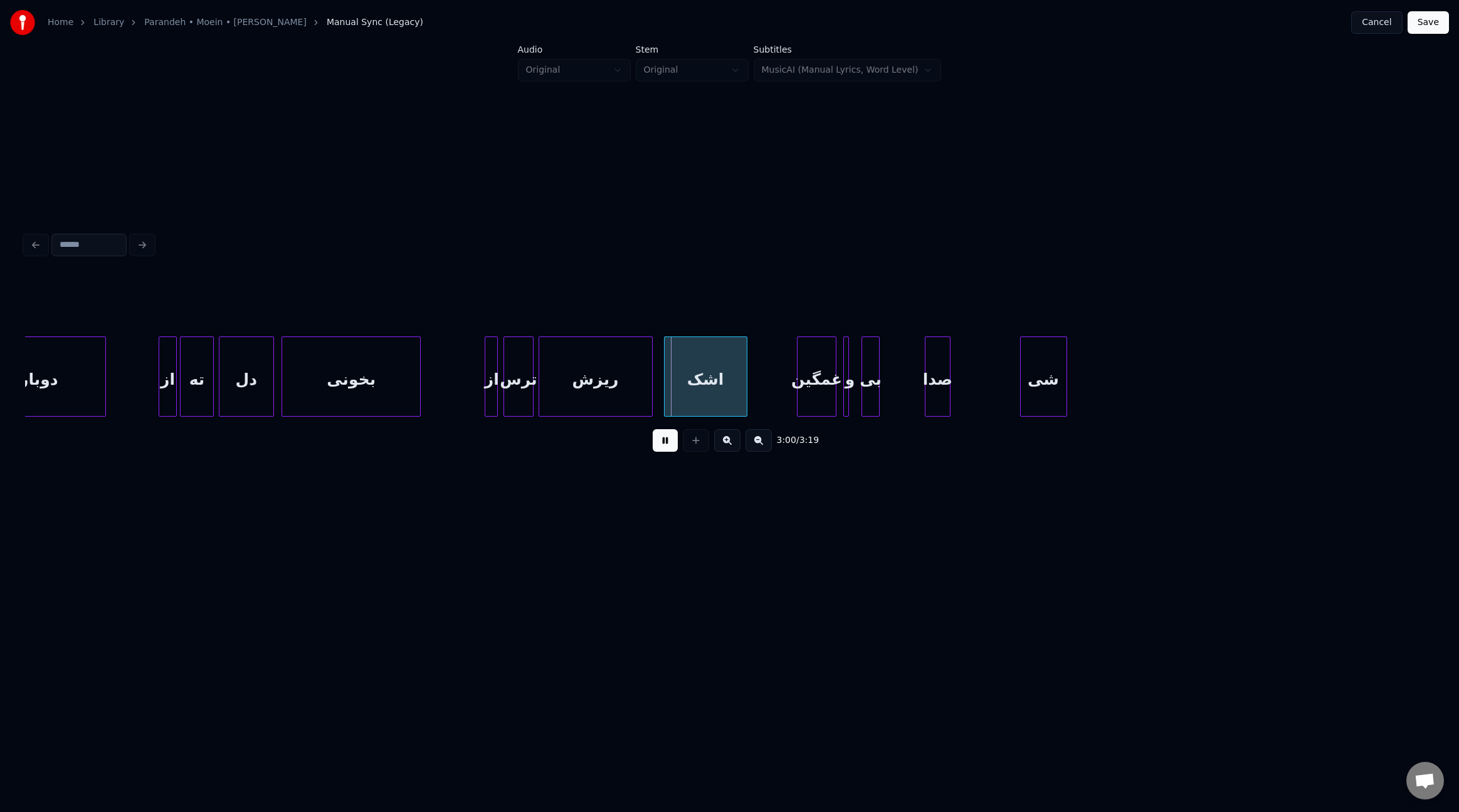
click at [879, 389] on div at bounding box center [877, 377] width 3 height 79
click at [872, 395] on div "بی" at bounding box center [876, 379] width 17 height 85
click at [920, 387] on div at bounding box center [919, 377] width 3 height 79
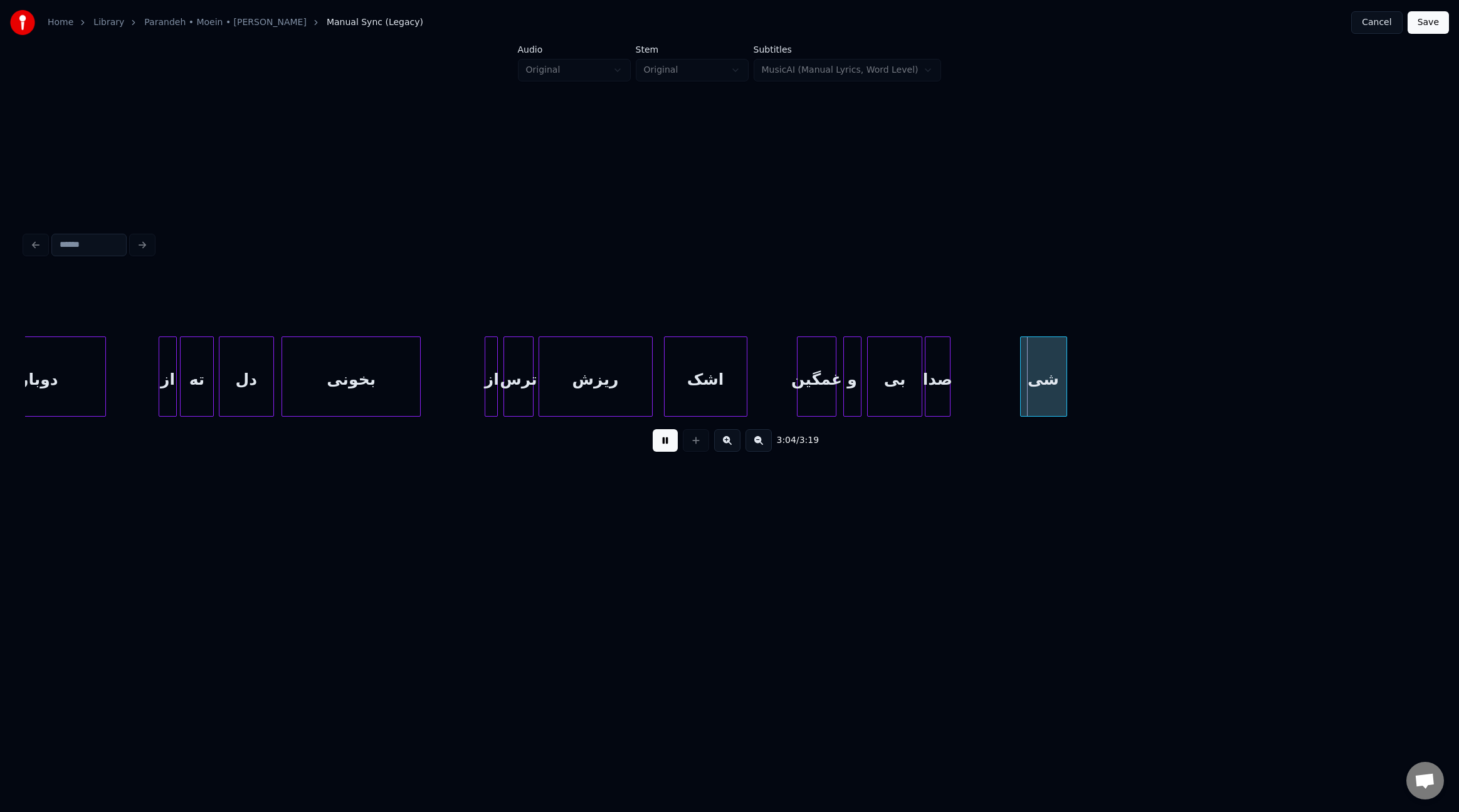
click at [859, 396] on div at bounding box center [859, 377] width 3 height 79
click at [827, 401] on div "غمگین" at bounding box center [821, 379] width 38 height 85
click at [1016, 392] on div at bounding box center [1016, 377] width 3 height 79
click at [1099, 382] on div at bounding box center [1099, 377] width 3 height 79
click at [1425, 24] on button "Save" at bounding box center [1428, 22] width 41 height 23
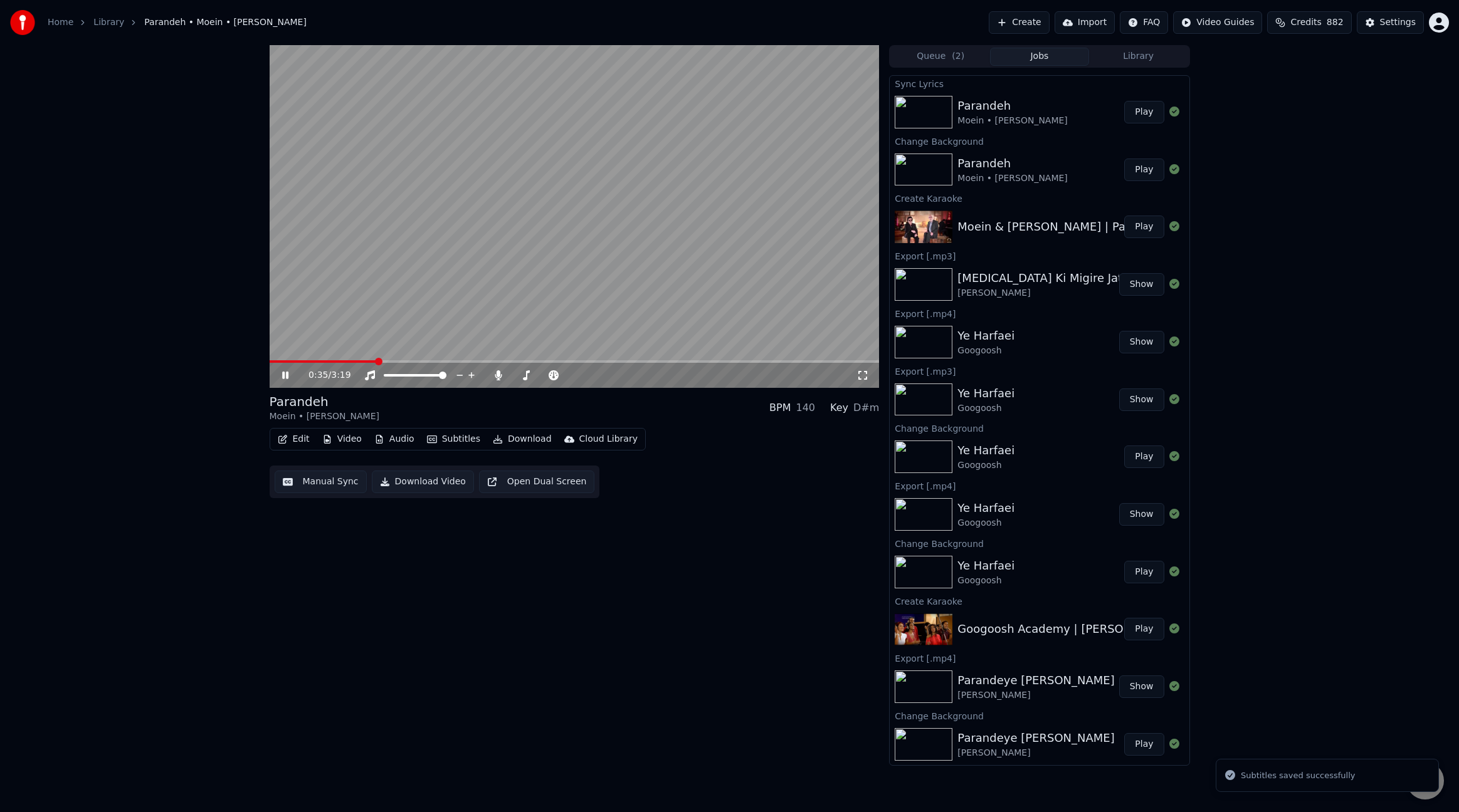
click at [375, 362] on span at bounding box center [574, 361] width 610 height 3
click at [496, 378] on icon at bounding box center [498, 375] width 13 height 10
click at [296, 439] on button "Edit" at bounding box center [294, 439] width 42 height 18
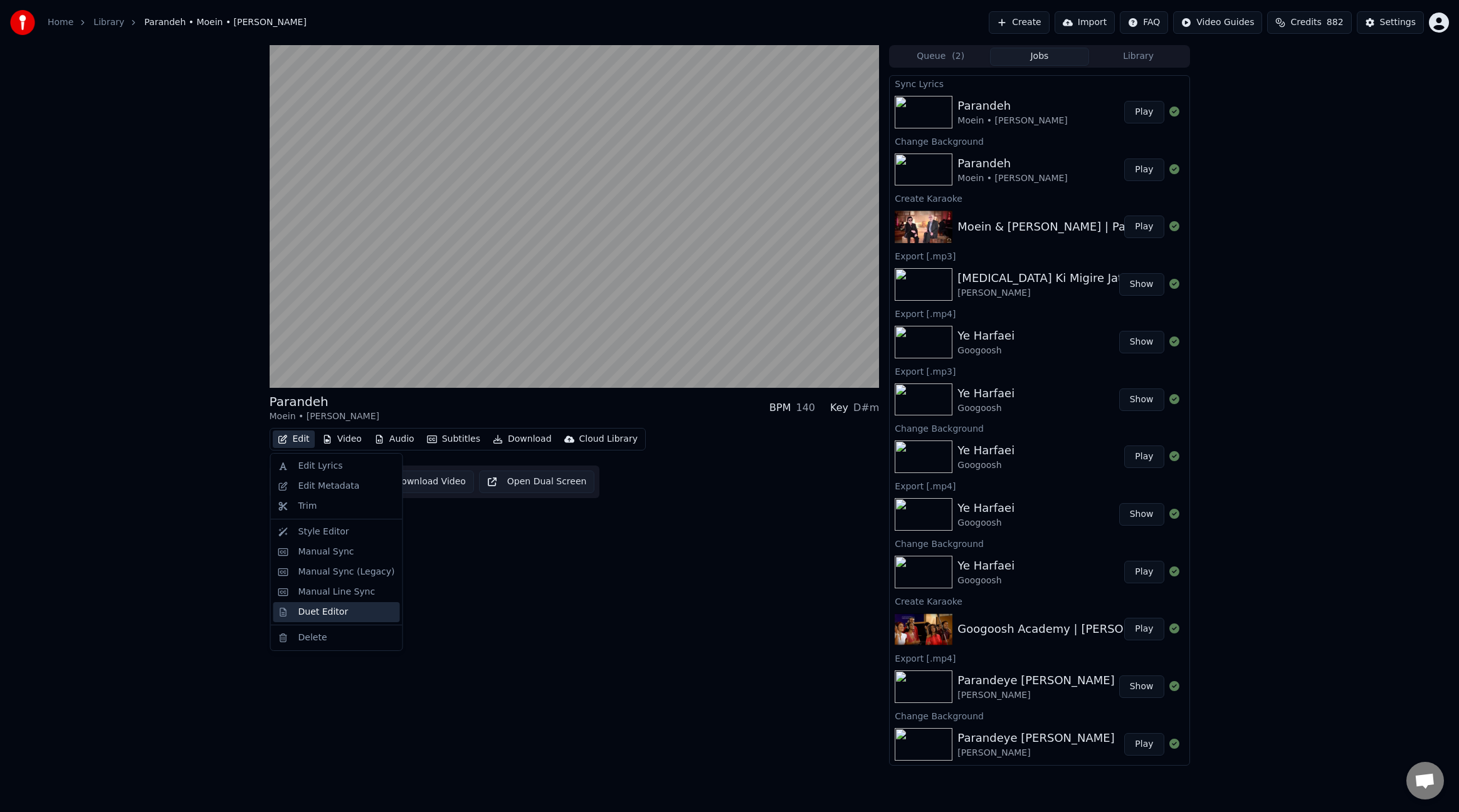
click at [365, 608] on div "Duet Editor" at bounding box center [347, 612] width 97 height 13
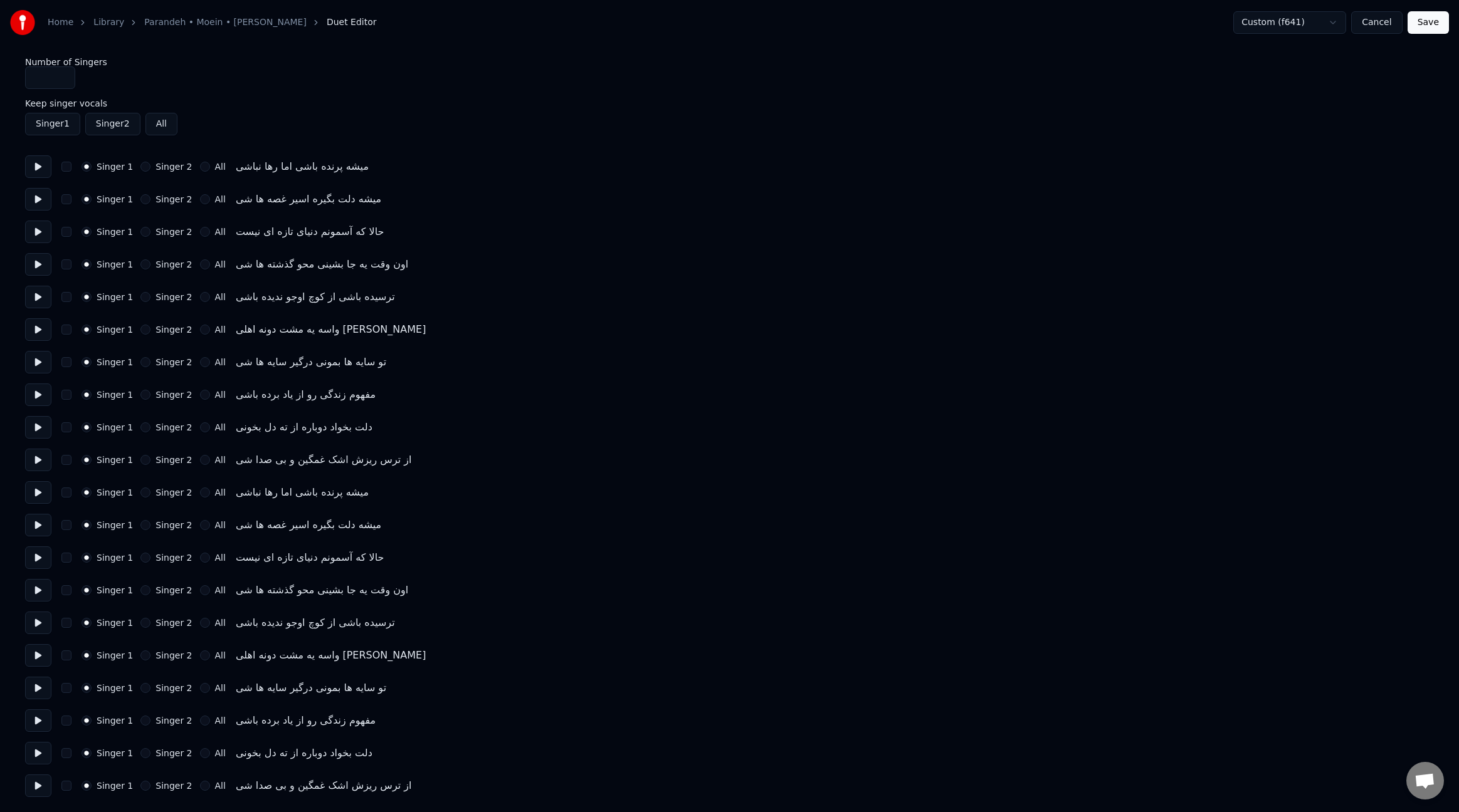
click at [46, 171] on button at bounding box center [38, 167] width 26 height 23
click at [69, 168] on button "button" at bounding box center [67, 167] width 10 height 10
click at [35, 199] on button at bounding box center [38, 199] width 26 height 23
click at [67, 199] on button "button" at bounding box center [67, 199] width 10 height 10
click at [35, 237] on button at bounding box center [38, 231] width 26 height 23
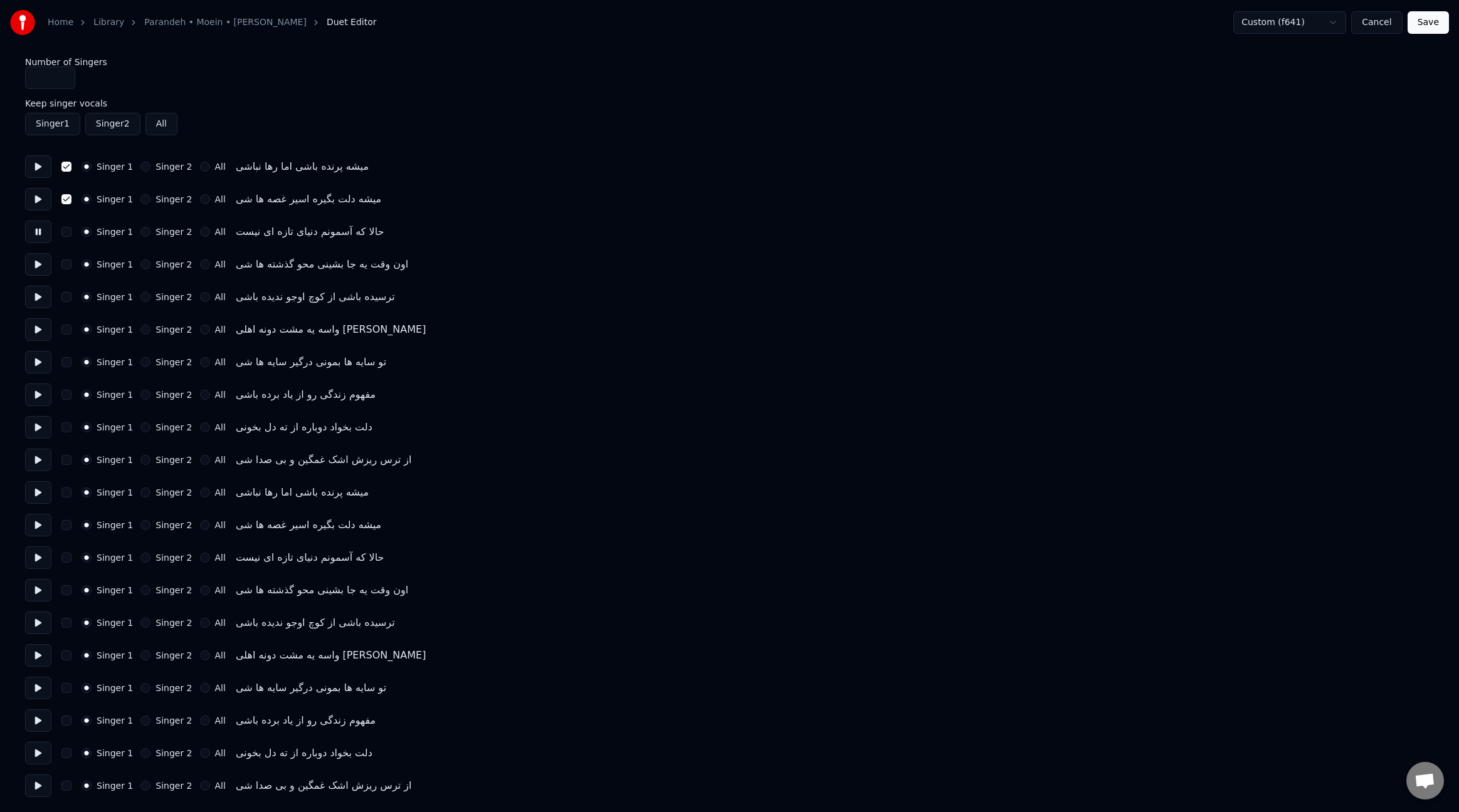
click at [142, 232] on button "Singer 2" at bounding box center [146, 232] width 10 height 10
click at [42, 270] on button at bounding box center [38, 264] width 26 height 23
click at [143, 264] on button "Singer 2" at bounding box center [146, 264] width 10 height 10
click at [42, 300] on button at bounding box center [38, 297] width 26 height 23
click at [68, 299] on button "button" at bounding box center [67, 297] width 10 height 10
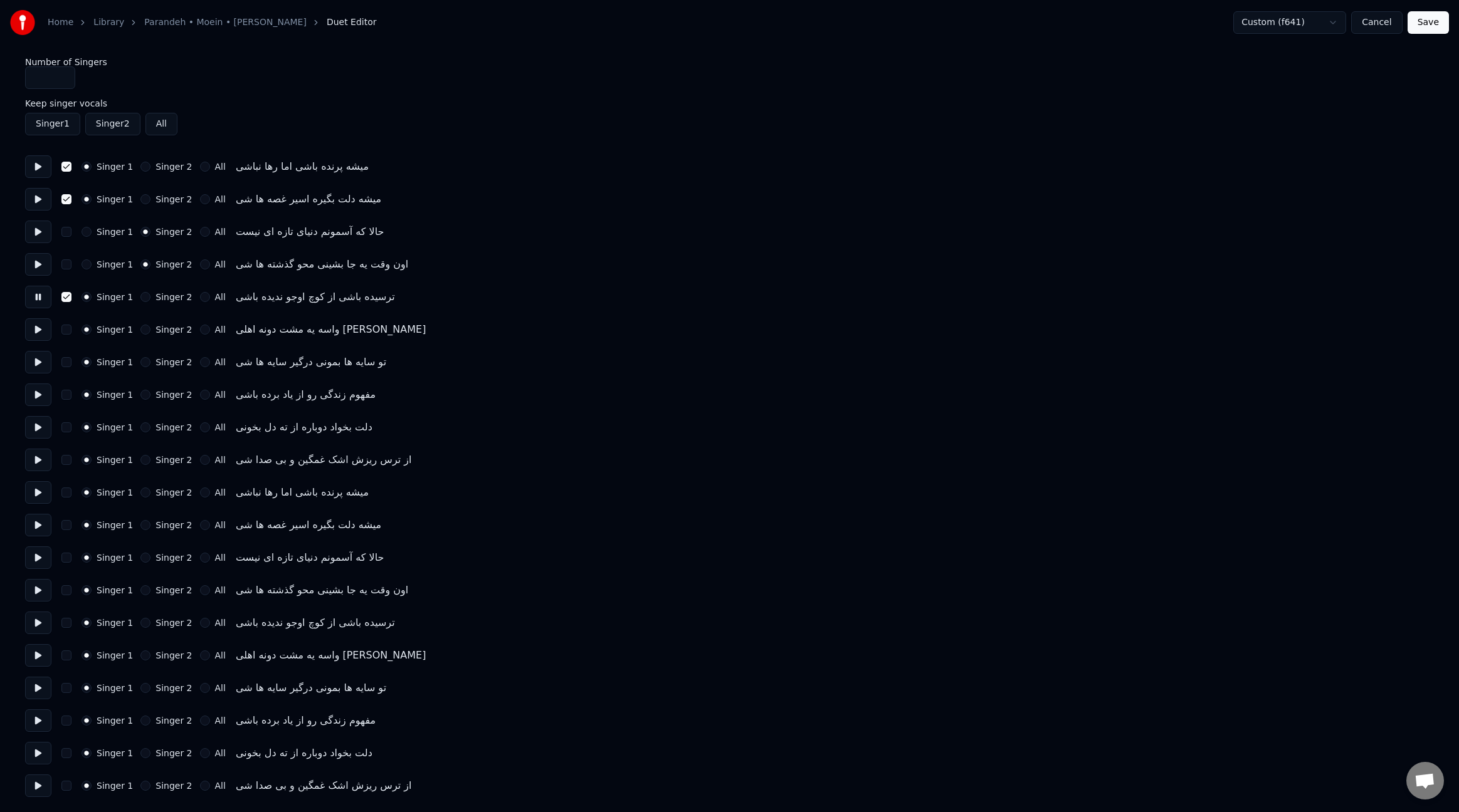
click at [43, 331] on button at bounding box center [38, 329] width 26 height 23
click at [143, 328] on button "Singer 2" at bounding box center [146, 330] width 10 height 10
click at [44, 363] on button at bounding box center [38, 362] width 26 height 23
click at [67, 364] on button "button" at bounding box center [67, 363] width 10 height 10
click at [41, 397] on button at bounding box center [38, 395] width 26 height 23
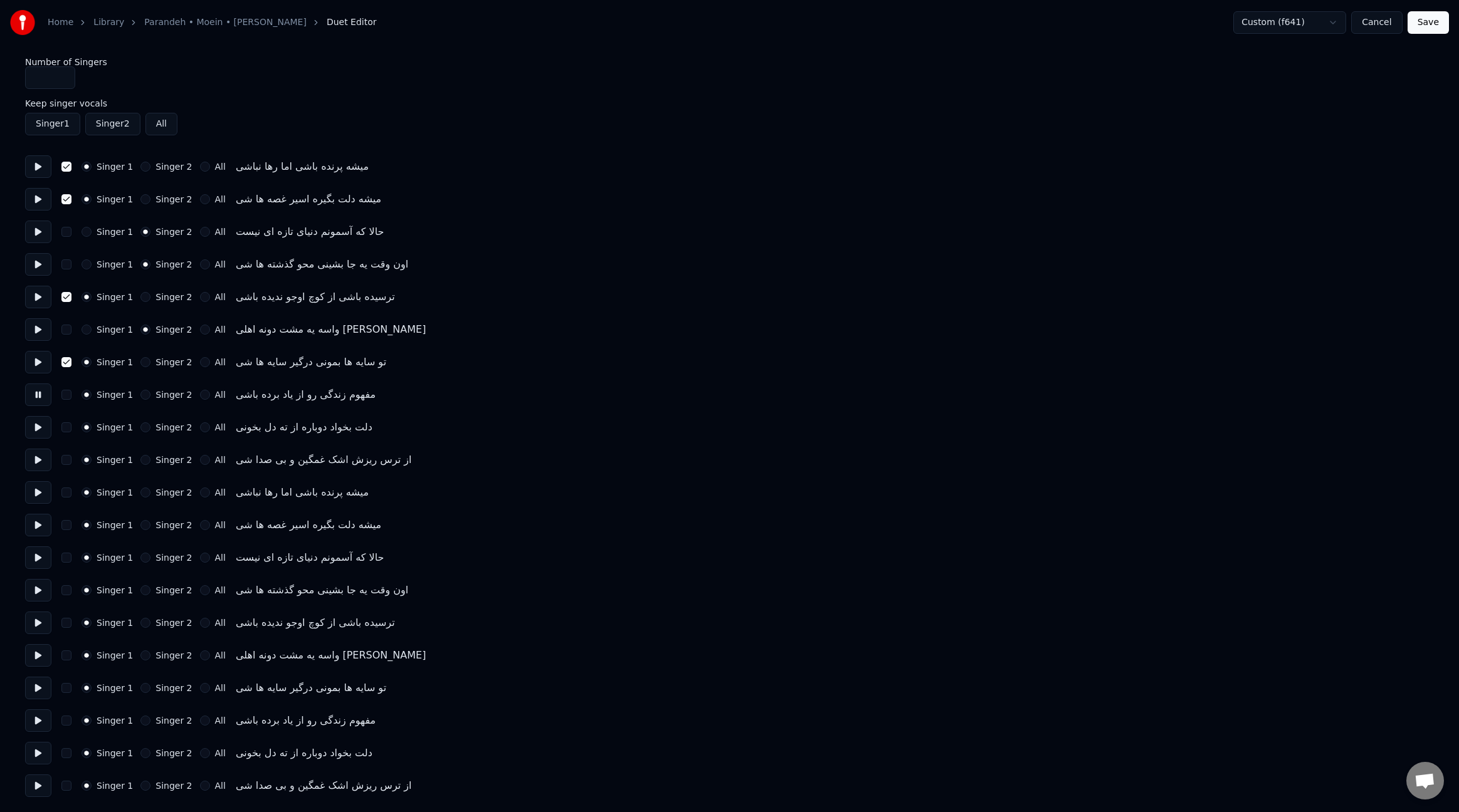
click at [67, 396] on button "button" at bounding box center [67, 395] width 10 height 10
click at [39, 434] on button at bounding box center [38, 427] width 26 height 23
click at [146, 428] on button "Singer 2" at bounding box center [146, 427] width 10 height 10
click at [37, 464] on button at bounding box center [38, 459] width 26 height 23
click at [145, 460] on button "Singer 2" at bounding box center [146, 460] width 10 height 10
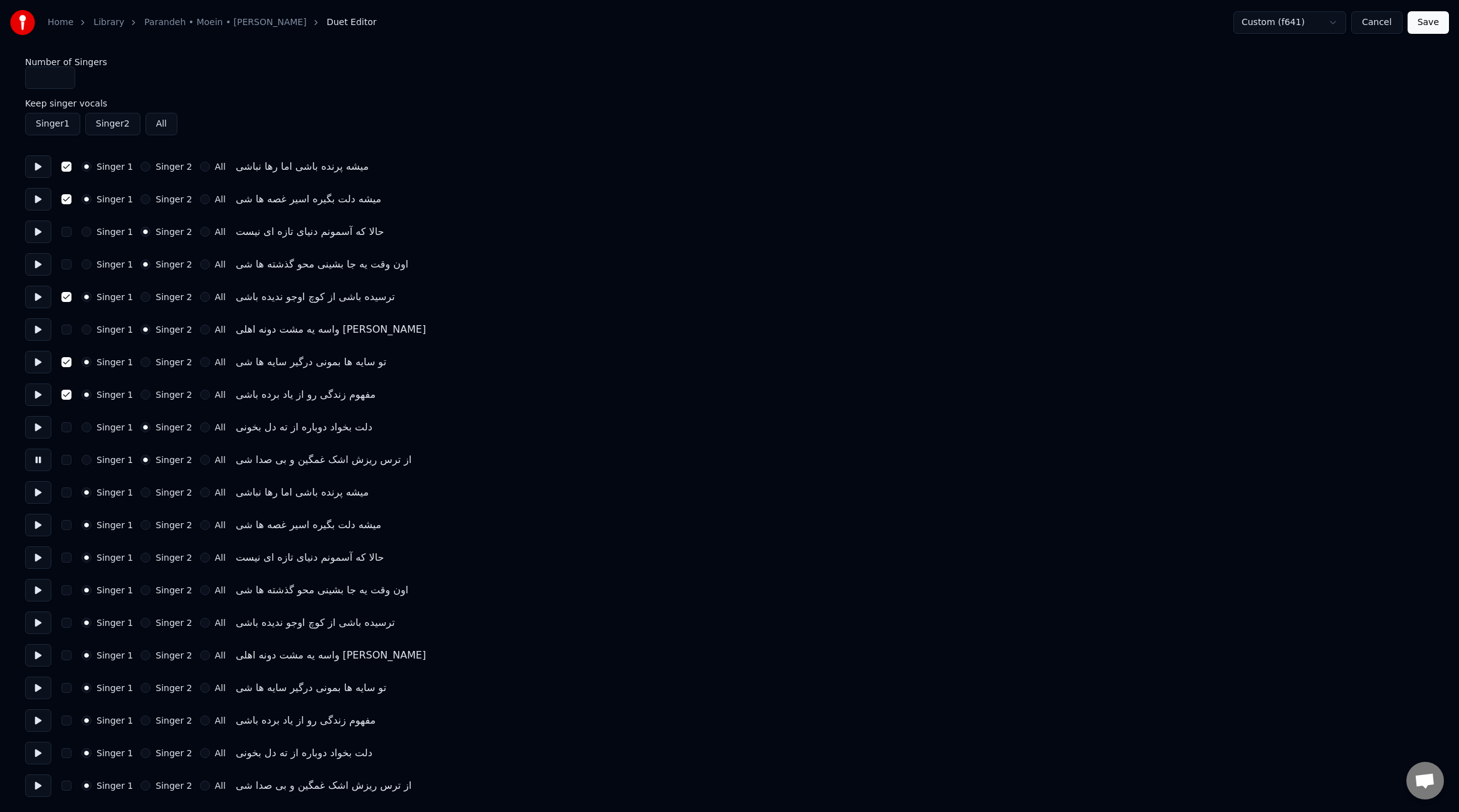
click at [35, 495] on button at bounding box center [38, 492] width 26 height 23
click at [70, 495] on button "button" at bounding box center [67, 492] width 10 height 10
click at [35, 532] on button at bounding box center [38, 525] width 26 height 23
click at [65, 528] on button "button" at bounding box center [67, 525] width 10 height 10
click at [35, 562] on button at bounding box center [38, 558] width 26 height 23
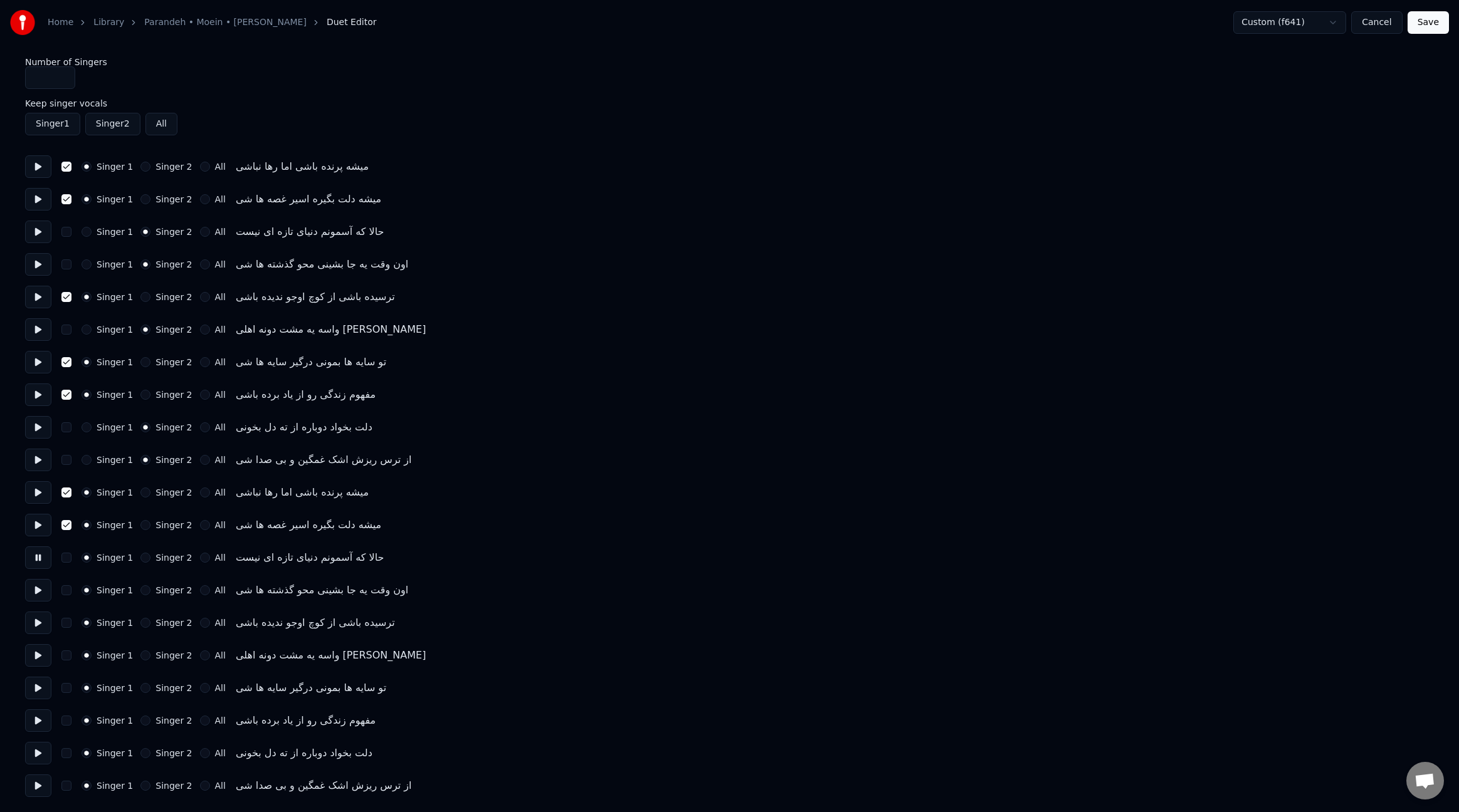
click at [145, 560] on button "Singer 2" at bounding box center [146, 558] width 10 height 10
click at [41, 594] on button at bounding box center [38, 590] width 26 height 23
click at [144, 593] on button "Singer 2" at bounding box center [146, 591] width 10 height 10
click at [33, 629] on button at bounding box center [38, 623] width 26 height 23
click at [68, 624] on button "button" at bounding box center [67, 623] width 10 height 10
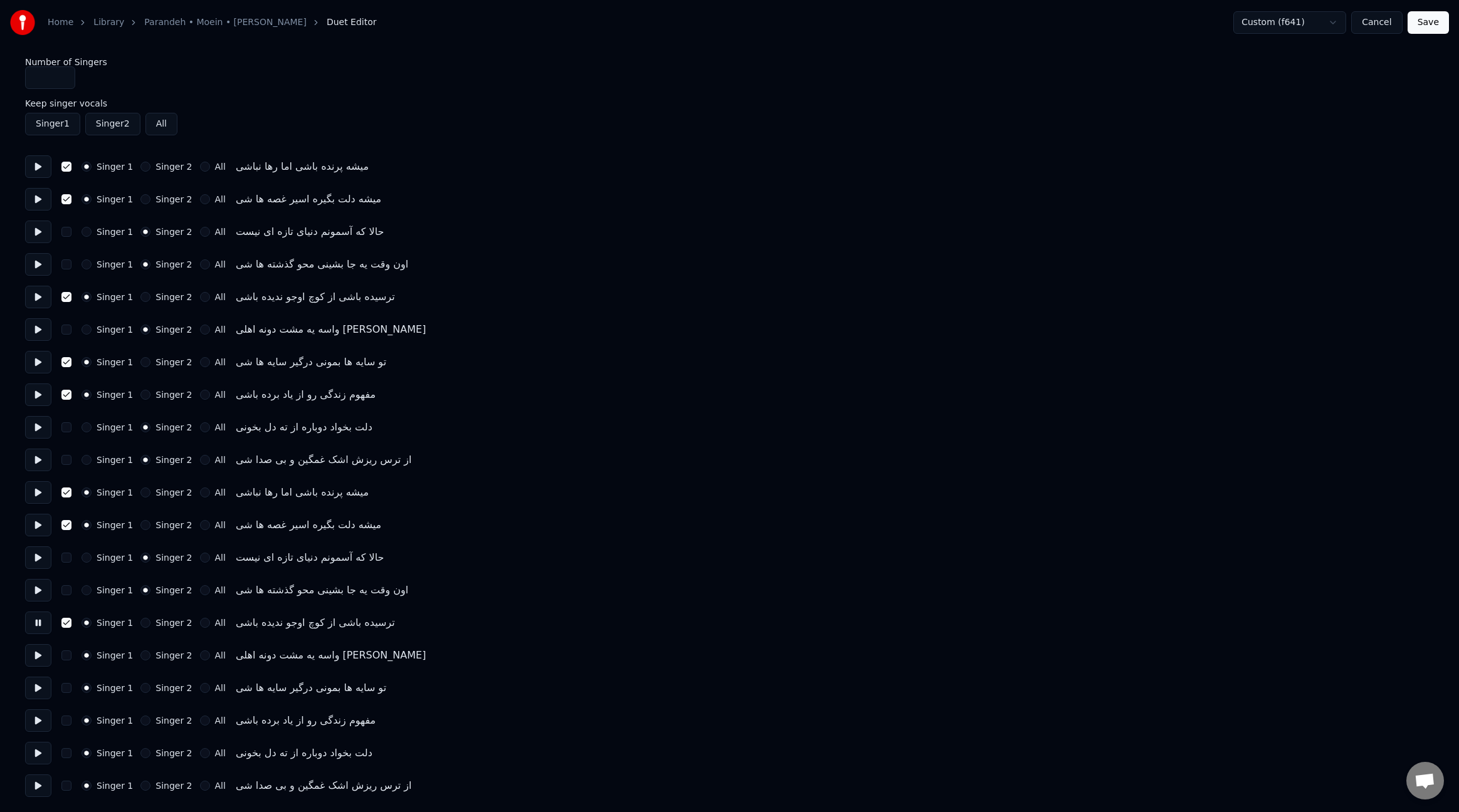
click at [35, 657] on button at bounding box center [38, 655] width 26 height 23
drag, startPoint x: 142, startPoint y: 660, endPoint x: 133, endPoint y: 667, distance: 11.4
click at [143, 660] on button "Singer 2" at bounding box center [146, 655] width 10 height 10
click at [38, 693] on button at bounding box center [38, 687] width 26 height 23
click at [200, 690] on button "All" at bounding box center [205, 688] width 10 height 10
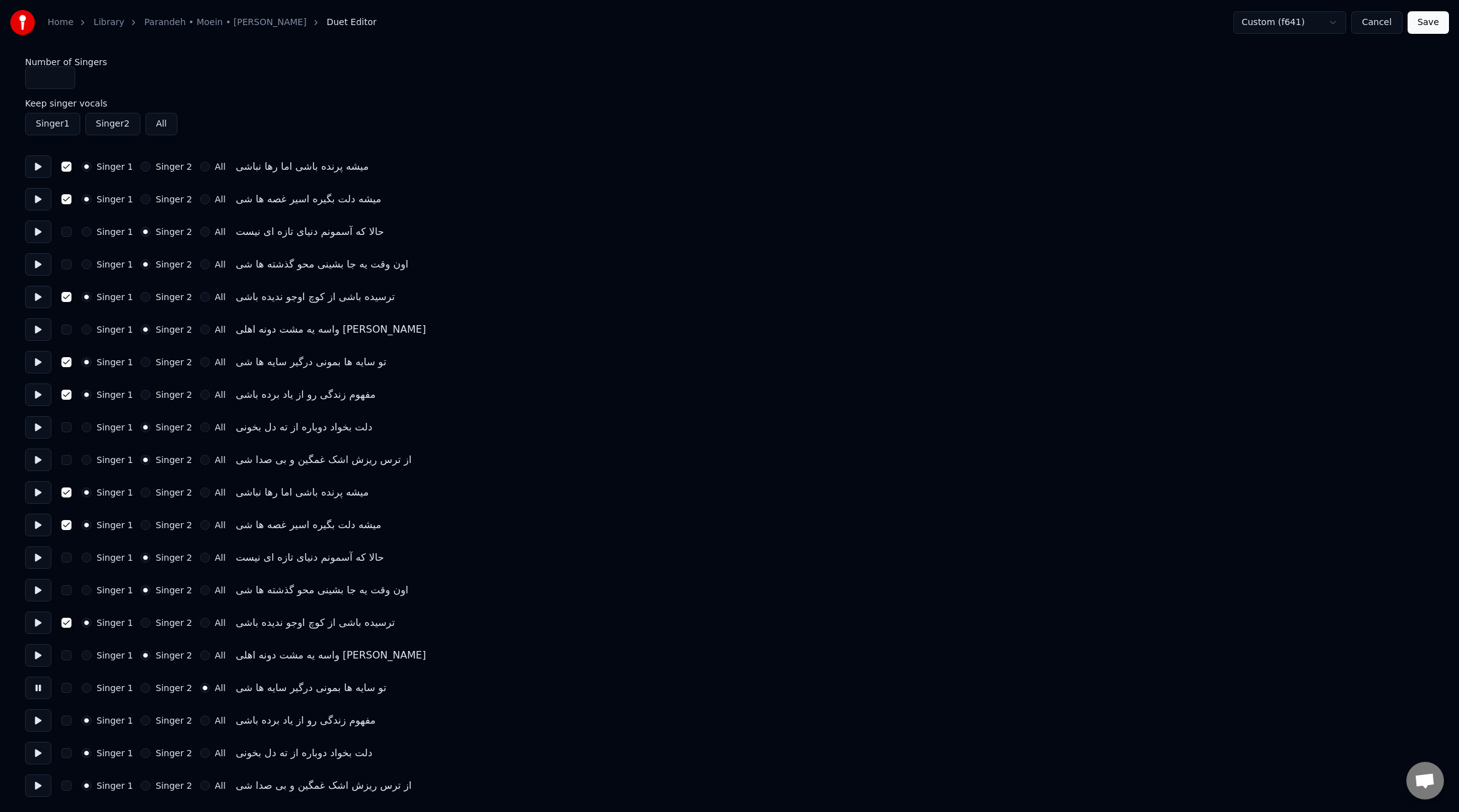
click at [35, 724] on button at bounding box center [38, 720] width 26 height 23
click at [204, 722] on button "All" at bounding box center [205, 721] width 10 height 10
click at [38, 756] on button at bounding box center [38, 753] width 26 height 23
click at [200, 753] on button "All" at bounding box center [205, 753] width 10 height 10
click at [34, 788] on button at bounding box center [38, 786] width 26 height 23
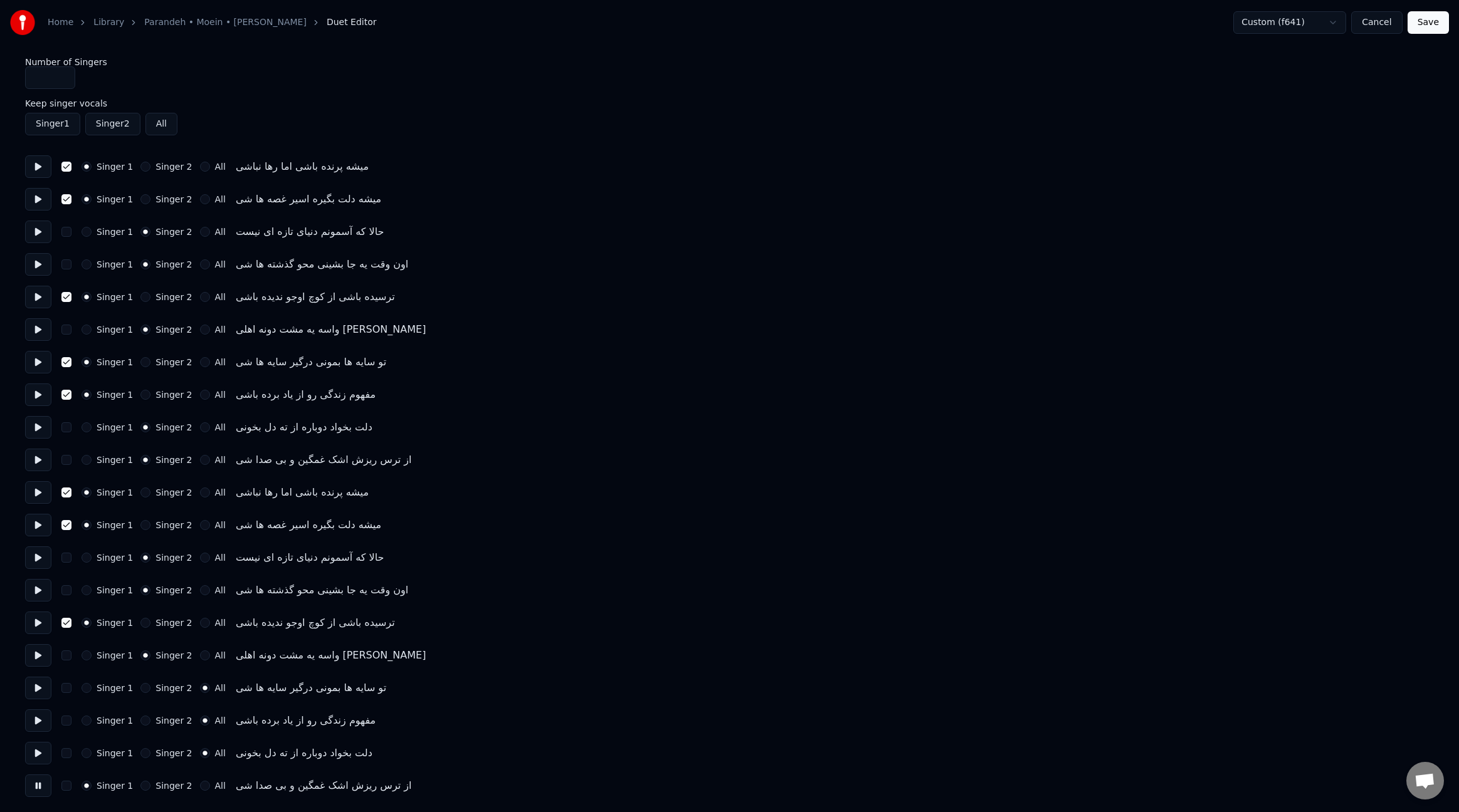
click at [201, 788] on button "All" at bounding box center [205, 786] width 10 height 10
click at [1440, 22] on button "Save" at bounding box center [1428, 22] width 41 height 23
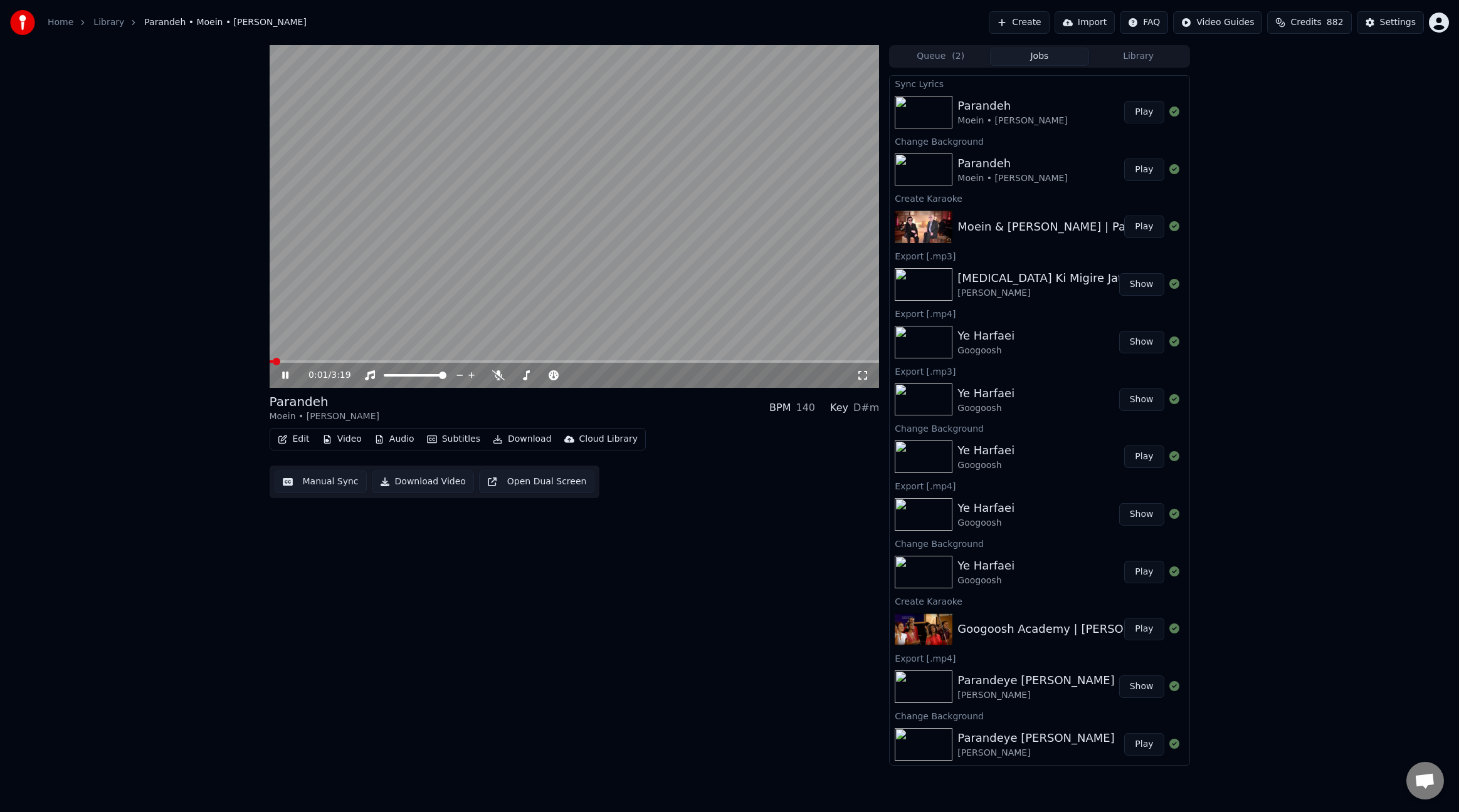
click at [349, 360] on span at bounding box center [574, 361] width 610 height 3
click at [370, 360] on span at bounding box center [320, 361] width 101 height 3
click at [500, 373] on icon at bounding box center [498, 375] width 13 height 10
click at [282, 372] on icon at bounding box center [285, 375] width 6 height 8
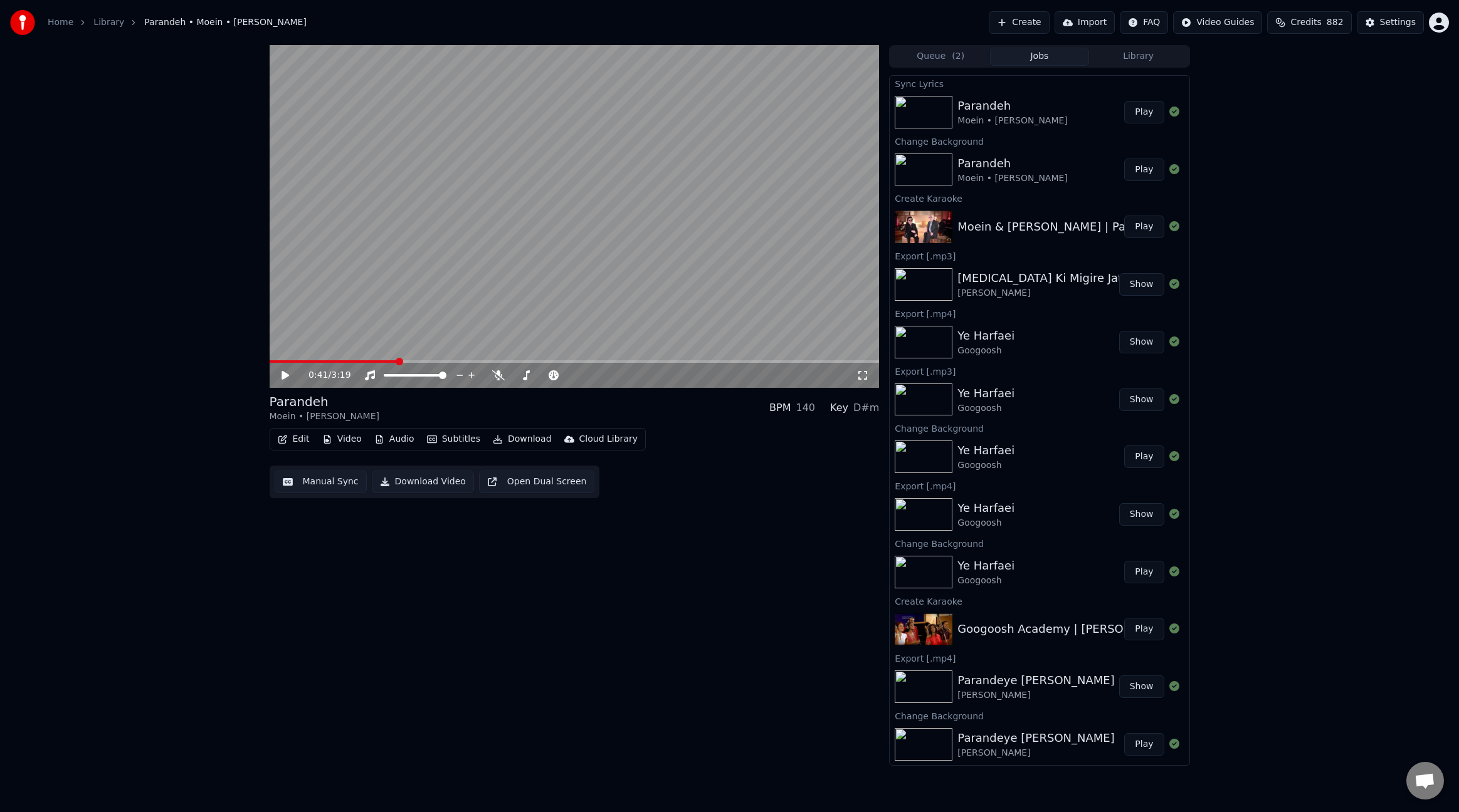
click at [301, 441] on button "Edit" at bounding box center [294, 439] width 42 height 18
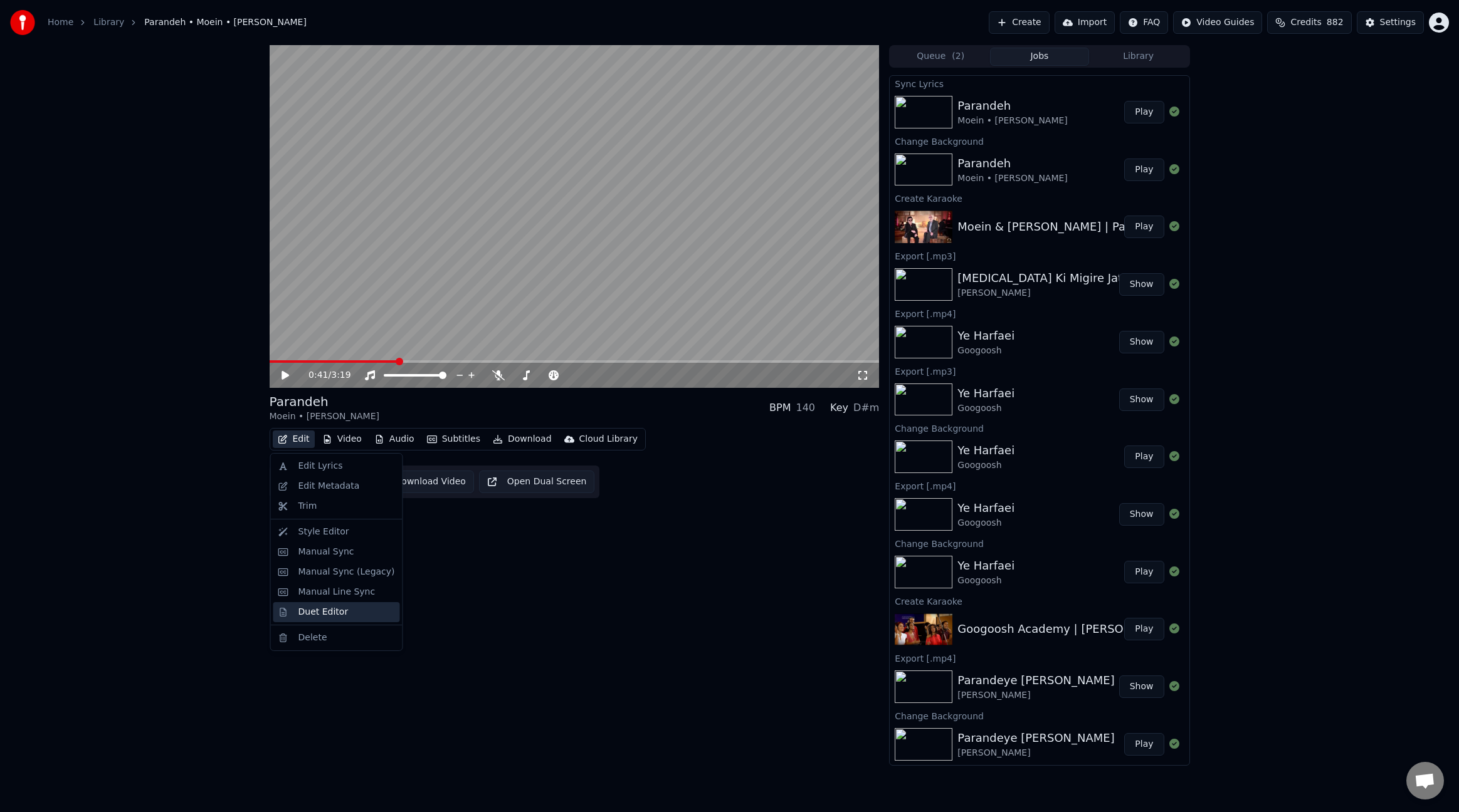
click at [306, 613] on div "Duet Editor" at bounding box center [324, 612] width 51 height 13
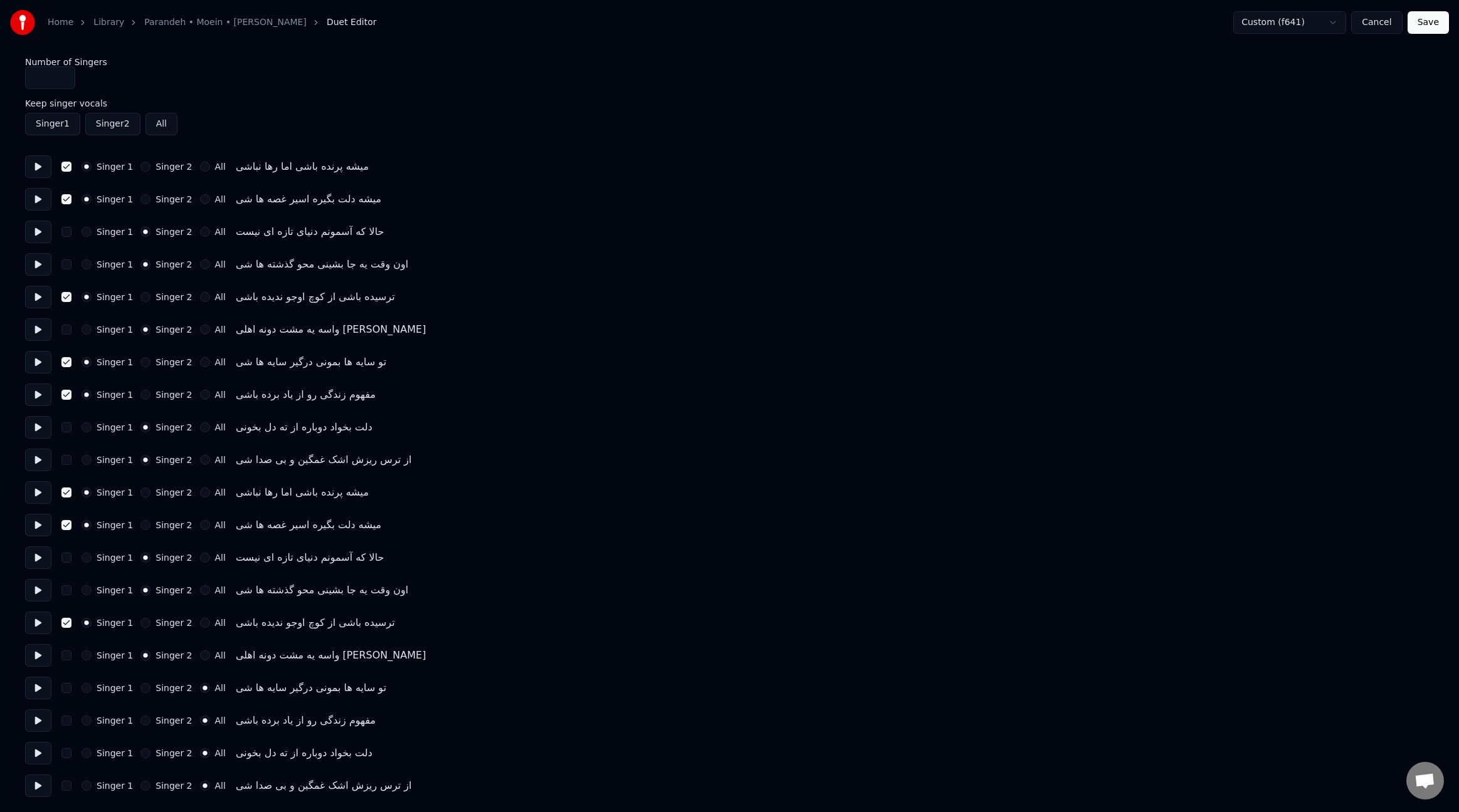
click at [68, 169] on button "button" at bounding box center [67, 167] width 10 height 10
click at [64, 198] on button "button" at bounding box center [67, 199] width 10 height 10
click at [67, 299] on button "button" at bounding box center [67, 297] width 10 height 10
click at [67, 363] on button "button" at bounding box center [67, 363] width 10 height 10
click at [67, 399] on button "button" at bounding box center [67, 395] width 10 height 10
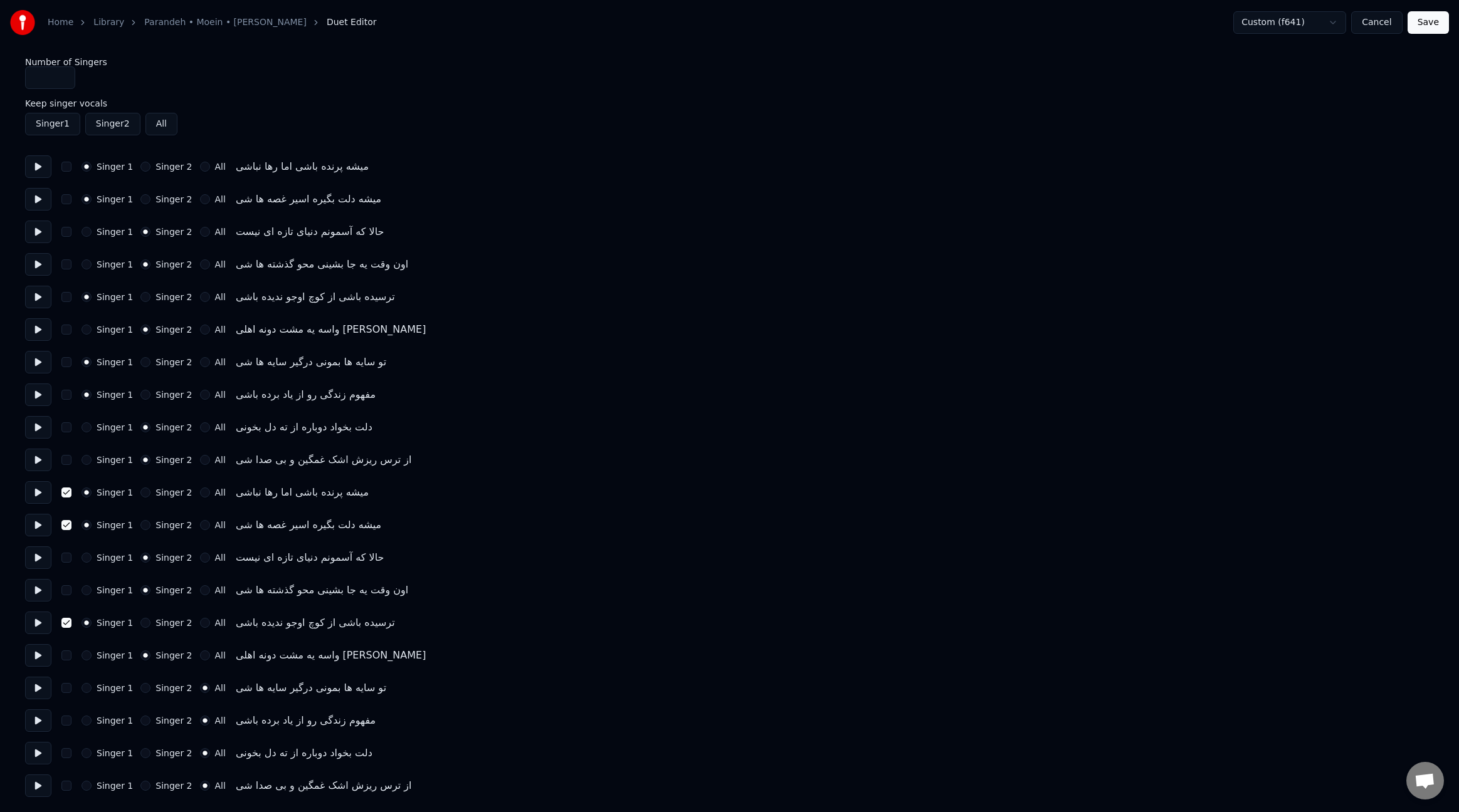
click at [72, 492] on div "Singer 1 Singer 2 All میشه پرنده باشی اما رها نباشی" at bounding box center [730, 492] width 1409 height 23
click at [64, 492] on button "button" at bounding box center [67, 492] width 10 height 10
click at [67, 524] on button "button" at bounding box center [67, 525] width 10 height 10
click at [68, 626] on button "button" at bounding box center [67, 623] width 10 height 10
click at [202, 168] on button "All" at bounding box center [205, 167] width 10 height 10
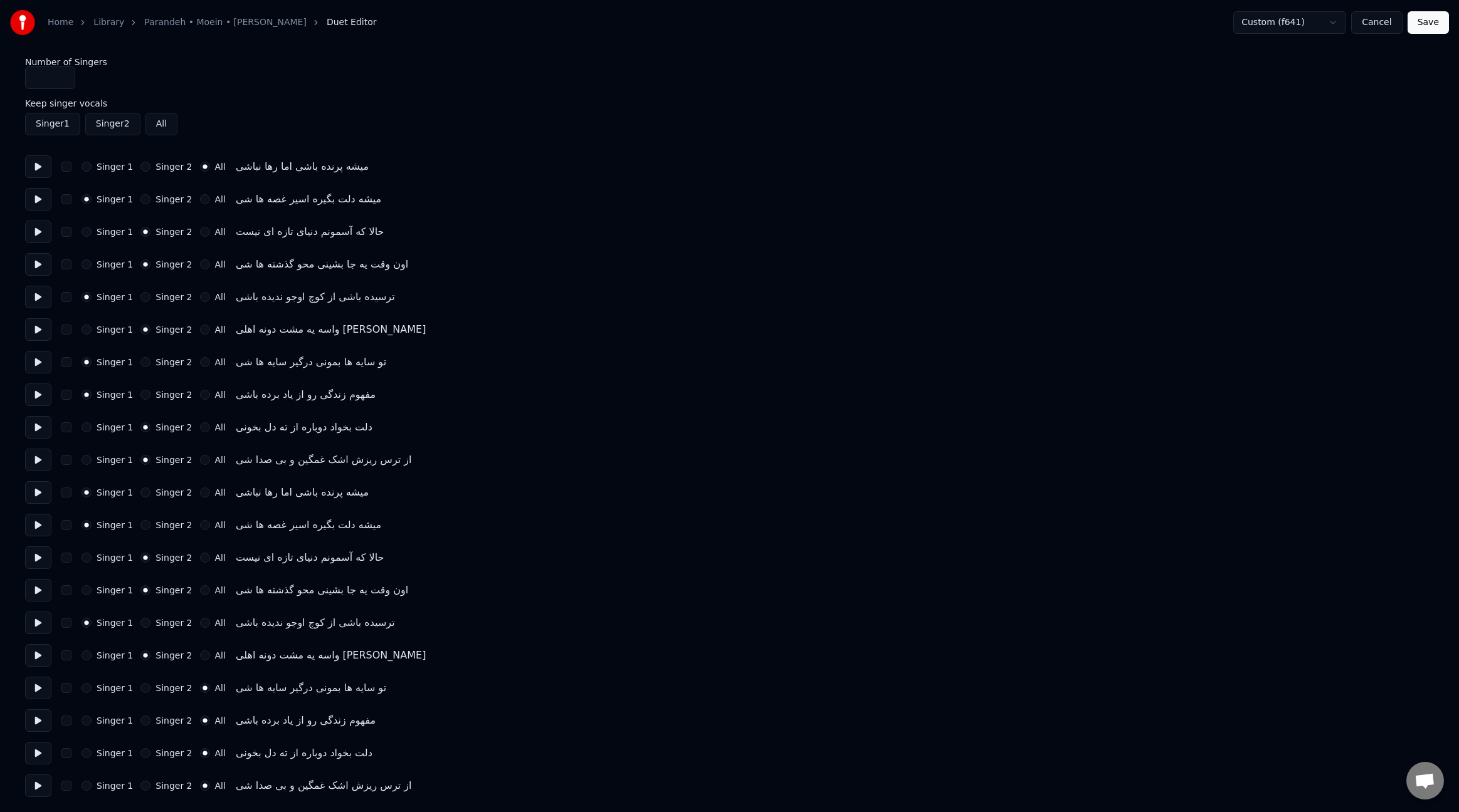
click at [200, 198] on button "All" at bounding box center [205, 199] width 10 height 10
click at [198, 238] on div "Singer 1 Singer 2 All حالا که آسمونم دنیای تازه ای نیست" at bounding box center [730, 231] width 1409 height 23
click at [195, 271] on div "Singer 1 Singer 2 All اون وقت یه جا بشینی محو گذشته ها شی" at bounding box center [730, 264] width 1409 height 23
click at [200, 235] on button "All" at bounding box center [205, 232] width 10 height 10
drag, startPoint x: 200, startPoint y: 265, endPoint x: 203, endPoint y: 284, distance: 19.2
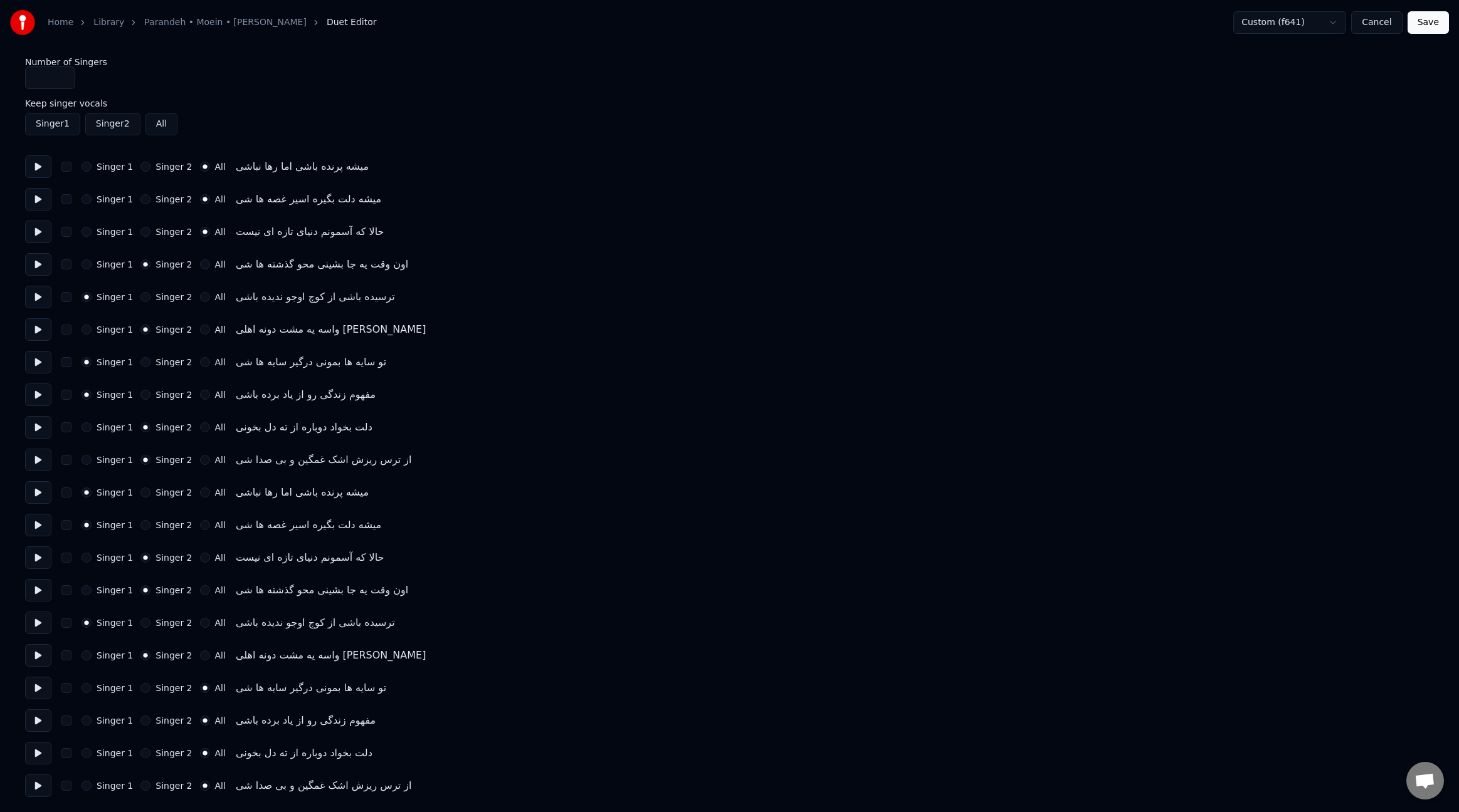
click at [200, 265] on button "All" at bounding box center [205, 264] width 10 height 10
click at [200, 297] on button "All" at bounding box center [205, 297] width 10 height 10
click at [200, 332] on button "All" at bounding box center [205, 330] width 10 height 10
click at [200, 366] on button "All" at bounding box center [205, 363] width 10 height 10
click at [200, 397] on button "All" at bounding box center [205, 395] width 10 height 10
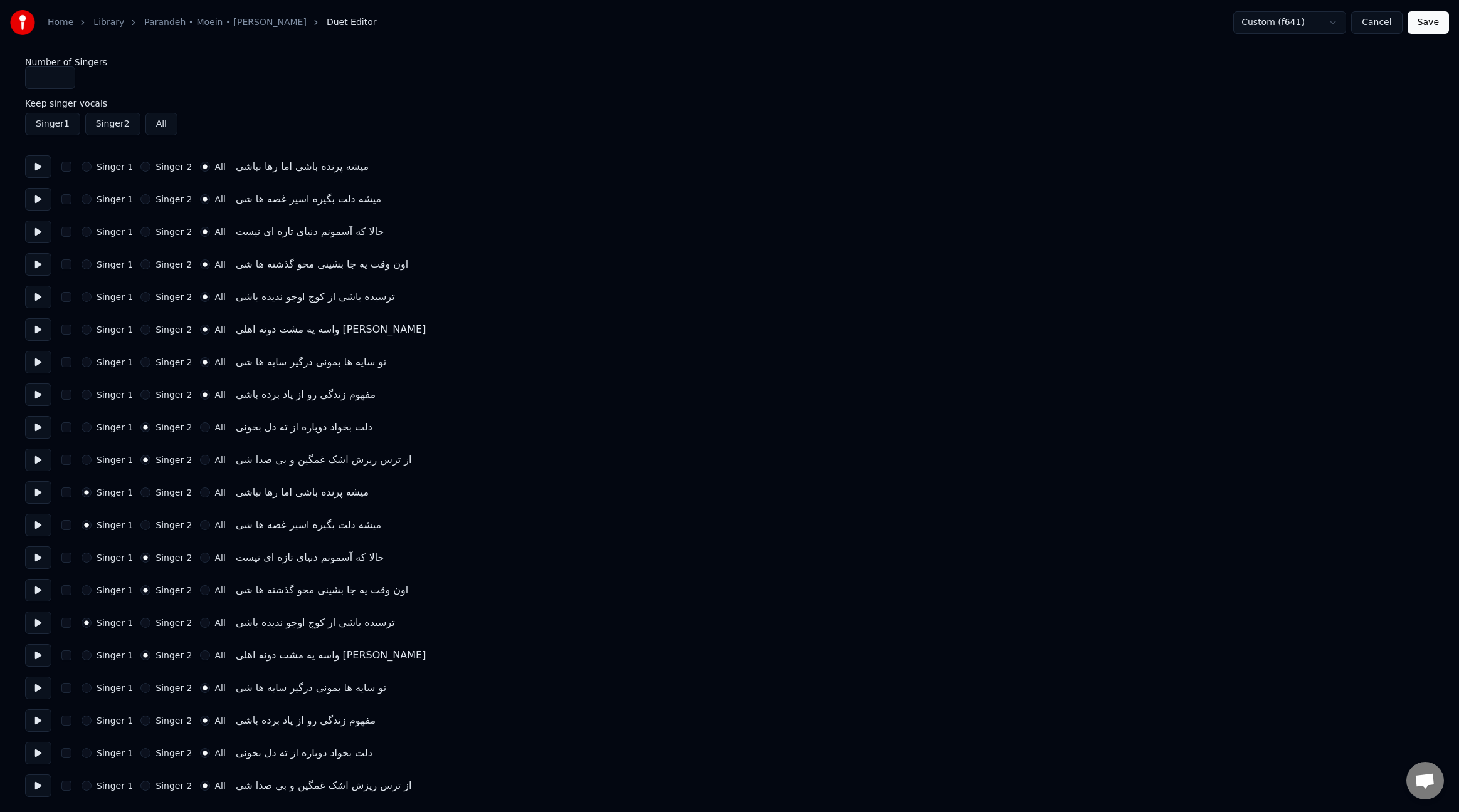
click at [202, 433] on div "Singer 1 Singer 2 All دلت بخواد دوباره از ته دل بخونی" at bounding box center [730, 427] width 1409 height 23
drag, startPoint x: 198, startPoint y: 429, endPoint x: 200, endPoint y: 456, distance: 27.1
click at [200, 429] on button "All" at bounding box center [205, 427] width 10 height 10
click at [200, 462] on button "All" at bounding box center [205, 460] width 10 height 10
click at [203, 497] on div "Singer 1 Singer 2 All میشه پرنده باشی اما رها نباشی" at bounding box center [730, 492] width 1409 height 23
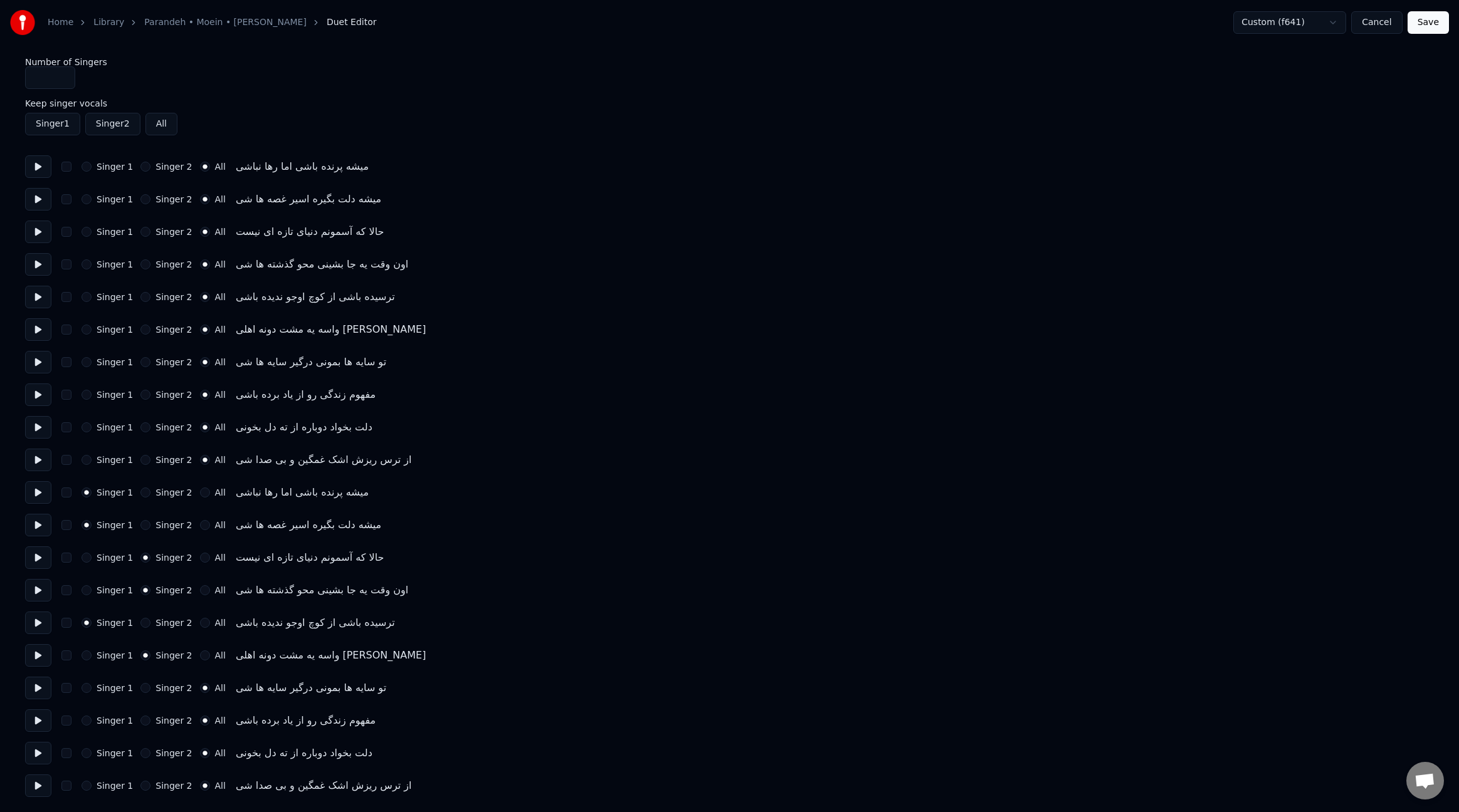
click at [200, 527] on button "All" at bounding box center [205, 525] width 10 height 10
click at [200, 492] on button "All" at bounding box center [205, 492] width 10 height 10
click at [200, 560] on button "All" at bounding box center [205, 558] width 10 height 10
drag, startPoint x: 200, startPoint y: 588, endPoint x: 198, endPoint y: 598, distance: 10.2
click at [200, 588] on button "All" at bounding box center [205, 591] width 10 height 10
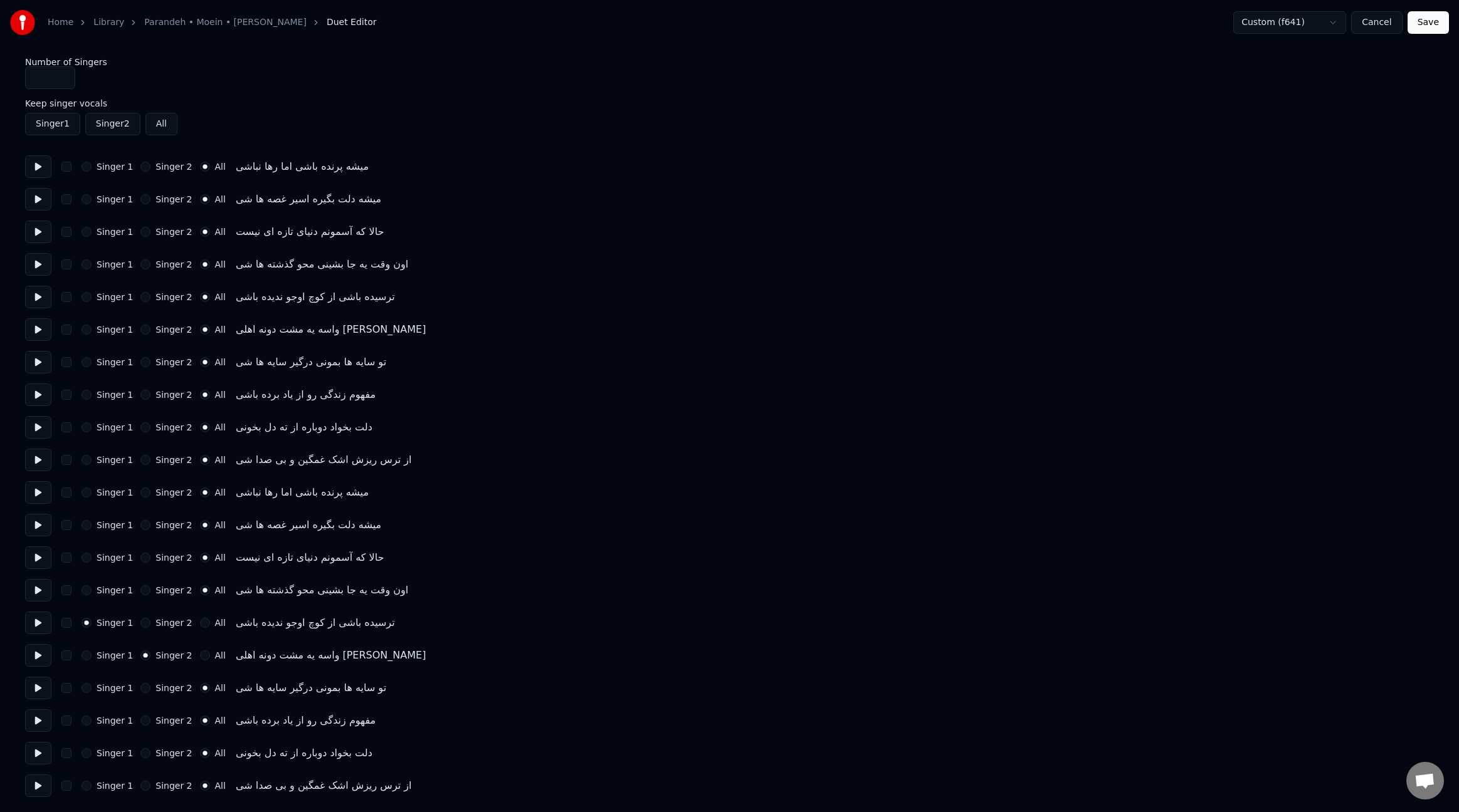
click at [198, 598] on div "Singer 1 Singer 2 All اون وقت یه جا بشینی محو گذشته ها شی" at bounding box center [730, 590] width 1409 height 23
drag, startPoint x: 197, startPoint y: 628, endPoint x: 202, endPoint y: 645, distance: 17.7
click at [197, 628] on div "Singer 1 Singer 2 All ترسیده باشی از کوچ اوجو ندیده باشی" at bounding box center [730, 623] width 1409 height 23
click at [200, 630] on div "Singer 1 Singer 2 All ترسیده باشی از کوچ اوجو ندیده باشی" at bounding box center [730, 623] width 1409 height 23
click at [200, 624] on button "All" at bounding box center [205, 623] width 10 height 10
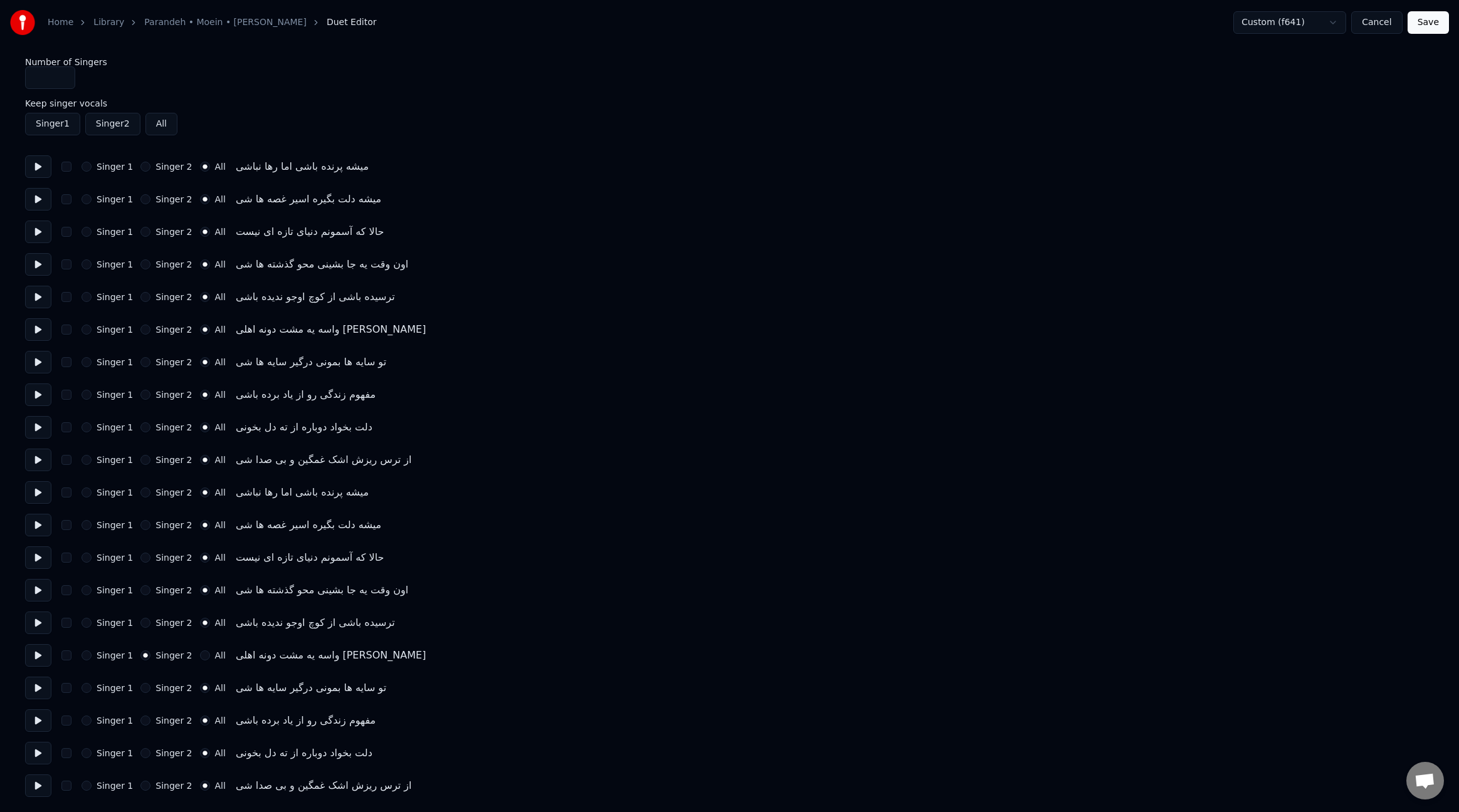
click at [201, 657] on button "All" at bounding box center [205, 655] width 10 height 10
click at [1430, 21] on button "Save" at bounding box center [1428, 22] width 41 height 23
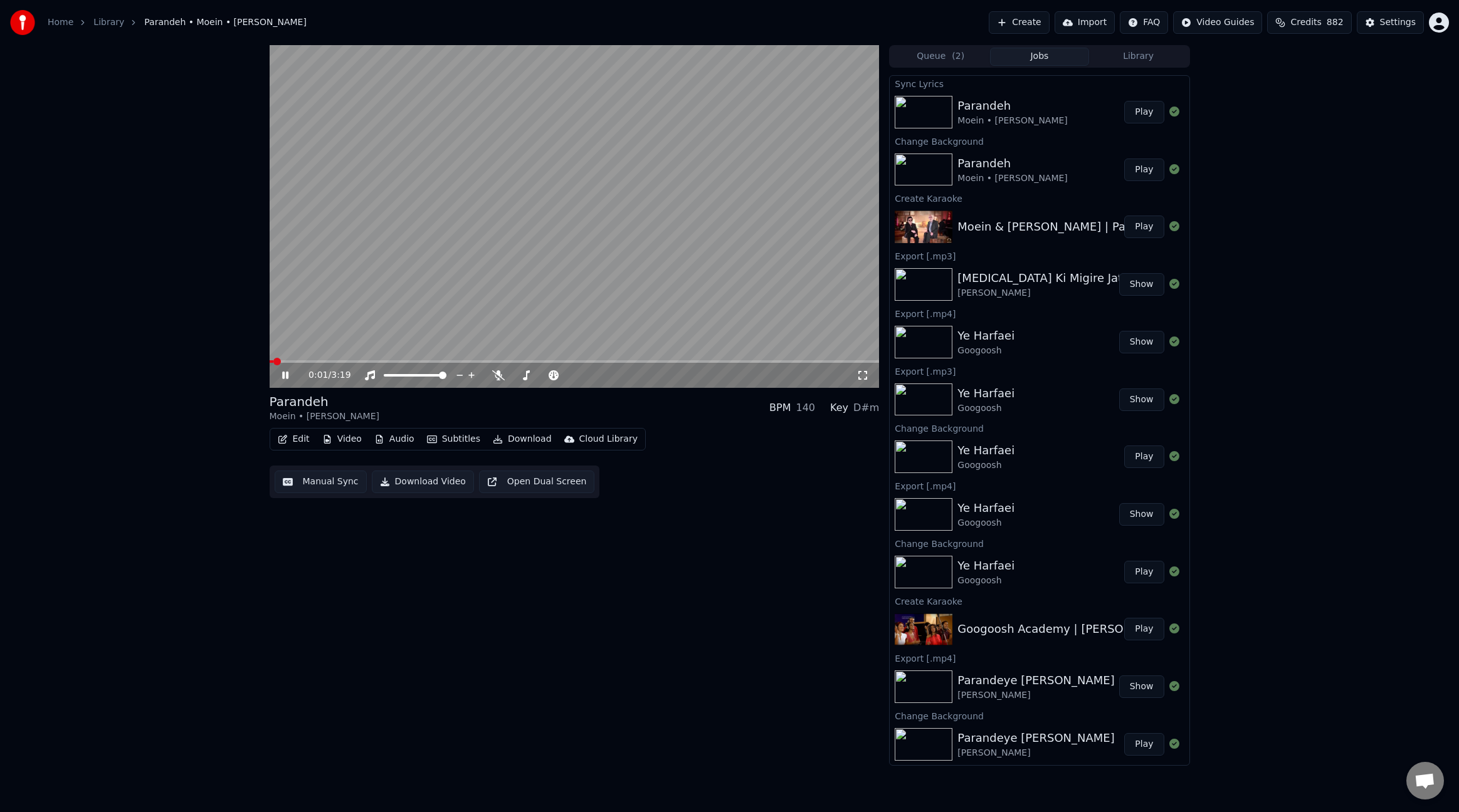
click at [348, 361] on span at bounding box center [574, 361] width 610 height 3
click at [456, 363] on span at bounding box center [574, 361] width 610 height 3
click at [492, 361] on span at bounding box center [574, 361] width 610 height 3
click at [544, 362] on span at bounding box center [574, 361] width 610 height 3
click at [285, 374] on icon at bounding box center [294, 375] width 29 height 10
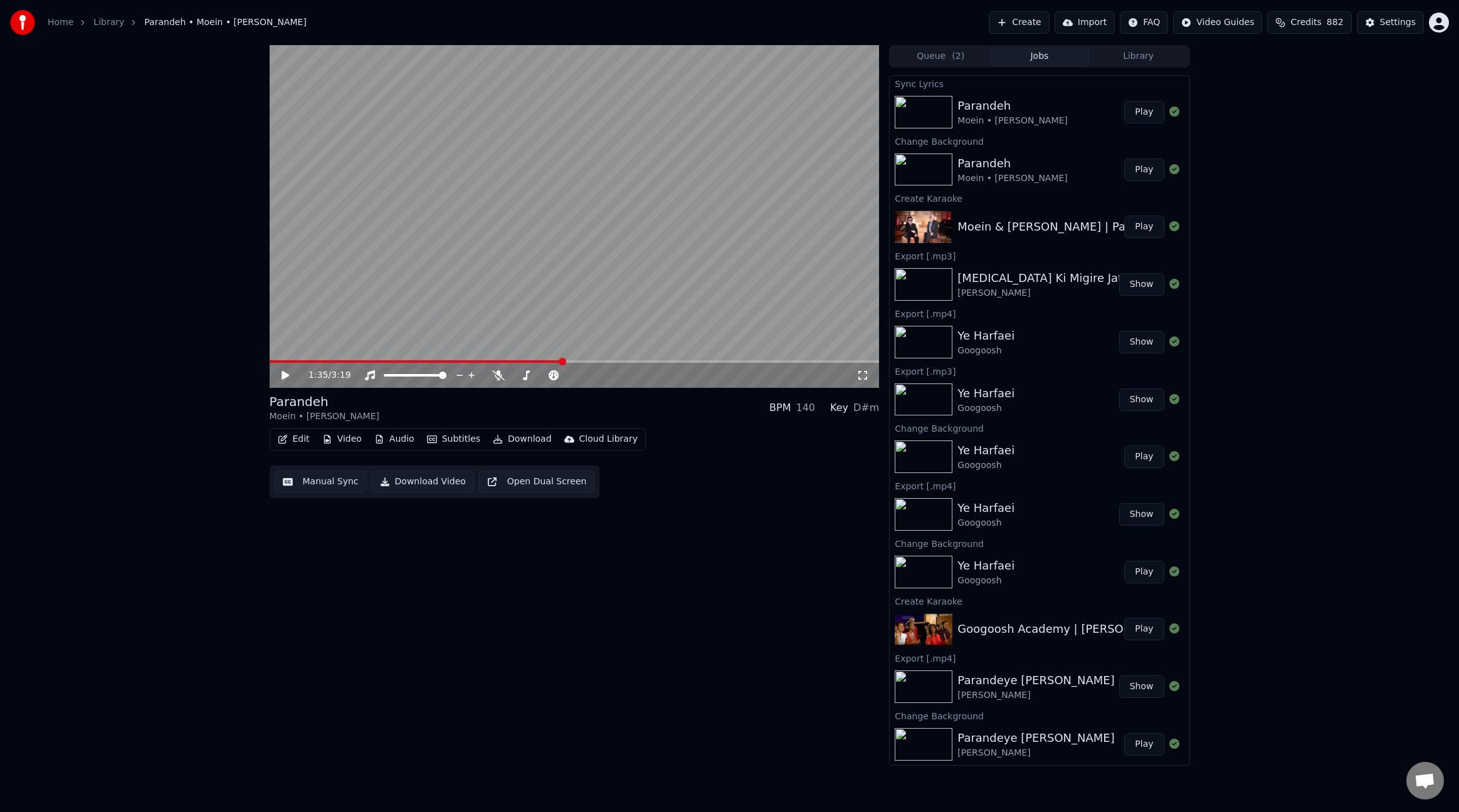
click at [1137, 174] on button "Play" at bounding box center [1144, 169] width 40 height 23
click at [368, 360] on span at bounding box center [574, 361] width 610 height 3
click at [286, 372] on icon at bounding box center [285, 375] width 6 height 8
click at [303, 440] on button "Edit" at bounding box center [294, 439] width 42 height 18
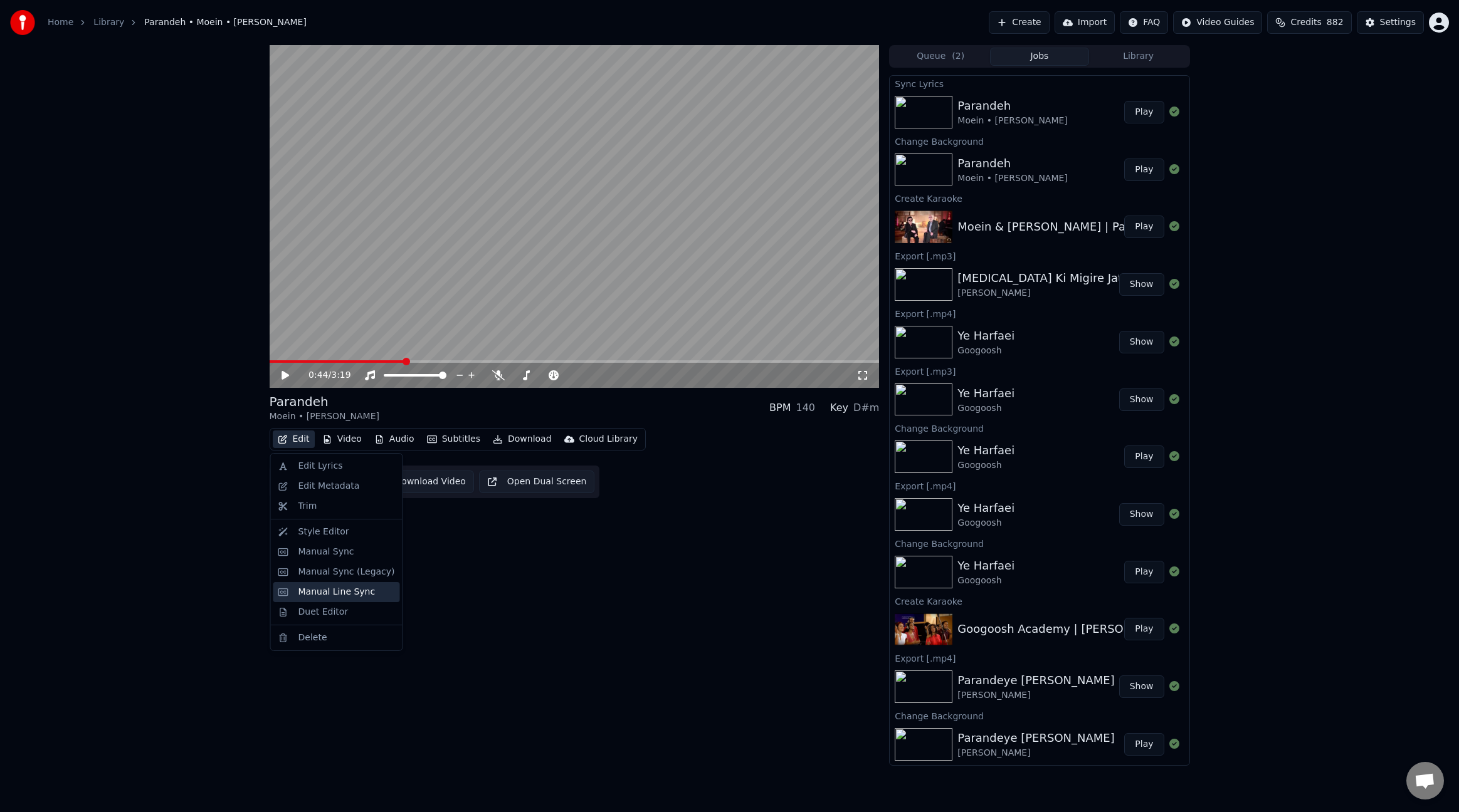
click at [354, 596] on div "Manual Line Sync" at bounding box center [338, 592] width 77 height 13
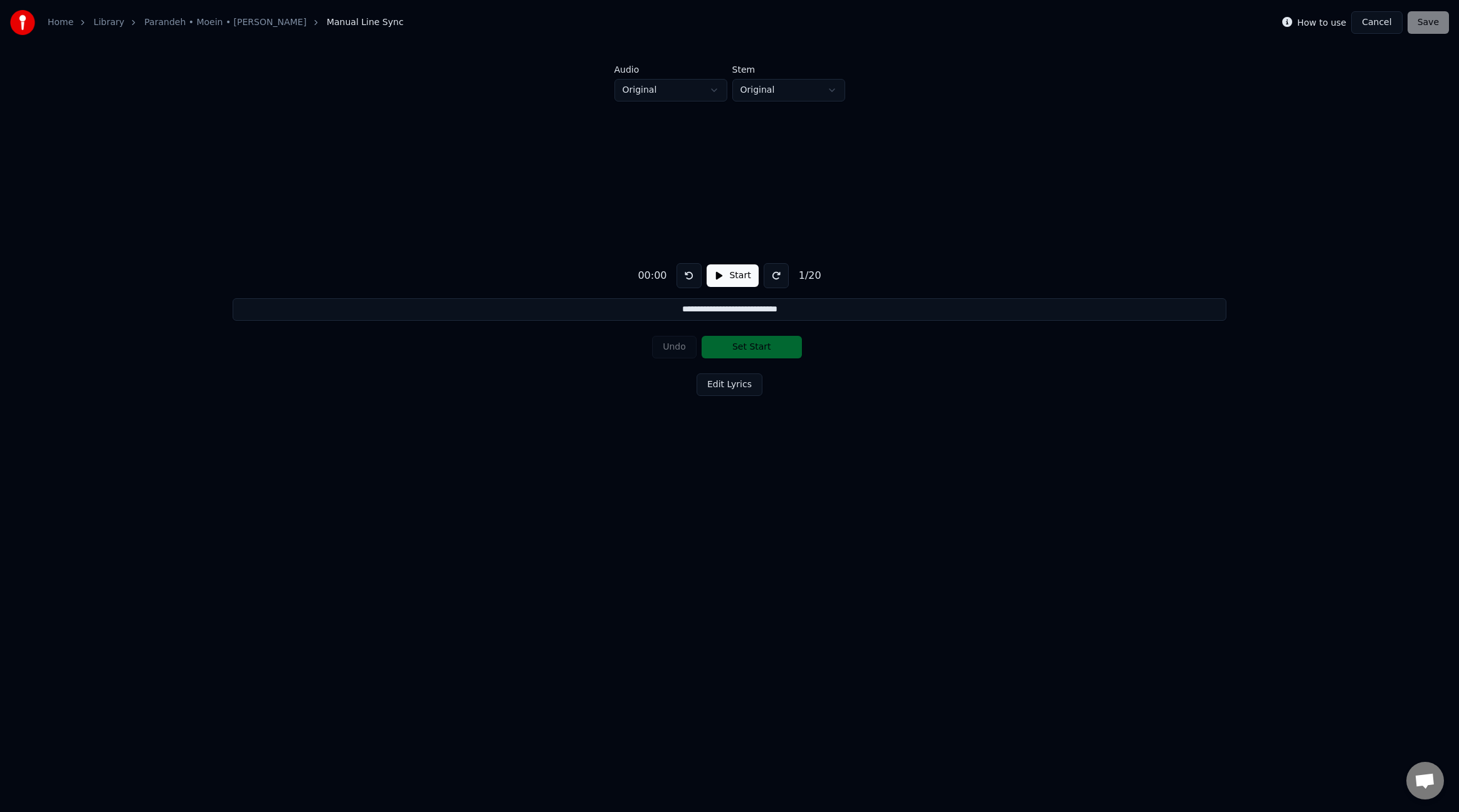
click at [1390, 24] on button "Cancel" at bounding box center [1376, 22] width 51 height 23
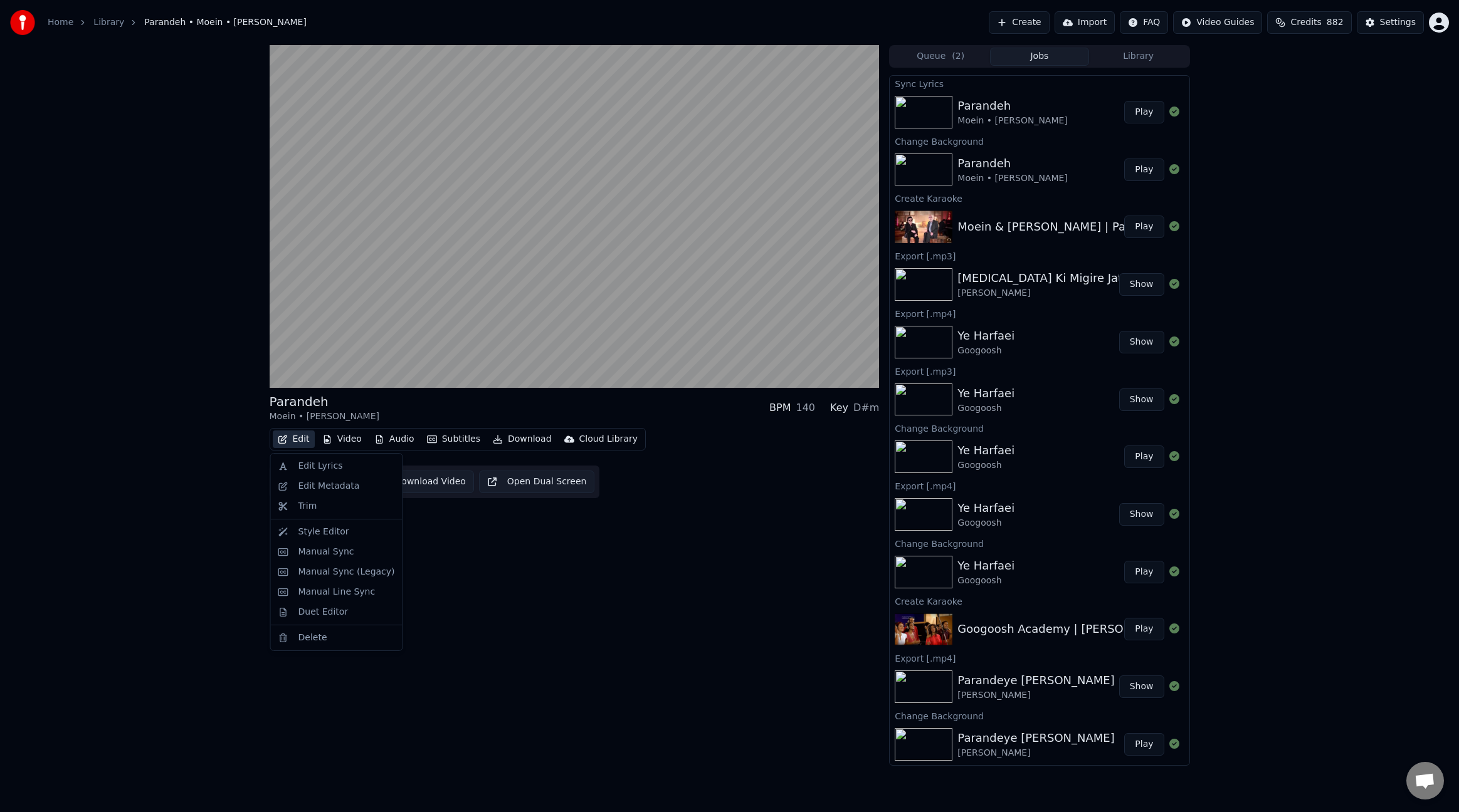
click at [306, 438] on button "Edit" at bounding box center [294, 439] width 42 height 18
click at [333, 609] on div "Duet Editor" at bounding box center [324, 612] width 51 height 13
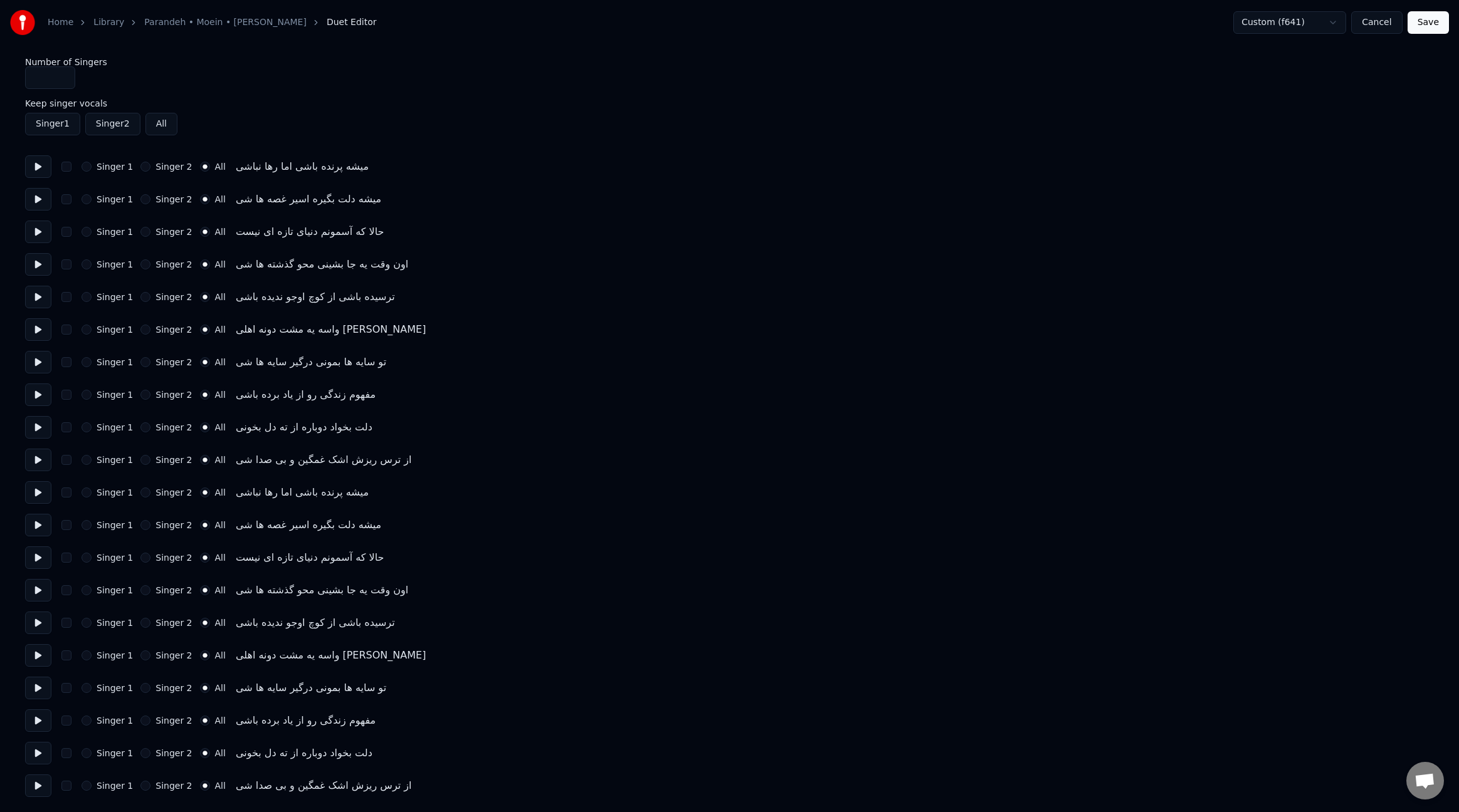
click at [146, 166] on button "Singer 2" at bounding box center [146, 167] width 10 height 10
click at [141, 201] on button "Singer 2" at bounding box center [146, 199] width 10 height 10
click at [144, 235] on button "Singer 2" at bounding box center [146, 232] width 10 height 10
click at [142, 268] on button "Singer 2" at bounding box center [146, 264] width 10 height 10
click at [141, 301] on button "Singer 2" at bounding box center [146, 297] width 10 height 10
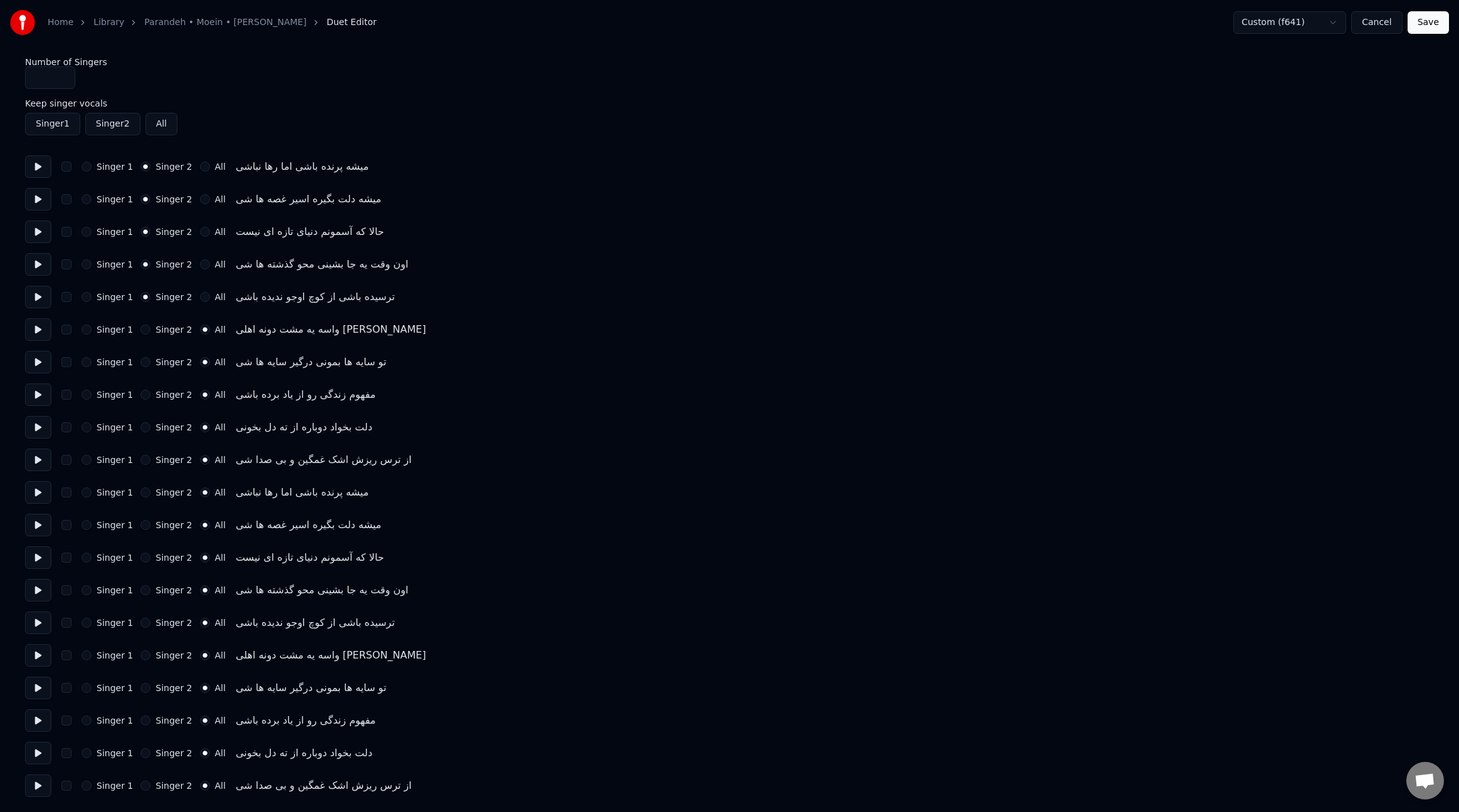
click at [146, 337] on div "Singer 1 Singer 2 All واسه یه مشت دونه اهلی [PERSON_NAME]" at bounding box center [730, 329] width 1409 height 23
click at [146, 332] on button "Singer 2" at bounding box center [146, 330] width 10 height 10
click at [145, 364] on button "Singer 2" at bounding box center [146, 363] width 10 height 10
click at [146, 397] on button "Singer 2" at bounding box center [146, 395] width 10 height 10
click at [146, 427] on button "Singer 2" at bounding box center [146, 427] width 10 height 10
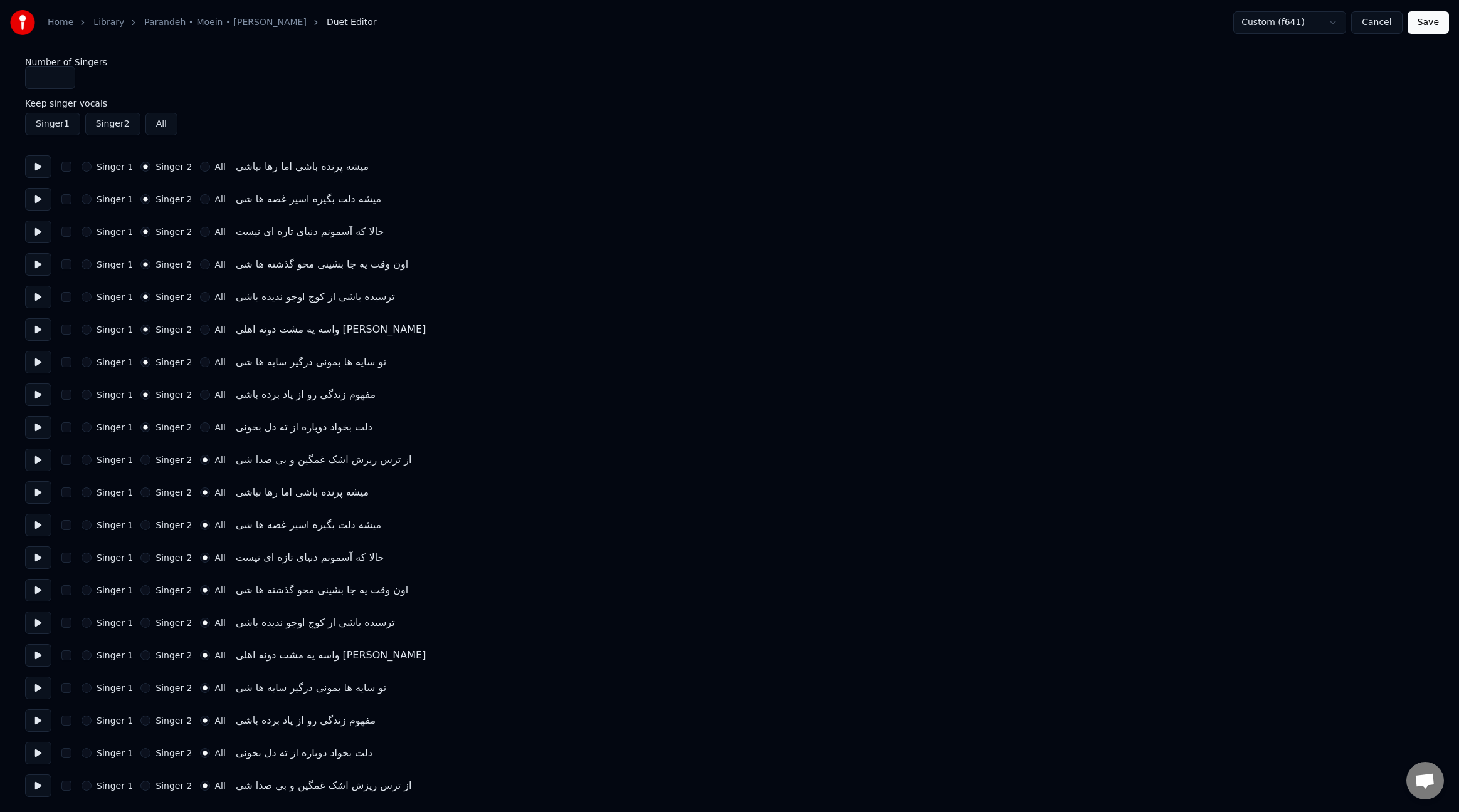
click at [145, 463] on button "Singer 2" at bounding box center [146, 460] width 10 height 10
click at [146, 496] on div "Singer 2" at bounding box center [166, 492] width 51 height 10
click at [145, 492] on button "Singer 2" at bounding box center [146, 492] width 10 height 10
click at [146, 524] on button "Singer 2" at bounding box center [146, 525] width 10 height 10
click at [141, 561] on button "Singer 2" at bounding box center [146, 558] width 10 height 10
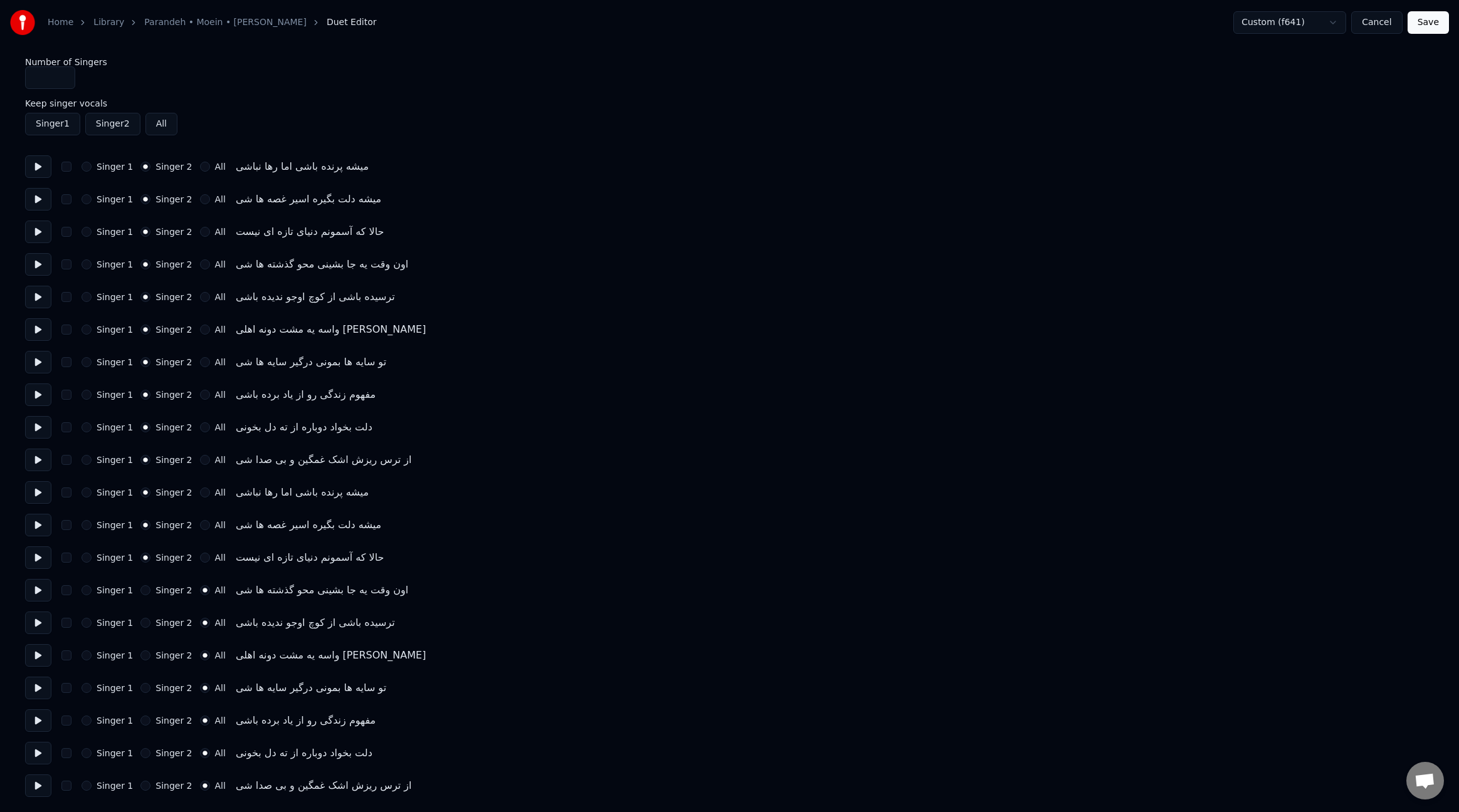
drag, startPoint x: 142, startPoint y: 593, endPoint x: 141, endPoint y: 599, distance: 6.1
click at [142, 593] on button "Singer 2" at bounding box center [146, 591] width 10 height 10
click at [143, 626] on button "Singer 2" at bounding box center [146, 623] width 10 height 10
click at [141, 655] on button "Singer 2" at bounding box center [146, 655] width 10 height 10
click at [141, 694] on div "Singer 1 Singer 2 All تو سایه ها بمونی درگیر سایه ها شی" at bounding box center [730, 687] width 1409 height 23
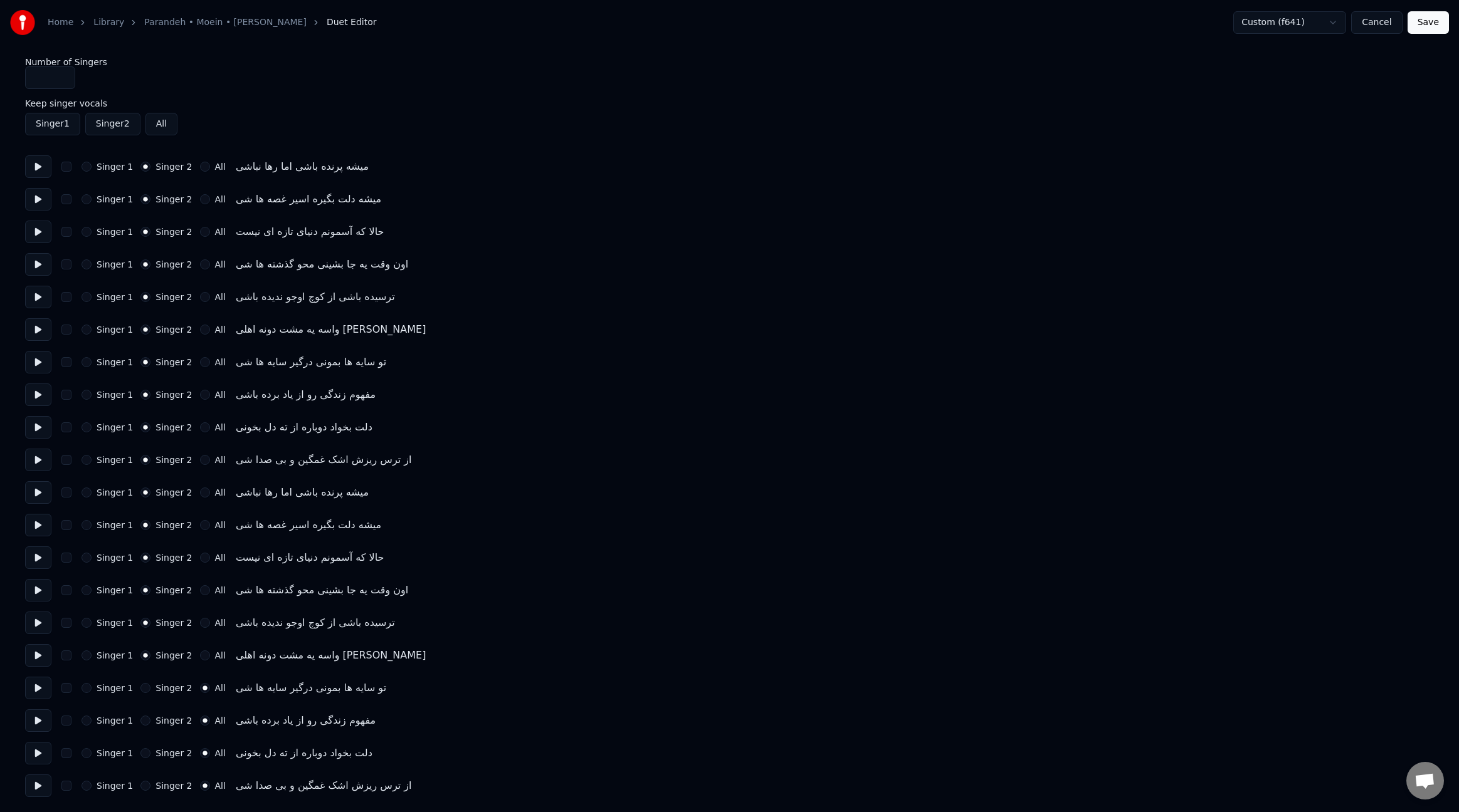
click at [141, 724] on button "Singer 2" at bounding box center [146, 721] width 10 height 10
click at [141, 693] on button "Singer 2" at bounding box center [146, 688] width 10 height 10
click at [142, 759] on div "Singer 1 Singer 2 All دلت بخواد دوباره از ته دل بخونی" at bounding box center [730, 753] width 1409 height 23
click at [142, 788] on button "Singer 2" at bounding box center [146, 786] width 10 height 10
click at [141, 756] on button "Singer 2" at bounding box center [146, 753] width 10 height 10
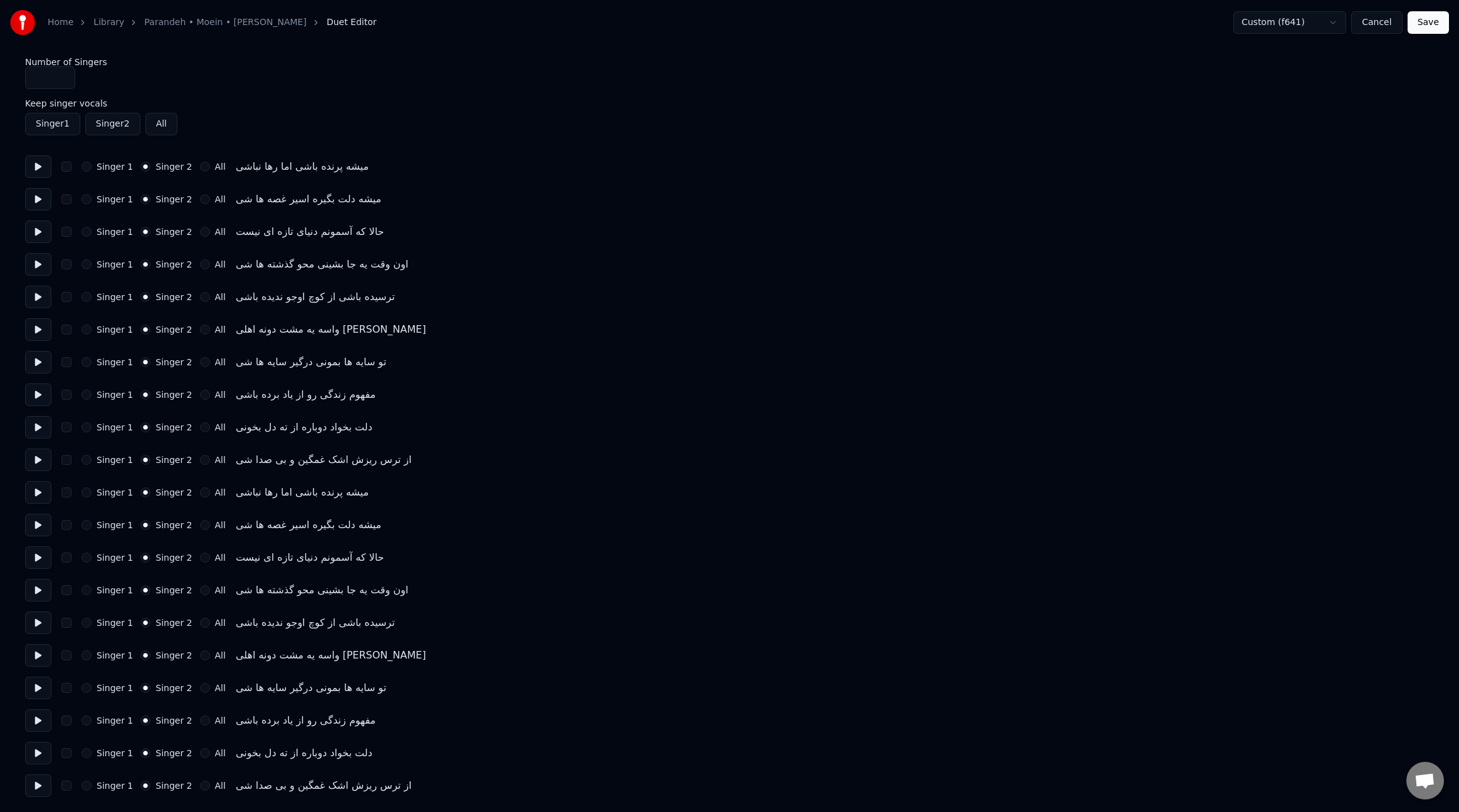
click at [1437, 23] on button "Save" at bounding box center [1428, 22] width 41 height 23
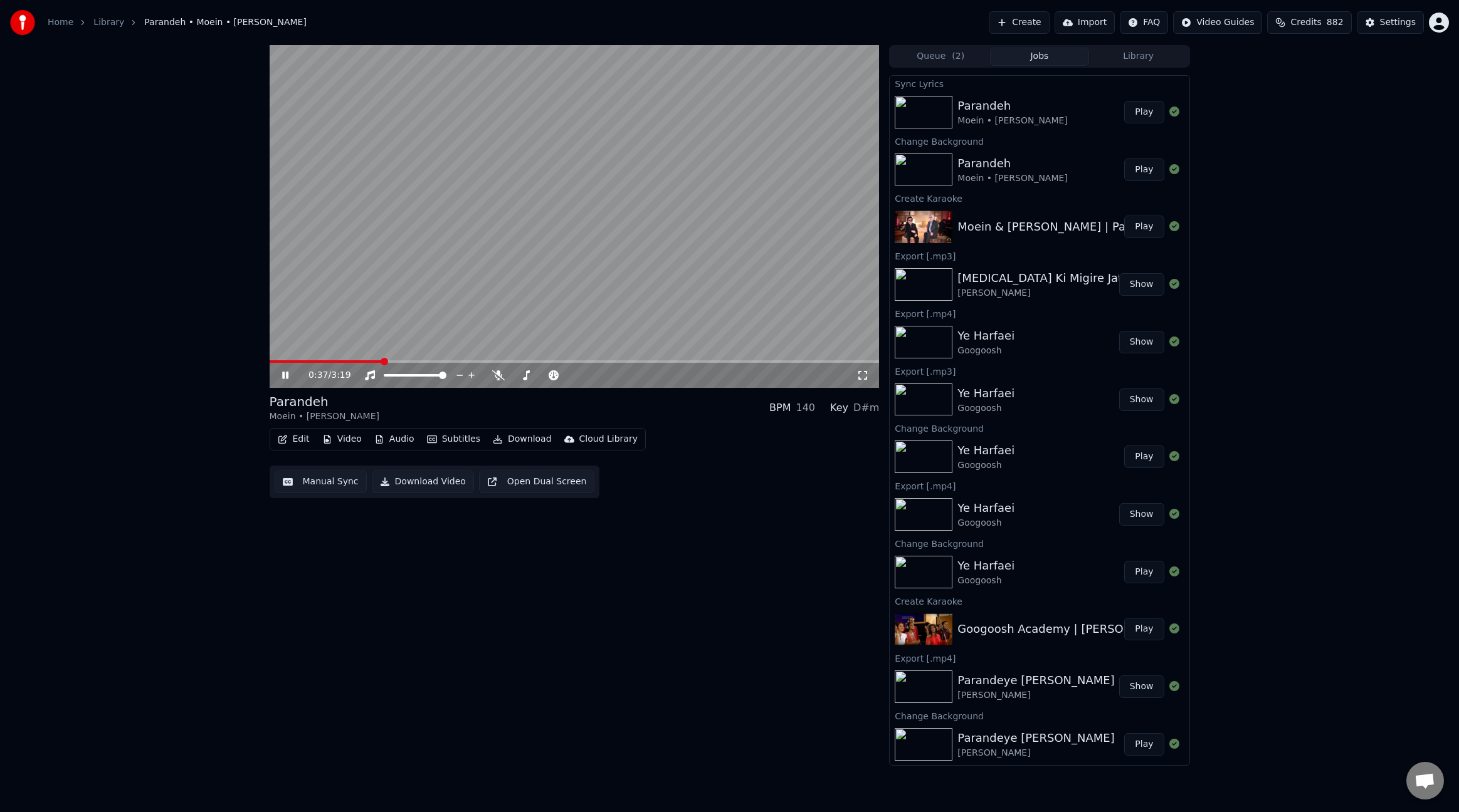
click at [381, 362] on span at bounding box center [574, 361] width 610 height 3
click at [301, 436] on button "Edit" at bounding box center [294, 439] width 42 height 18
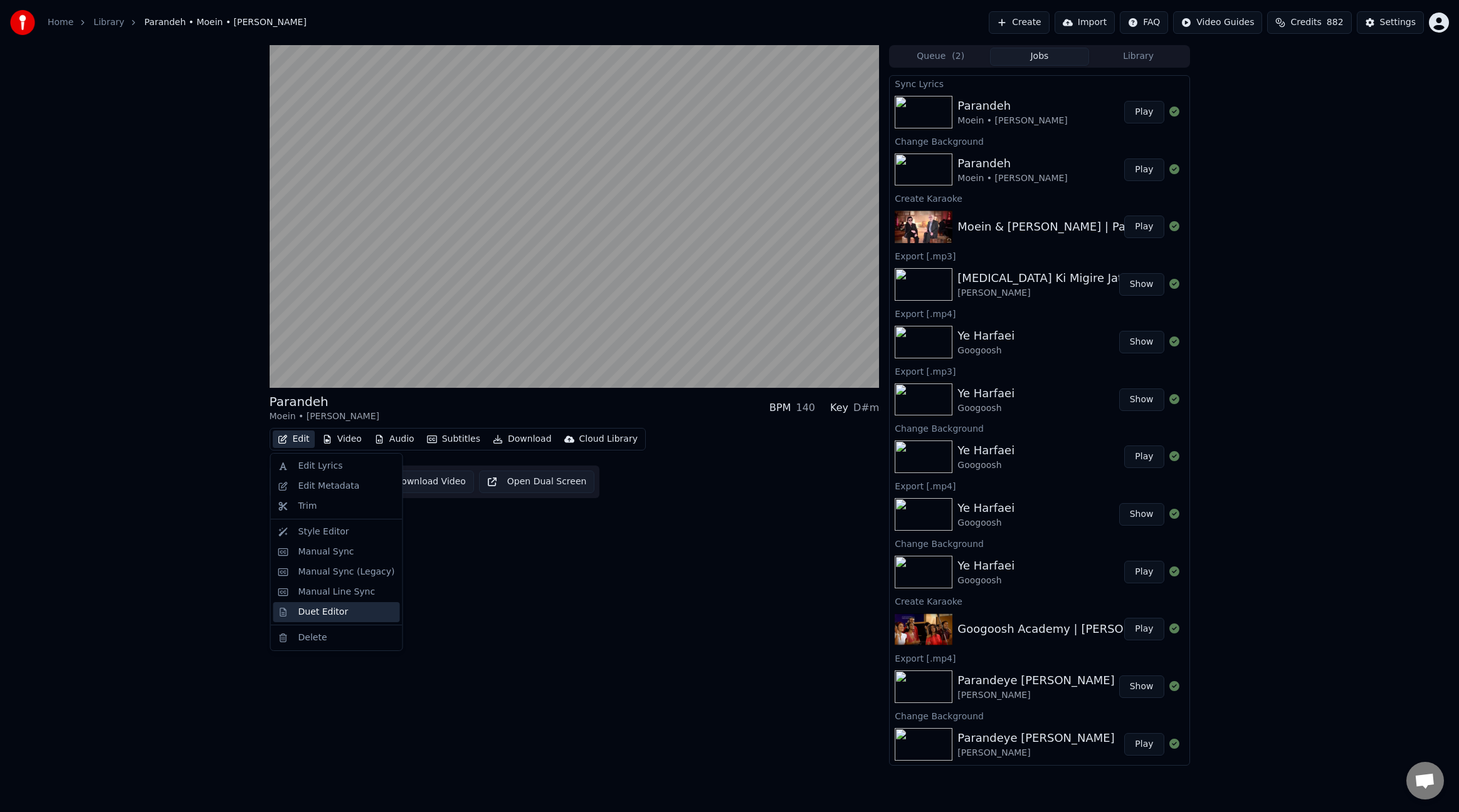
click at [332, 615] on div "Duet Editor" at bounding box center [324, 612] width 51 height 13
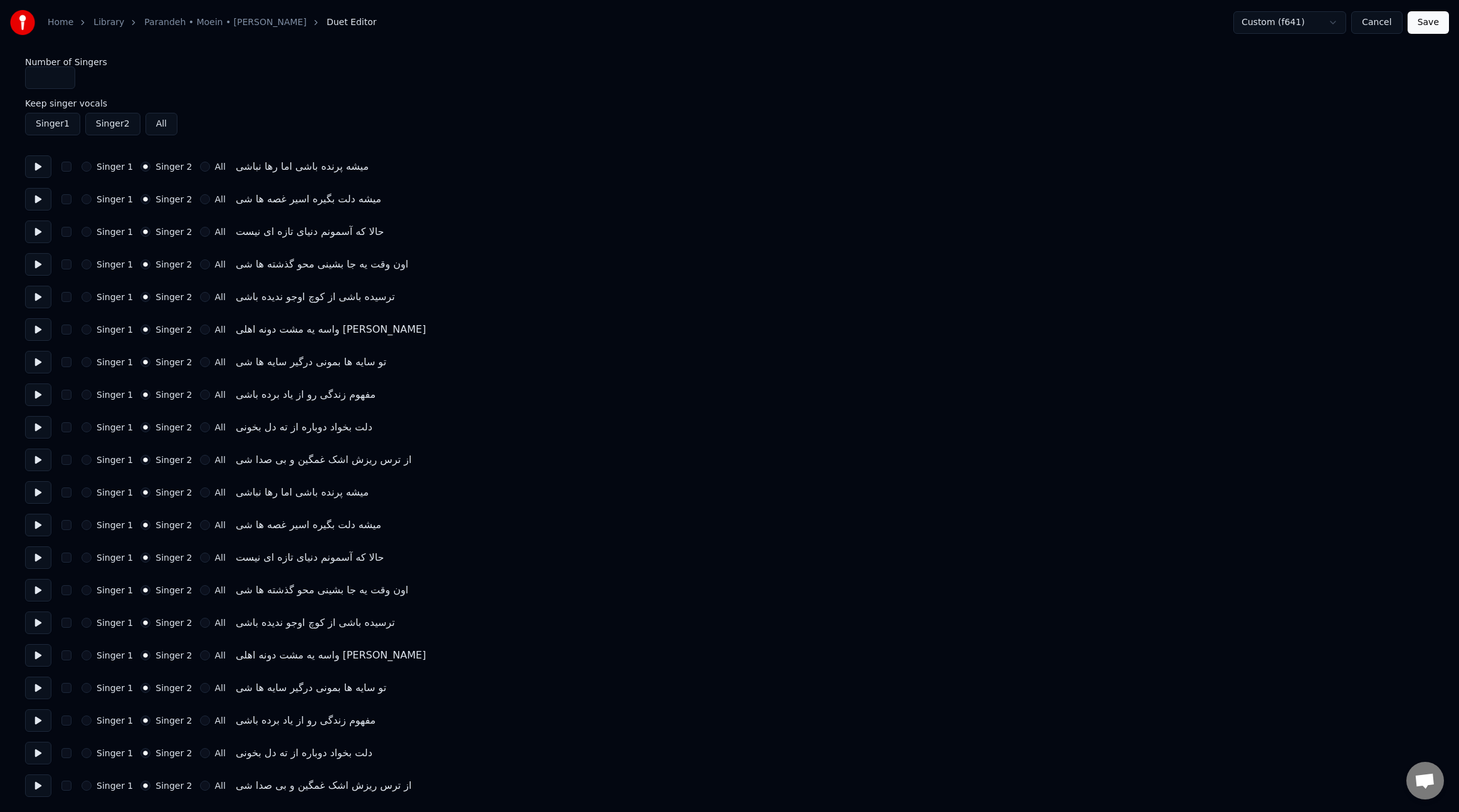
click at [1318, 23] on html "Home Library Parandeh • Moein • [PERSON_NAME] Duet Editor Custom (f641) Cancel …" at bounding box center [729, 405] width 1459 height 809
click at [1426, 22] on button "Save" at bounding box center [1428, 22] width 41 height 23
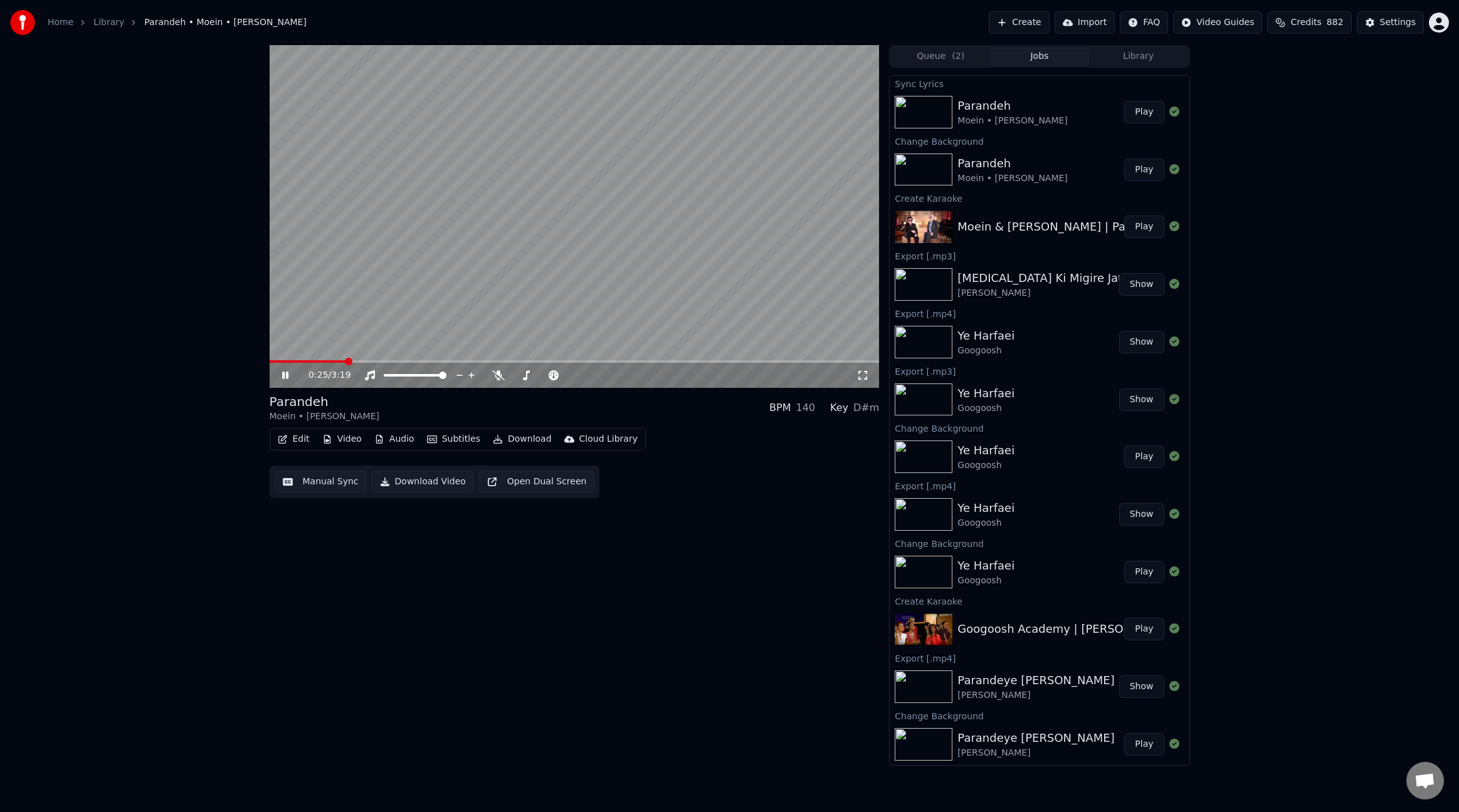
click at [345, 361] on span at bounding box center [574, 361] width 610 height 3
click at [374, 361] on span at bounding box center [574, 361] width 610 height 3
click at [500, 378] on icon at bounding box center [498, 375] width 13 height 10
click at [500, 374] on icon at bounding box center [498, 375] width 7 height 10
click at [466, 363] on span at bounding box center [574, 361] width 610 height 3
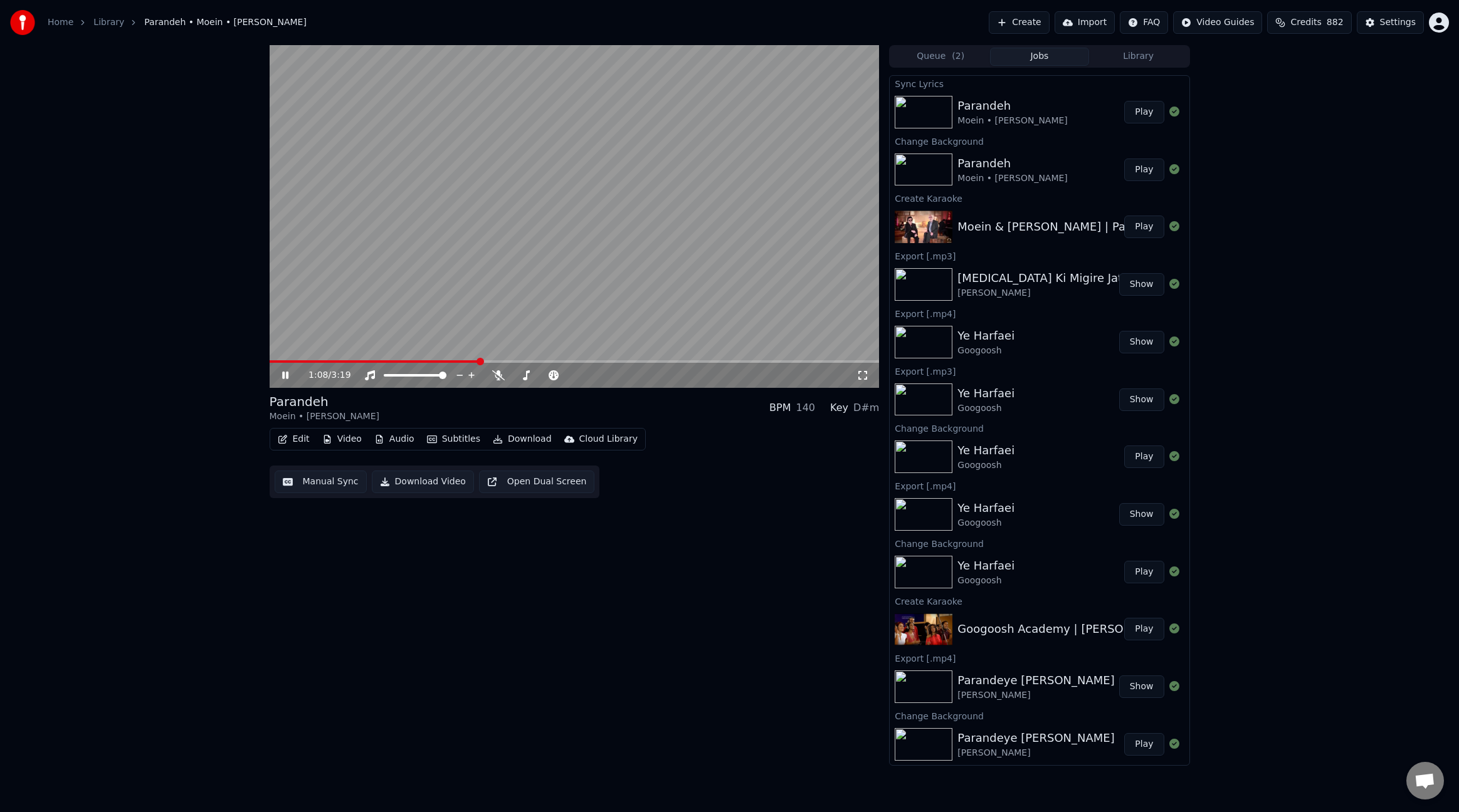
click at [535, 361] on span at bounding box center [574, 361] width 610 height 3
click at [566, 361] on span at bounding box center [574, 361] width 610 height 3
click at [286, 376] on icon at bounding box center [285, 375] width 6 height 8
click at [391, 439] on button "Audio" at bounding box center [395, 439] width 51 height 18
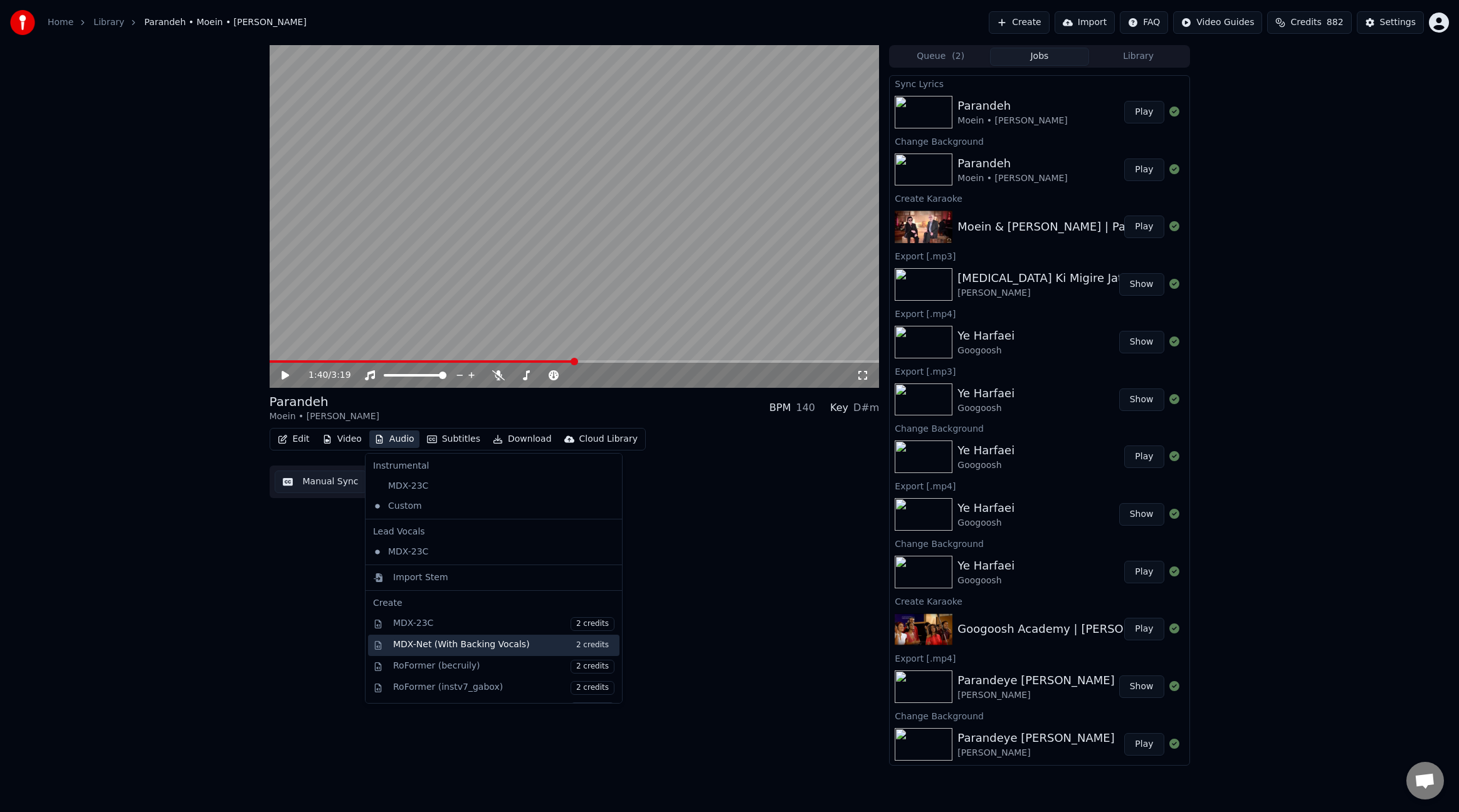
click at [472, 650] on div "MDX-Net (With Backing Vocals) 2 credits" at bounding box center [503, 645] width 221 height 13
